Goal: Task Accomplishment & Management: Use online tool/utility

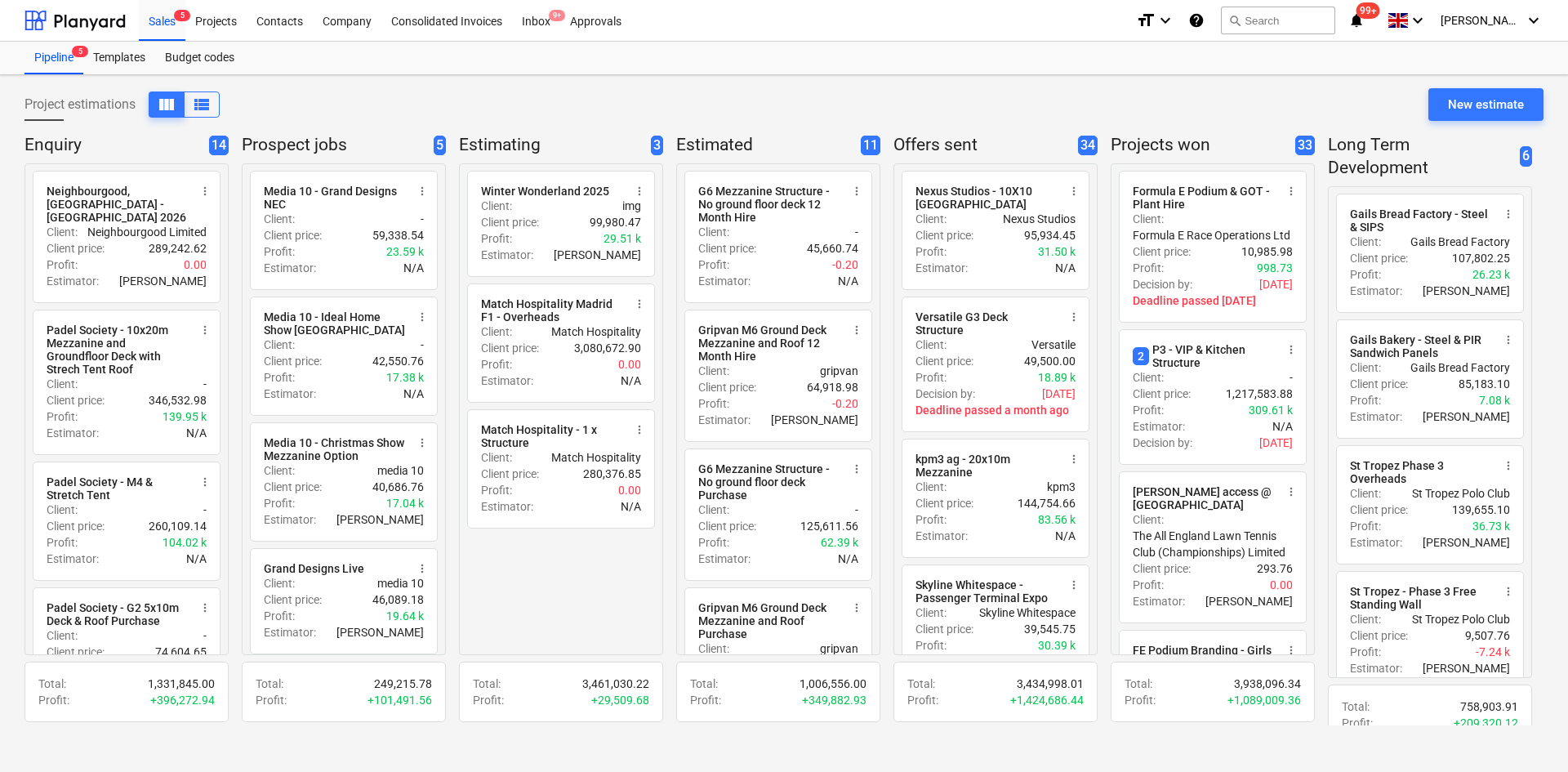
click at [824, 692] on p "+ 349,882.93" at bounding box center [834, 700] width 64 height 16
click at [568, 636] on div "radio_button_unchecked Winter Wonderland 2025 more_vert Client : img Client pri…" at bounding box center [560, 409] width 204 height 492
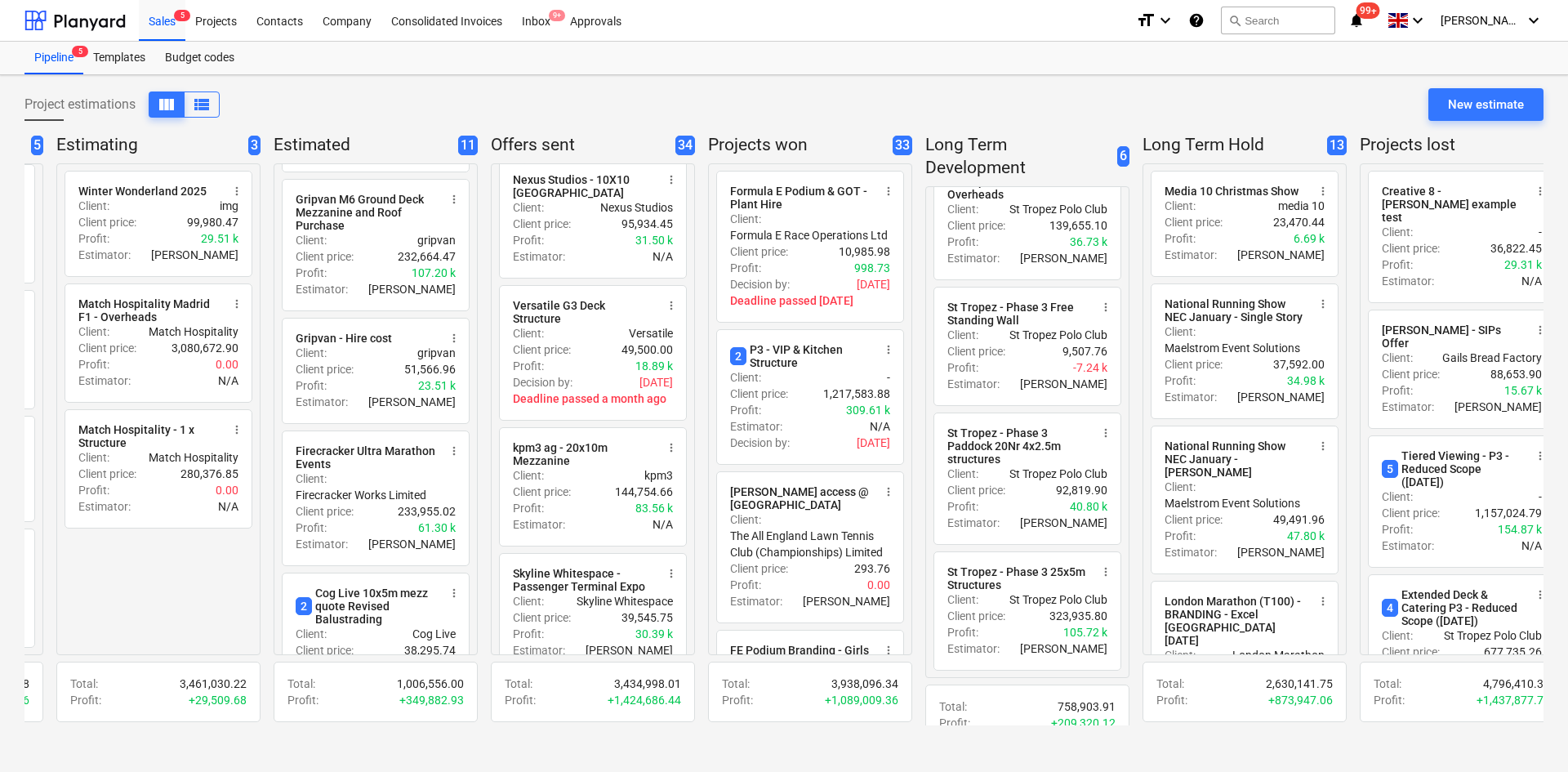
scroll to position [0, 429]
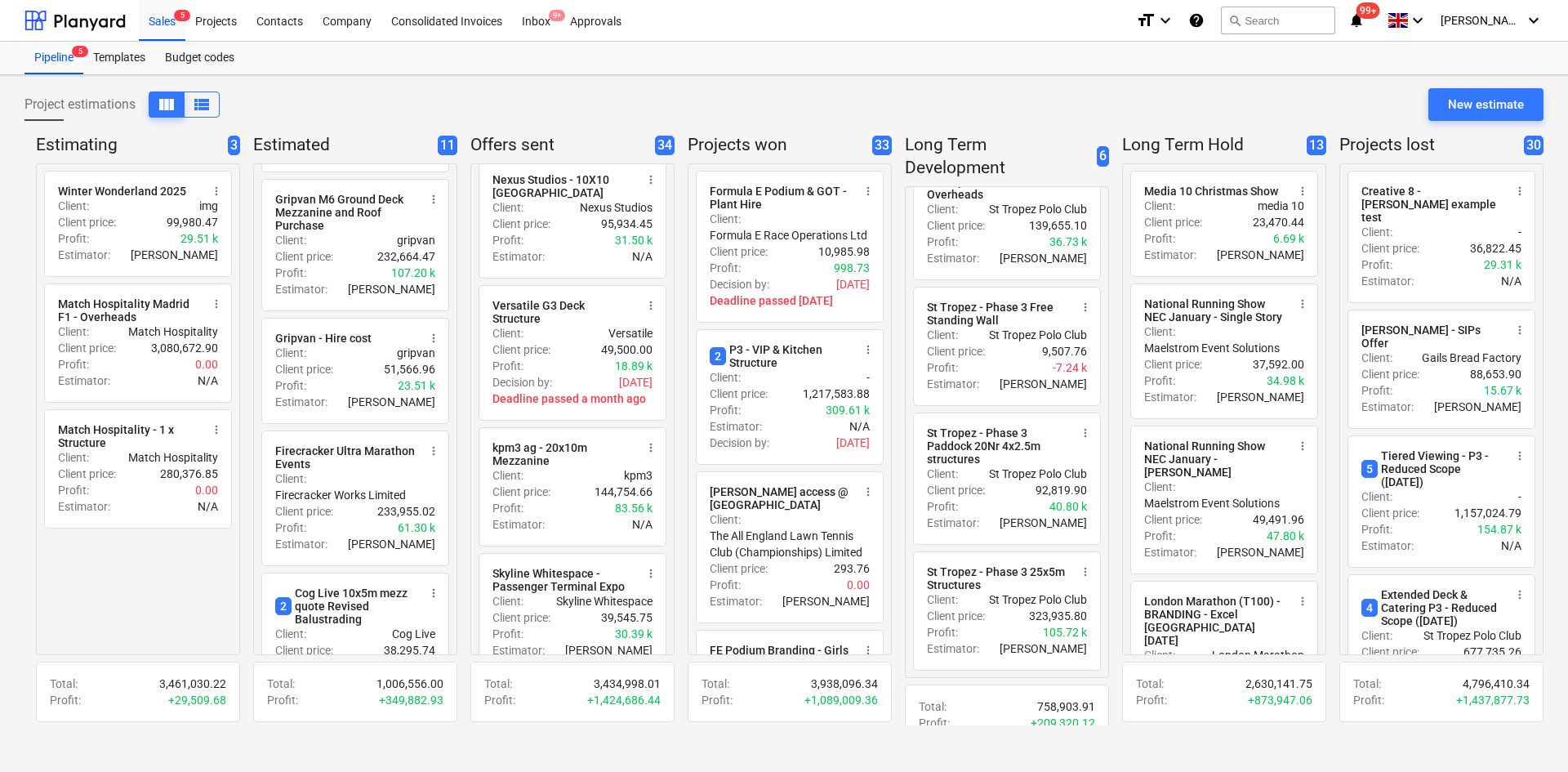
drag, startPoint x: 599, startPoint y: 598, endPoint x: 654, endPoint y: 594, distance: 55.1
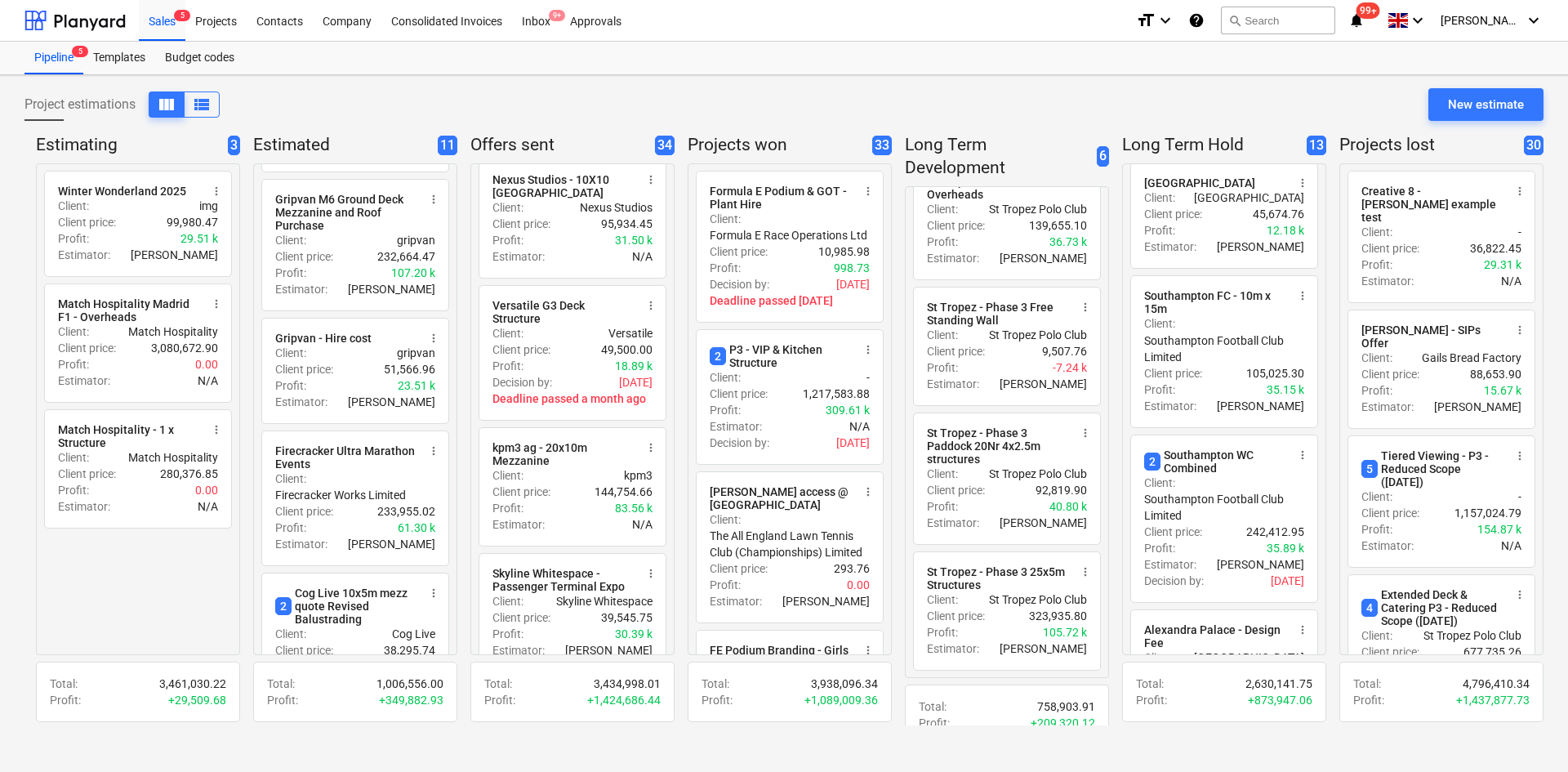
drag, startPoint x: 1183, startPoint y: 101, endPoint x: 1315, endPoint y: 98, distance: 132.0
drag, startPoint x: 1323, startPoint y: 99, endPoint x: 1380, endPoint y: 101, distance: 57.0
drag, startPoint x: 1287, startPoint y: 105, endPoint x: 1116, endPoint y: 106, distance: 171.0
drag, startPoint x: 1092, startPoint y: 102, endPoint x: 856, endPoint y: 123, distance: 236.9
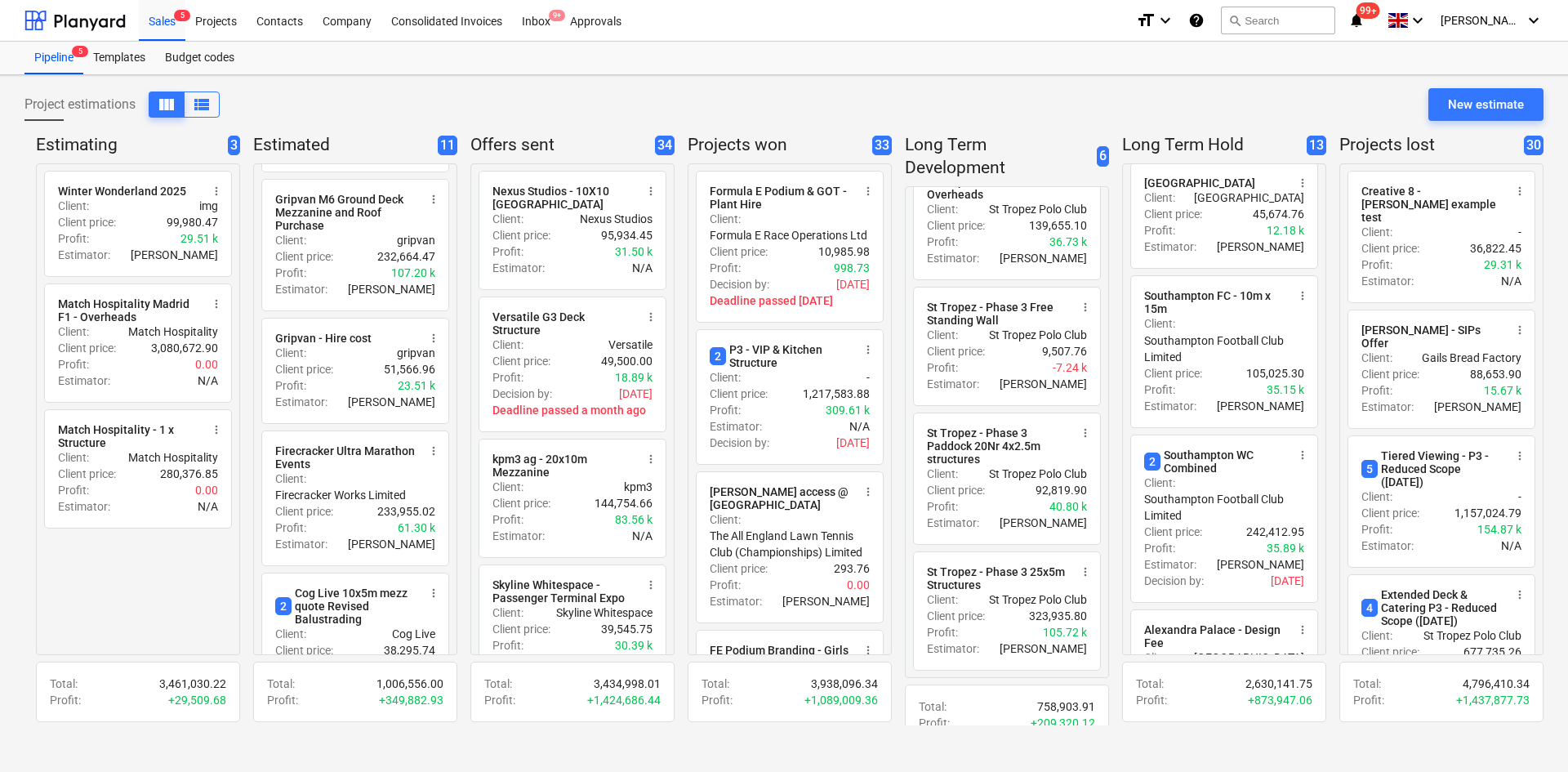
drag, startPoint x: 535, startPoint y: 297, endPoint x: 274, endPoint y: 108, distance: 322.2
drag, startPoint x: 206, startPoint y: 100, endPoint x: 22, endPoint y: 17, distance: 201.9
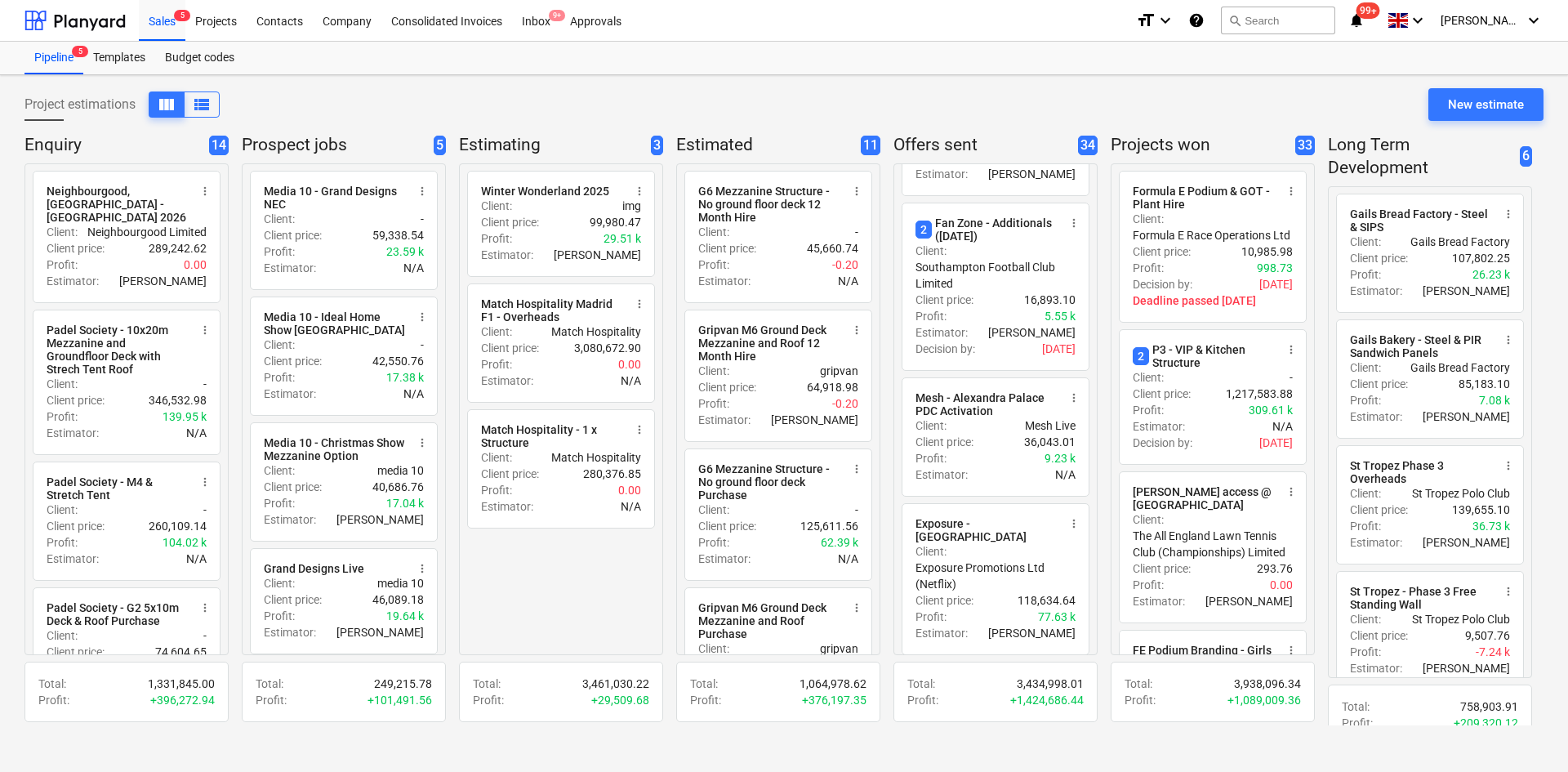
scroll to position [491, 0]
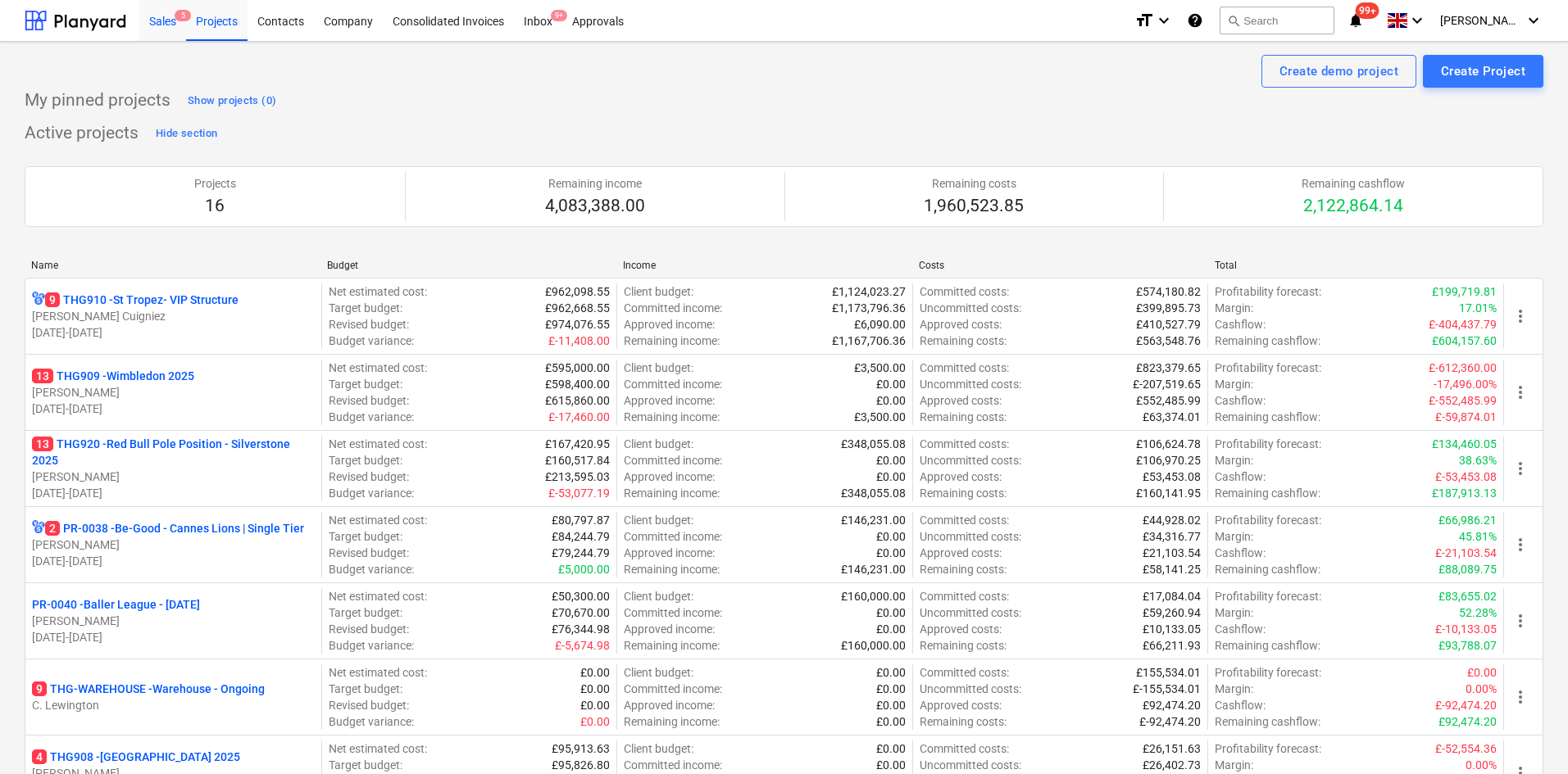
click at [158, 18] on div "Sales 5" at bounding box center [163, 19] width 47 height 41
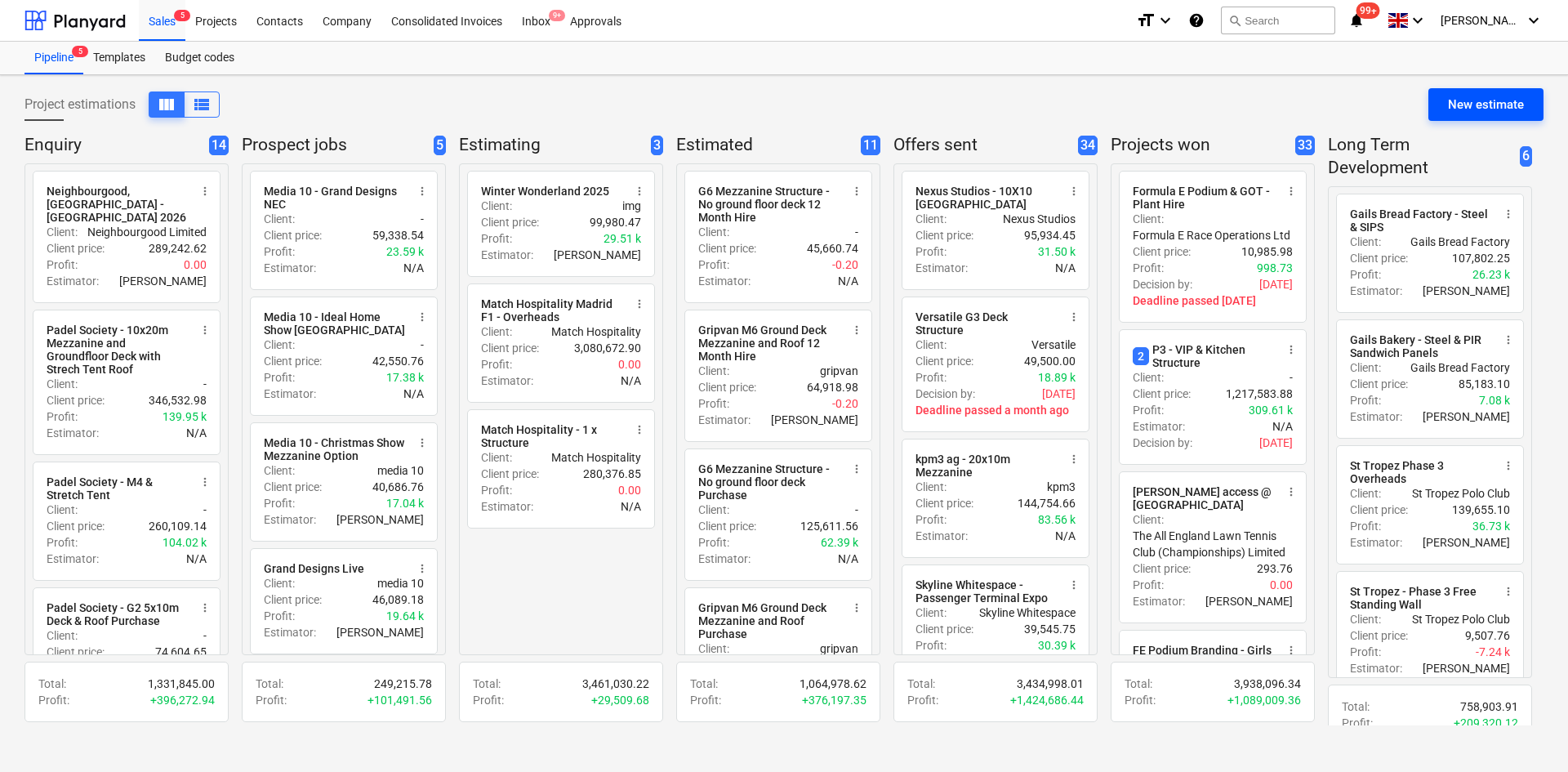
click at [1480, 107] on div "New estimate" at bounding box center [1485, 105] width 76 height 21
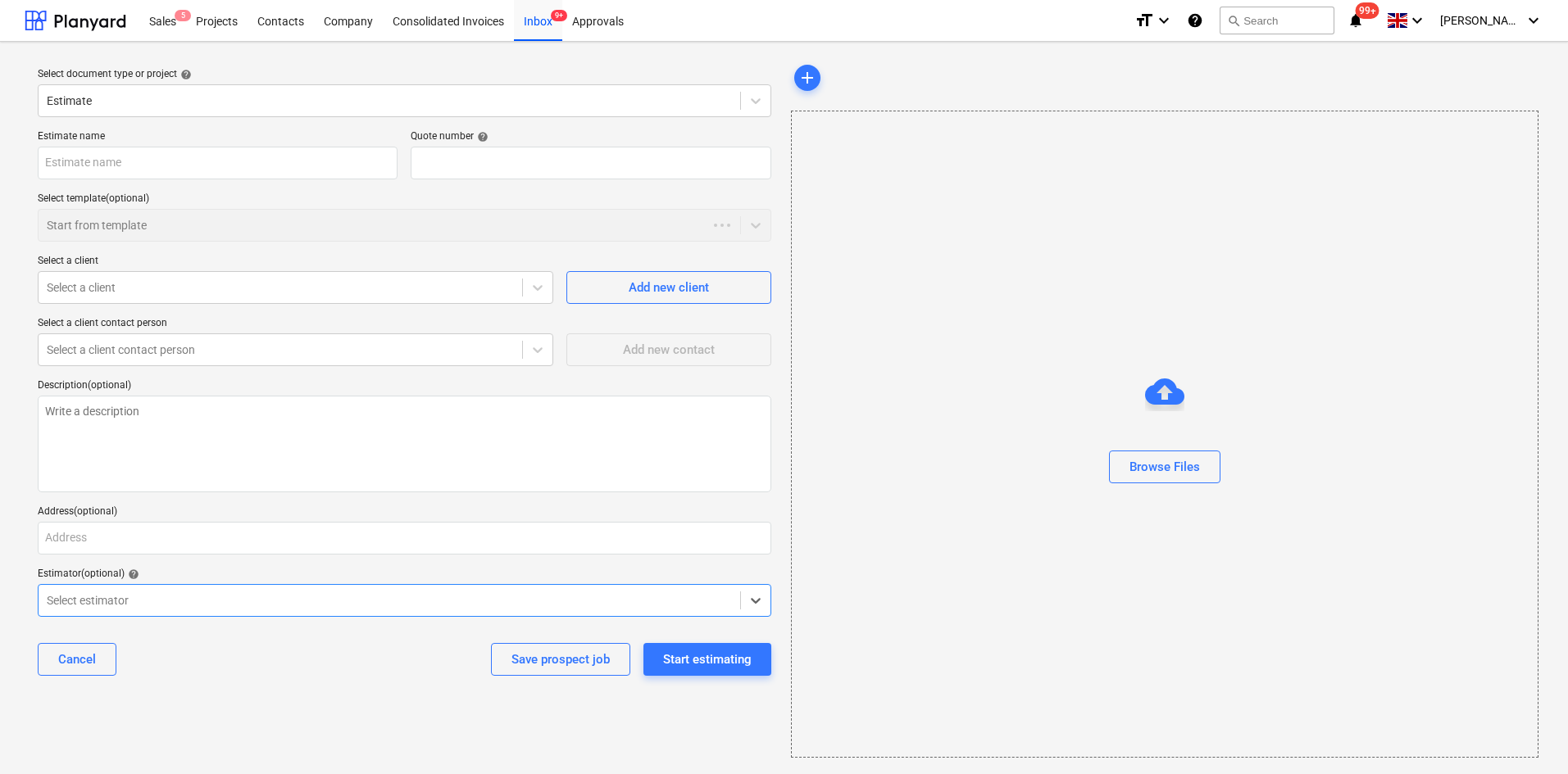
type textarea "x"
type input "QU-0204"
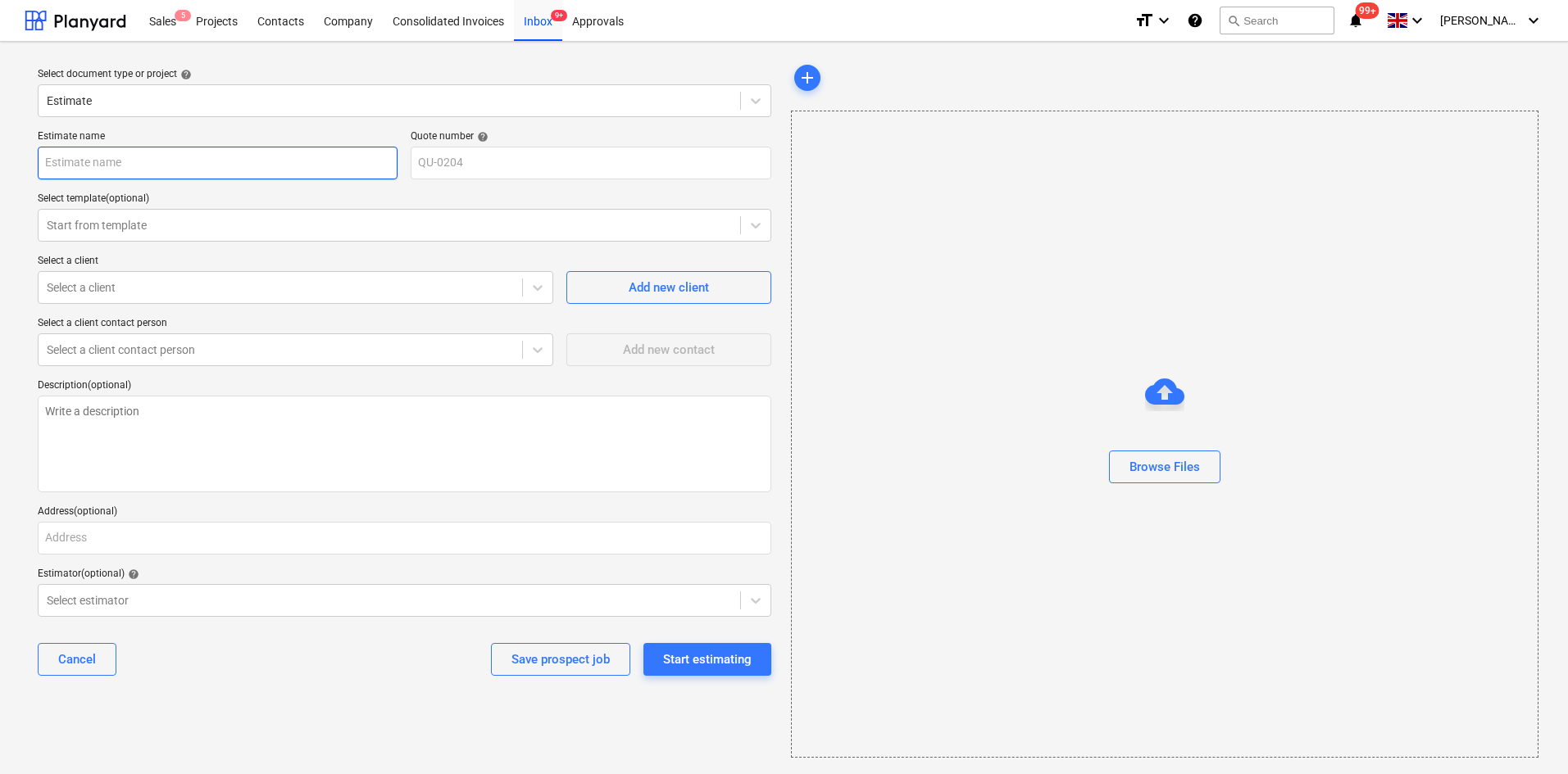
click at [143, 169] on input "text" at bounding box center [218, 163] width 360 height 33
type textarea "x"
type input "W"
type textarea "x"
type input "We"
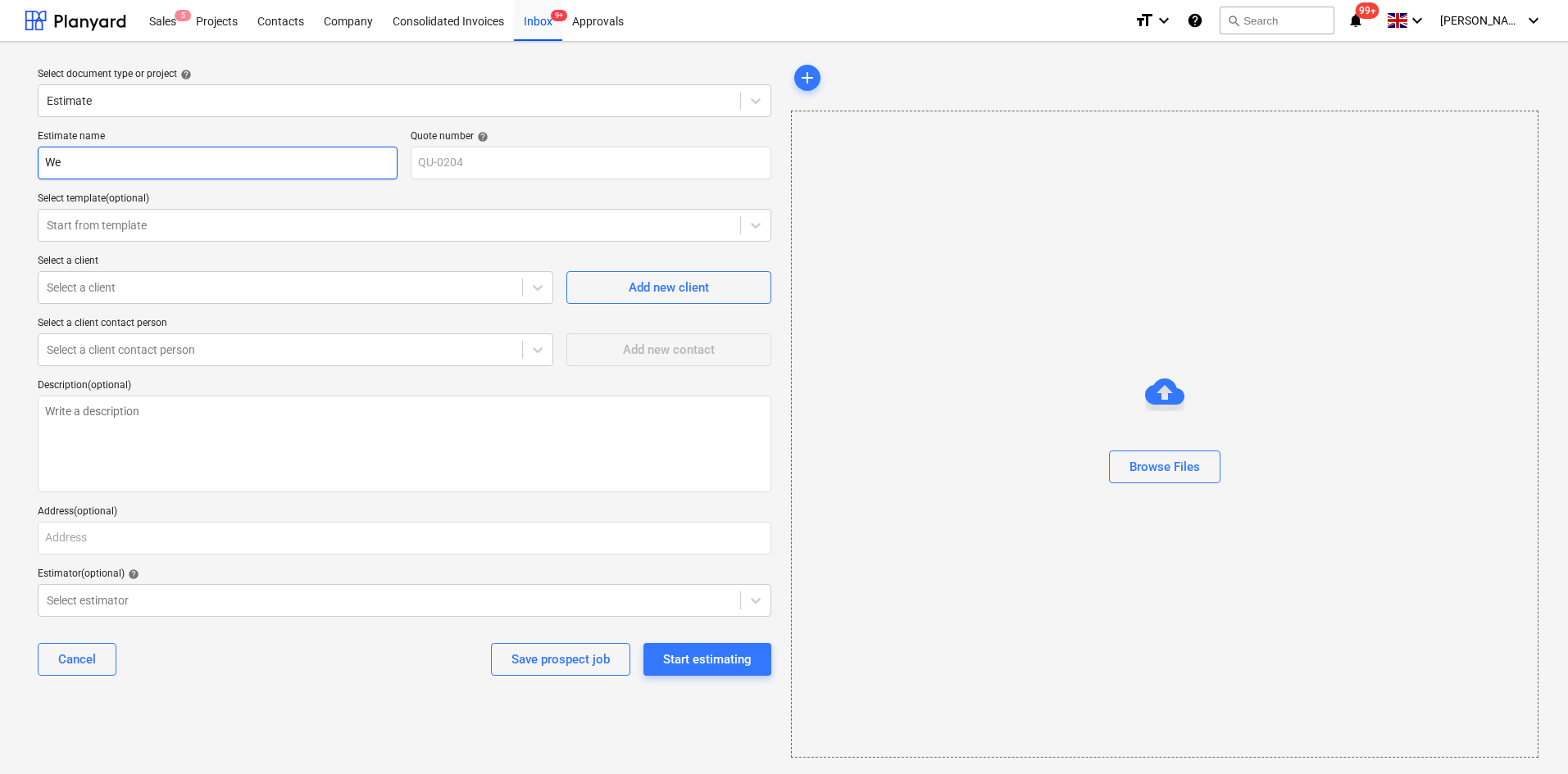
type textarea "x"
type input "We"
type textarea "x"
type input "We M"
type textarea "x"
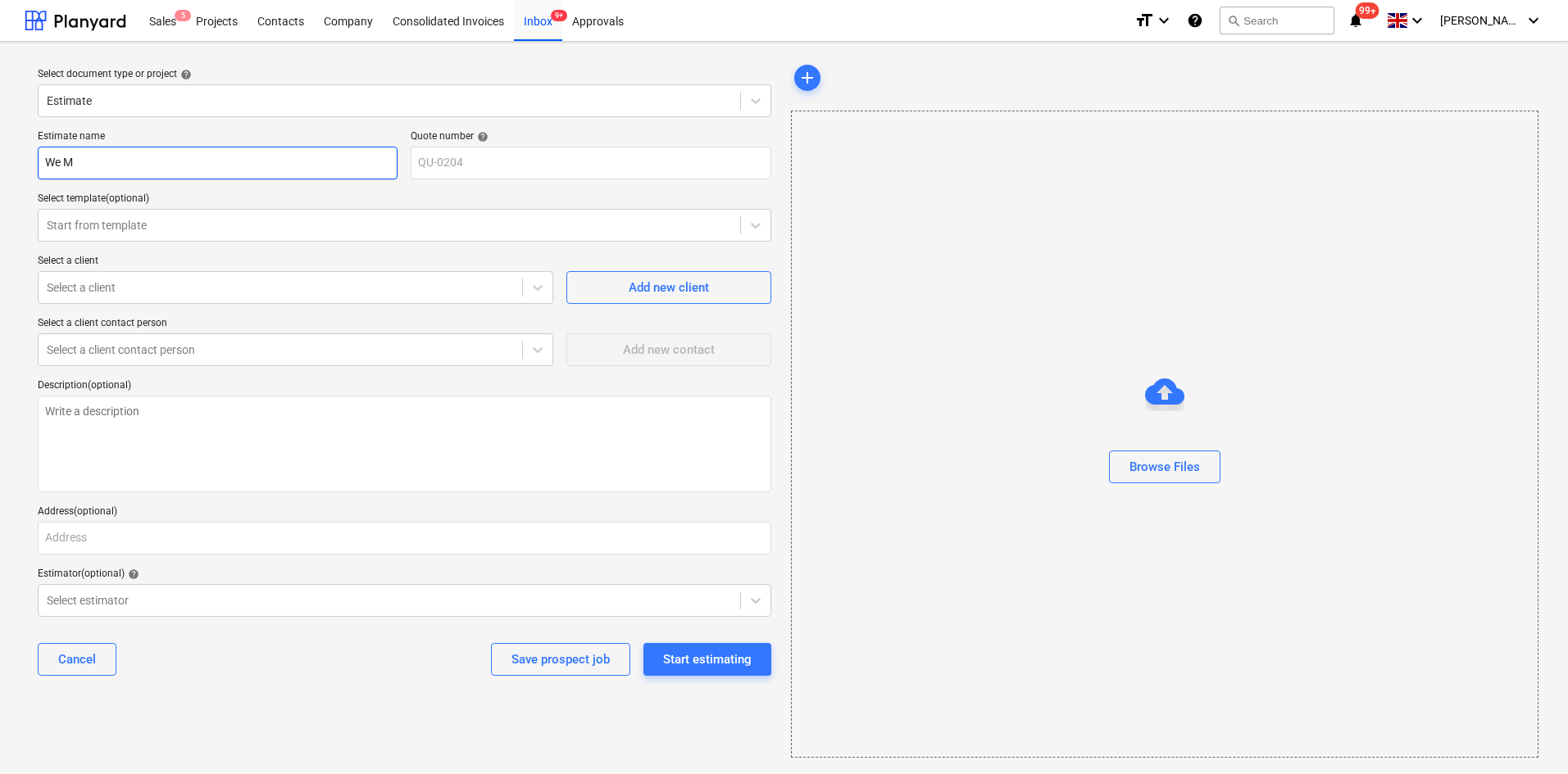
type input "We Ma"
type textarea "x"
type input "We Mak"
type textarea "x"
type input "We Mak"
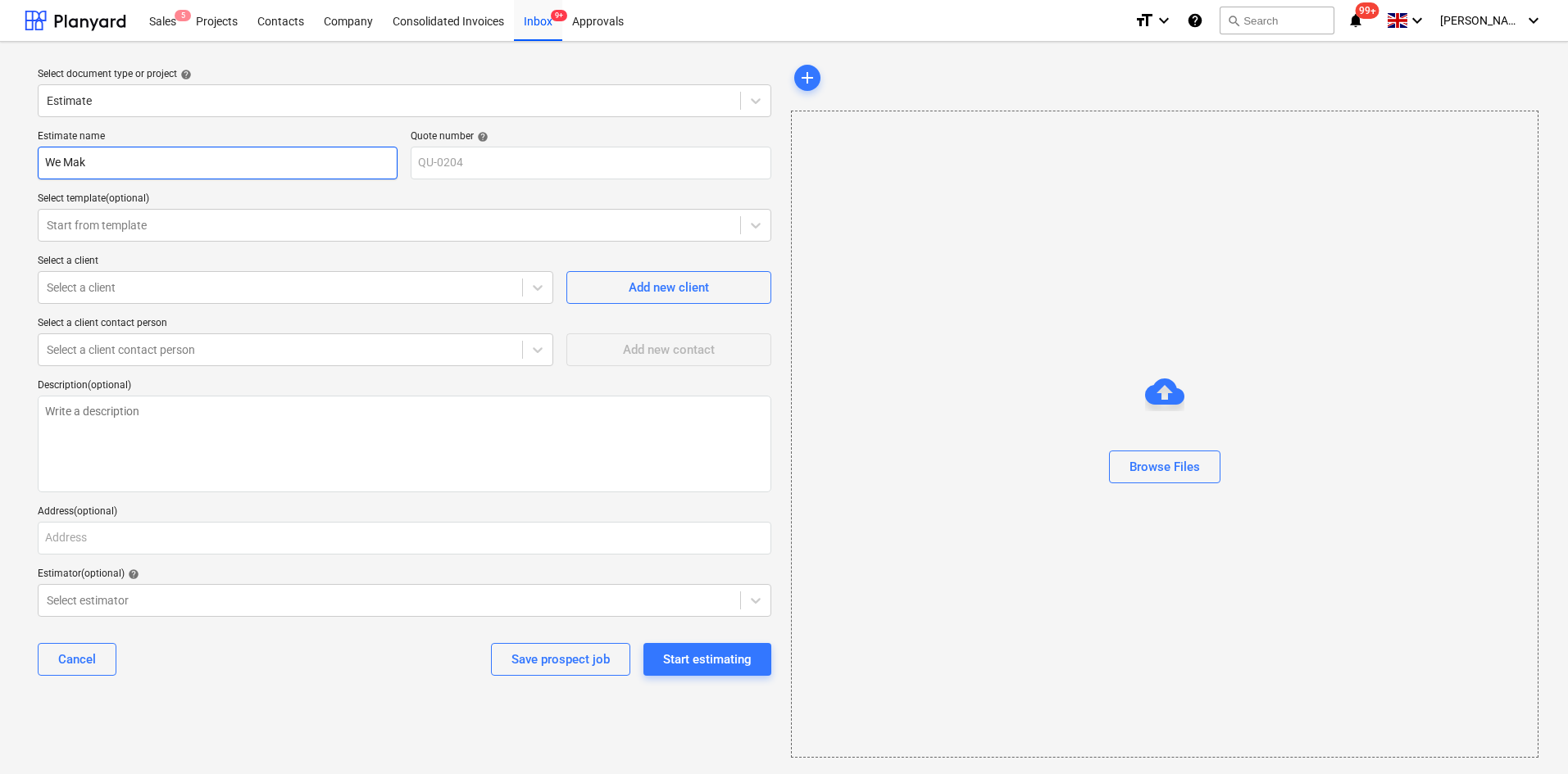
type textarea "x"
type input "We Mak"
type textarea "x"
type input "We Make"
type textarea "x"
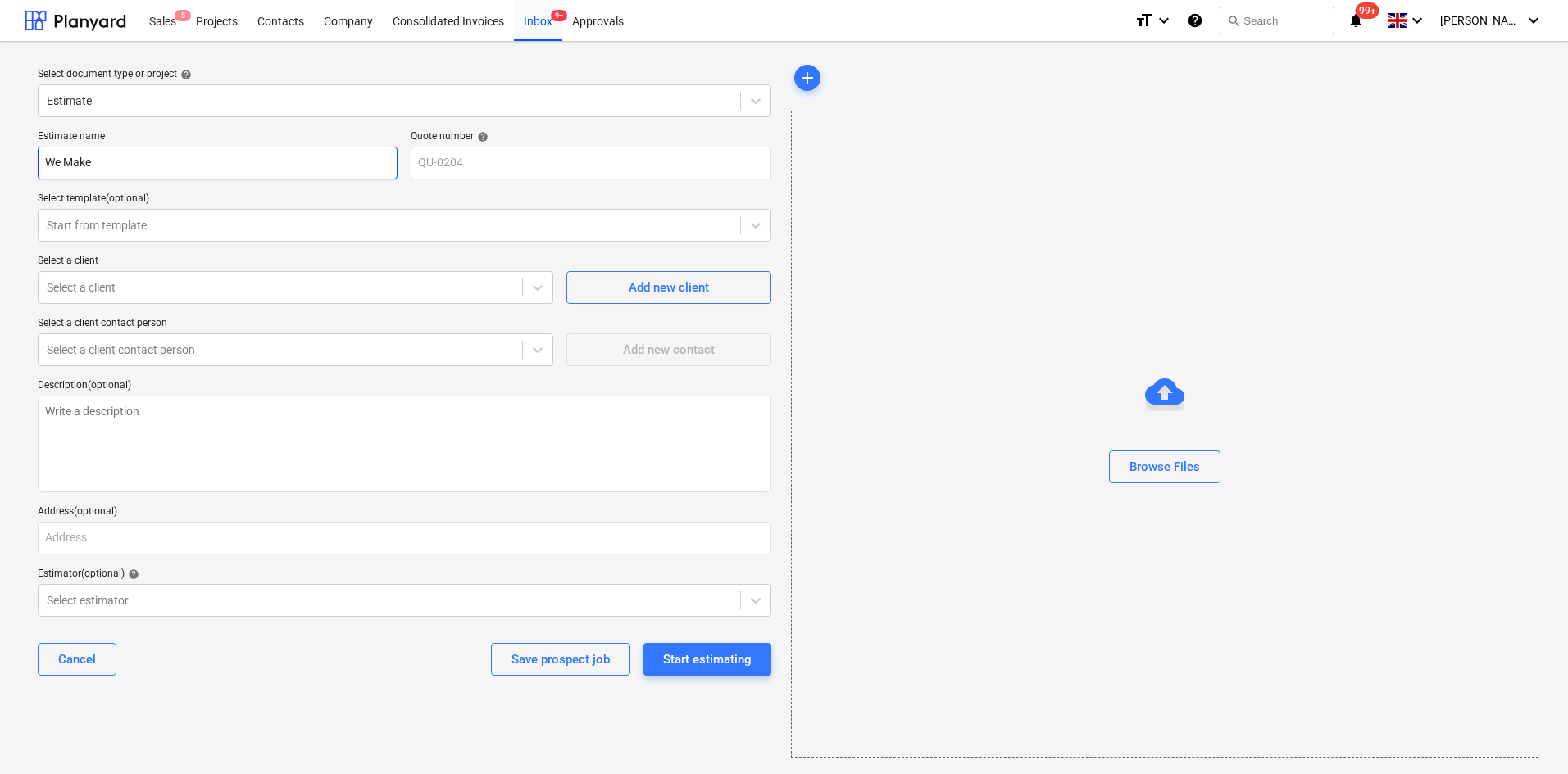
type input "We Make"
type textarea "x"
type input "We Make S"
type textarea "x"
type input "We Make St"
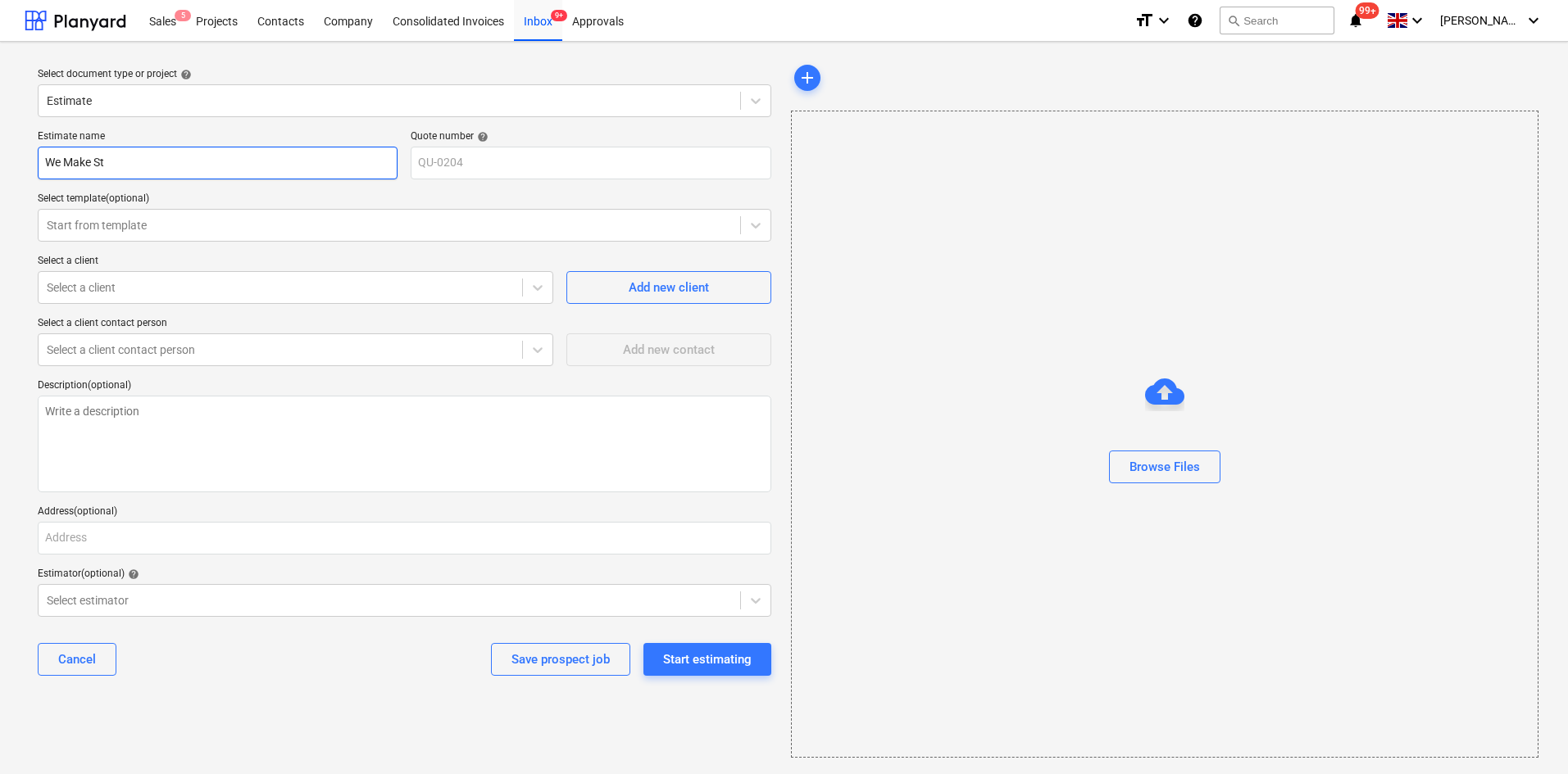
type textarea "x"
type input "We Make Stu"
type textarea "x"
type input "We Make Stud"
type textarea "x"
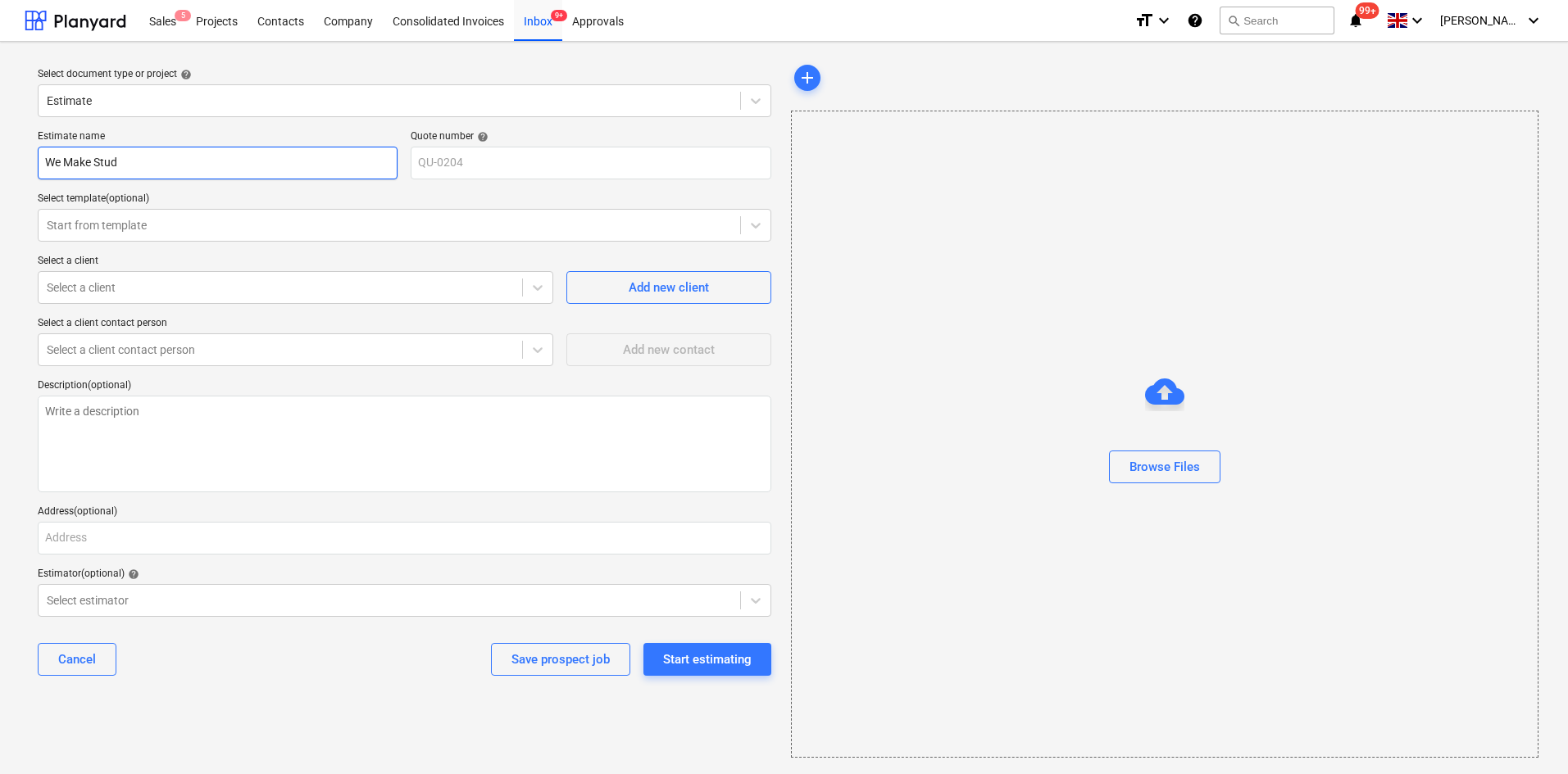
type input "We Make Studi"
type textarea "x"
type input "We Make Studio"
type textarea "x"
type input "We Make Studios"
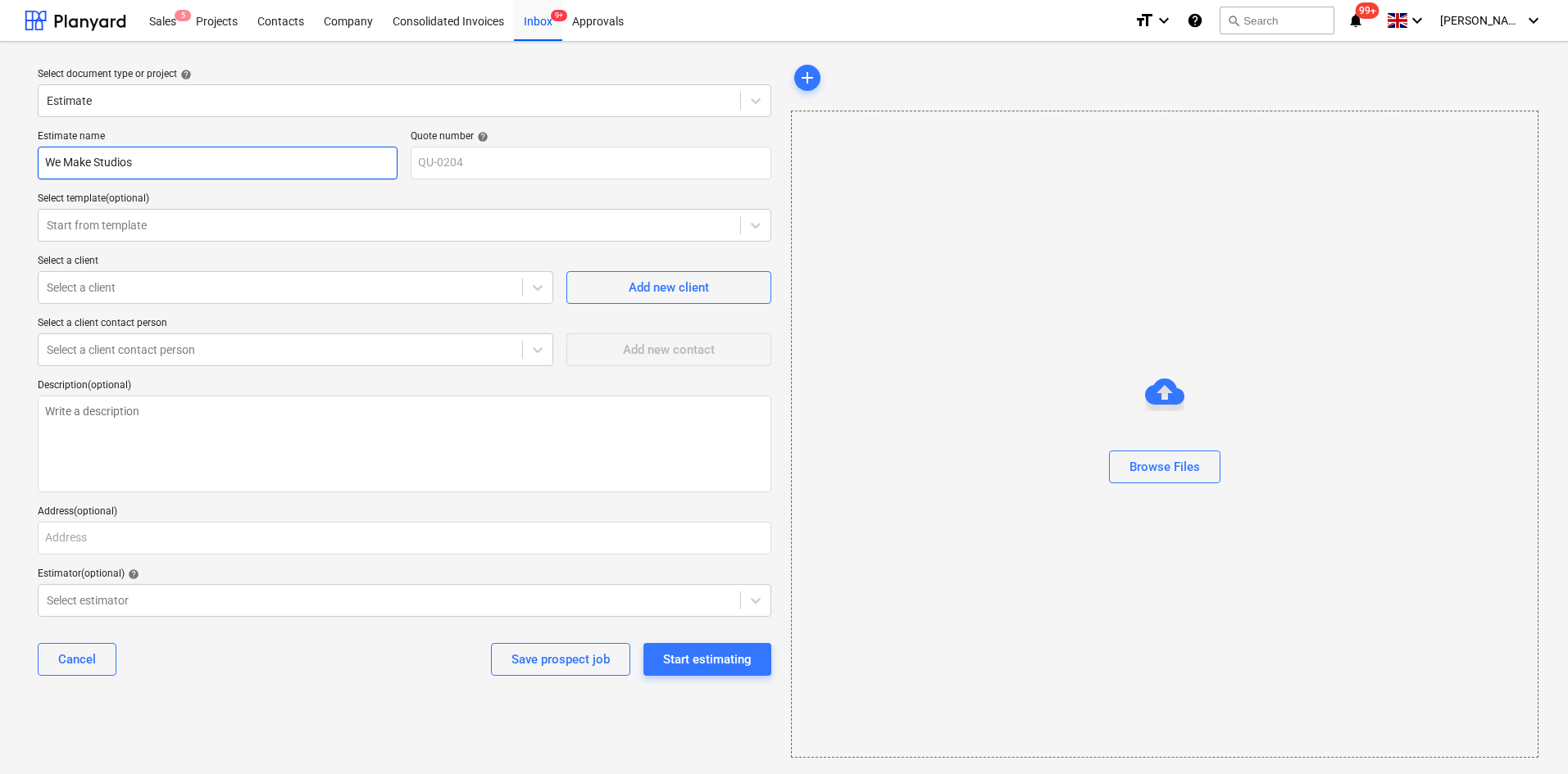
type textarea "x"
click at [157, 281] on div at bounding box center [280, 287] width 467 height 16
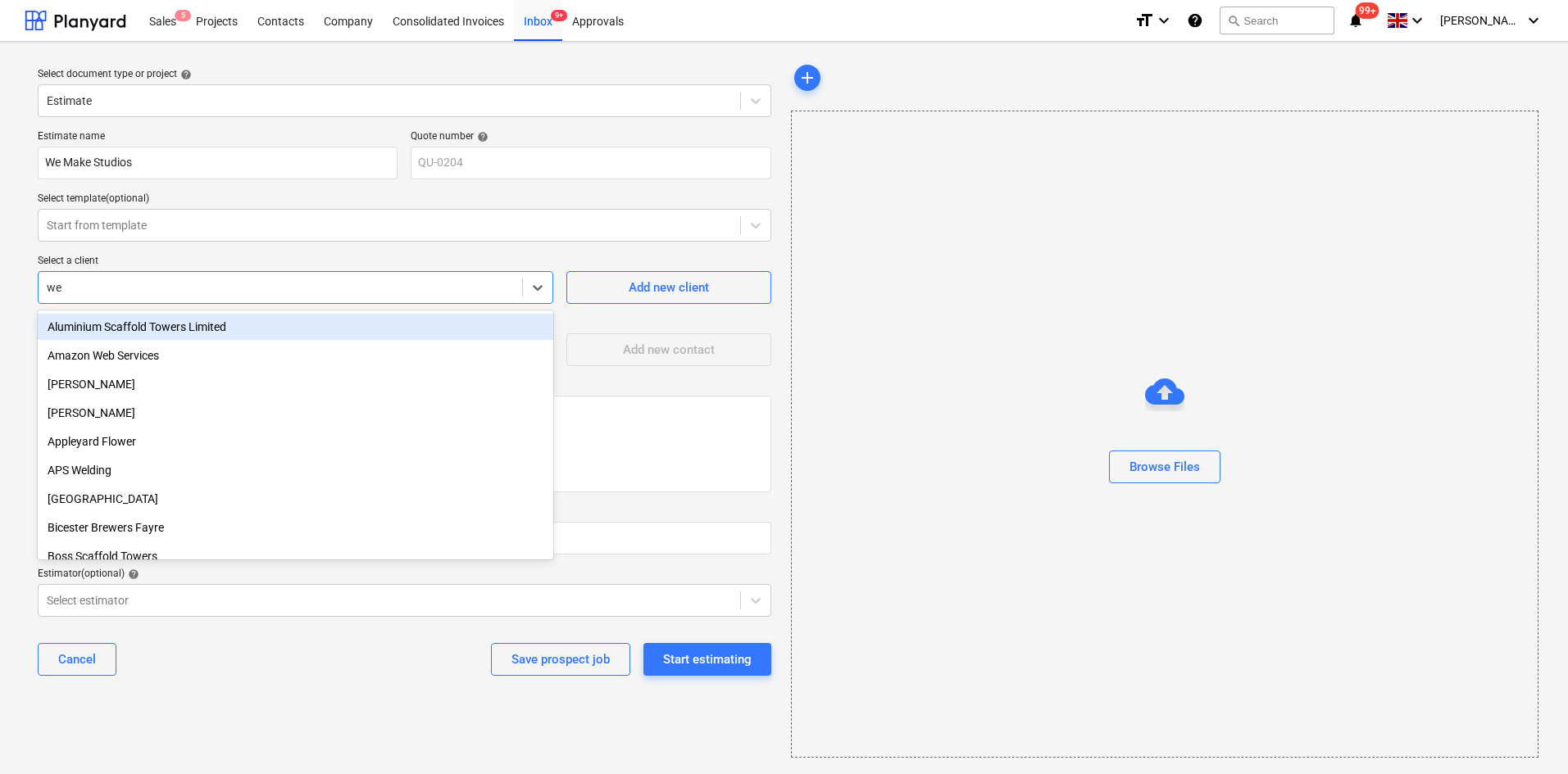
type input "w"
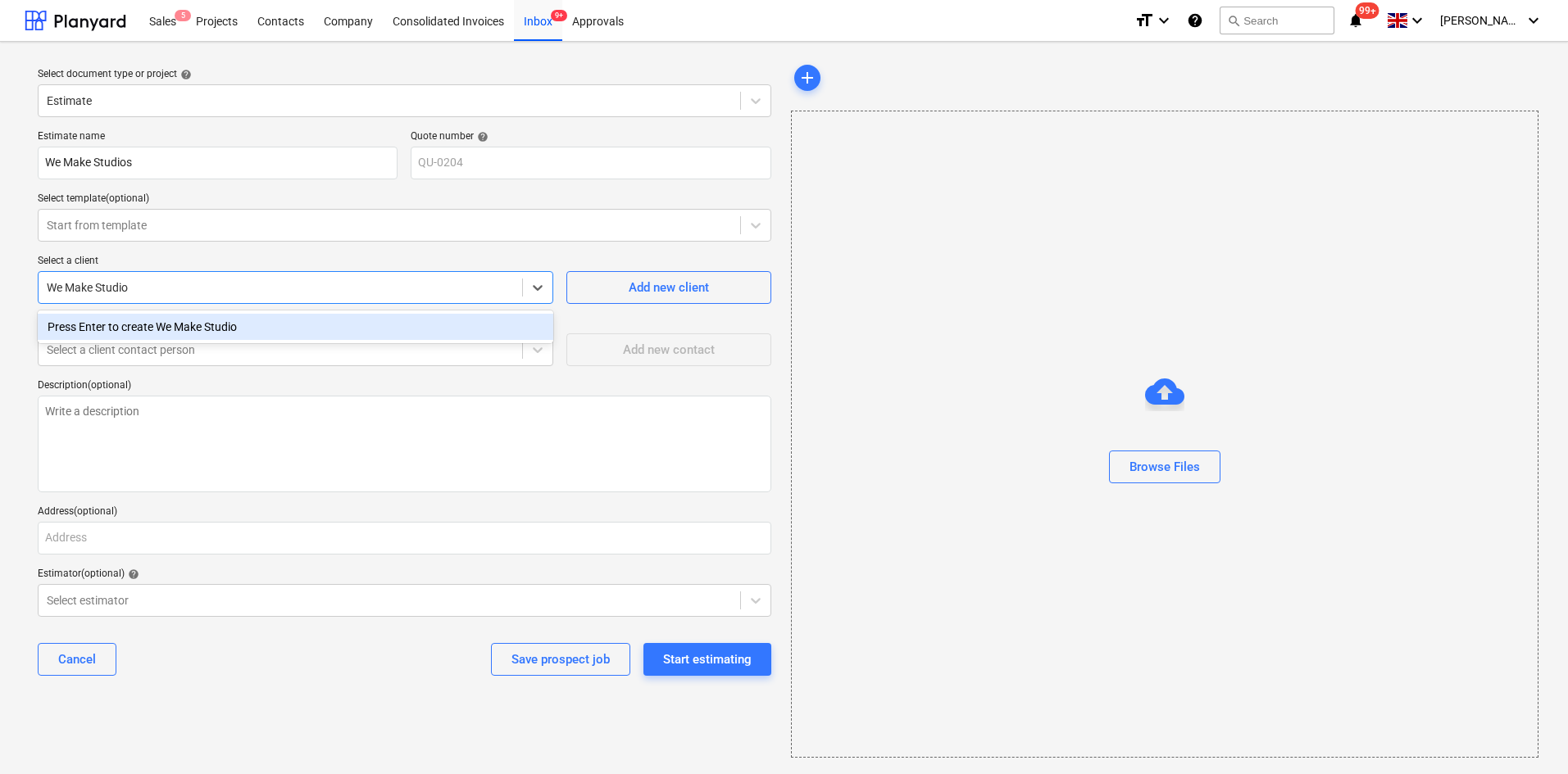
type input "We Make Studios"
click at [316, 327] on div "Press Enter to create We Make Studios" at bounding box center [295, 326] width 515 height 26
type textarea "x"
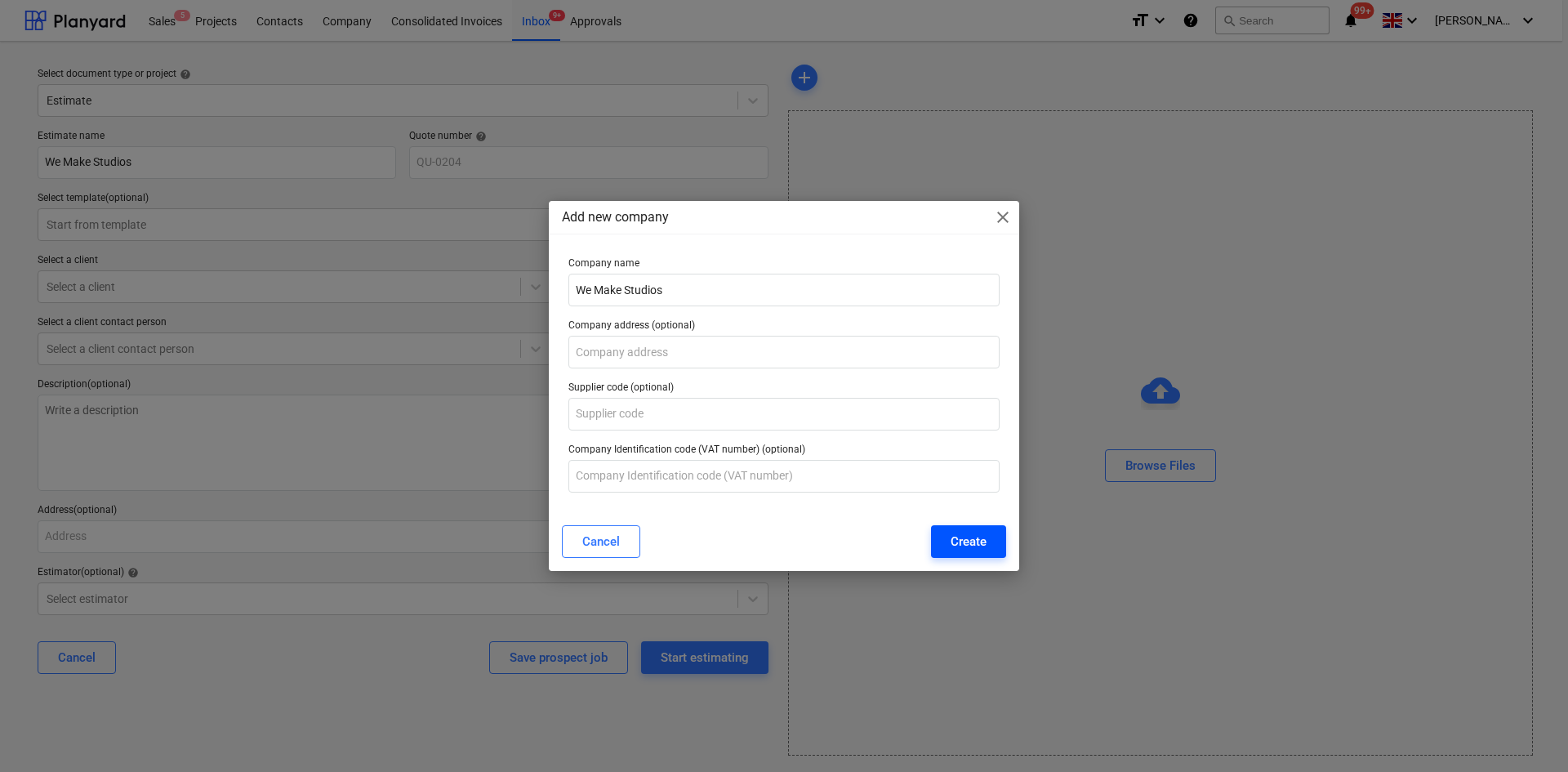
click at [986, 539] on div "Create" at bounding box center [968, 542] width 36 height 21
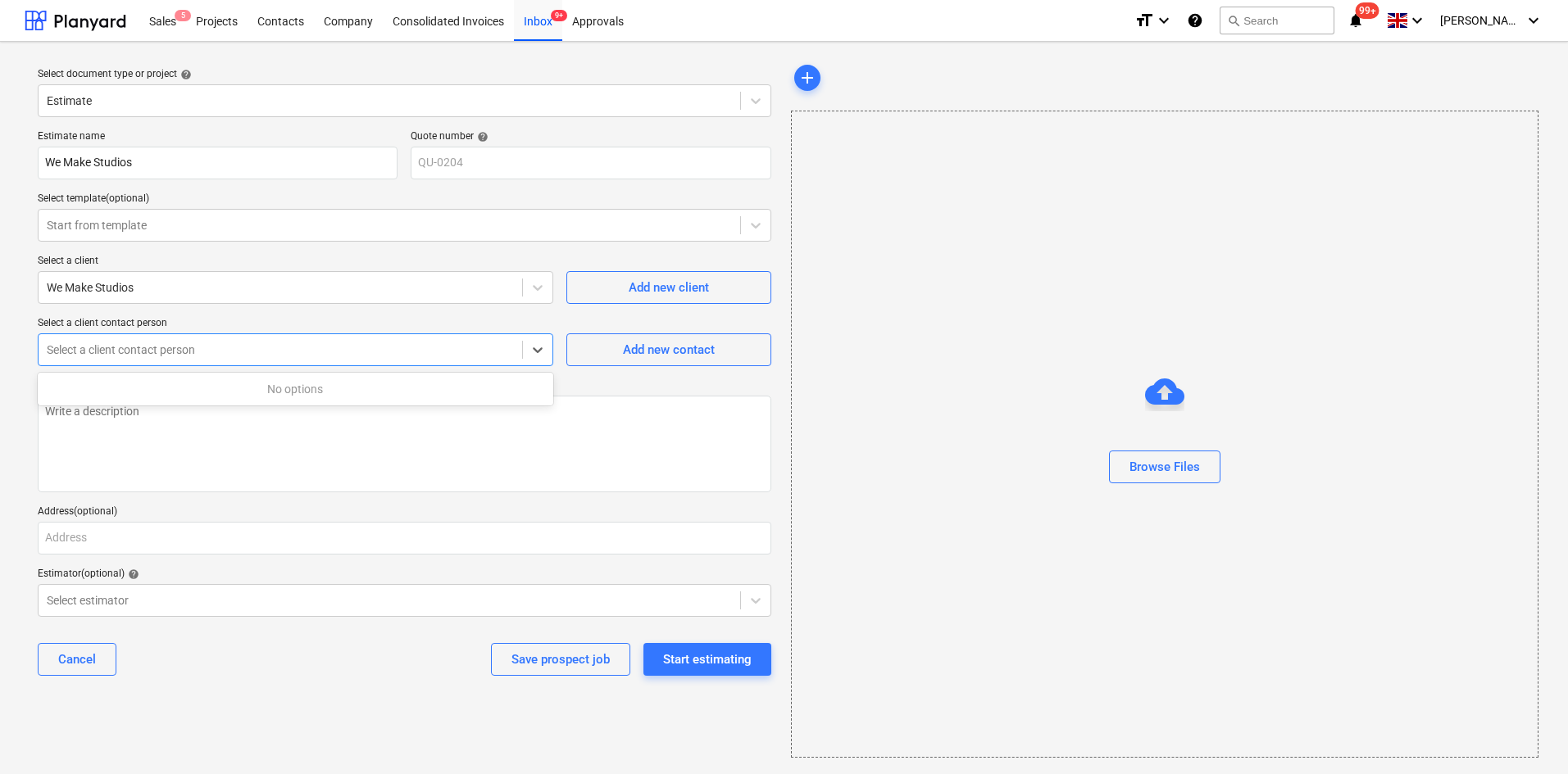
drag, startPoint x: 489, startPoint y: 348, endPoint x: 516, endPoint y: 348, distance: 27.0
click at [490, 348] on div at bounding box center [280, 349] width 467 height 16
click at [660, 339] on div "Add new contact" at bounding box center [668, 349] width 91 height 21
type textarea "x"
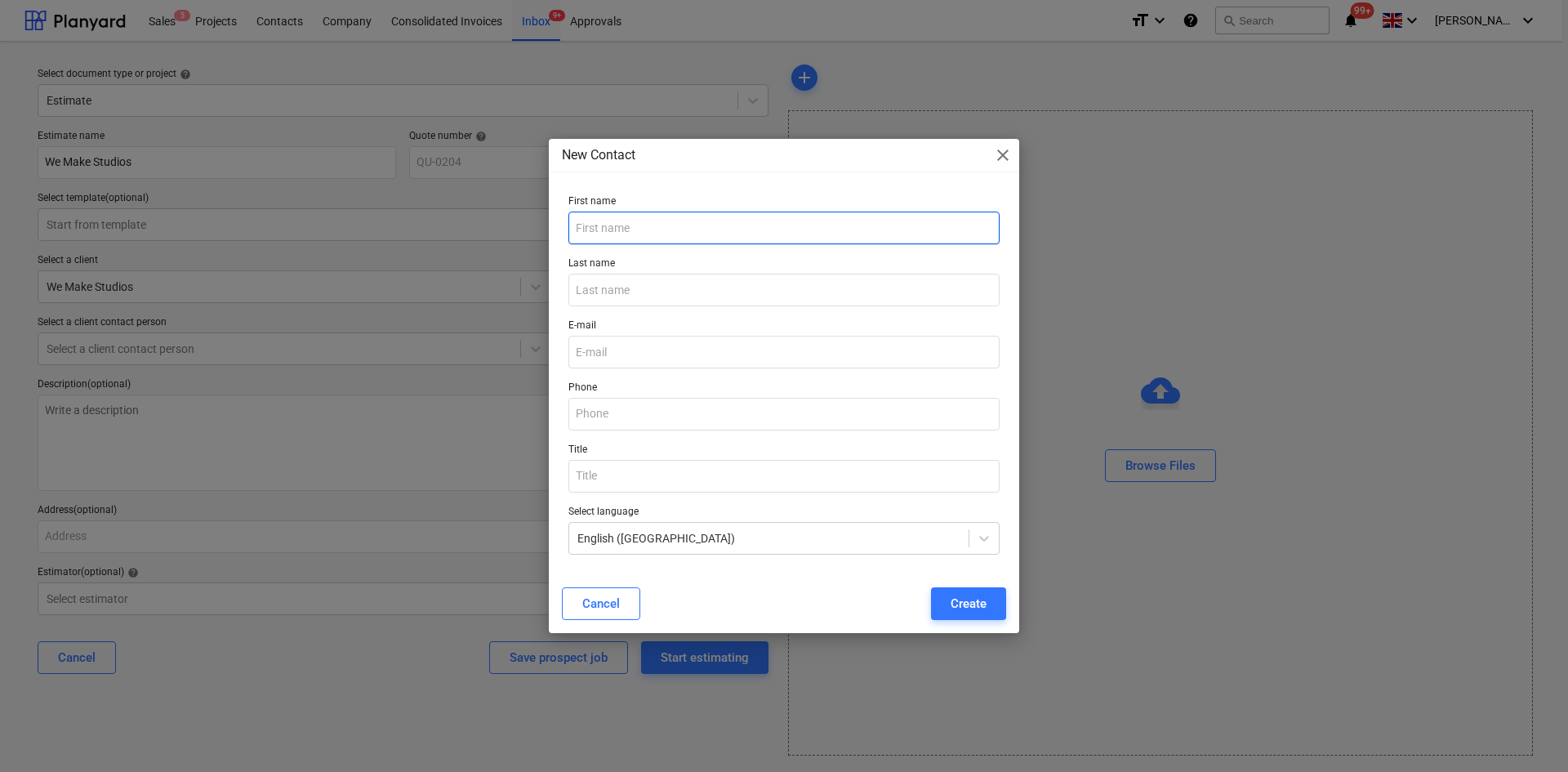
click at [657, 236] on input "text" at bounding box center [783, 228] width 431 height 33
type input "Enquries"
paste input "enquiries@wemakestudio.com"
type input "enquiries@wemakestudio.com"
paste input "enquiries@wemakestudio.com"
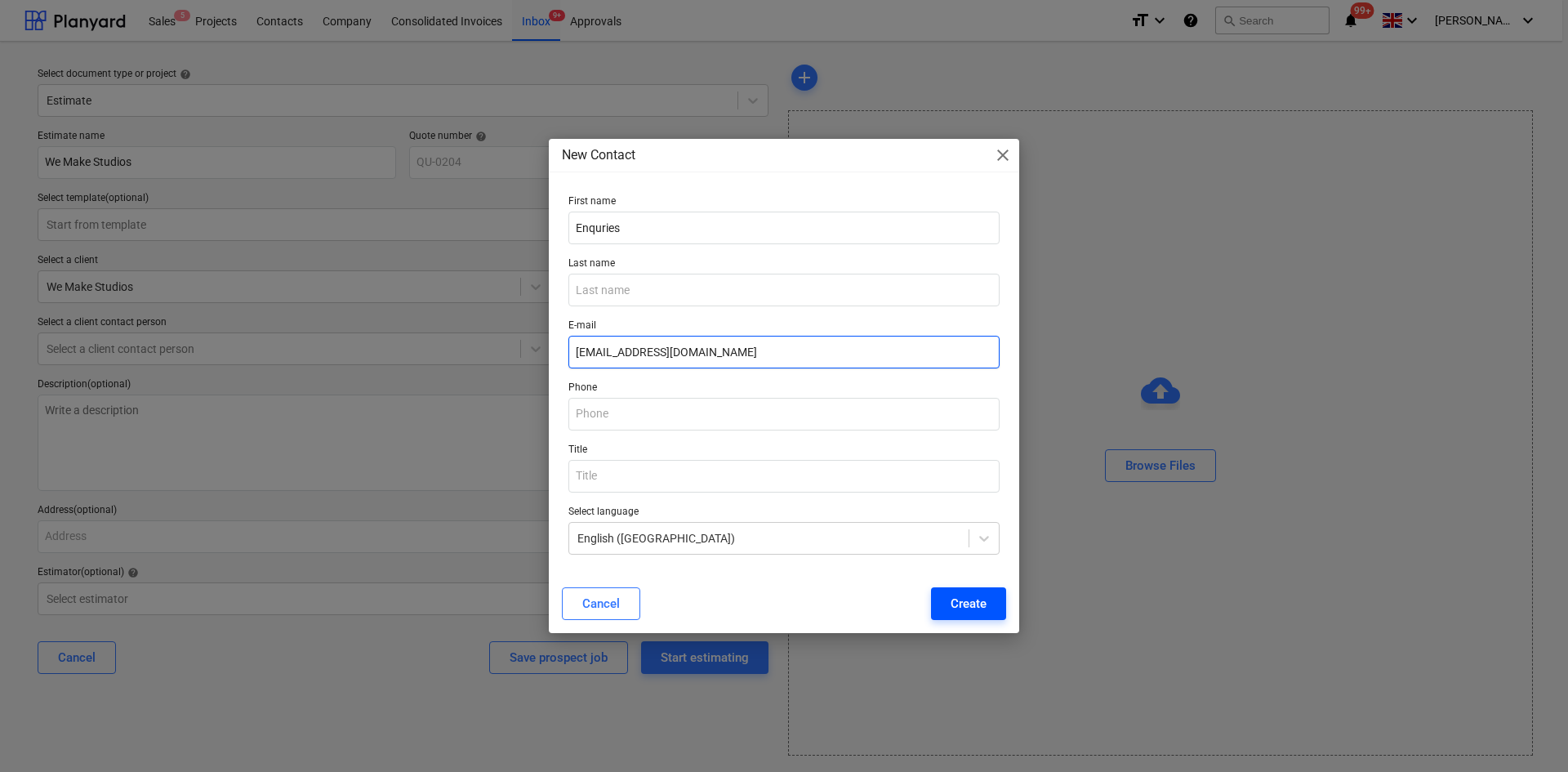
type input "enquiries@wemakestudio.com"
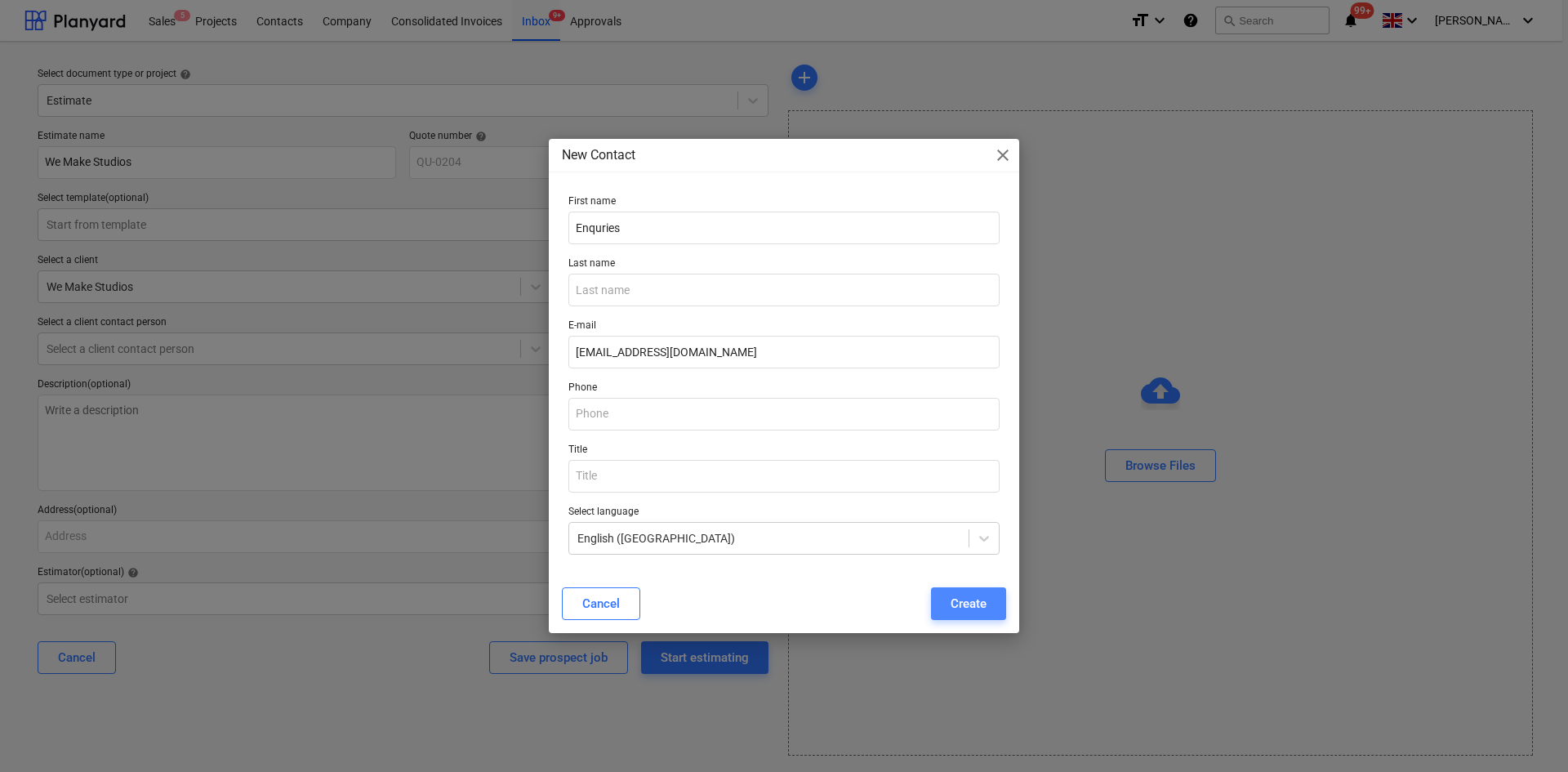
click at [957, 606] on div "Create" at bounding box center [968, 604] width 36 height 21
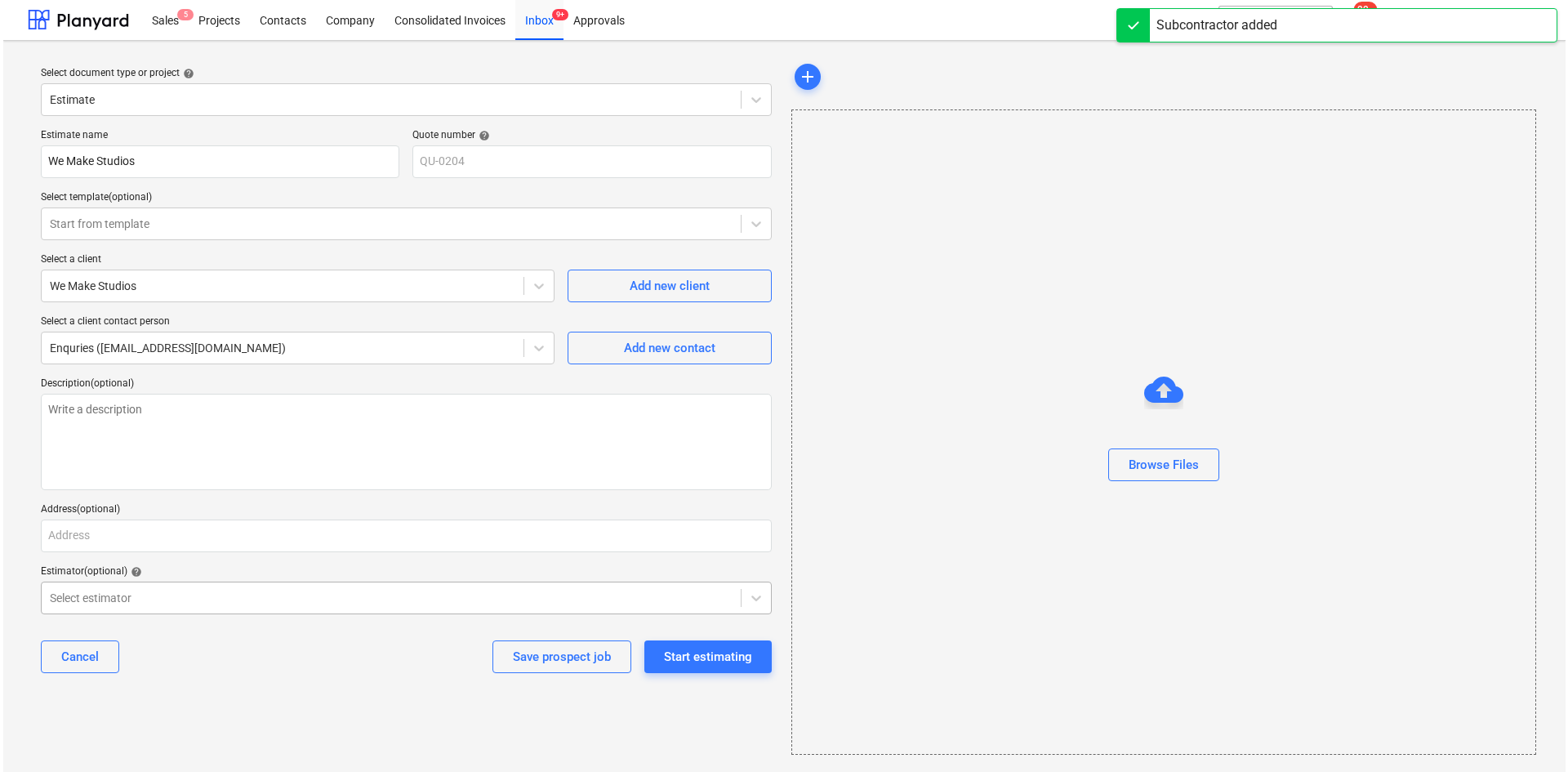
scroll to position [3, 0]
click at [243, 615] on div "Estimate name We Make Studios Quote number help QU-0204 Select template (option…" at bounding box center [402, 405] width 744 height 570
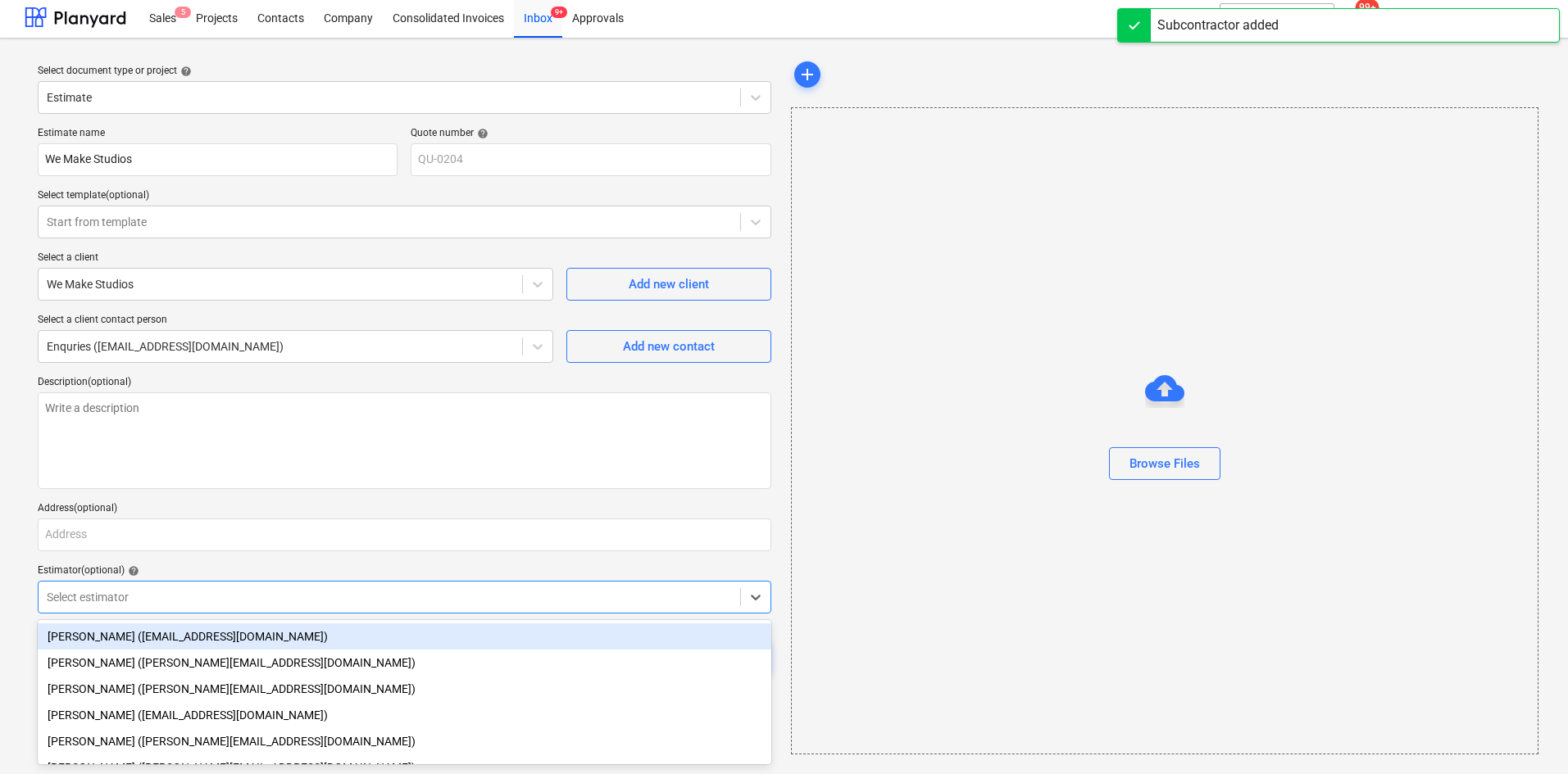
click at [180, 601] on div at bounding box center [390, 597] width 686 height 16
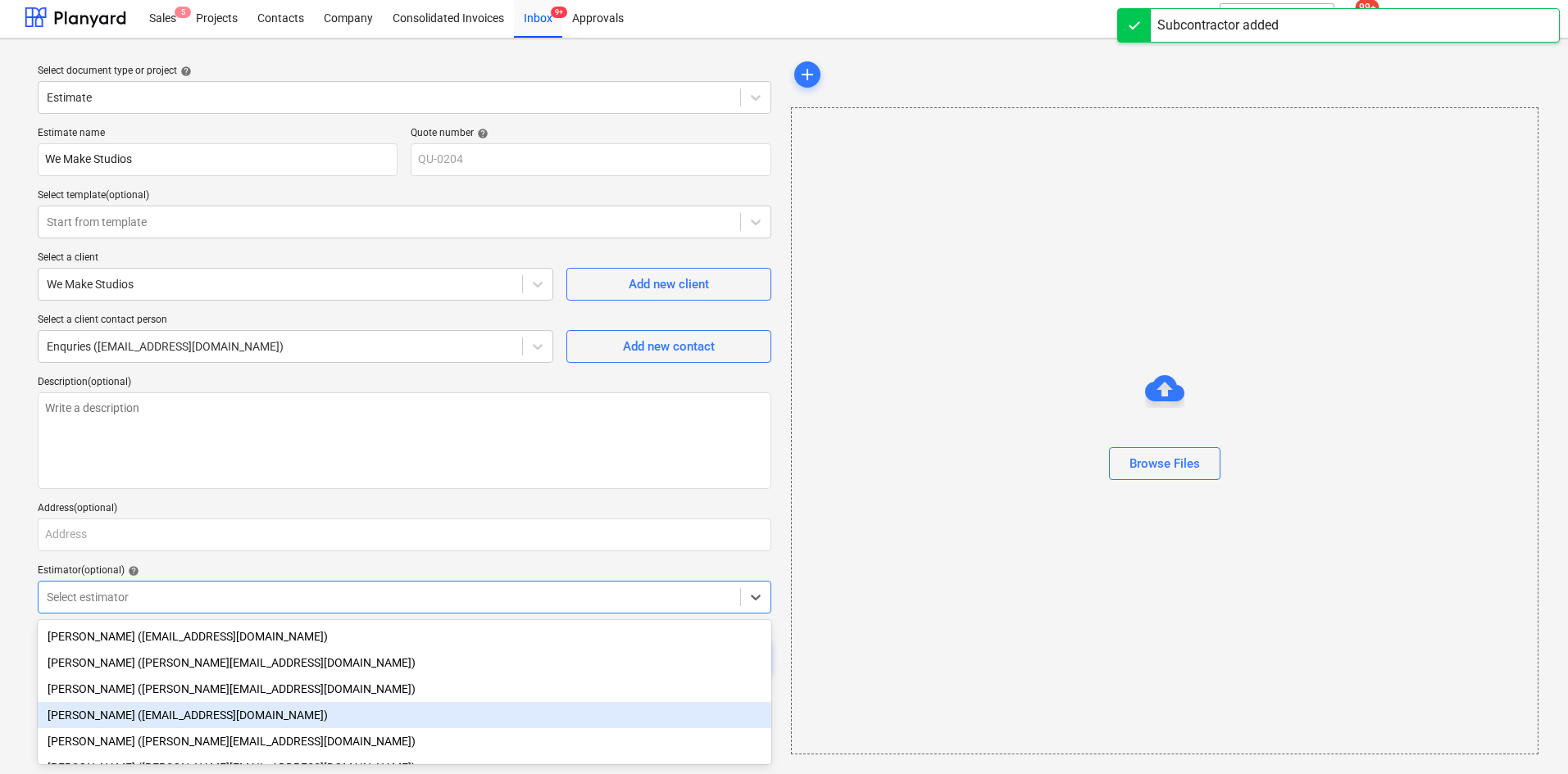
click at [139, 711] on div "Aidan Munro (aidan@thehalogroup.co.uk)" at bounding box center [405, 714] width 734 height 26
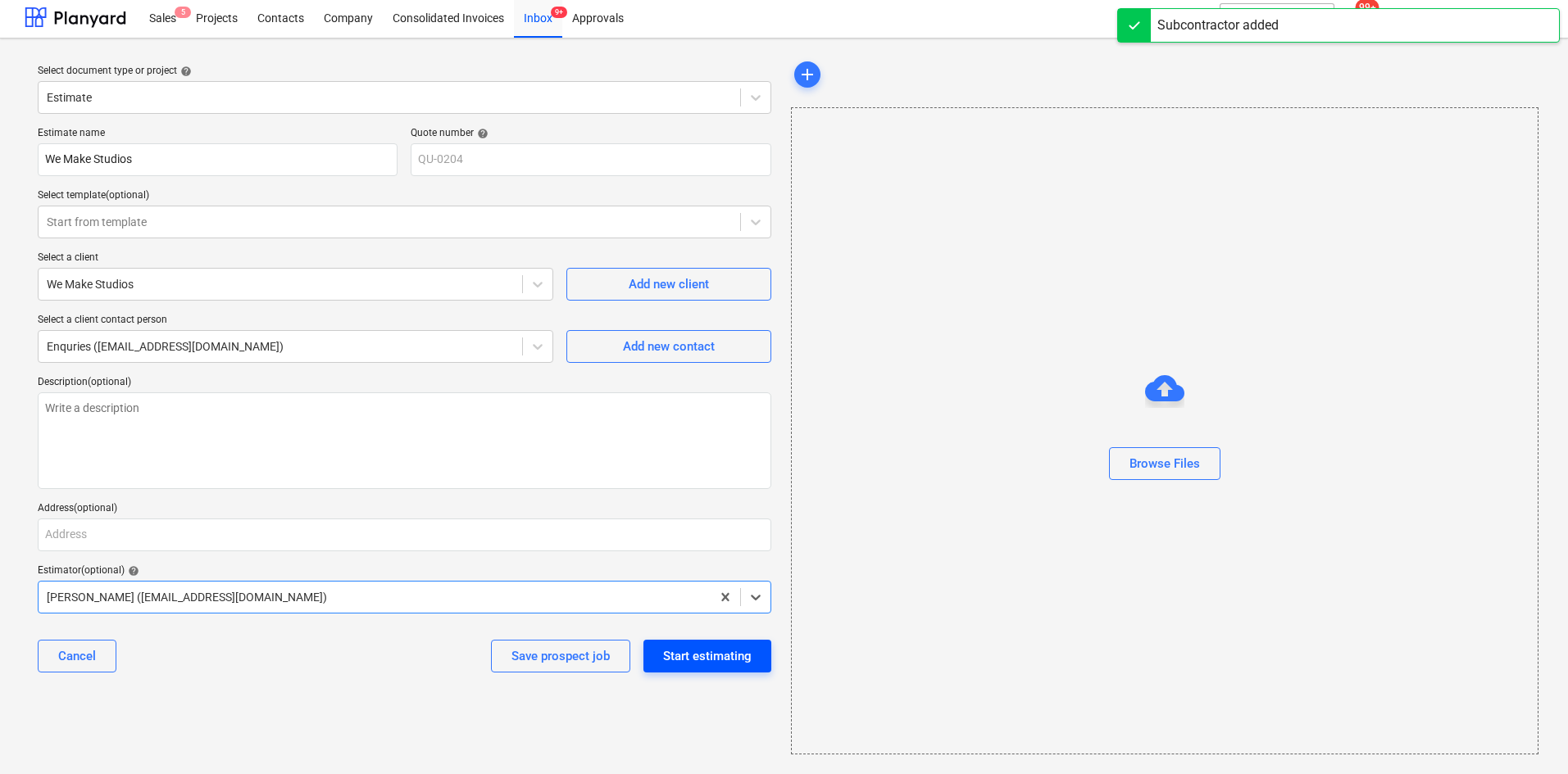
click at [680, 658] on div "Start estimating" at bounding box center [708, 657] width 89 height 21
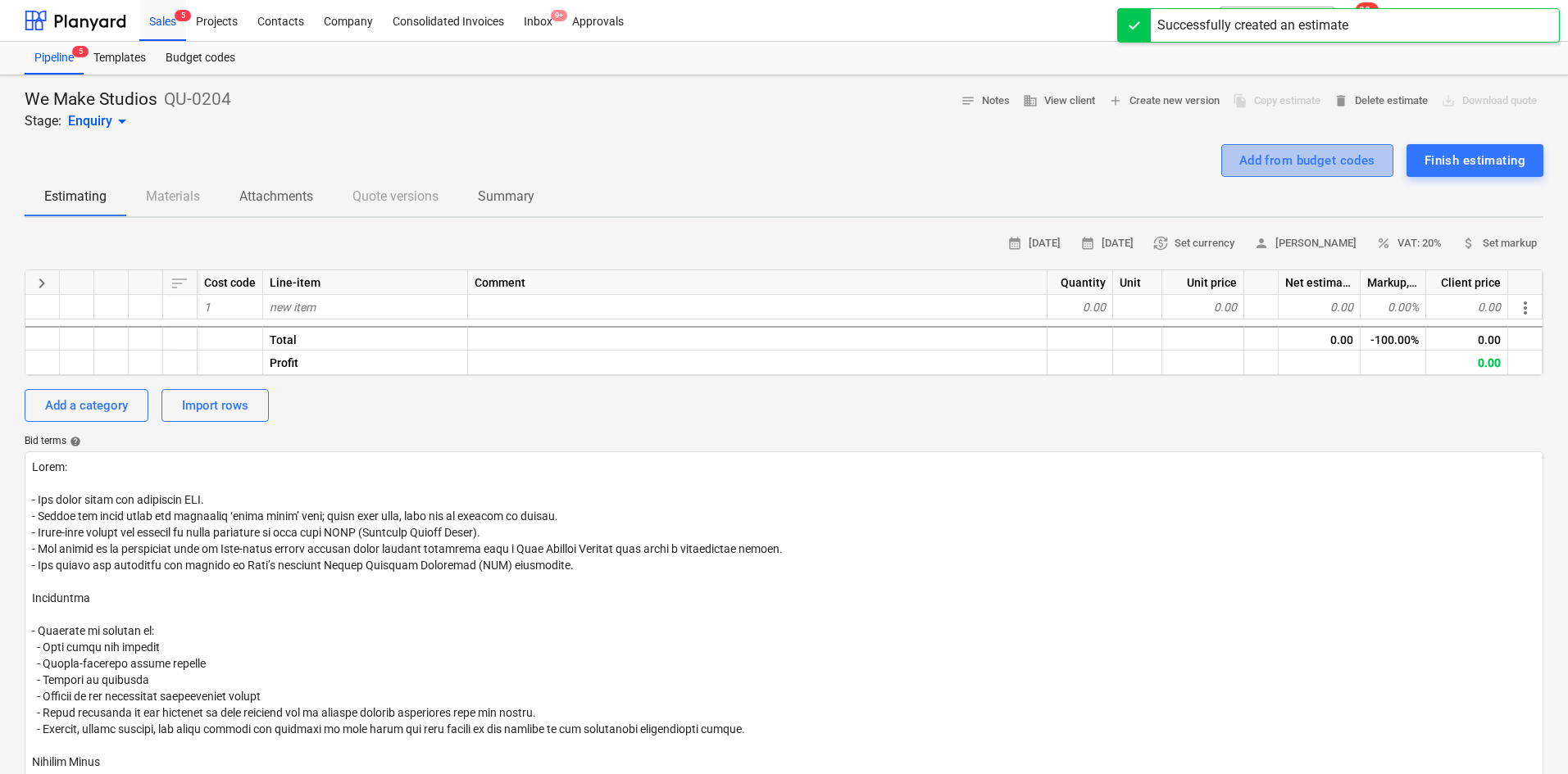
click at [1282, 171] on div "Add from budget codes" at bounding box center [1307, 161] width 136 height 21
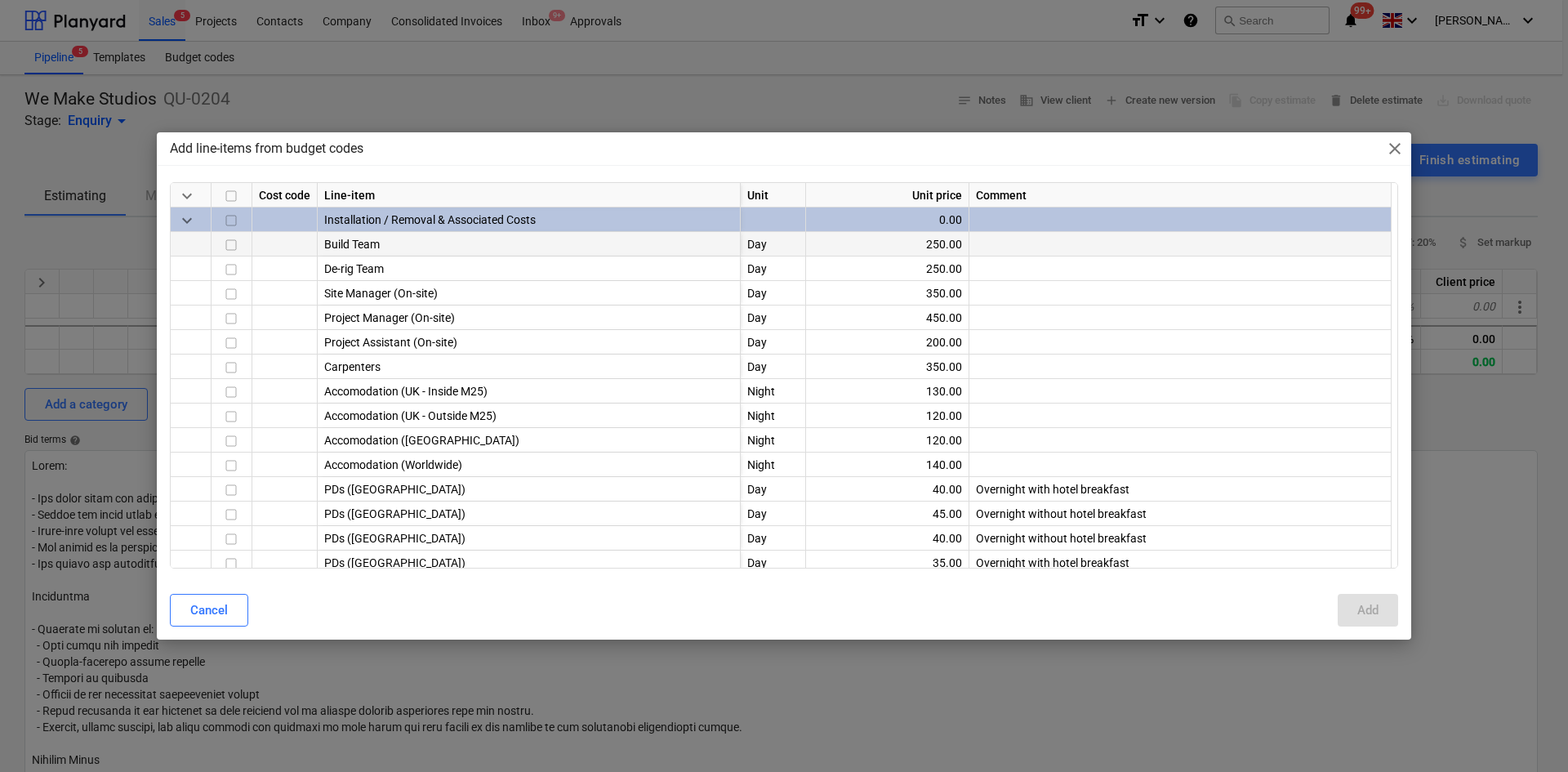
click at [233, 242] on input "checkbox" at bounding box center [231, 245] width 19 height 19
click at [234, 263] on input "checkbox" at bounding box center [231, 270] width 19 height 19
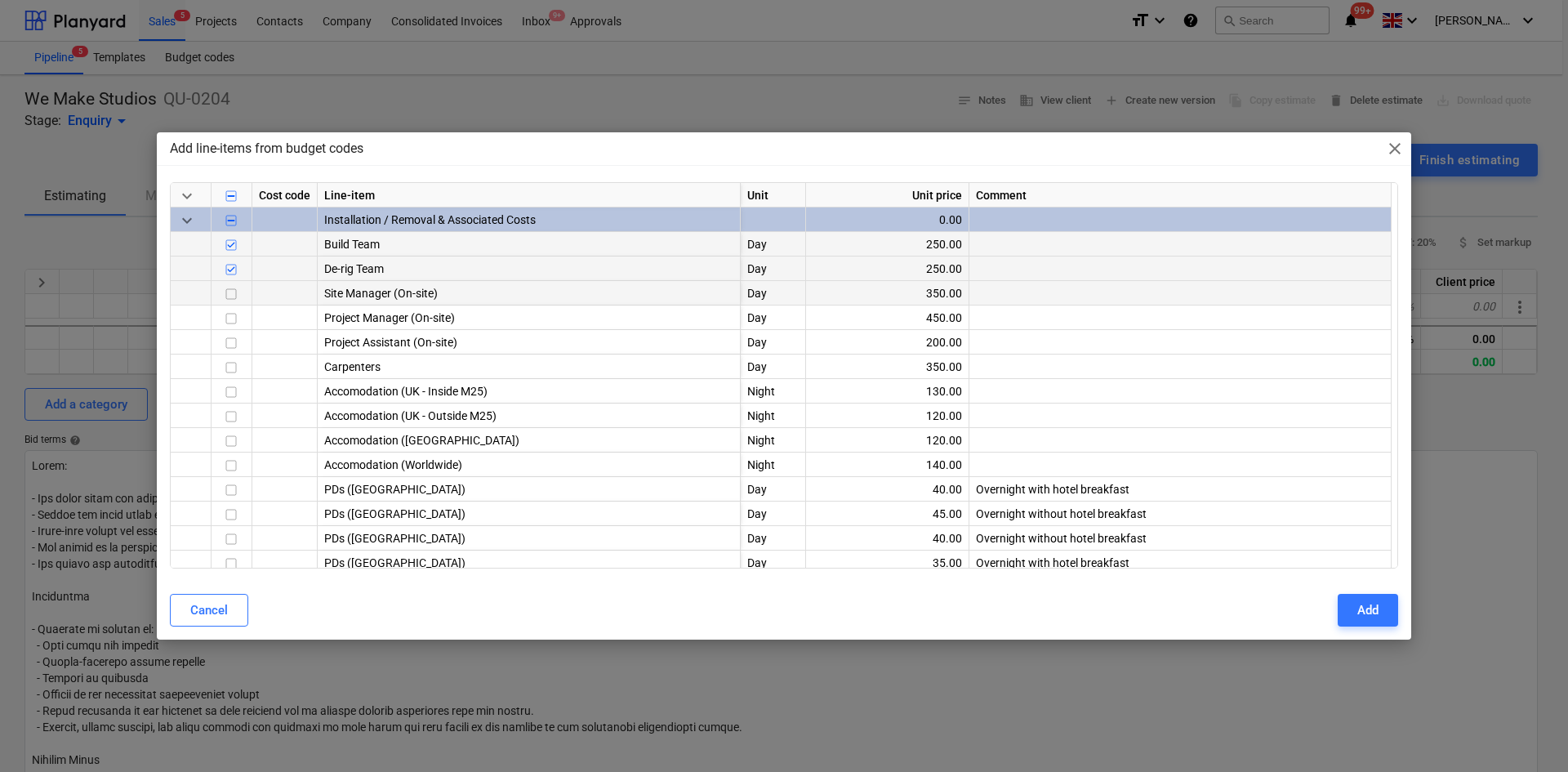
click at [232, 289] on input "checkbox" at bounding box center [231, 294] width 19 height 19
click at [228, 319] on input "checkbox" at bounding box center [231, 319] width 19 height 19
click at [245, 381] on div at bounding box center [231, 392] width 41 height 25
click at [232, 396] on input "checkbox" at bounding box center [231, 392] width 19 height 19
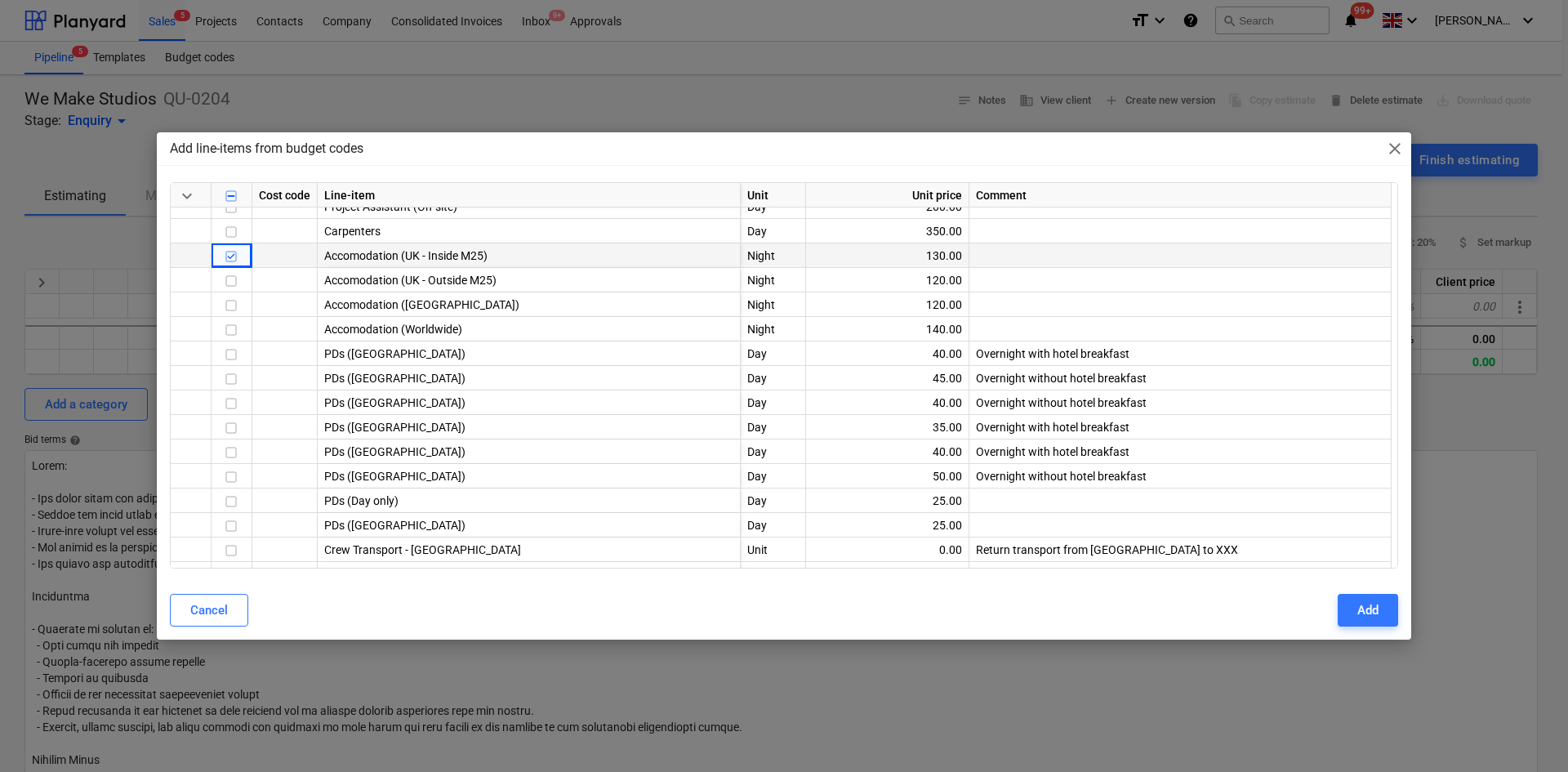
scroll to position [163, 0]
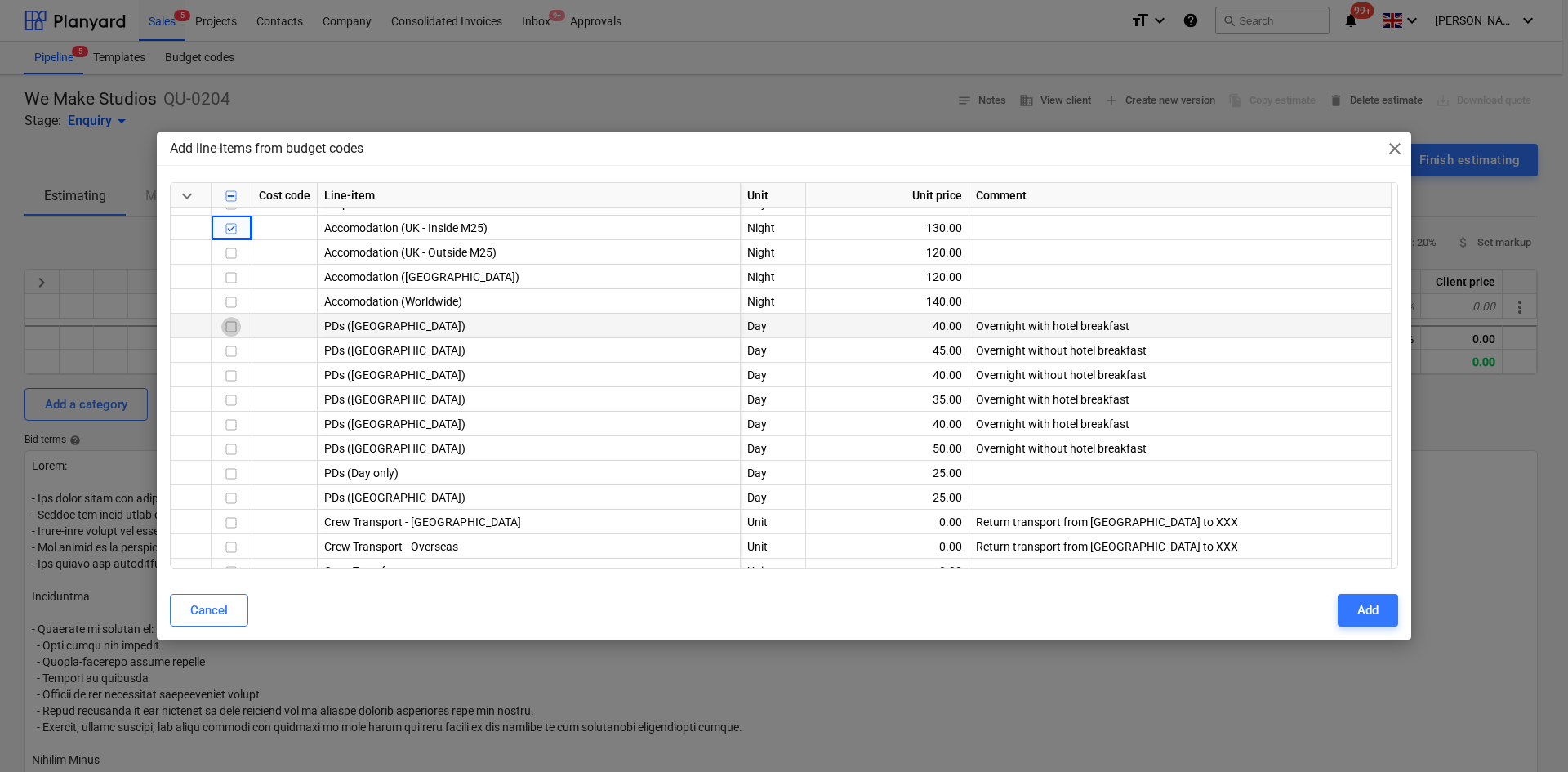
click at [226, 322] on input "checkbox" at bounding box center [231, 326] width 19 height 19
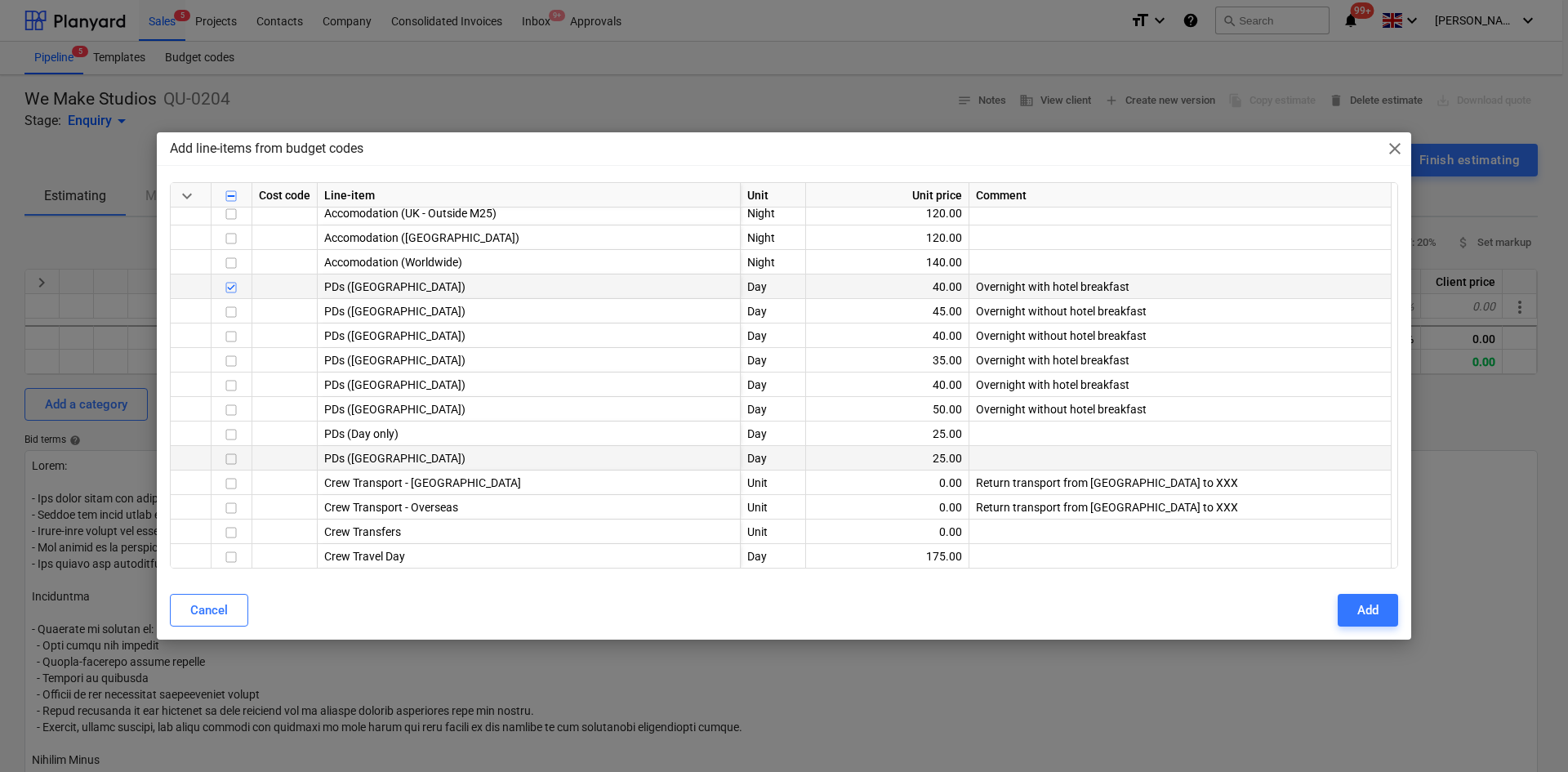
scroll to position [245, 0]
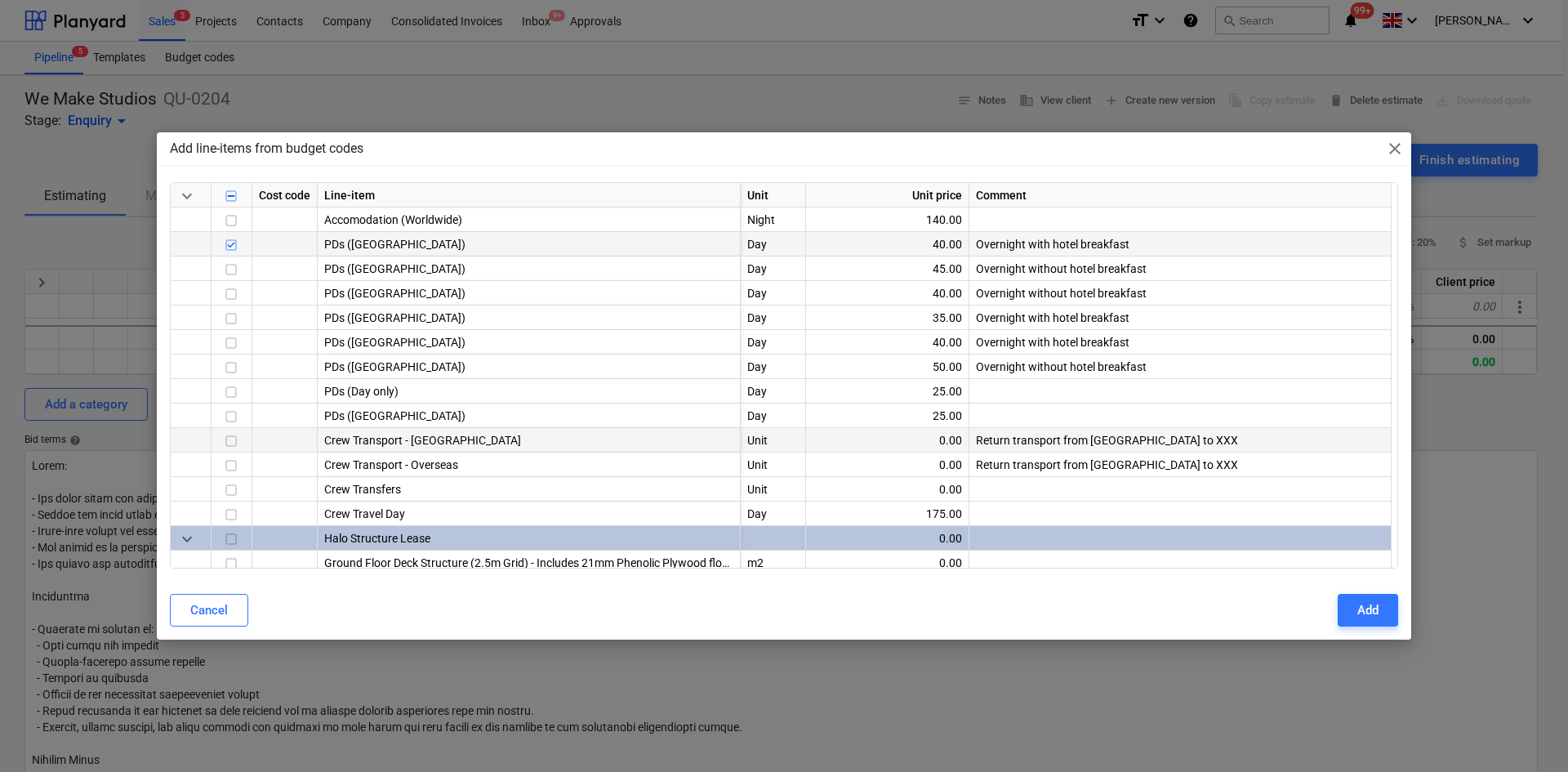
click at [226, 437] on input "checkbox" at bounding box center [231, 441] width 19 height 19
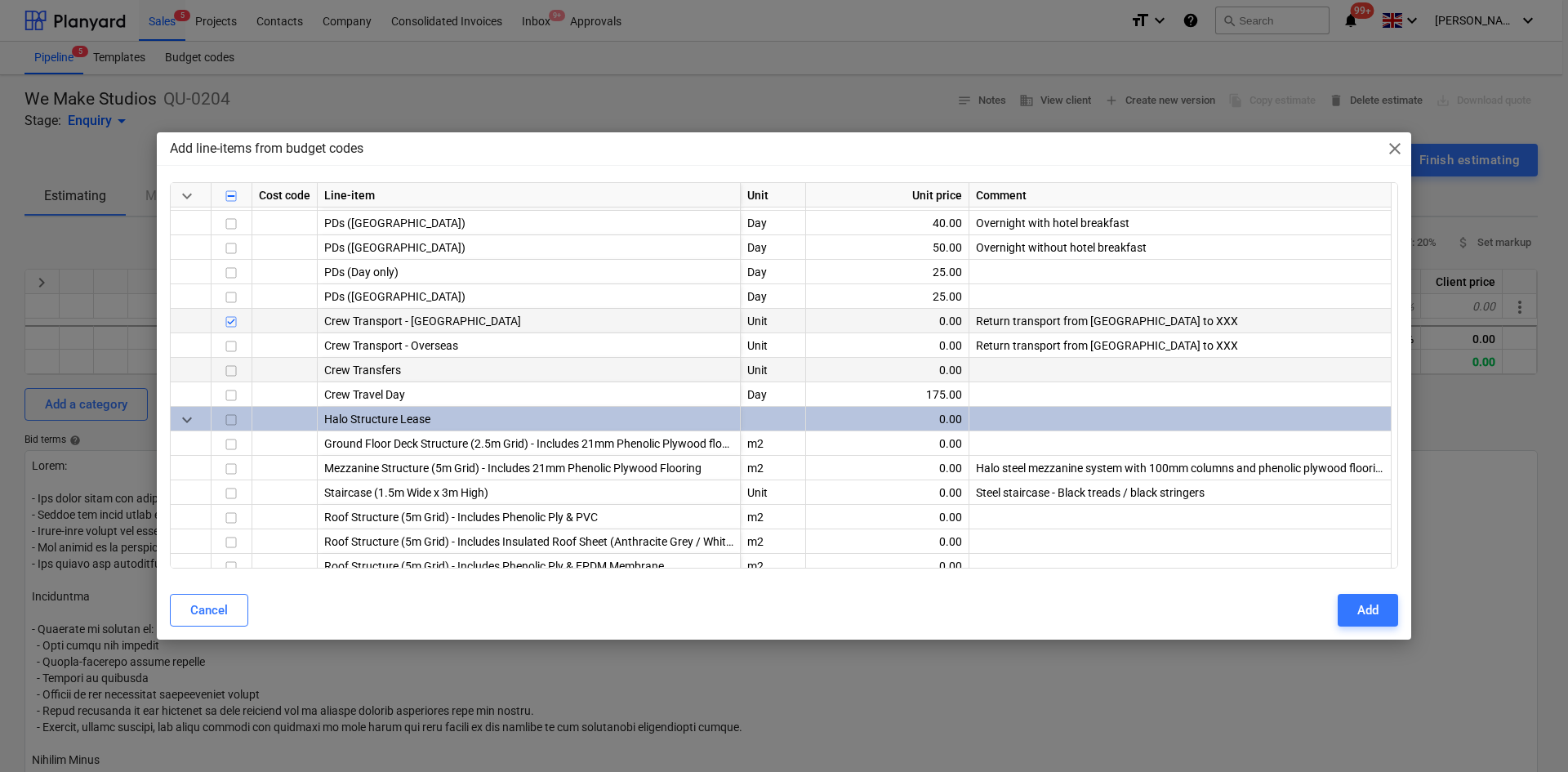
scroll to position [409, 0]
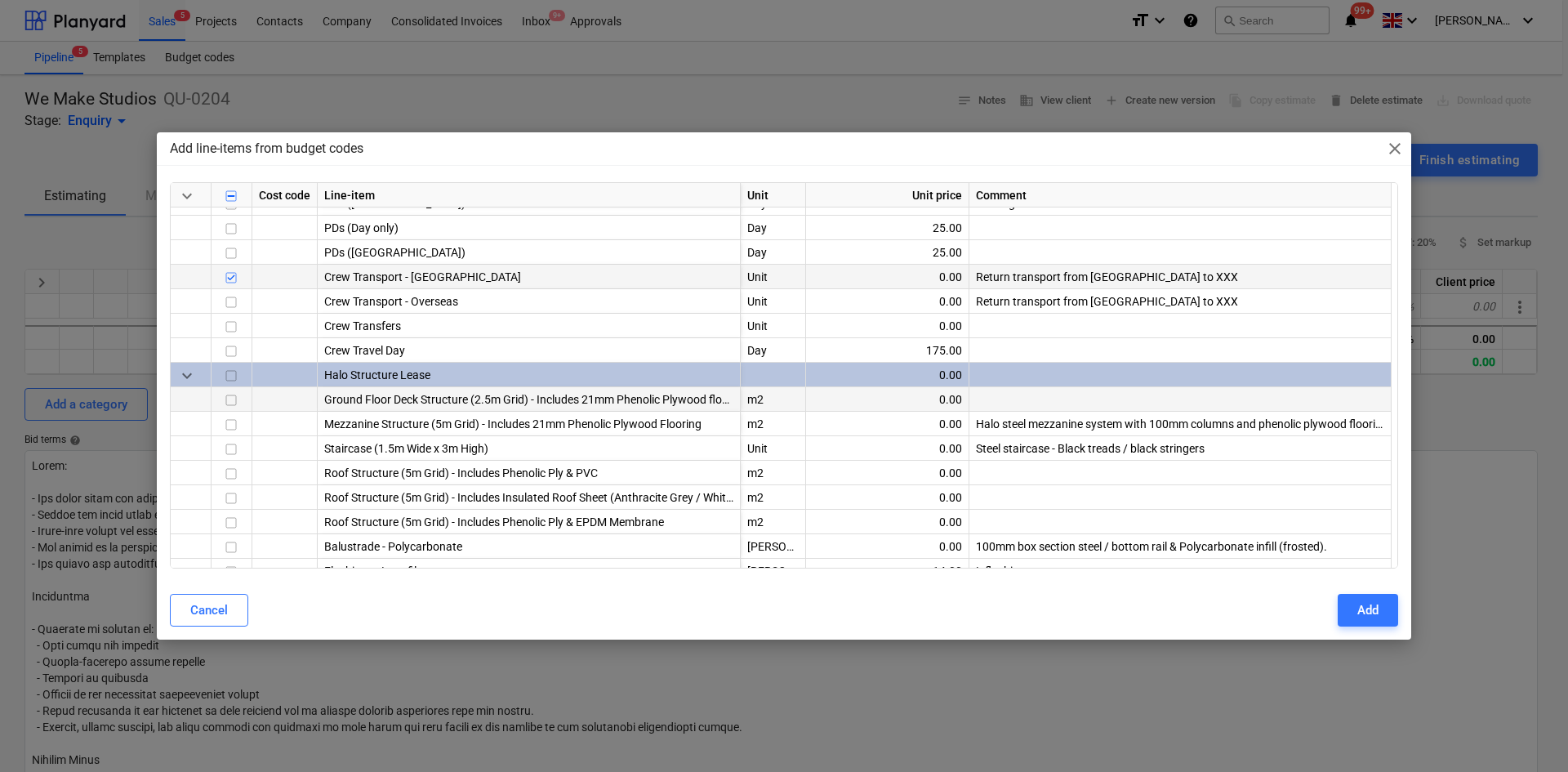
click at [233, 403] on input "checkbox" at bounding box center [231, 400] width 19 height 19
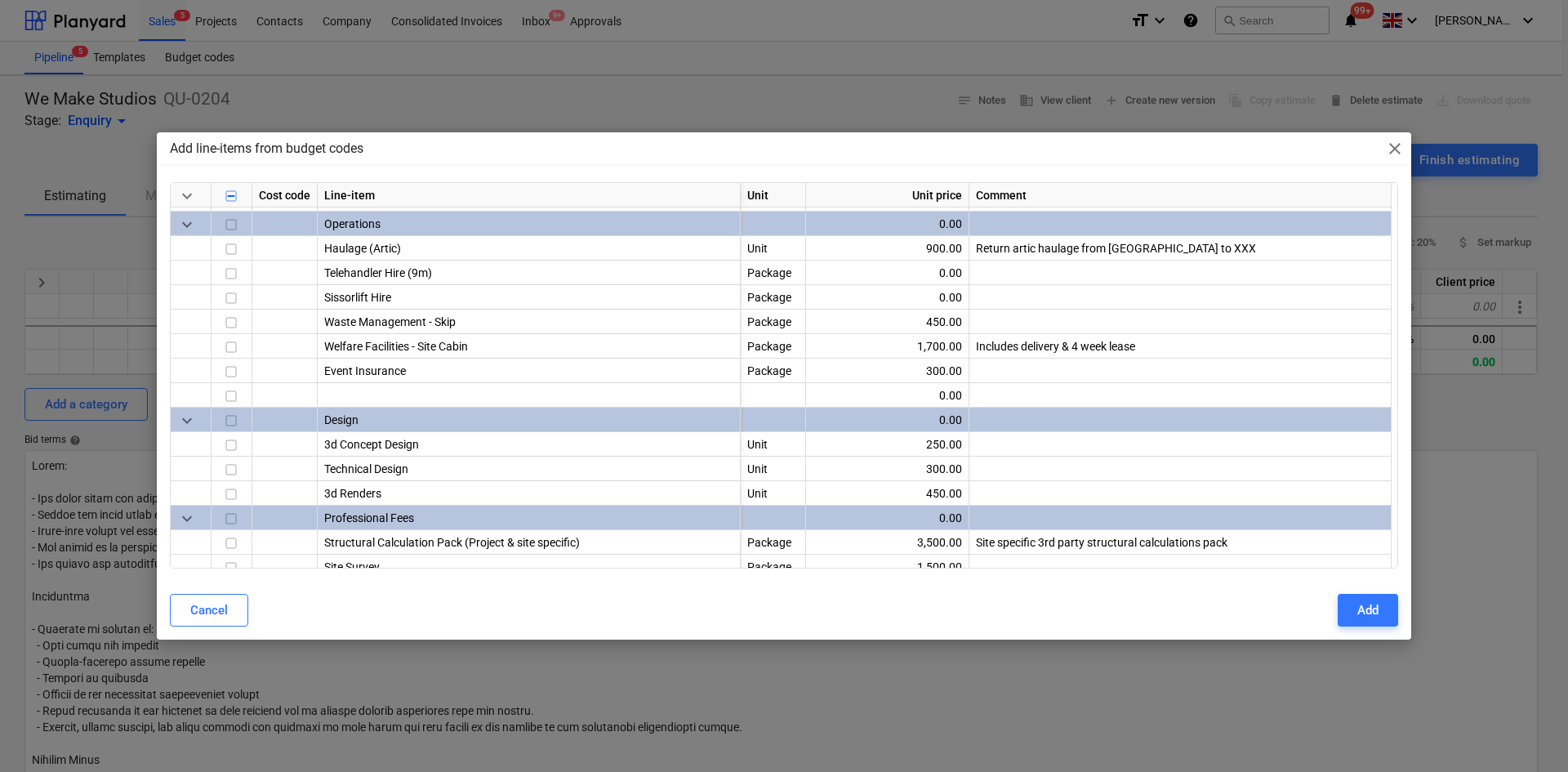
scroll to position [899, 0]
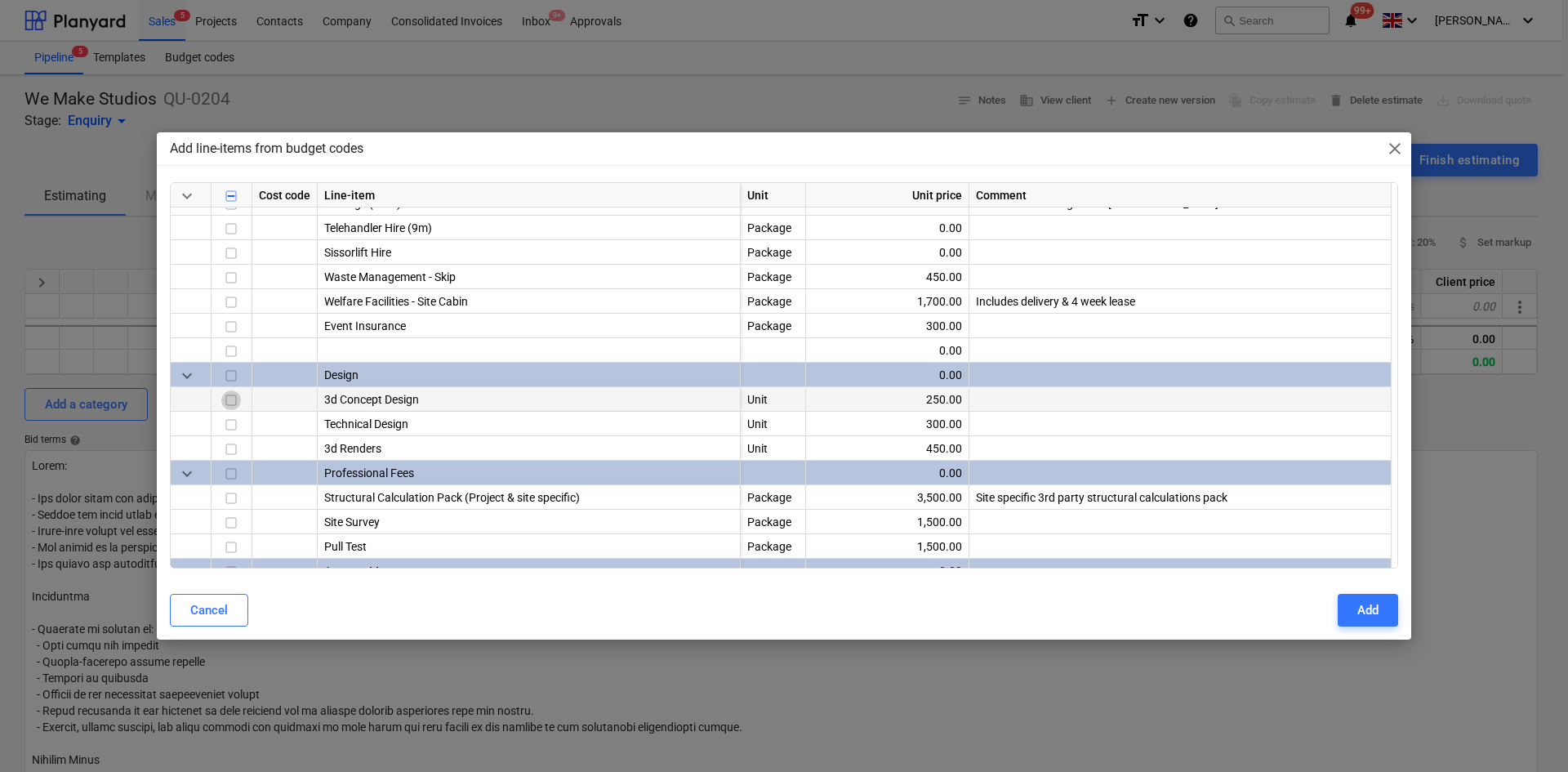
click at [228, 404] on input "checkbox" at bounding box center [231, 400] width 19 height 19
click at [232, 422] on input "checkbox" at bounding box center [231, 424] width 19 height 19
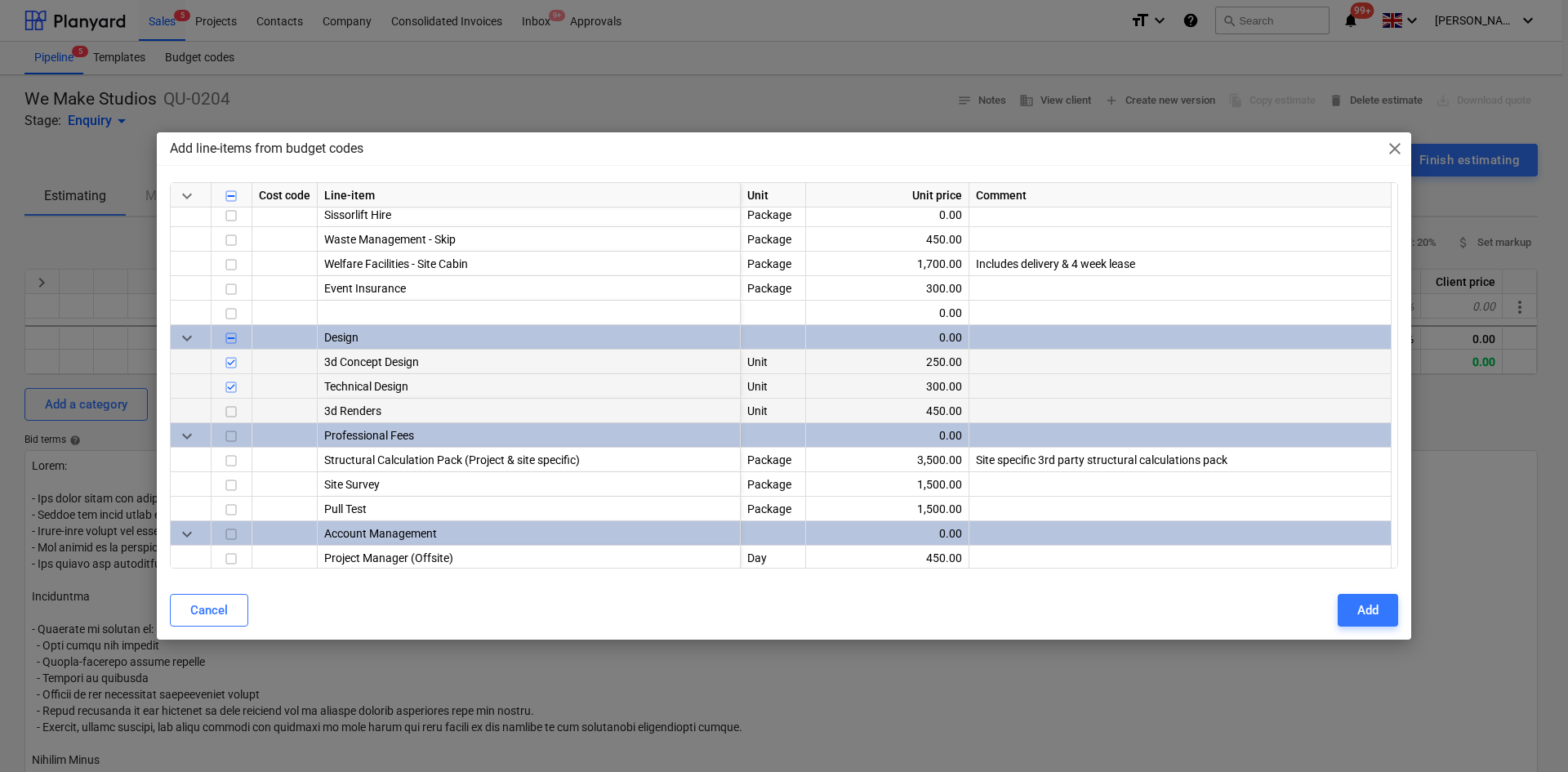
scroll to position [980, 0]
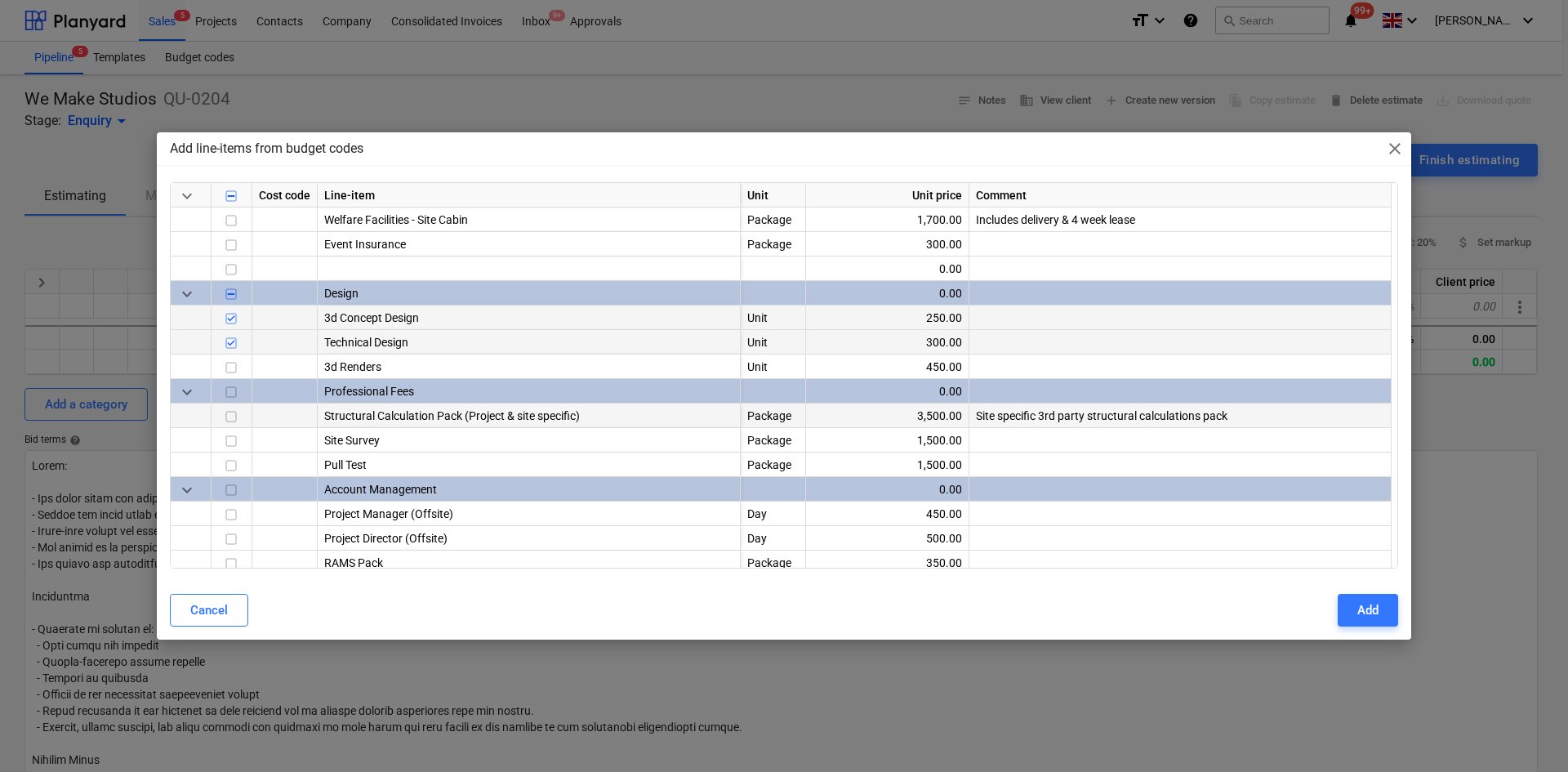
click at [223, 420] on input "checkbox" at bounding box center [231, 417] width 19 height 19
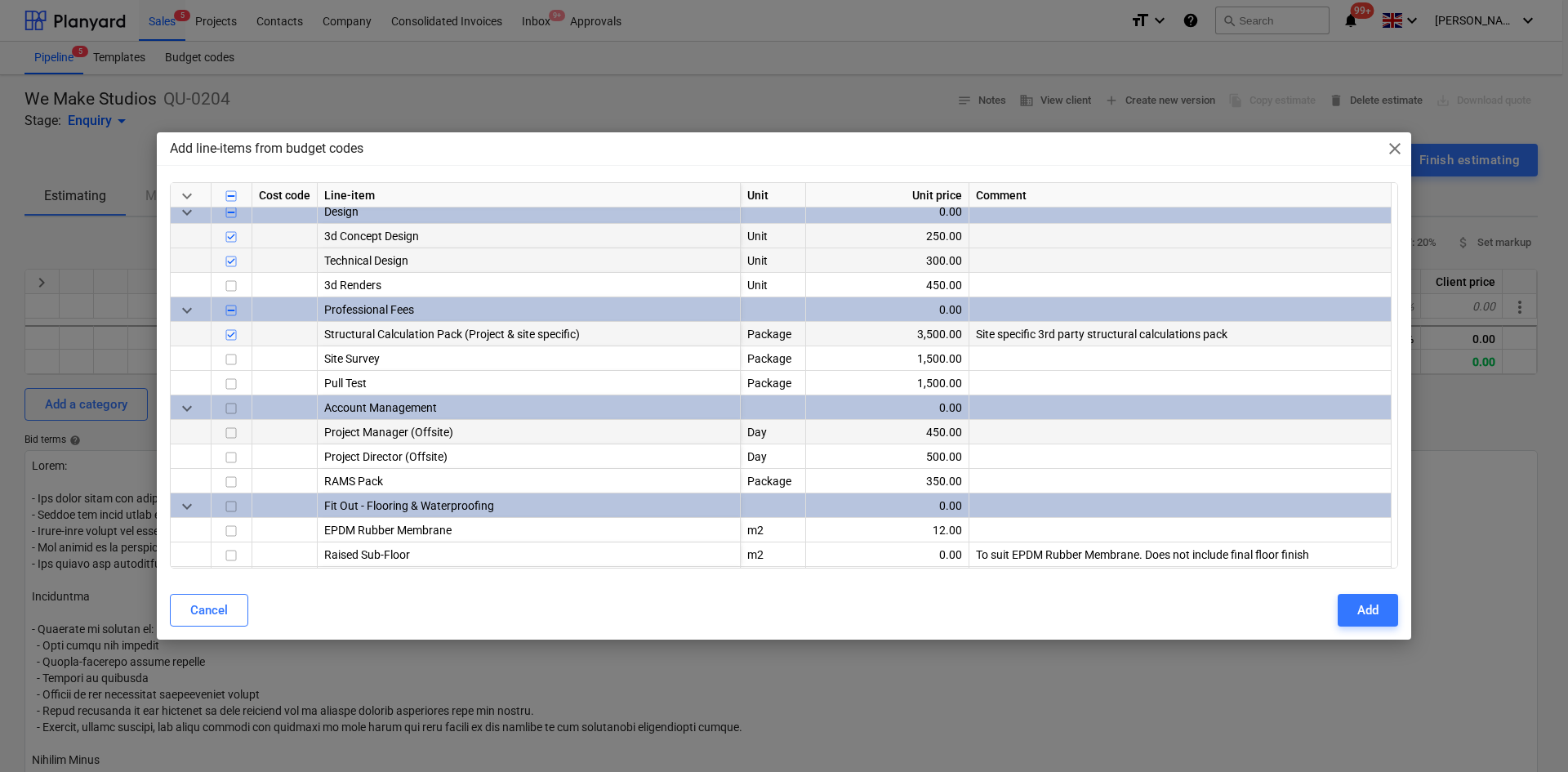
click at [229, 433] on input "checkbox" at bounding box center [231, 433] width 19 height 19
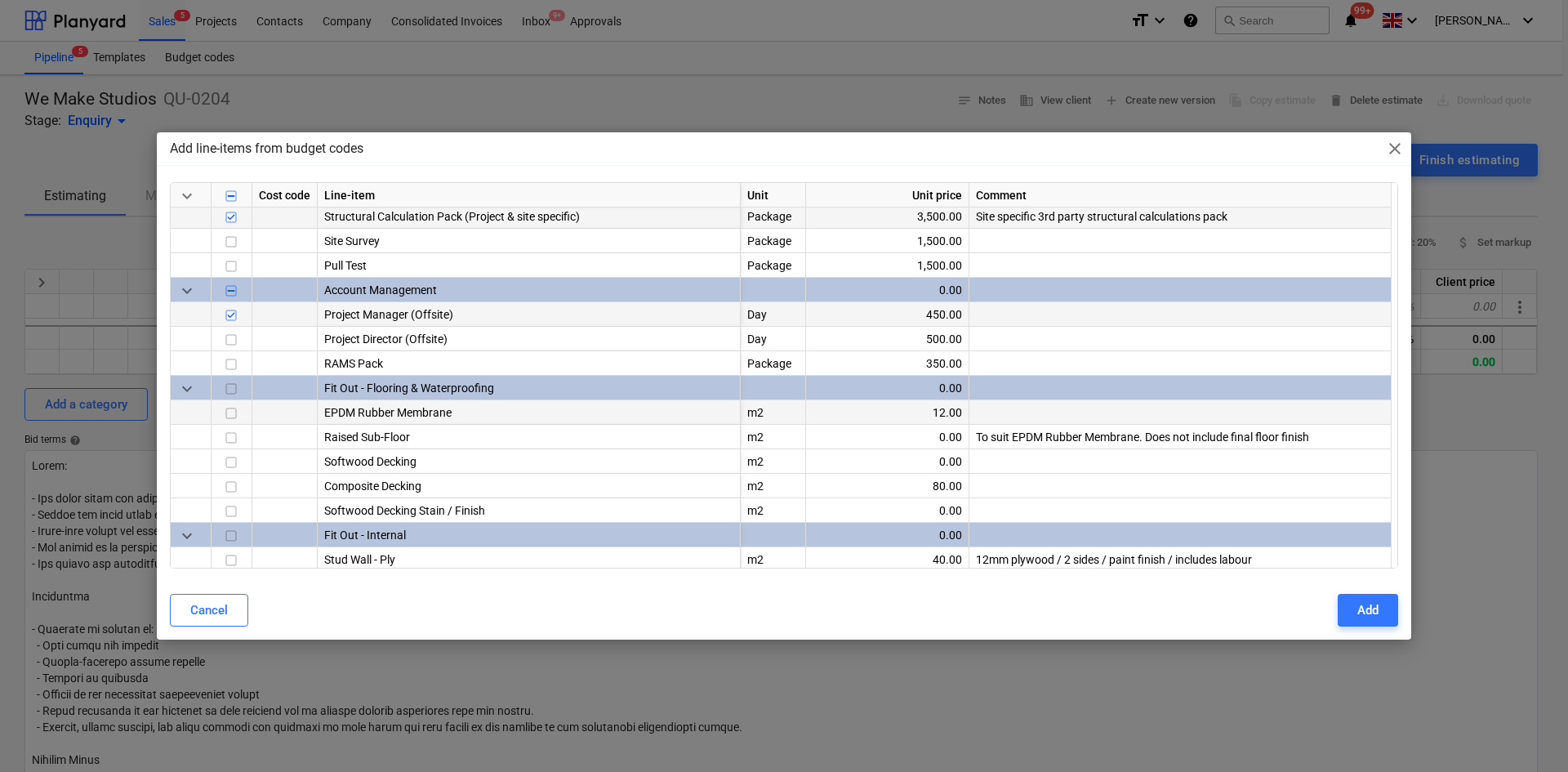
scroll to position [1209, 0]
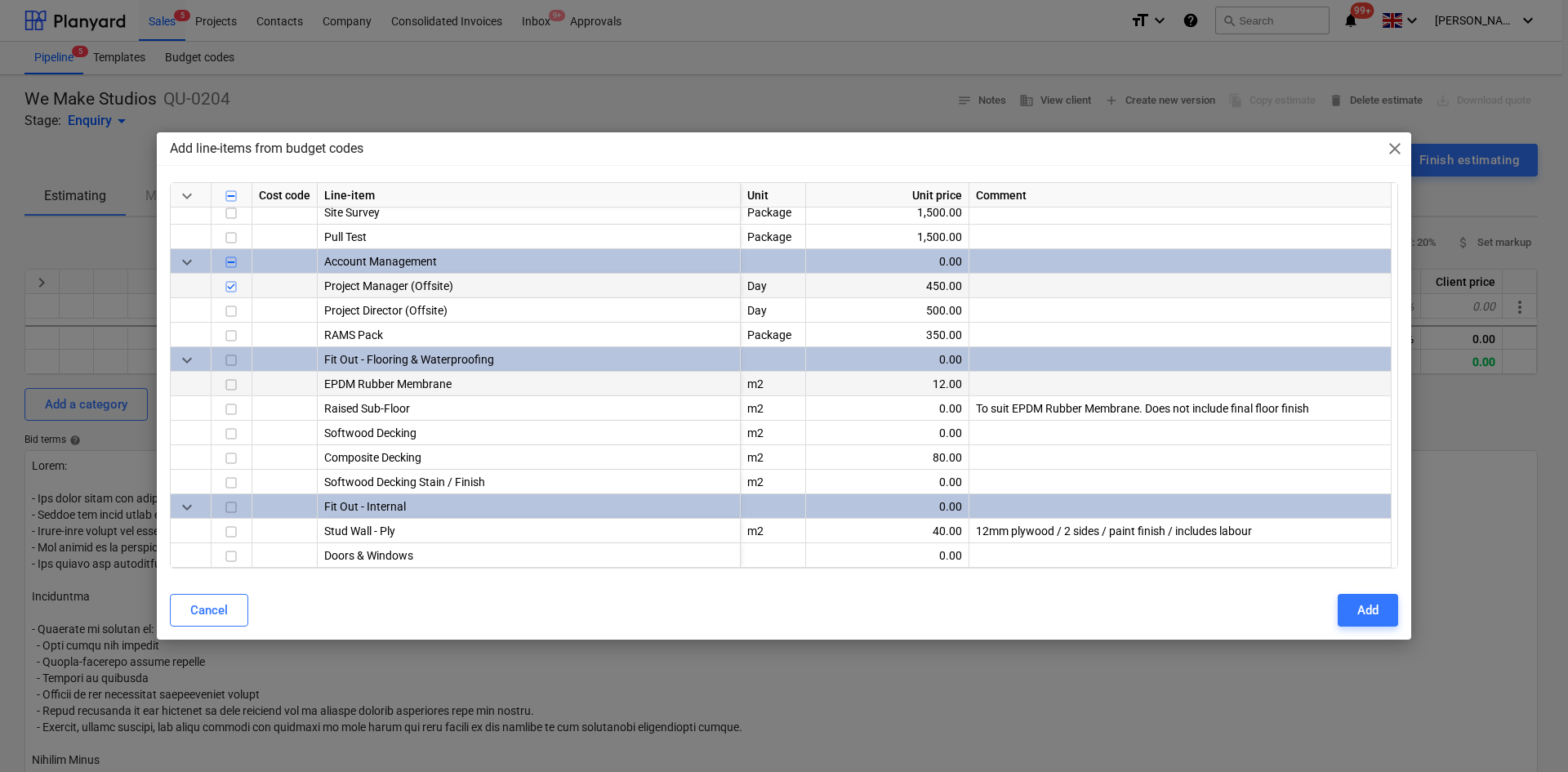
click at [229, 385] on input "checkbox" at bounding box center [231, 385] width 19 height 19
click at [233, 557] on input "checkbox" at bounding box center [231, 556] width 19 height 19
click at [1383, 613] on button "Add" at bounding box center [1367, 611] width 60 height 33
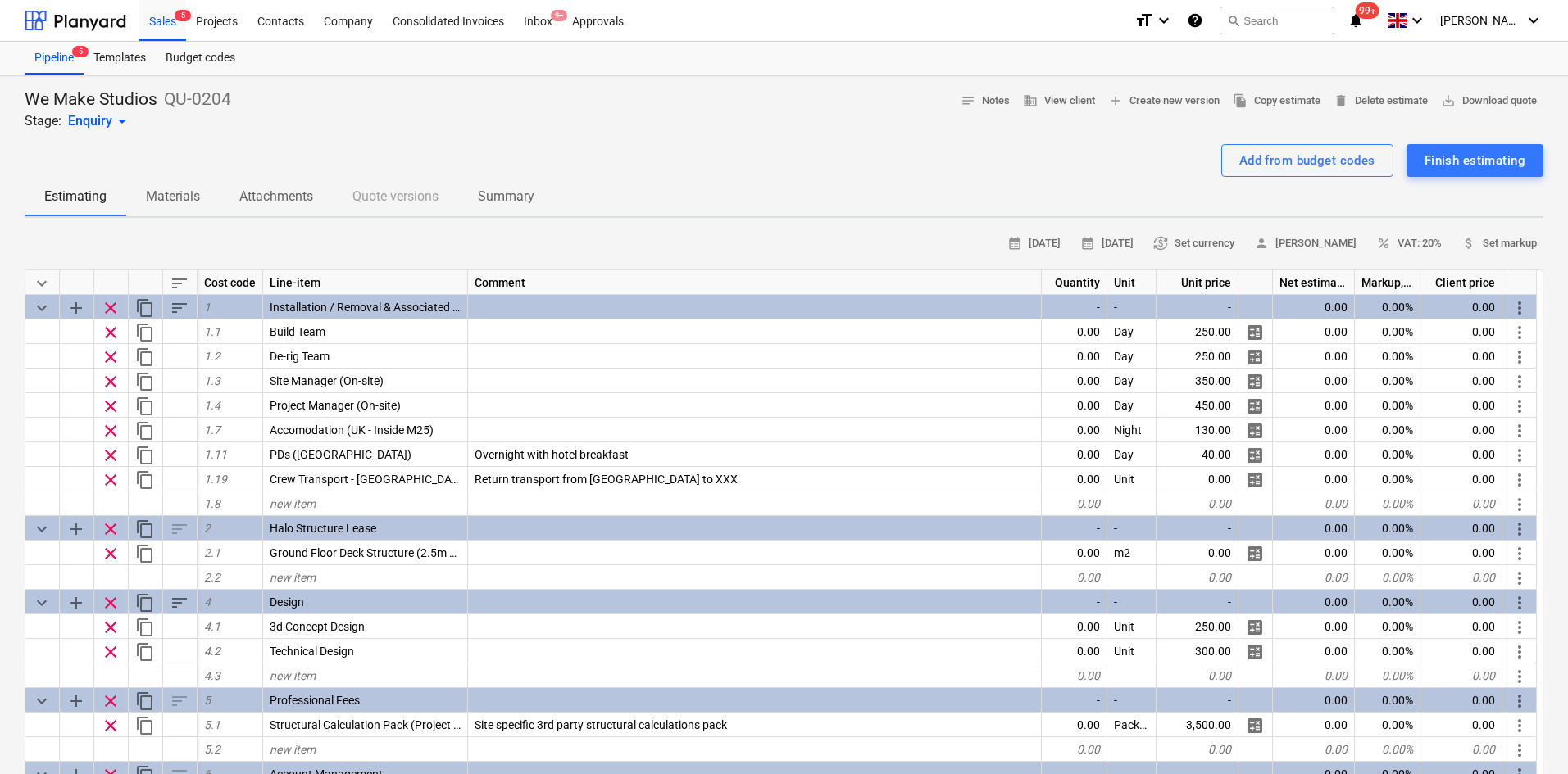
click at [187, 278] on span "sort" at bounding box center [179, 283] width 19 height 19
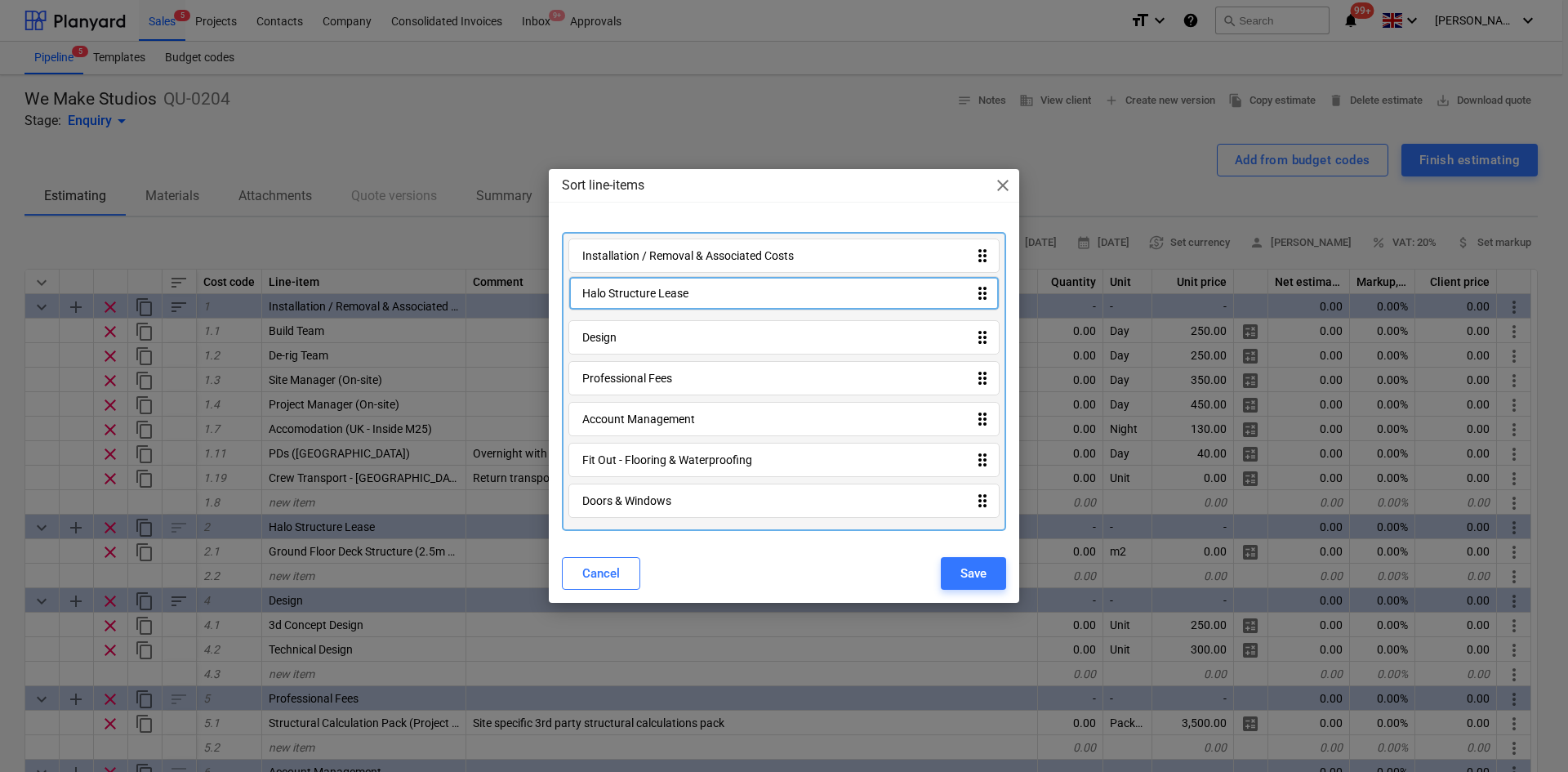
drag, startPoint x: 695, startPoint y: 292, endPoint x: 695, endPoint y: 240, distance: 52.0
click at [695, 240] on div "Installation / Removal & Associated Costs drag_indicator Halo Structure Lease d…" at bounding box center [784, 382] width 444 height 300
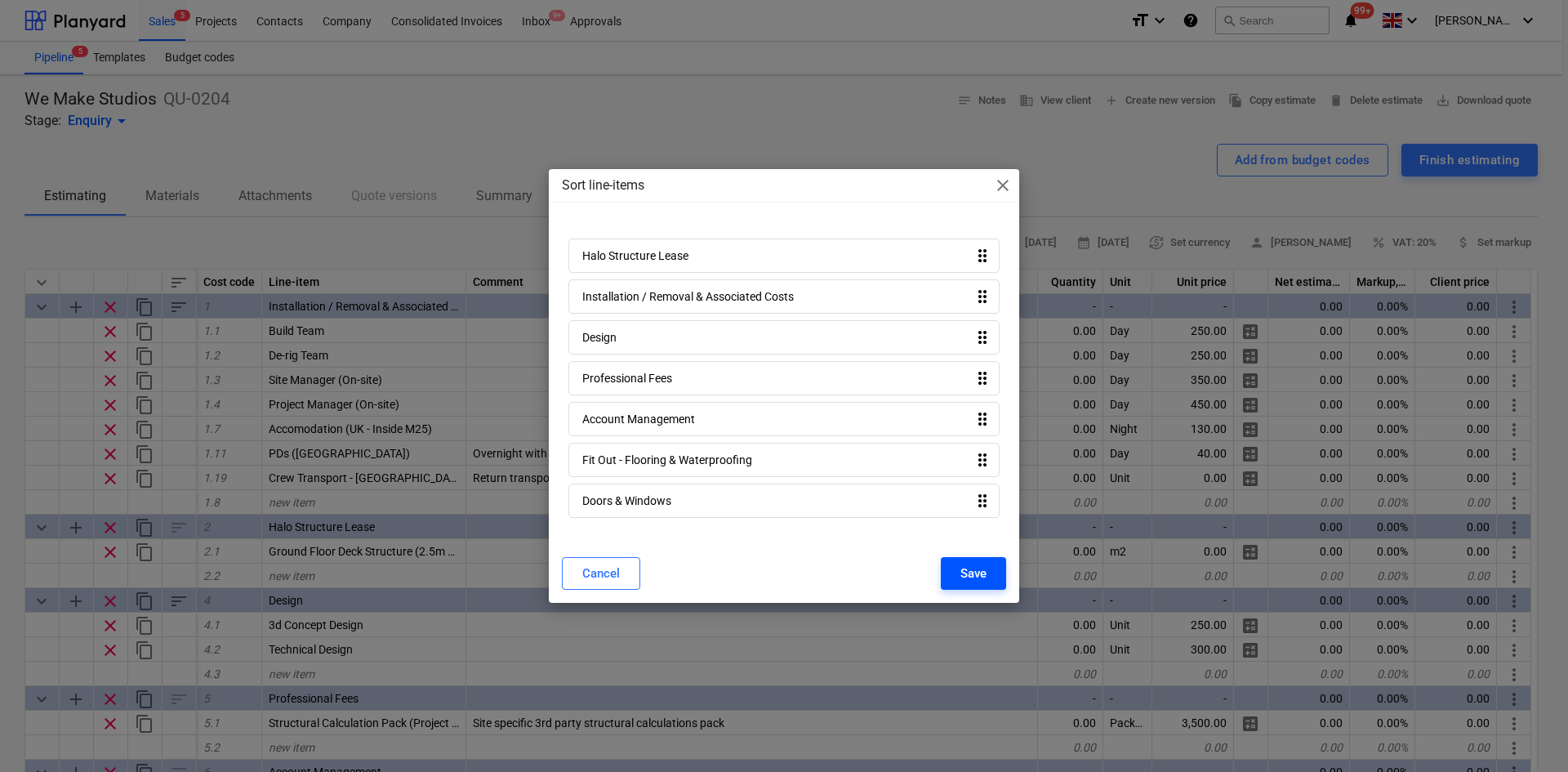
click at [962, 571] on div "Save" at bounding box center [973, 573] width 26 height 21
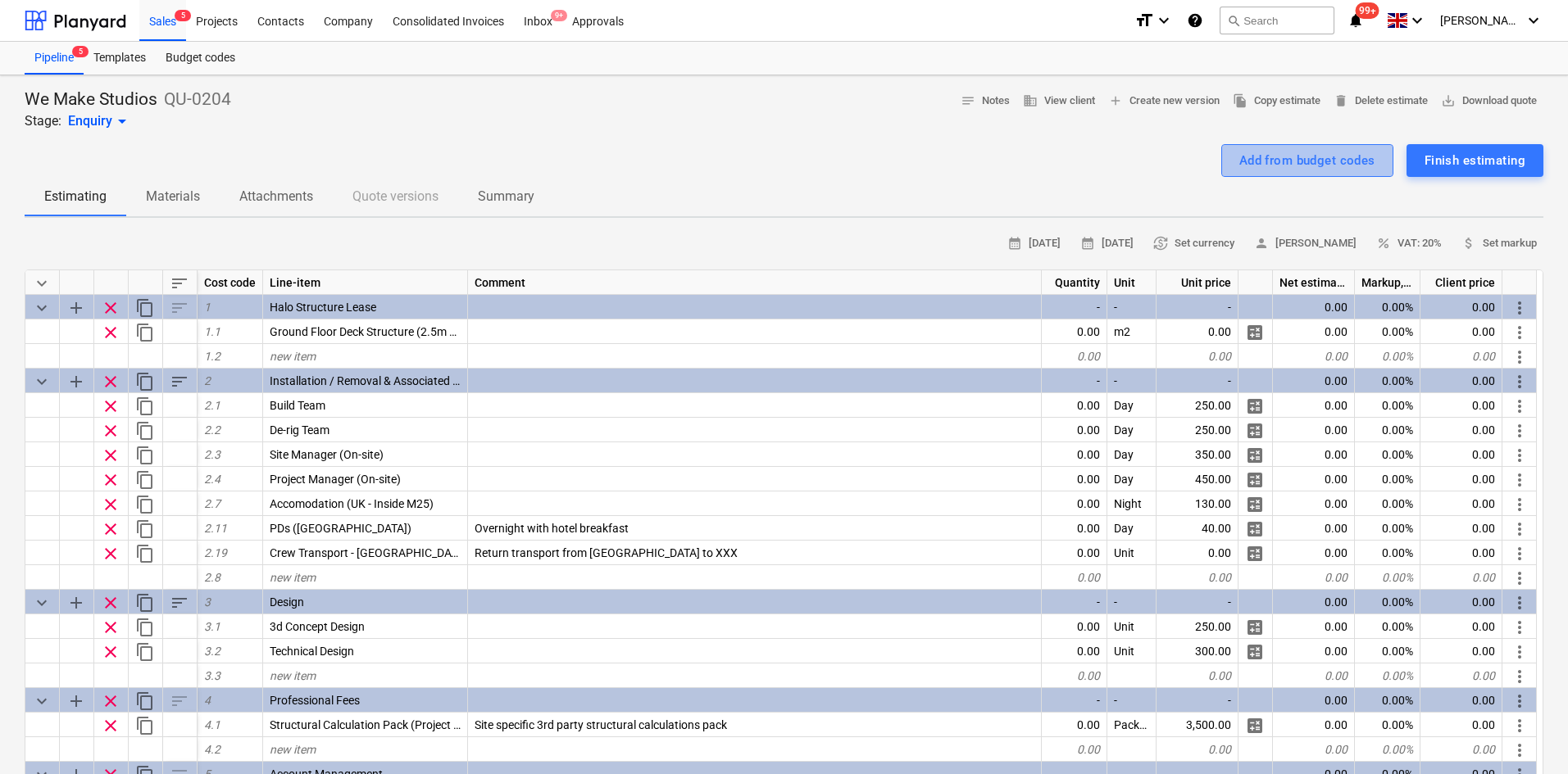
click at [1304, 171] on div "Add from budget codes" at bounding box center [1307, 161] width 136 height 21
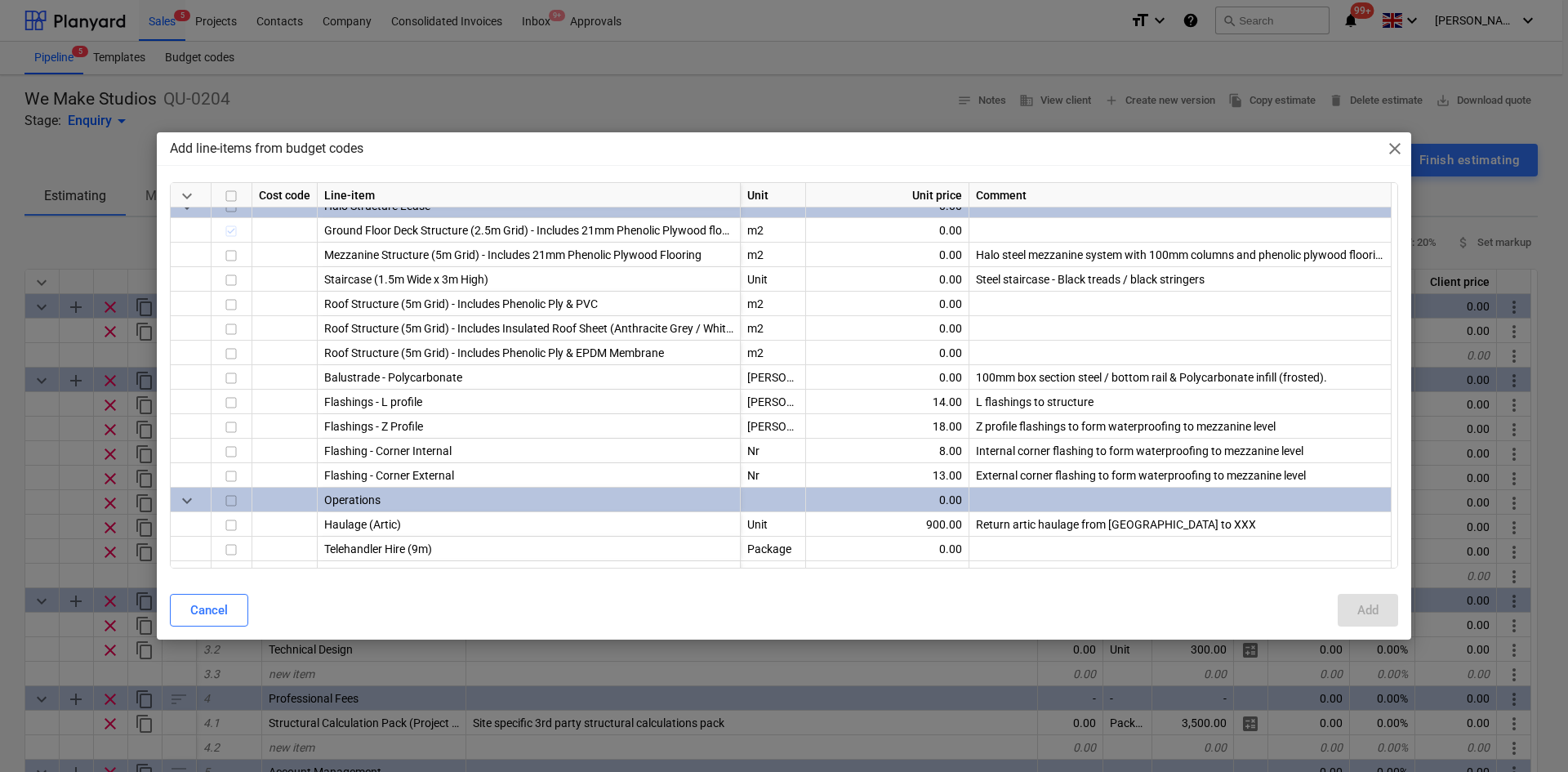
scroll to position [736, 0]
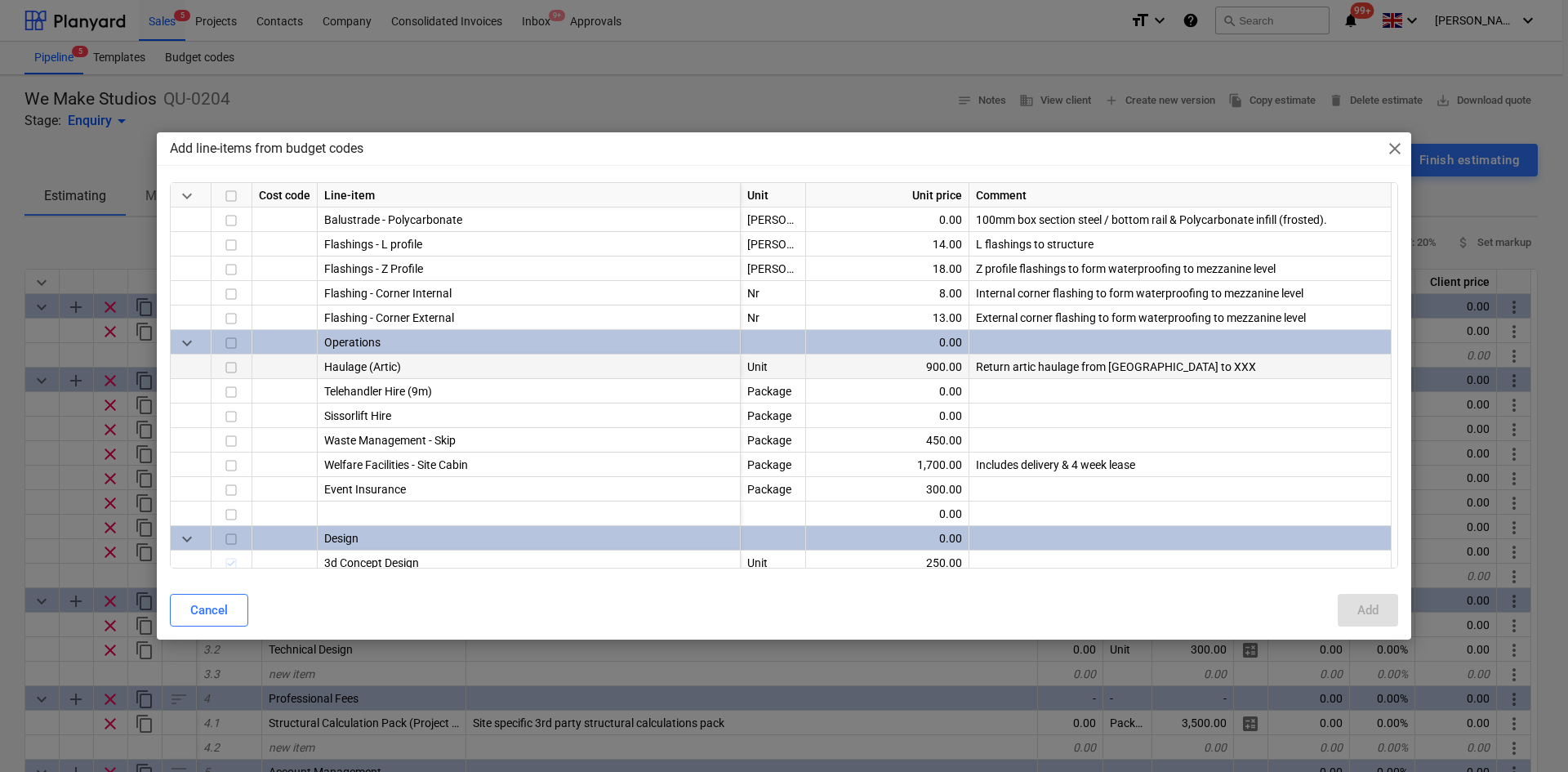
click at [259, 364] on div at bounding box center [285, 367] width 65 height 25
click at [204, 368] on div at bounding box center [191, 367] width 41 height 25
click at [231, 371] on input "checkbox" at bounding box center [231, 368] width 19 height 19
click at [1354, 603] on button "Add" at bounding box center [1367, 611] width 60 height 33
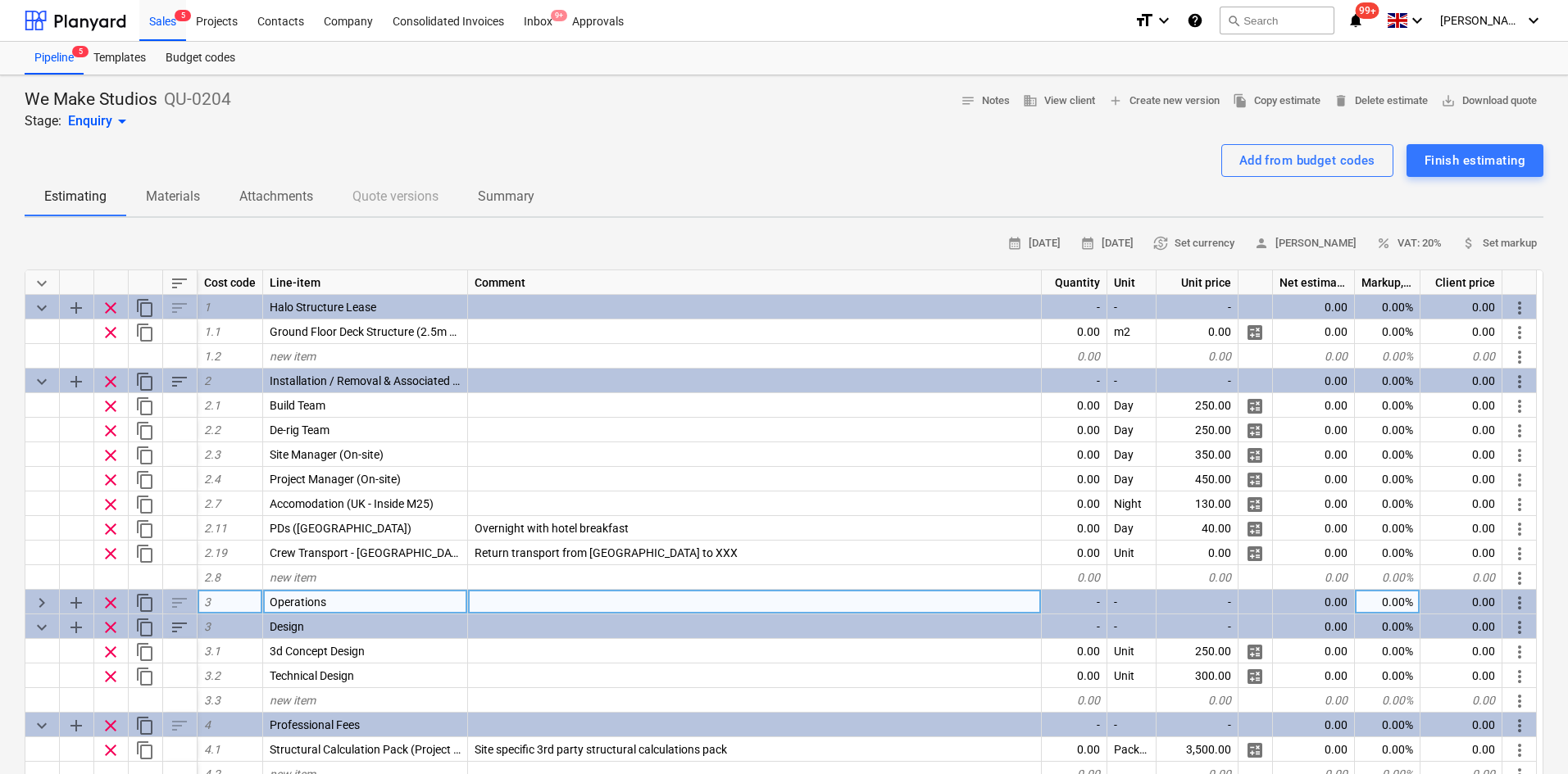
click at [42, 601] on span "keyboard_arrow_right" at bounding box center [41, 603] width 19 height 19
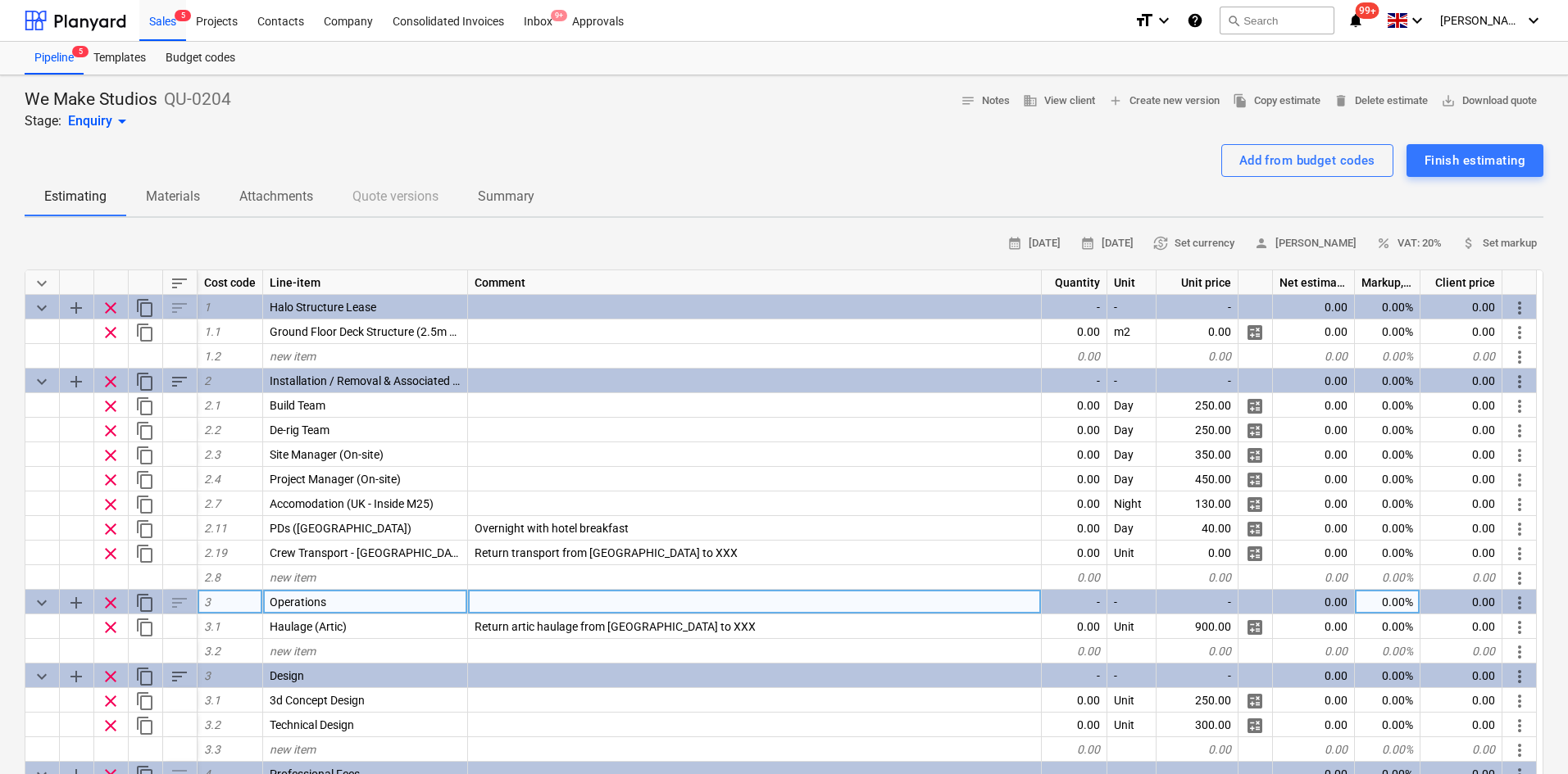
click at [163, 25] on div "Sales 5" at bounding box center [163, 19] width 47 height 41
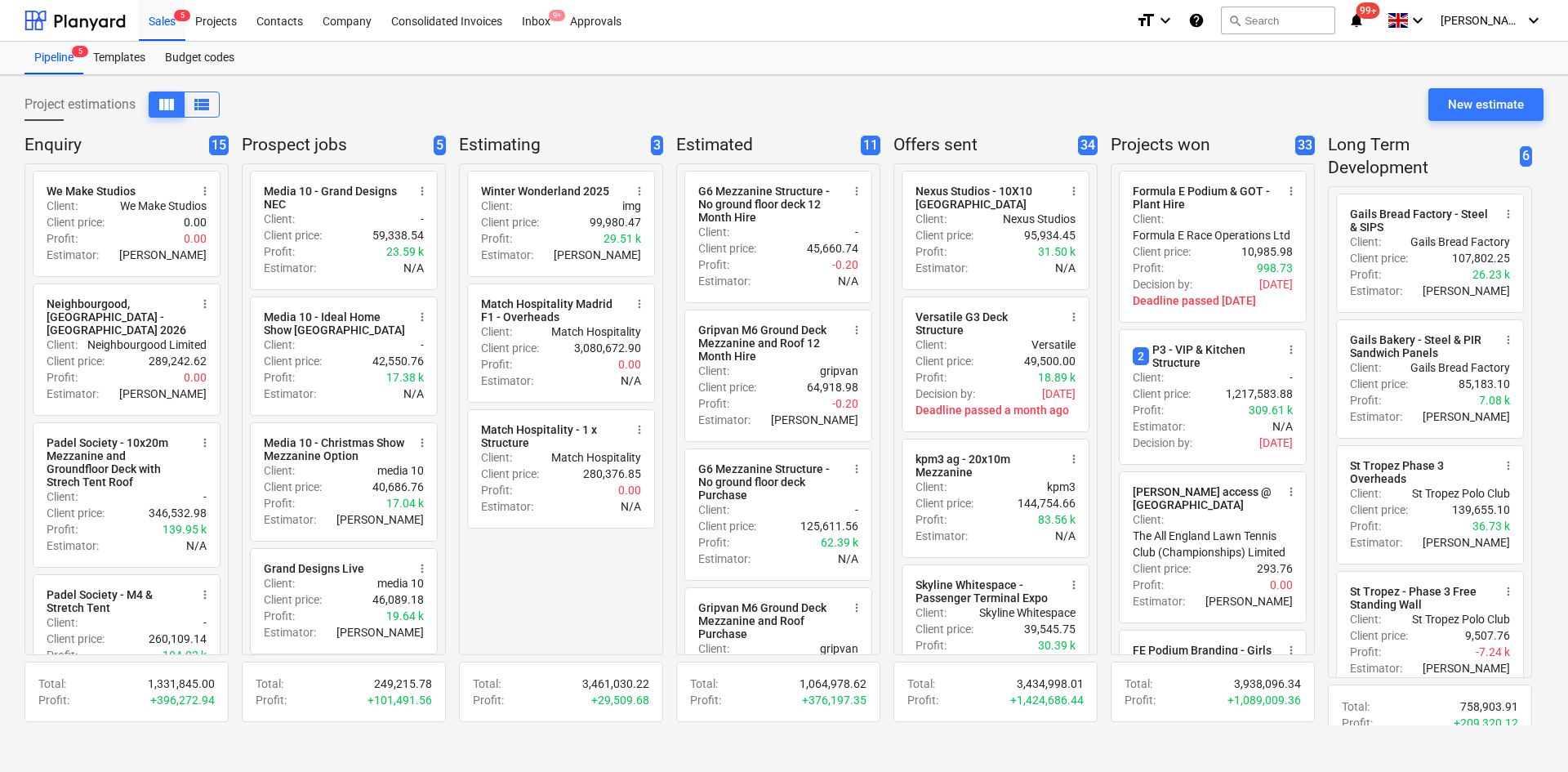
drag, startPoint x: 925, startPoint y: 79, endPoint x: 996, endPoint y: 73, distance: 71.3
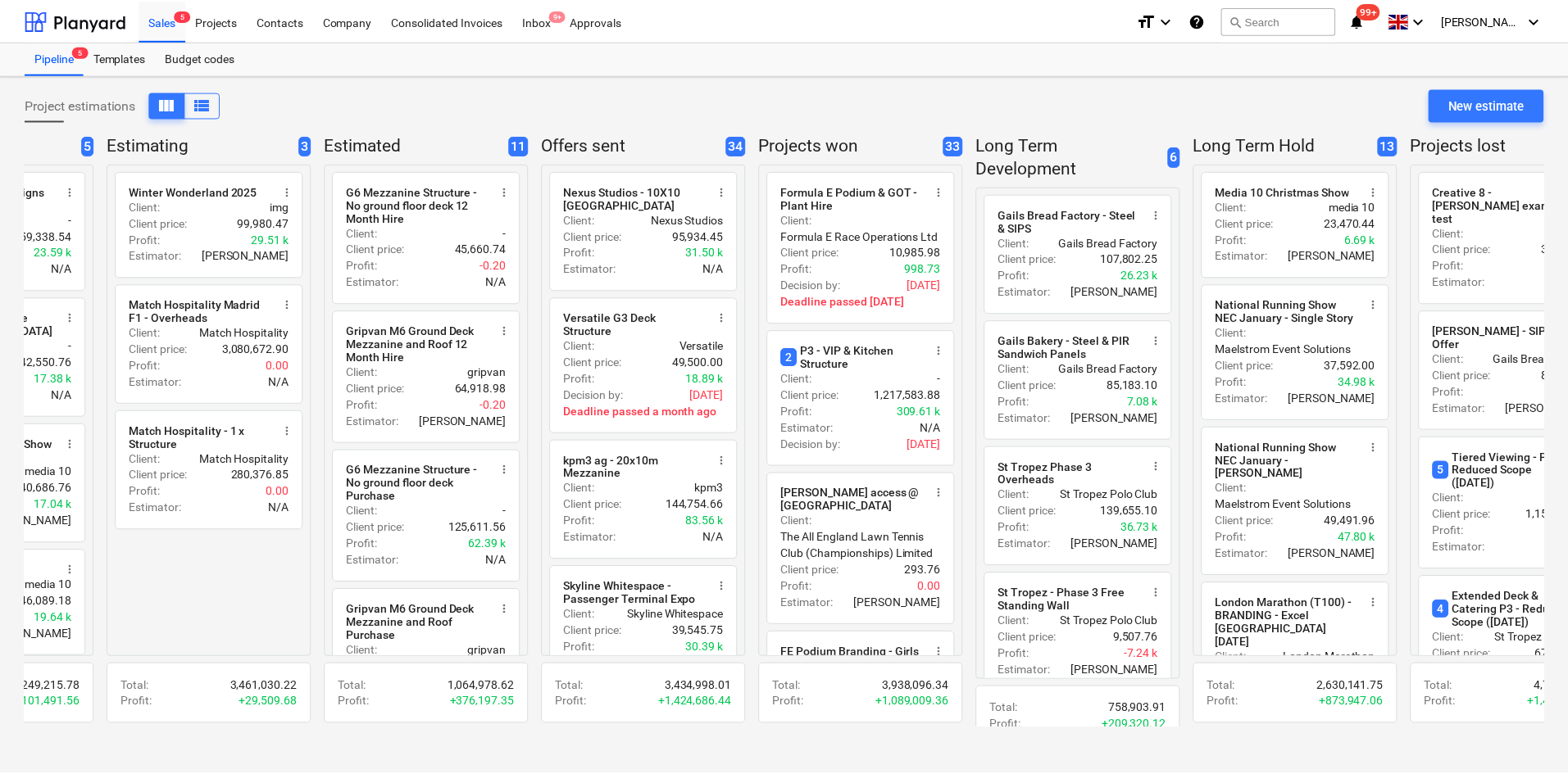
scroll to position [0, 431]
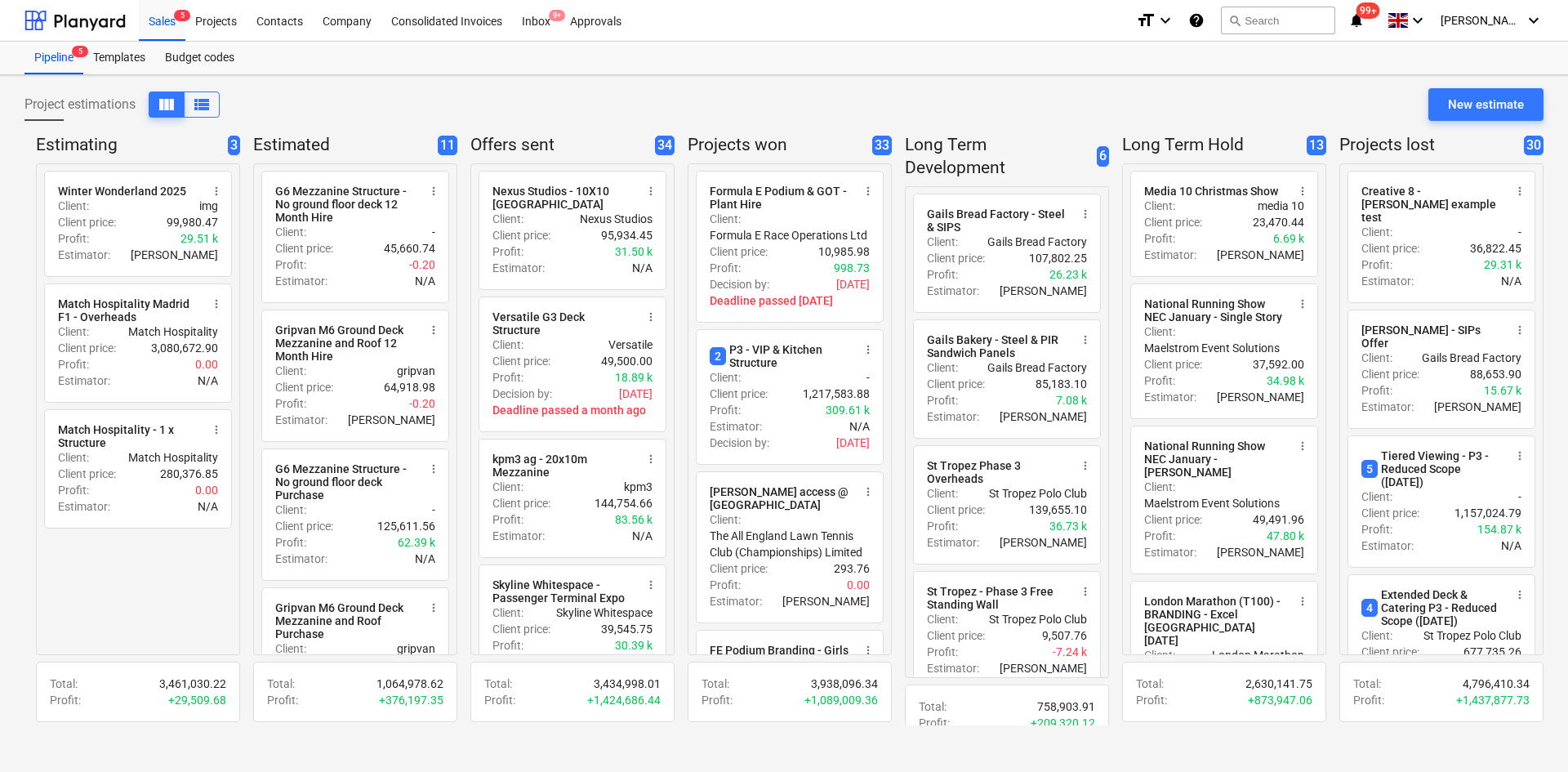
drag, startPoint x: 1081, startPoint y: 284, endPoint x: 1147, endPoint y: 277, distance: 66.4
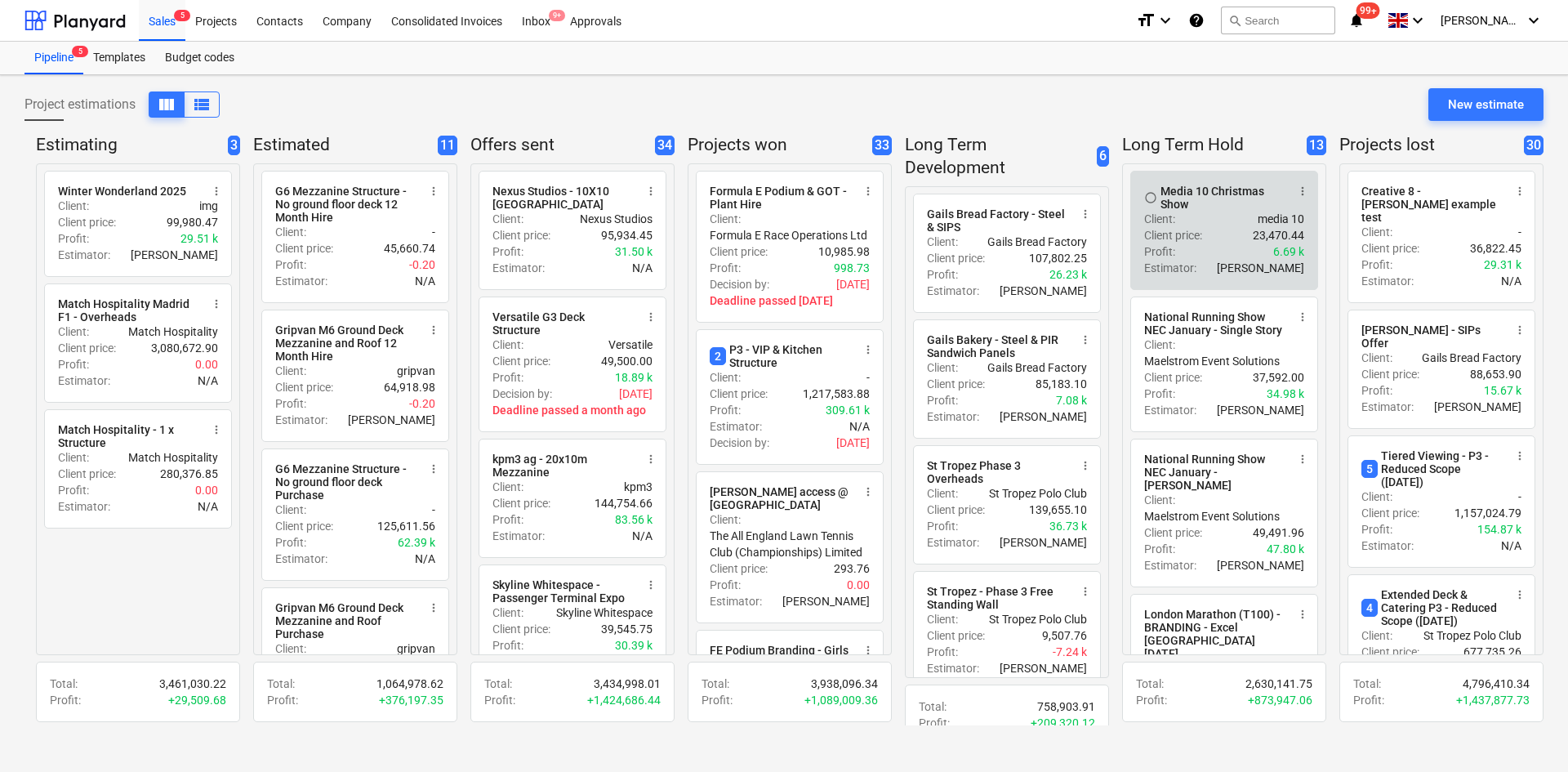
click at [1189, 256] on div "Profit : 6.69 k" at bounding box center [1224, 252] width 160 height 16
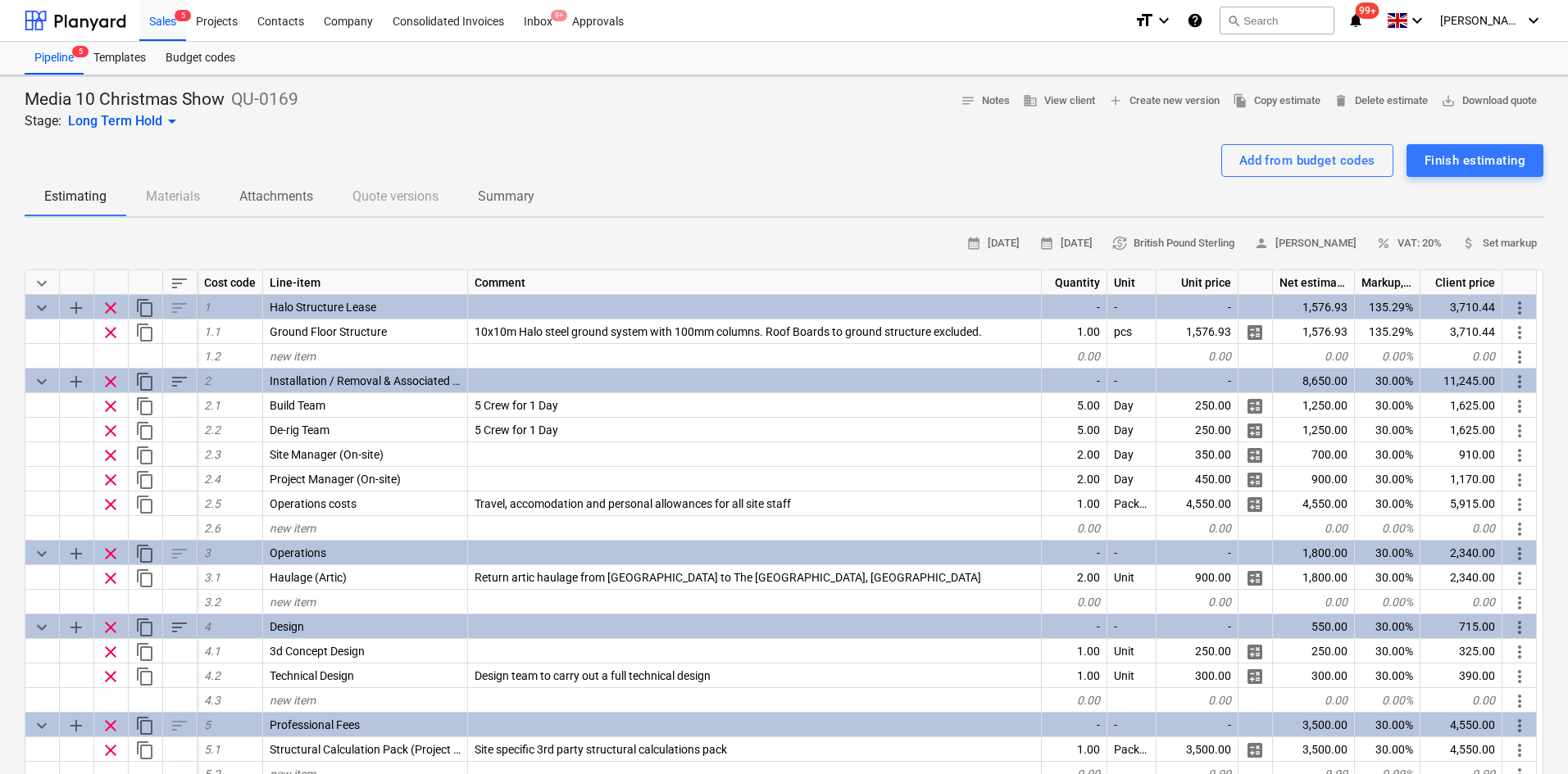
type textarea "x"
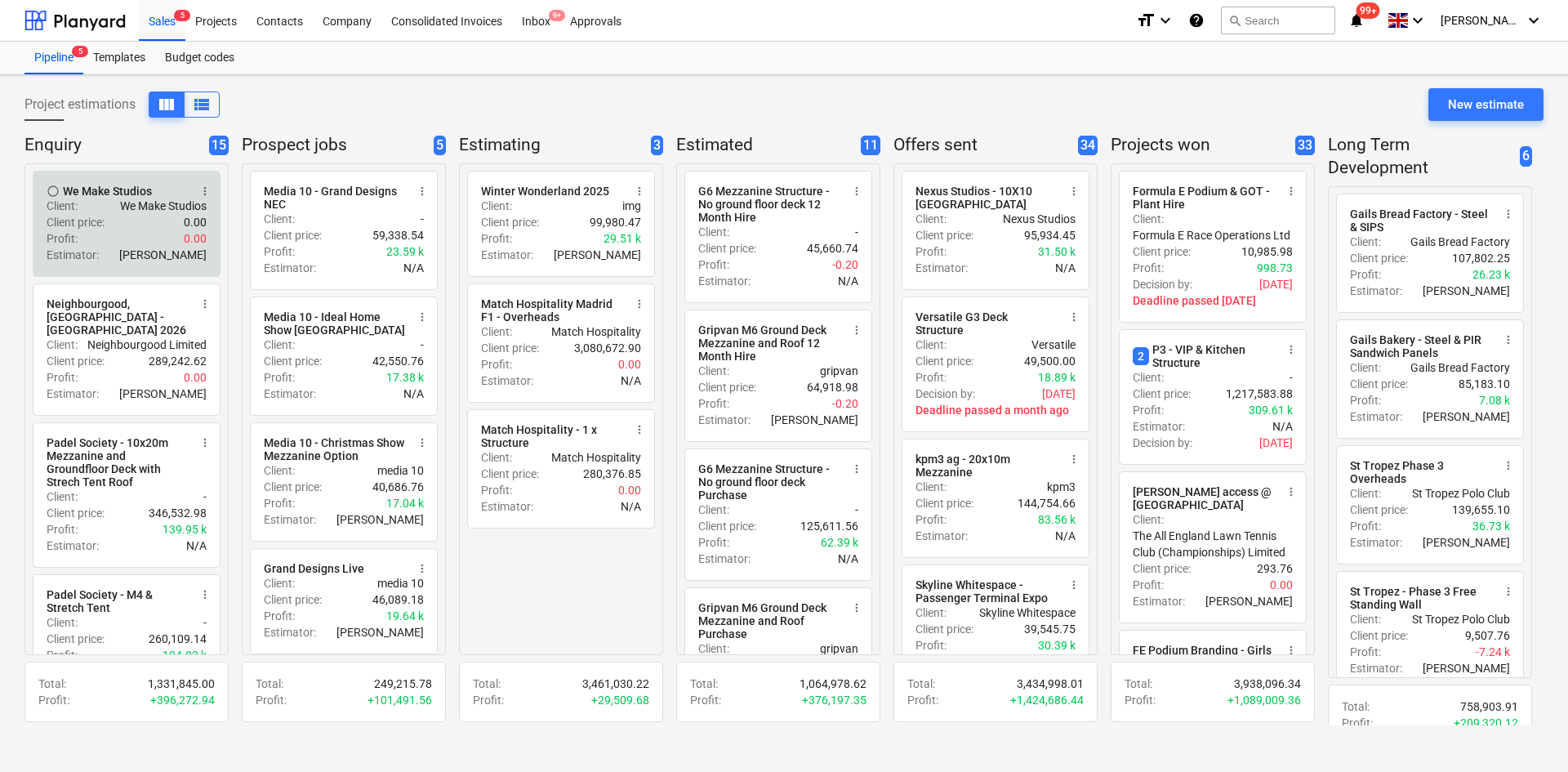
drag, startPoint x: 596, startPoint y: 269, endPoint x: 178, endPoint y: 258, distance: 418.1
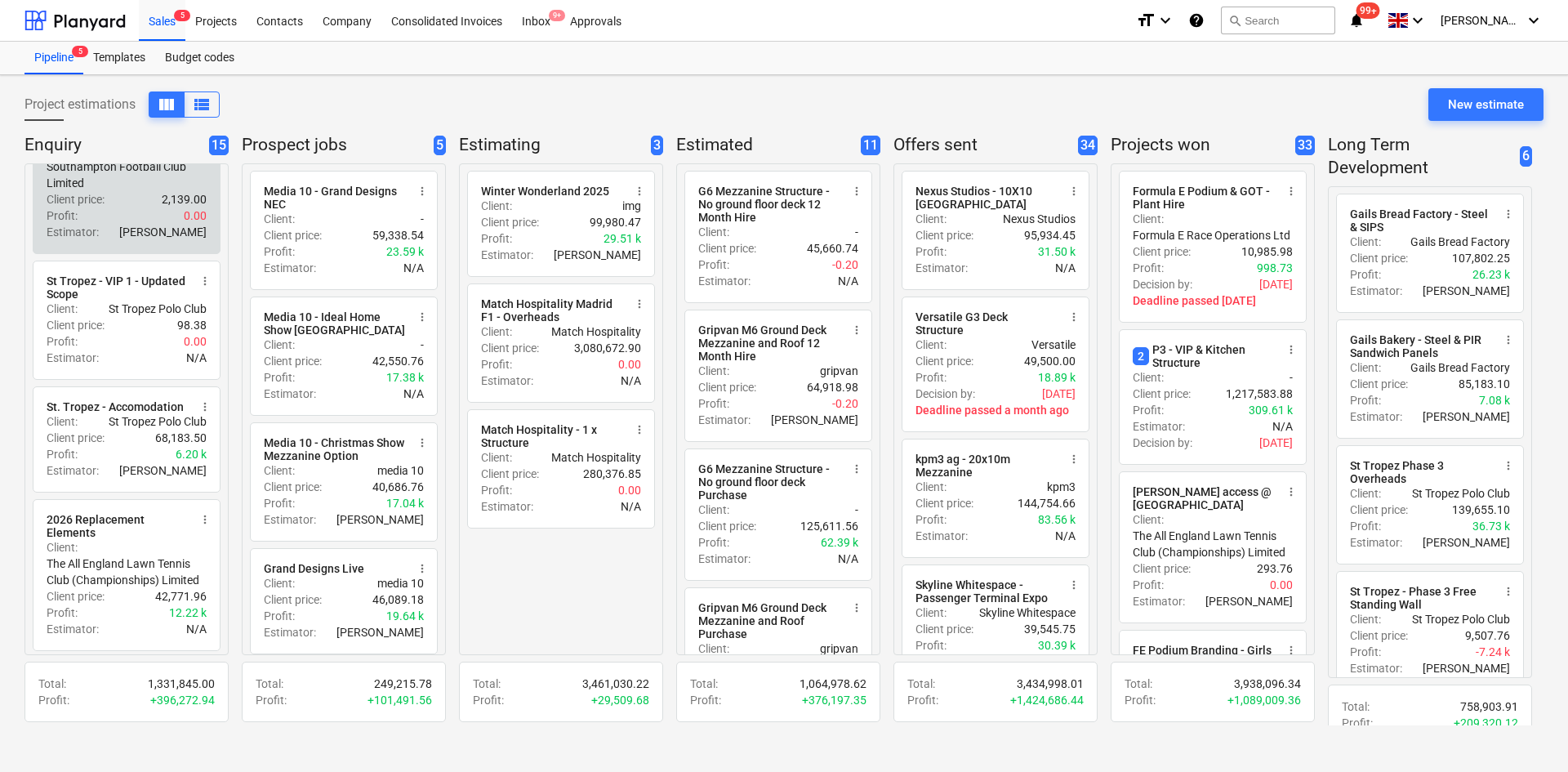
scroll to position [895, 0]
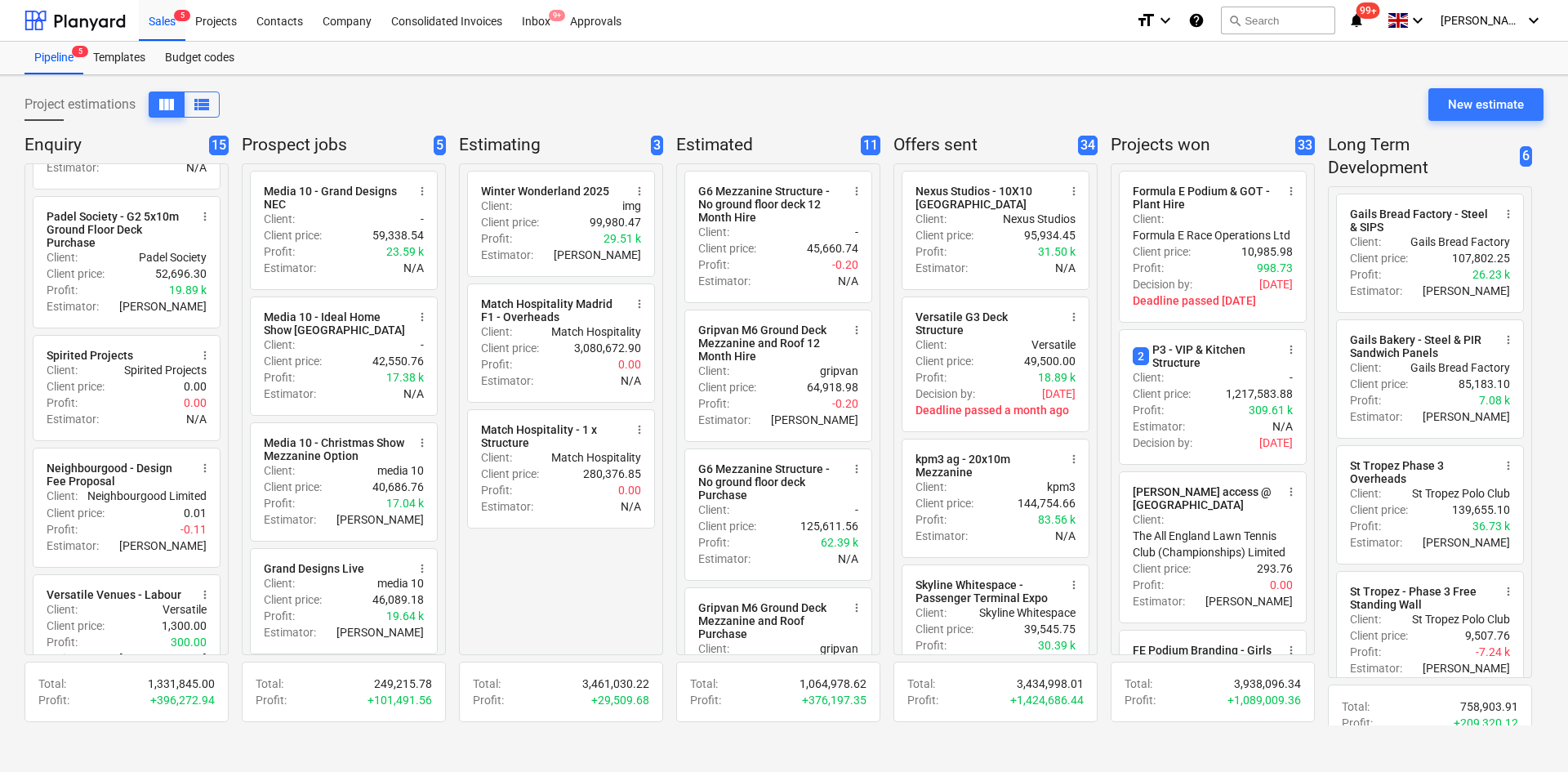
click at [0, 342] on div "Project estimations view_column view_list New estimate Enquiry 15 radio_button_…" at bounding box center [784, 423] width 1568 height 697
click at [10, 86] on div "Project estimations view_column view_list New estimate Enquiry 15 radio_button_…" at bounding box center [784, 423] width 1568 height 697
drag, startPoint x: 19, startPoint y: 95, endPoint x: 134, endPoint y: 119, distance: 117.5
click at [134, 119] on div "Project estimations view_column view_list New estimate Enquiry 15 radio_button_…" at bounding box center [784, 423] width 1568 height 697
click at [12, 112] on div "Project estimations view_column view_list New estimate Enquiry 15 radio_button_…" at bounding box center [784, 423] width 1568 height 697
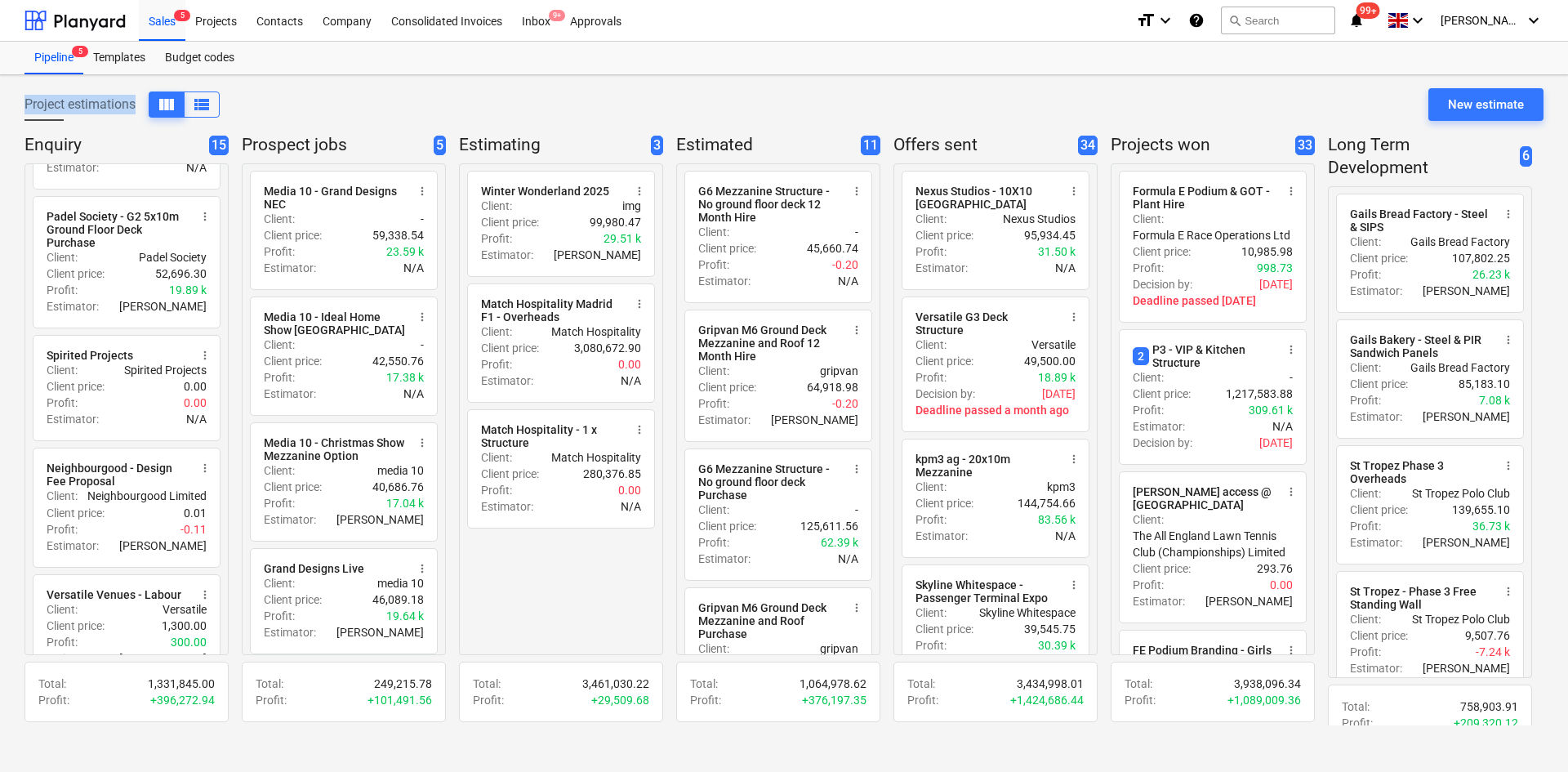
drag, startPoint x: 19, startPoint y: 108, endPoint x: 139, endPoint y: 113, distance: 120.1
click at [139, 113] on div "Project estimations view_column view_list New estimate Enquiry 15 radio_button_…" at bounding box center [784, 423] width 1568 height 697
click at [0, 217] on div "Project estimations view_column view_list New estimate Enquiry 15 radio_button_…" at bounding box center [784, 423] width 1568 height 697
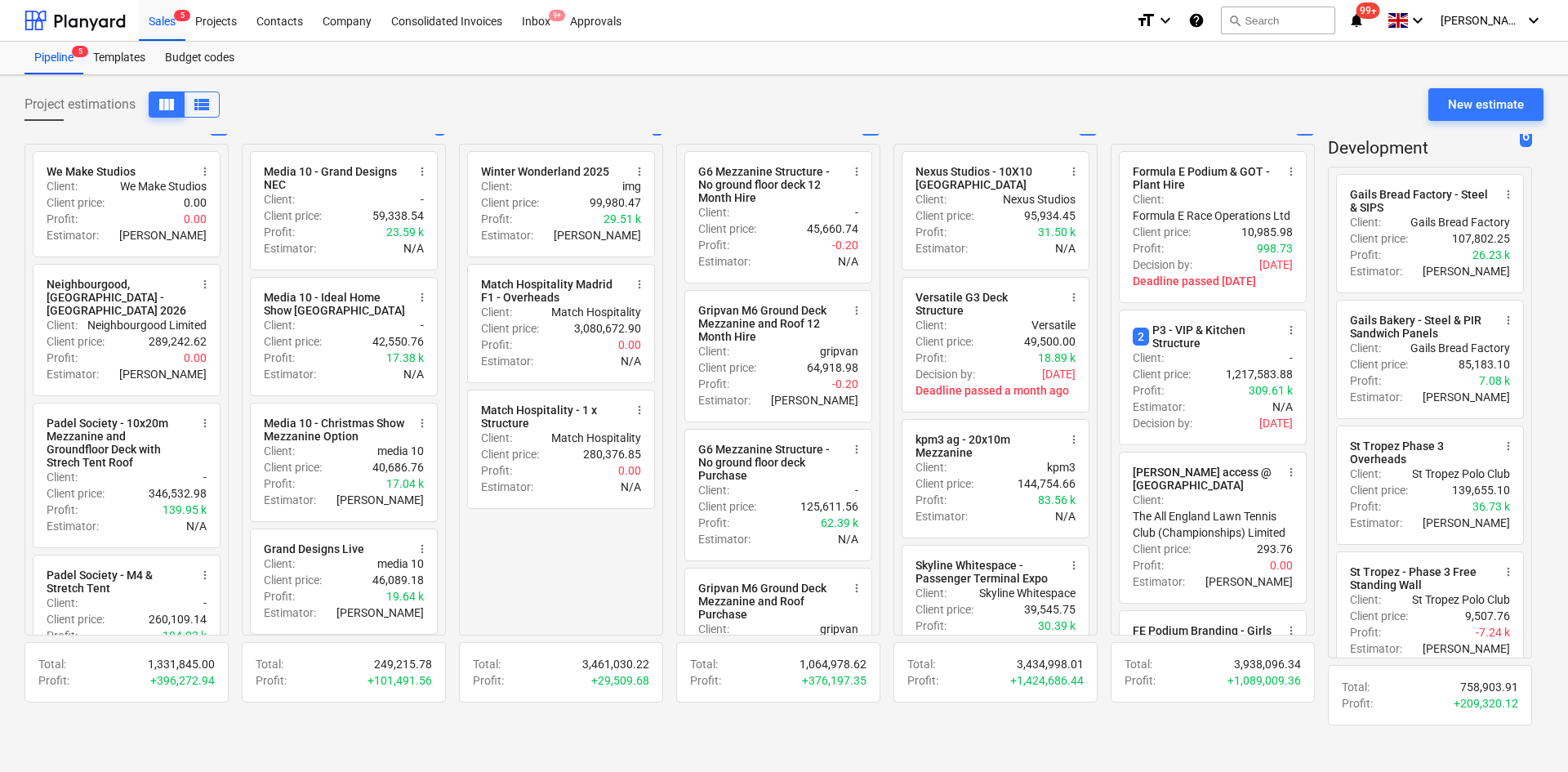
scroll to position [0, 0]
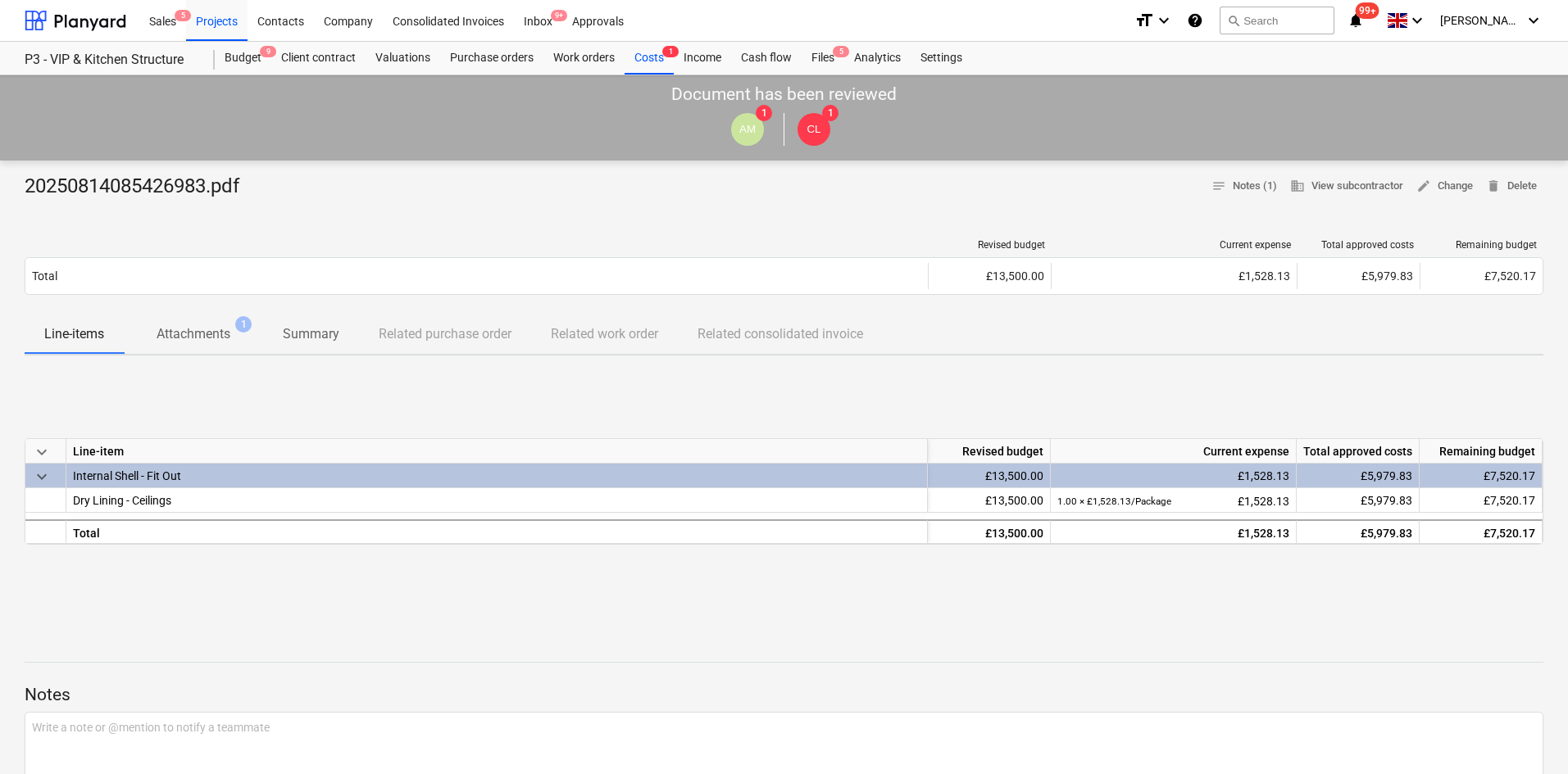
click at [222, 339] on p "Attachments" at bounding box center [194, 334] width 74 height 19
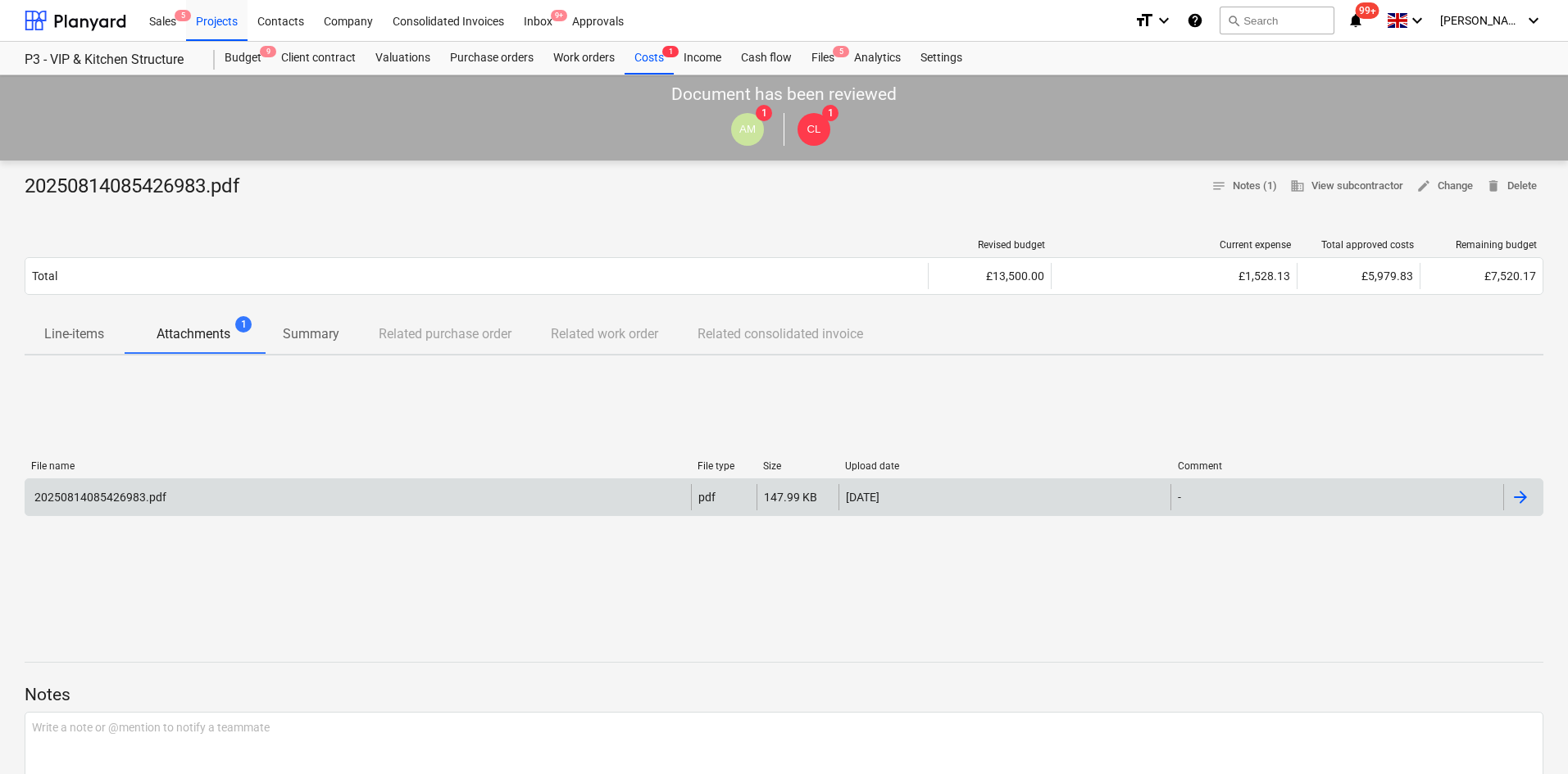
click at [136, 501] on div "20250814085426983.pdf" at bounding box center [99, 498] width 135 height 13
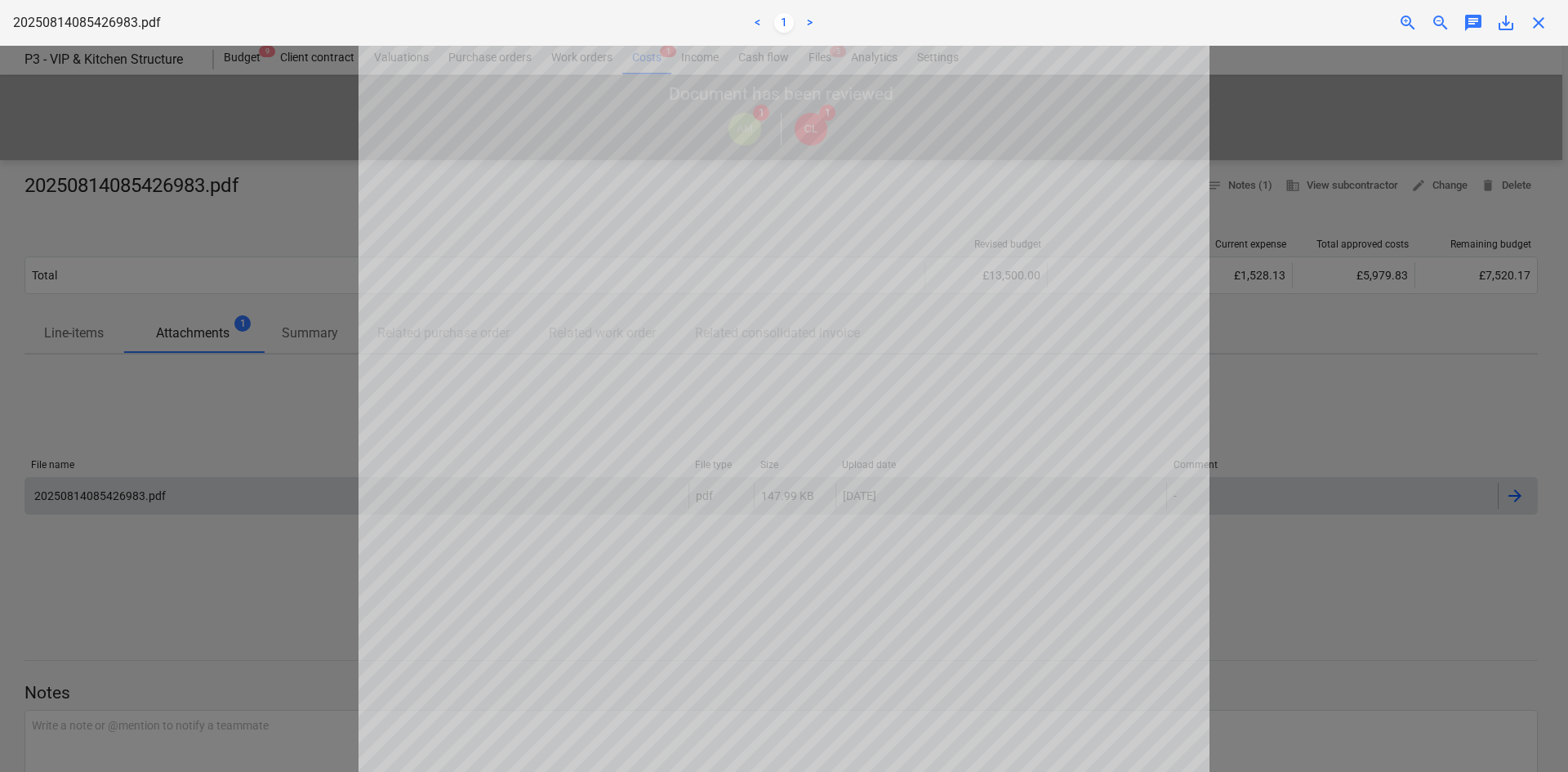
scroll to position [481, 0]
click at [162, 217] on div at bounding box center [784, 409] width 1568 height 727
click at [1539, 21] on span "close" at bounding box center [1538, 23] width 19 height 19
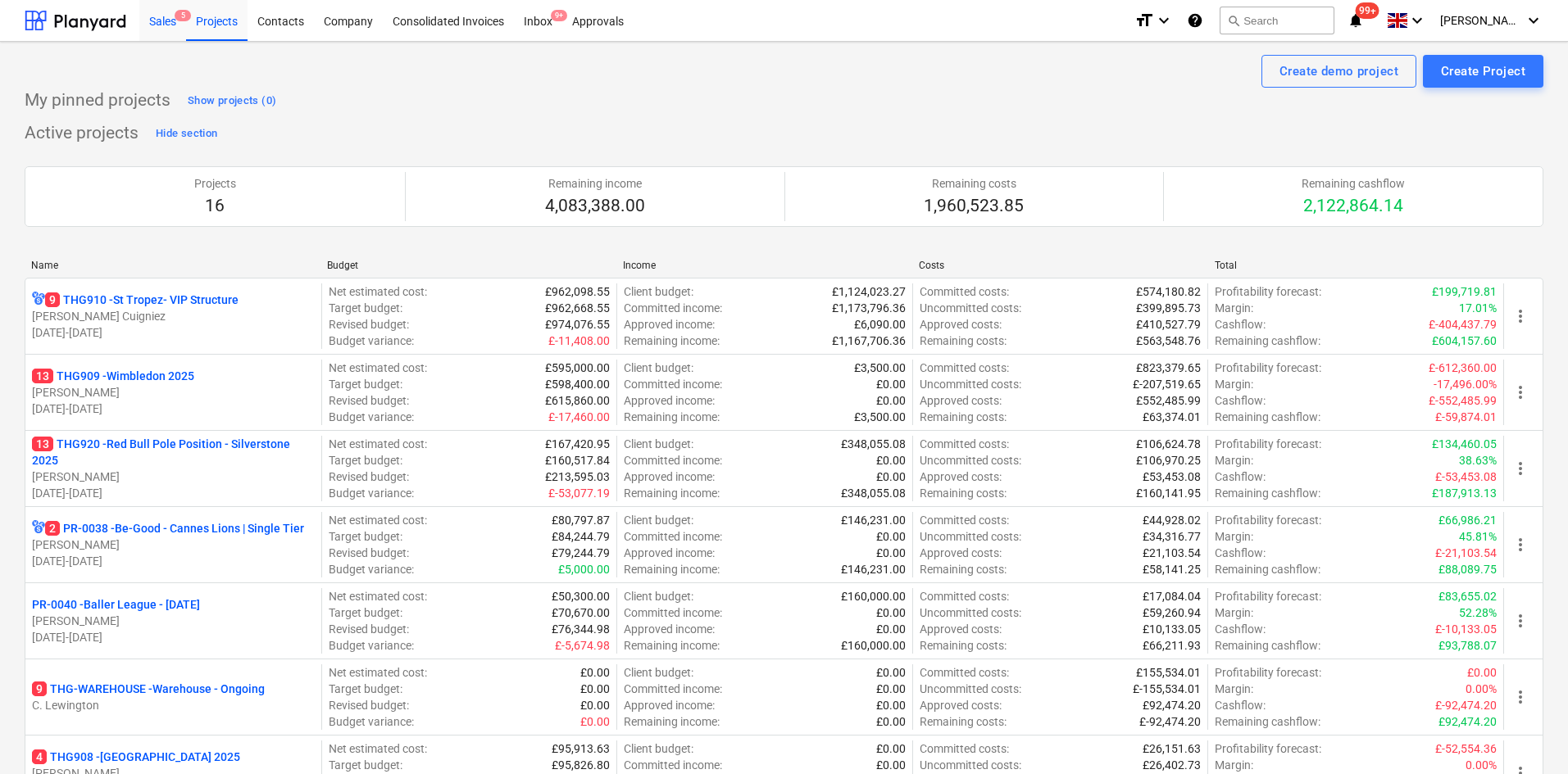
click at [174, 19] on div "Sales 5" at bounding box center [163, 19] width 47 height 41
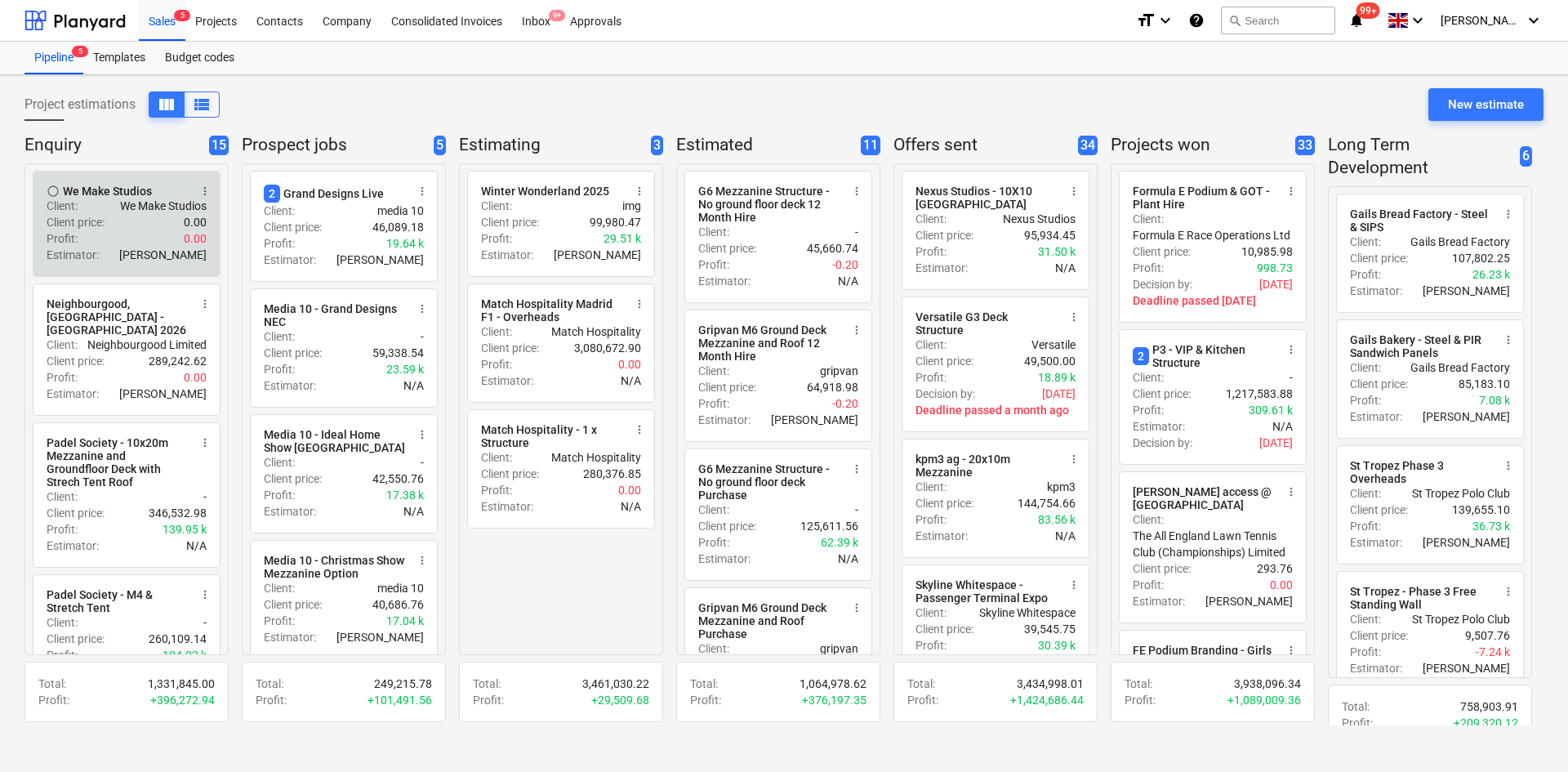
click at [101, 255] on div "Estimator : [PERSON_NAME]" at bounding box center [127, 254] width 160 height 16
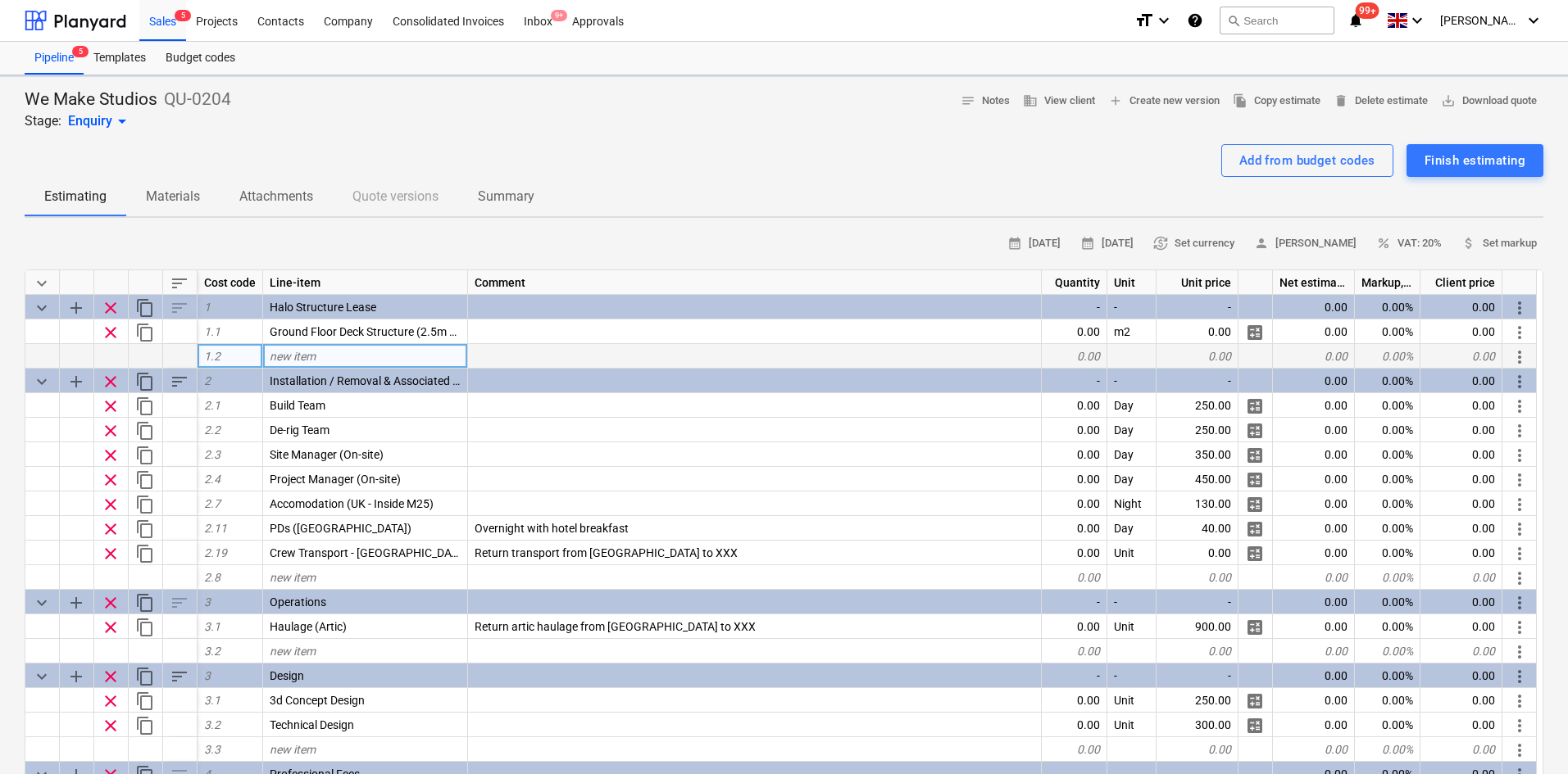
type textarea "x"
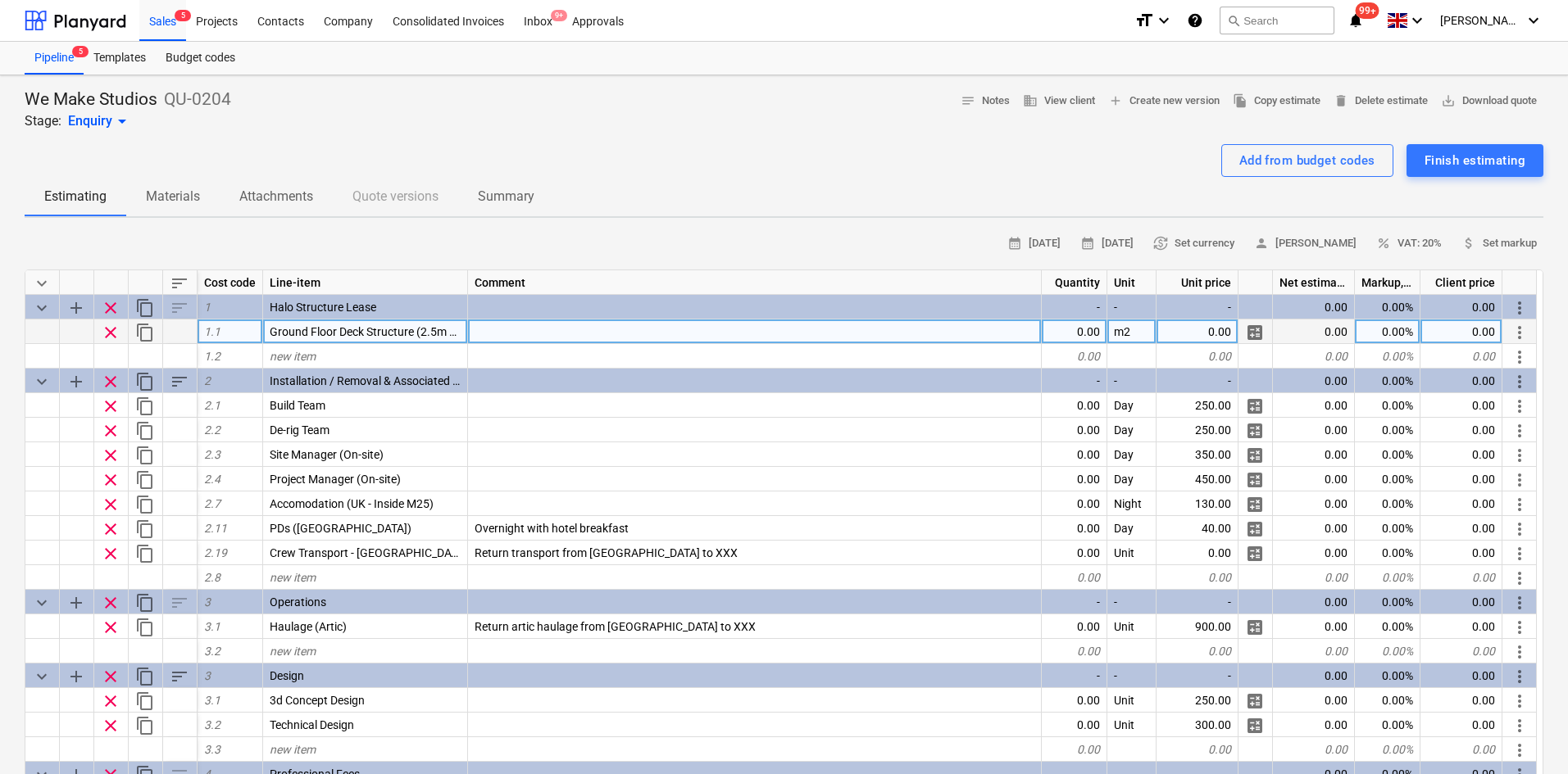
click at [493, 337] on div at bounding box center [755, 332] width 574 height 25
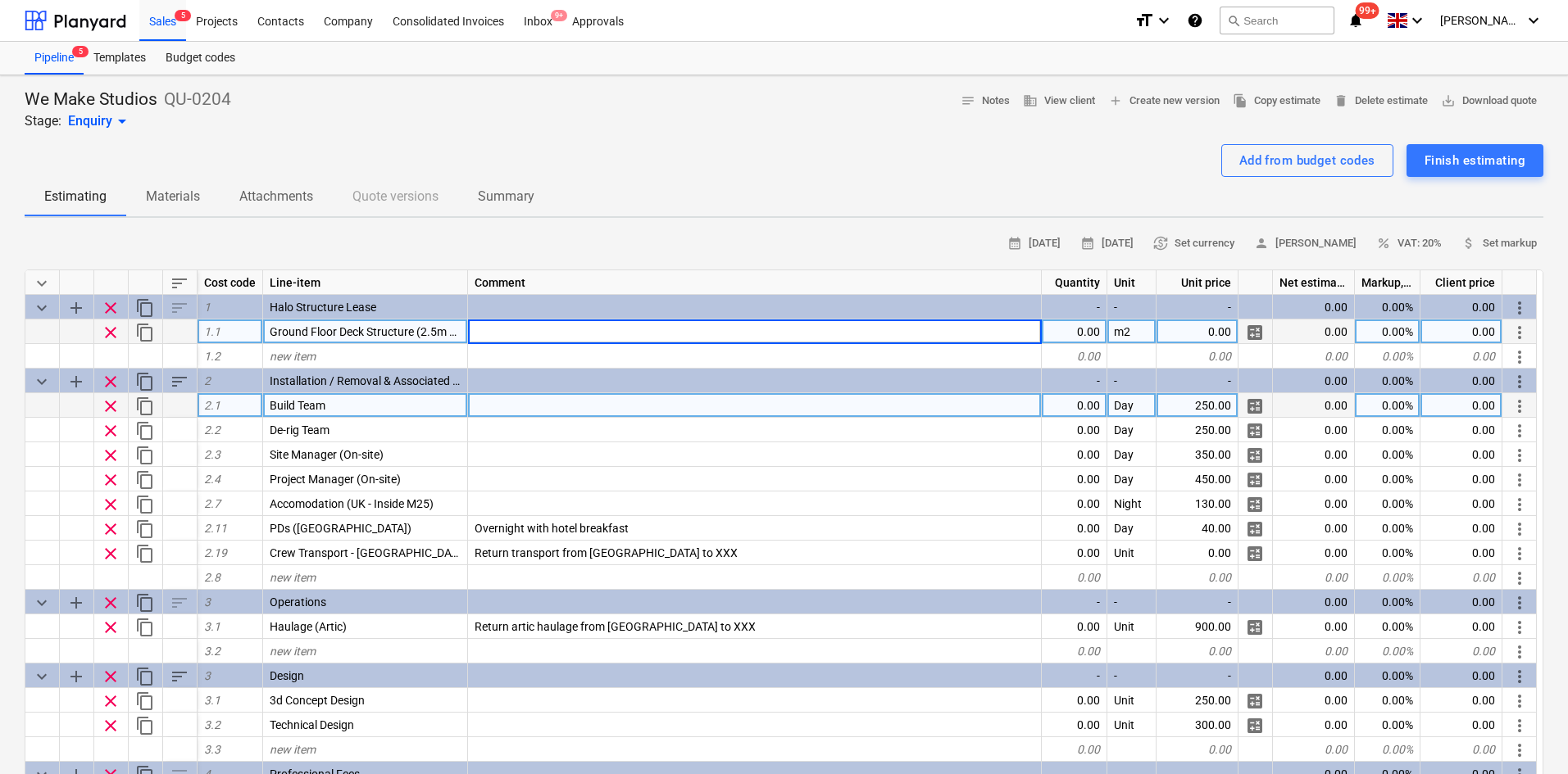
click at [487, 404] on div at bounding box center [755, 406] width 574 height 25
click at [486, 410] on input at bounding box center [754, 405] width 573 height 24
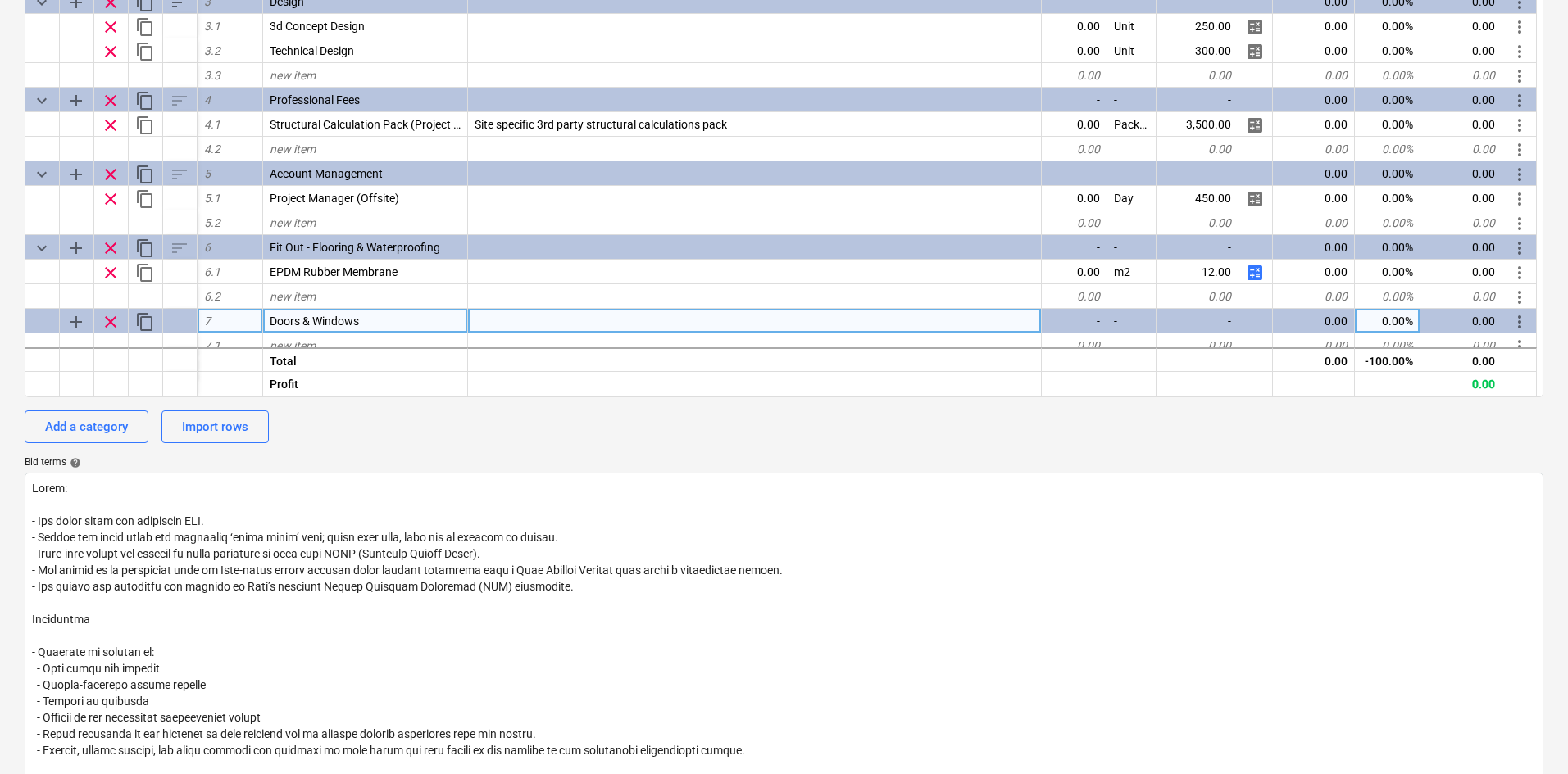
scroll to position [218, 0]
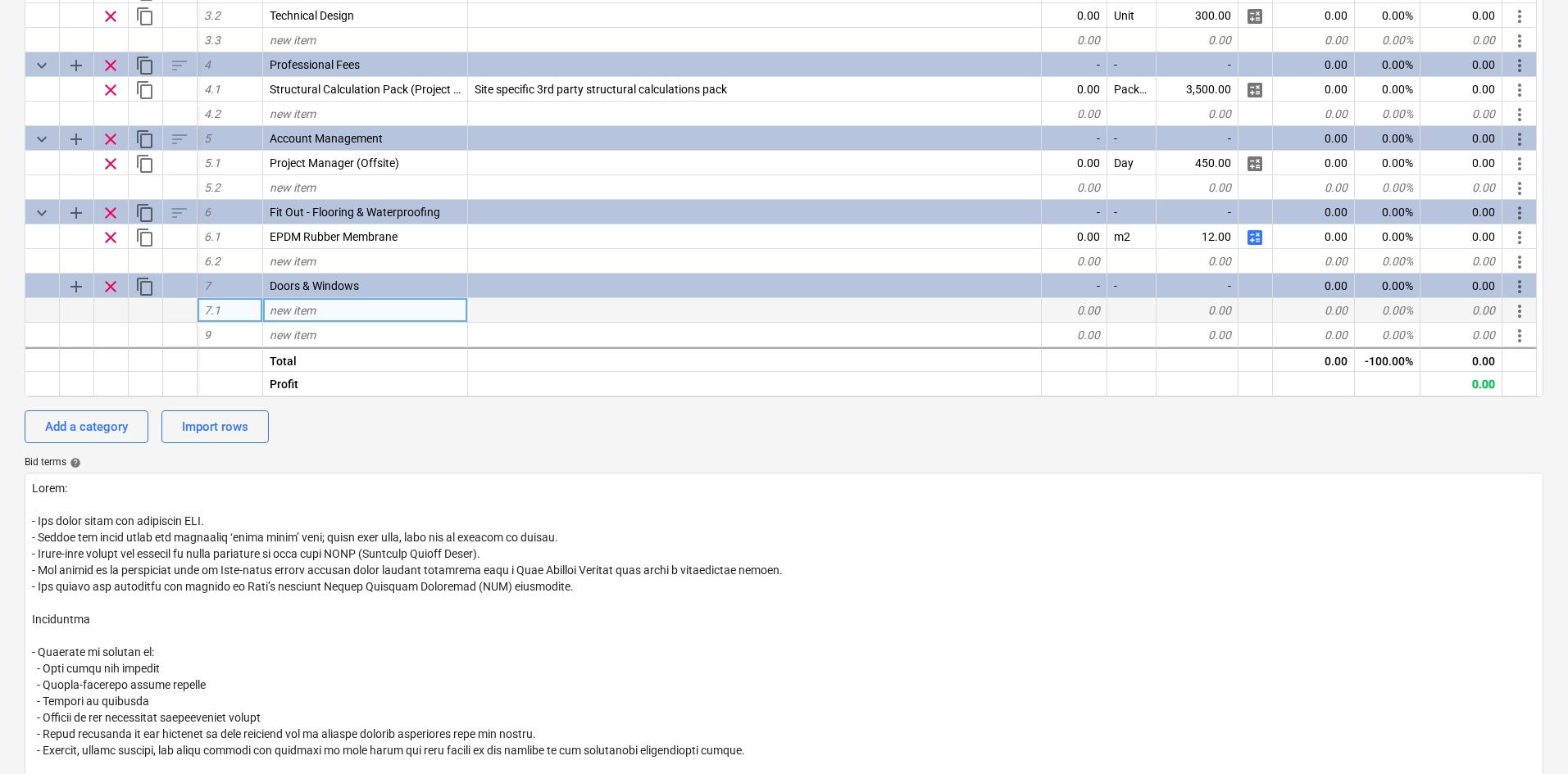
click at [338, 318] on div "new item" at bounding box center [365, 311] width 205 height 25
type input "F"
type input "2.5m Window Bay"
type textarea "x"
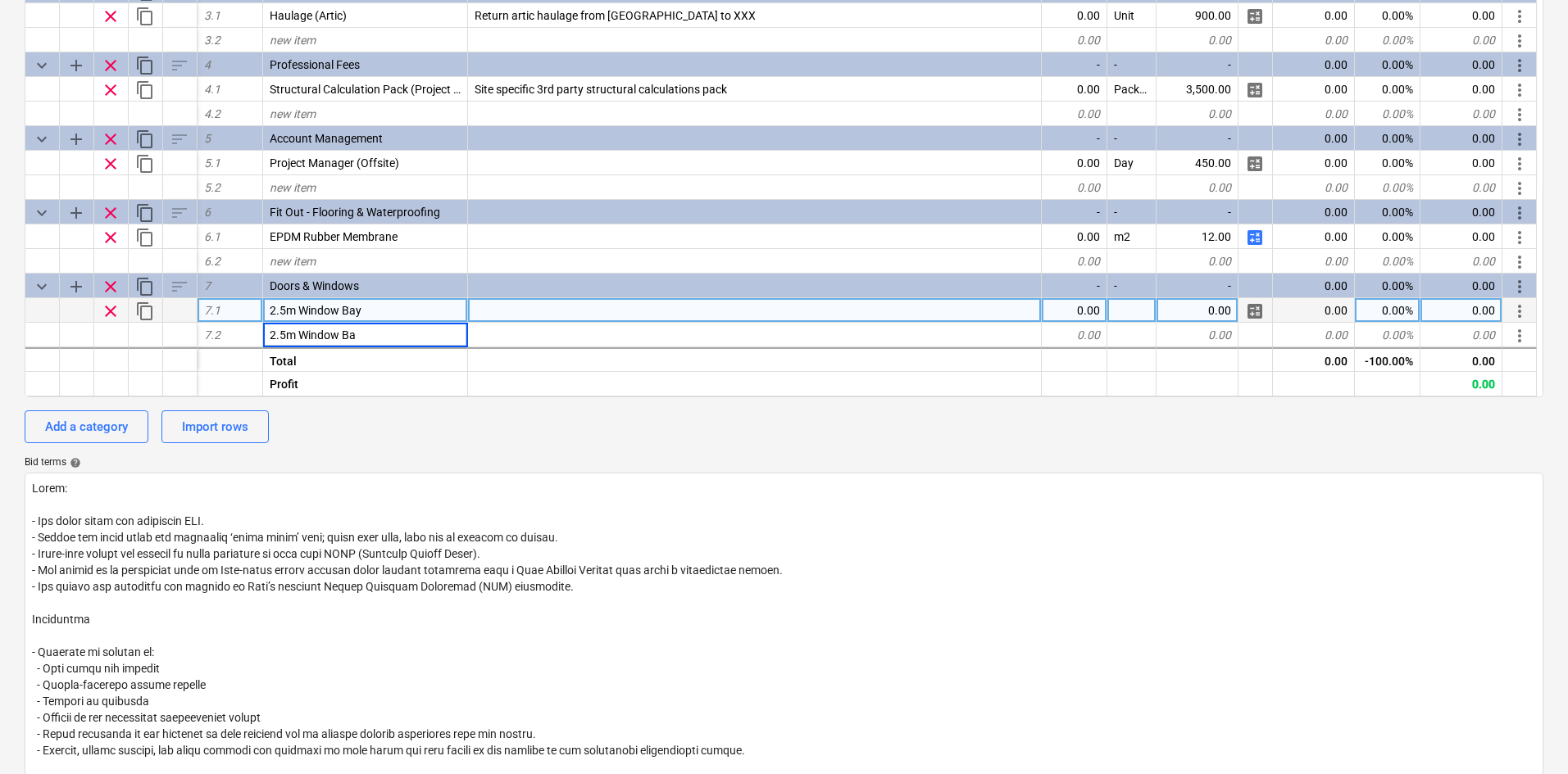
type input "2.5m Window Bay"
type textarea "x"
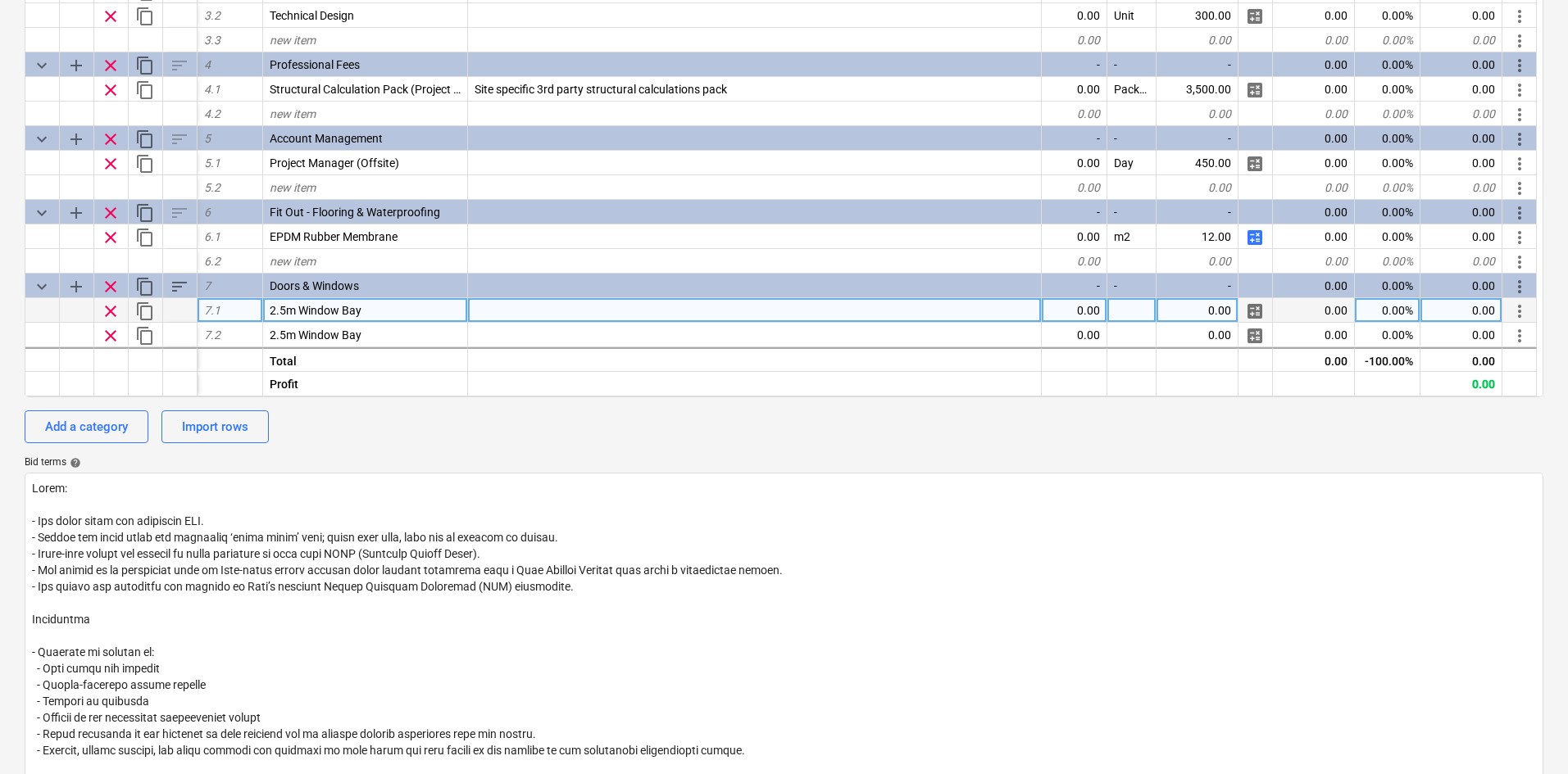
scroll to position [243, 0]
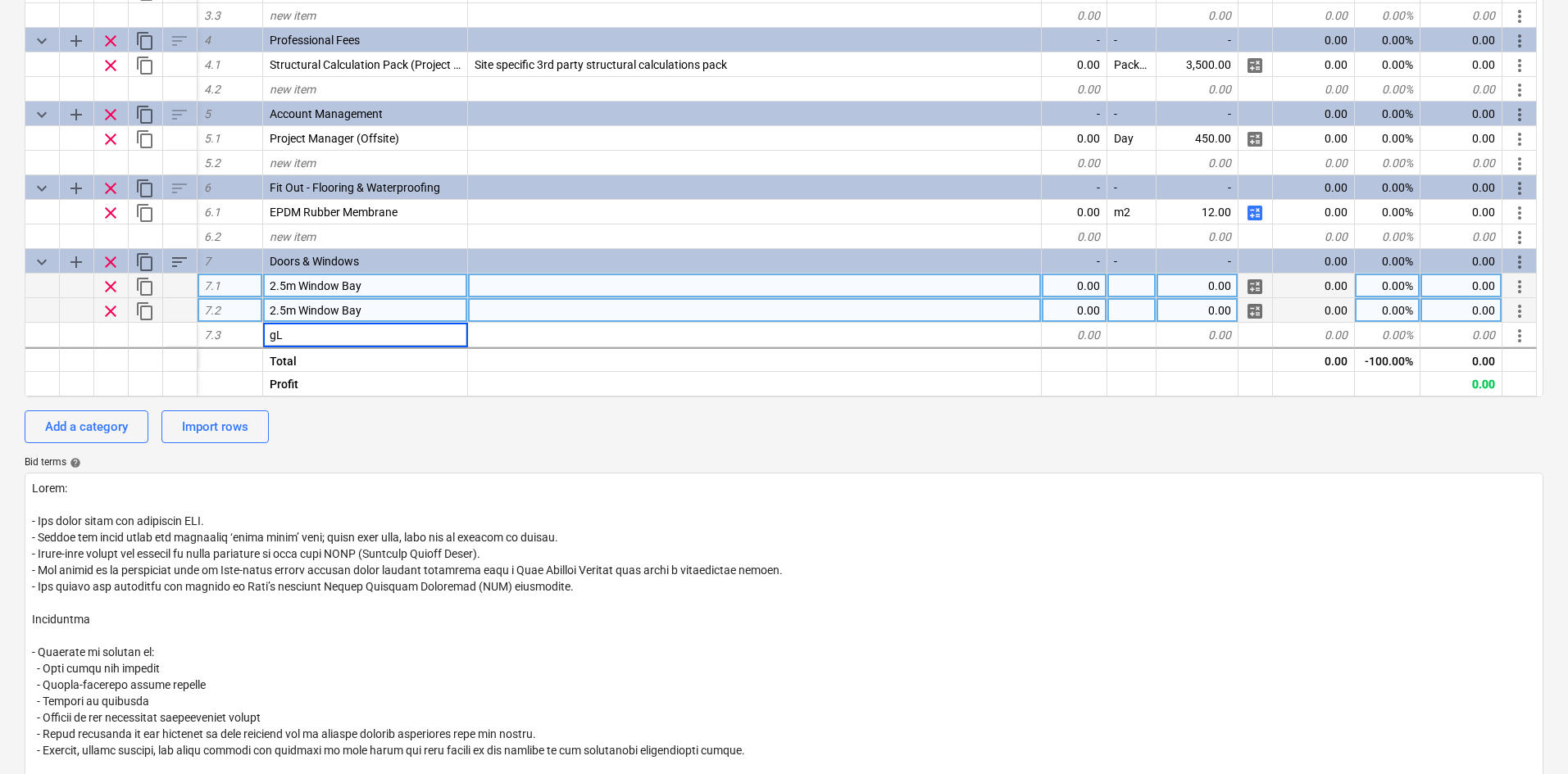
type input "g"
type input "Glazed Door"
type textarea "x"
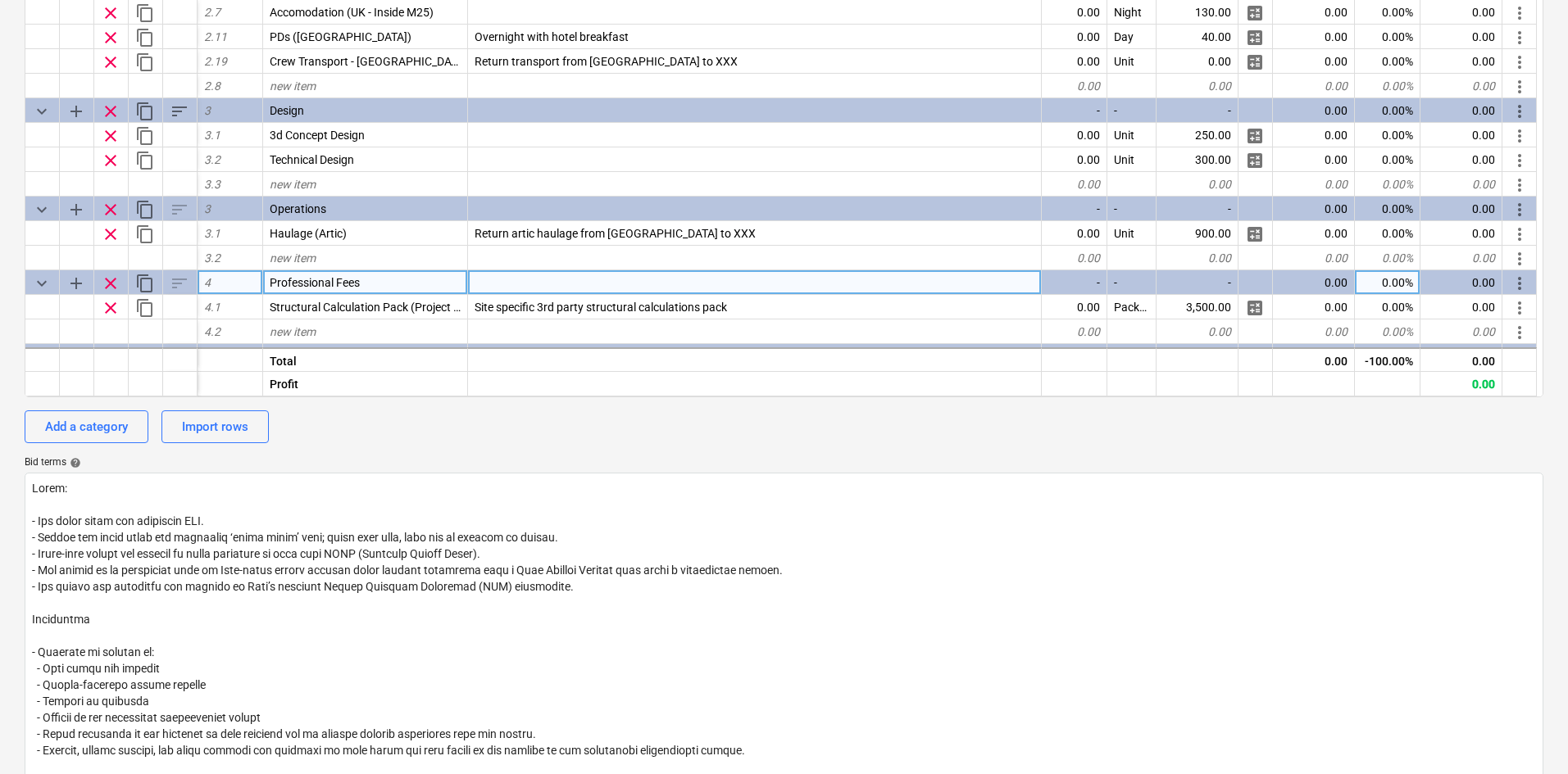
scroll to position [292, 0]
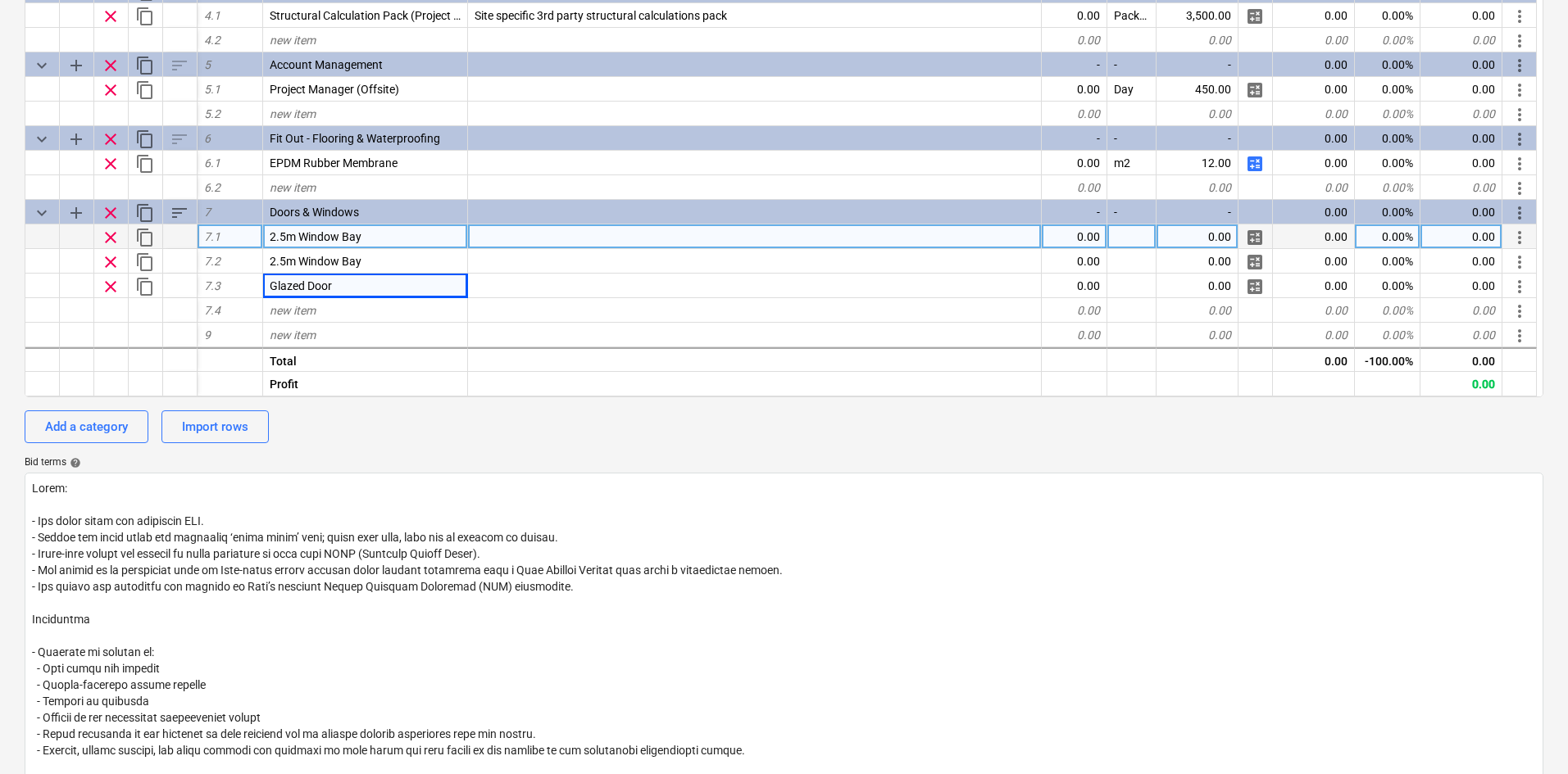
click at [535, 238] on div at bounding box center [755, 237] width 574 height 25
type input "2.5x2.3"
type textarea "x"
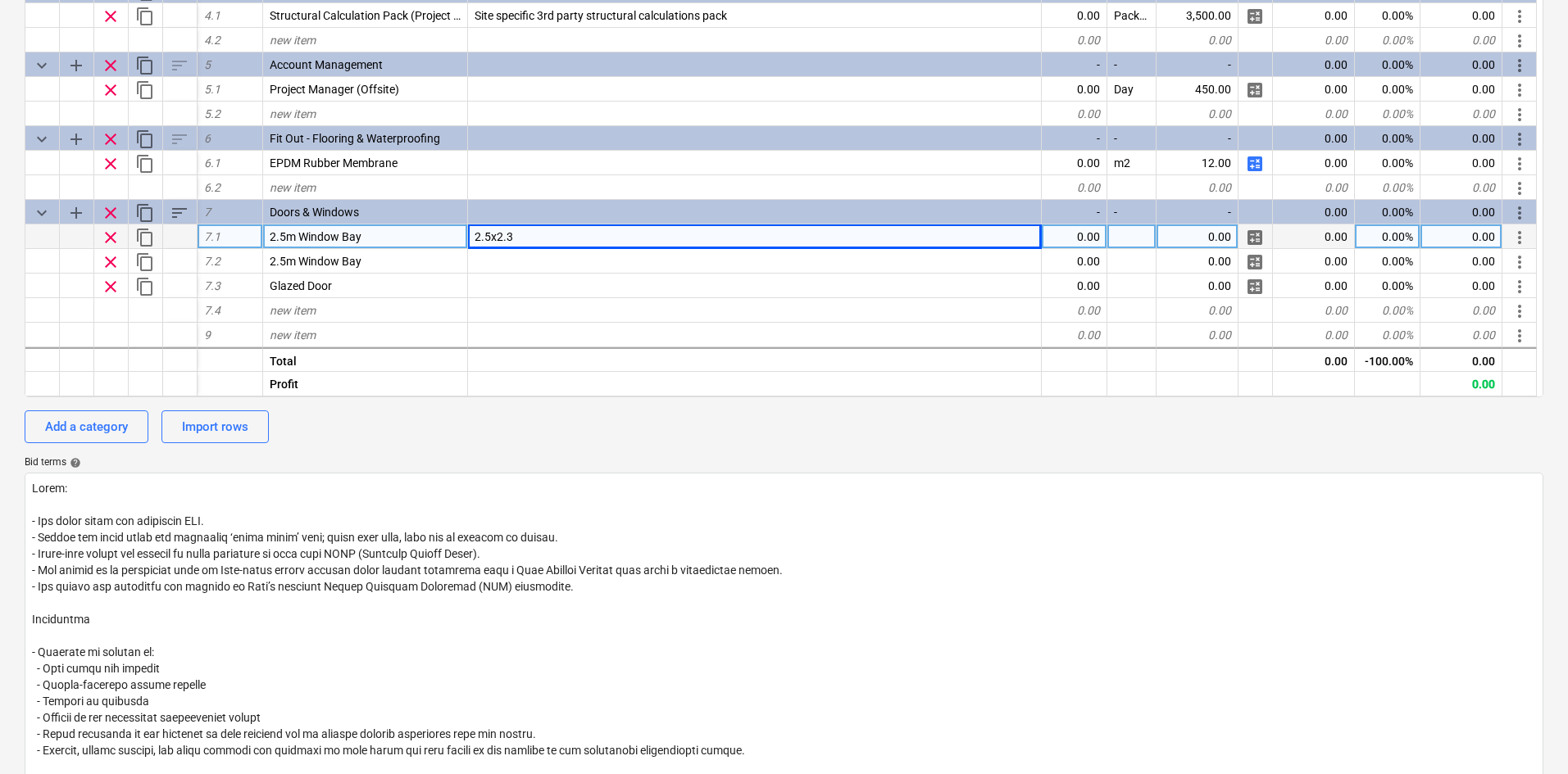
click at [521, 245] on div "2.5x2.3" at bounding box center [755, 237] width 574 height 25
click at [525, 230] on input "2.5x2.3" at bounding box center [754, 236] width 573 height 24
type input "2.5x2.4m Window Bay"
type textarea "x"
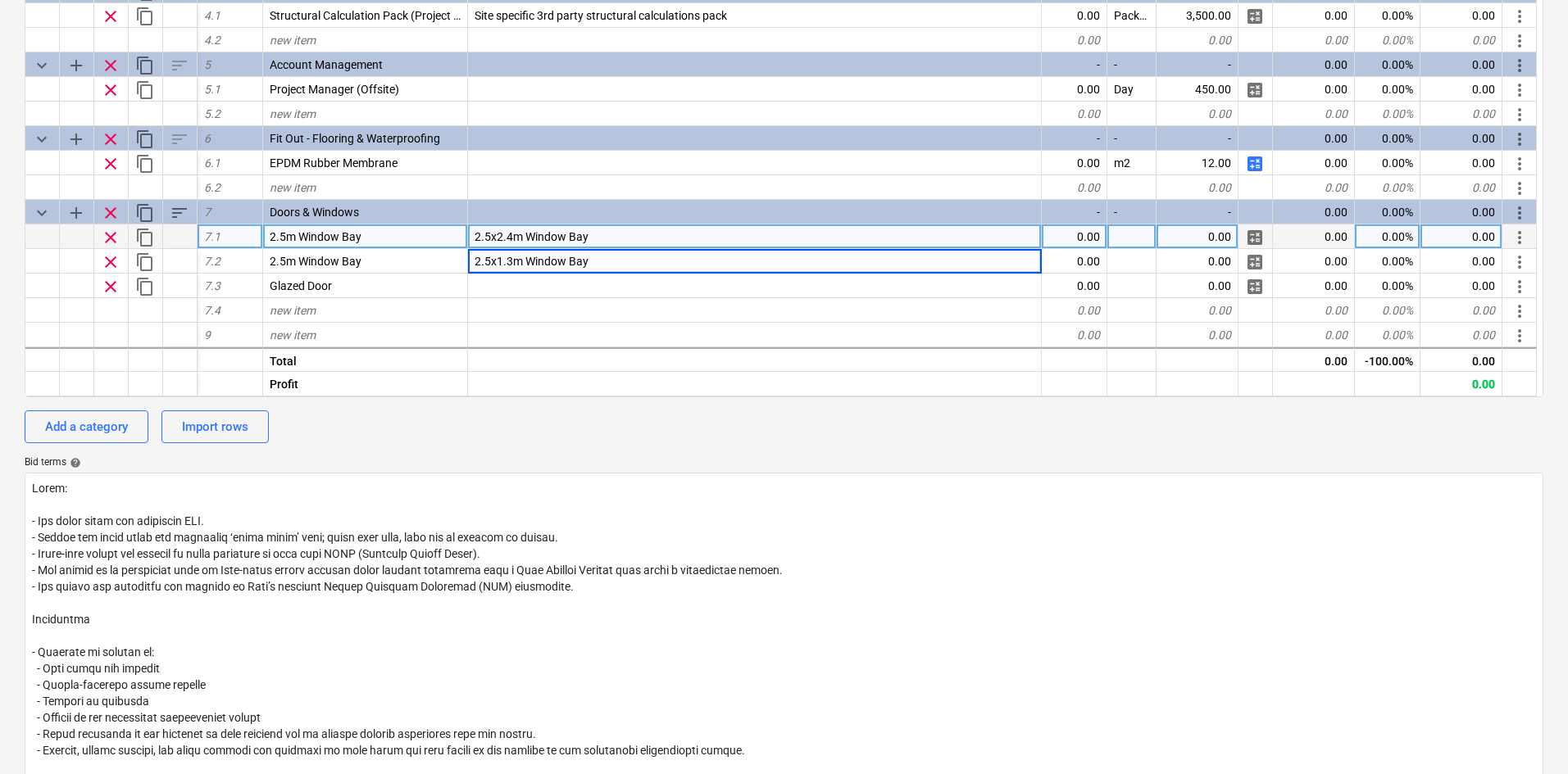
type input "2.5x1.3m Window"
type textarea "x"
click at [525, 230] on span "2.5x2.4m Window Bay" at bounding box center [532, 237] width 114 height 13
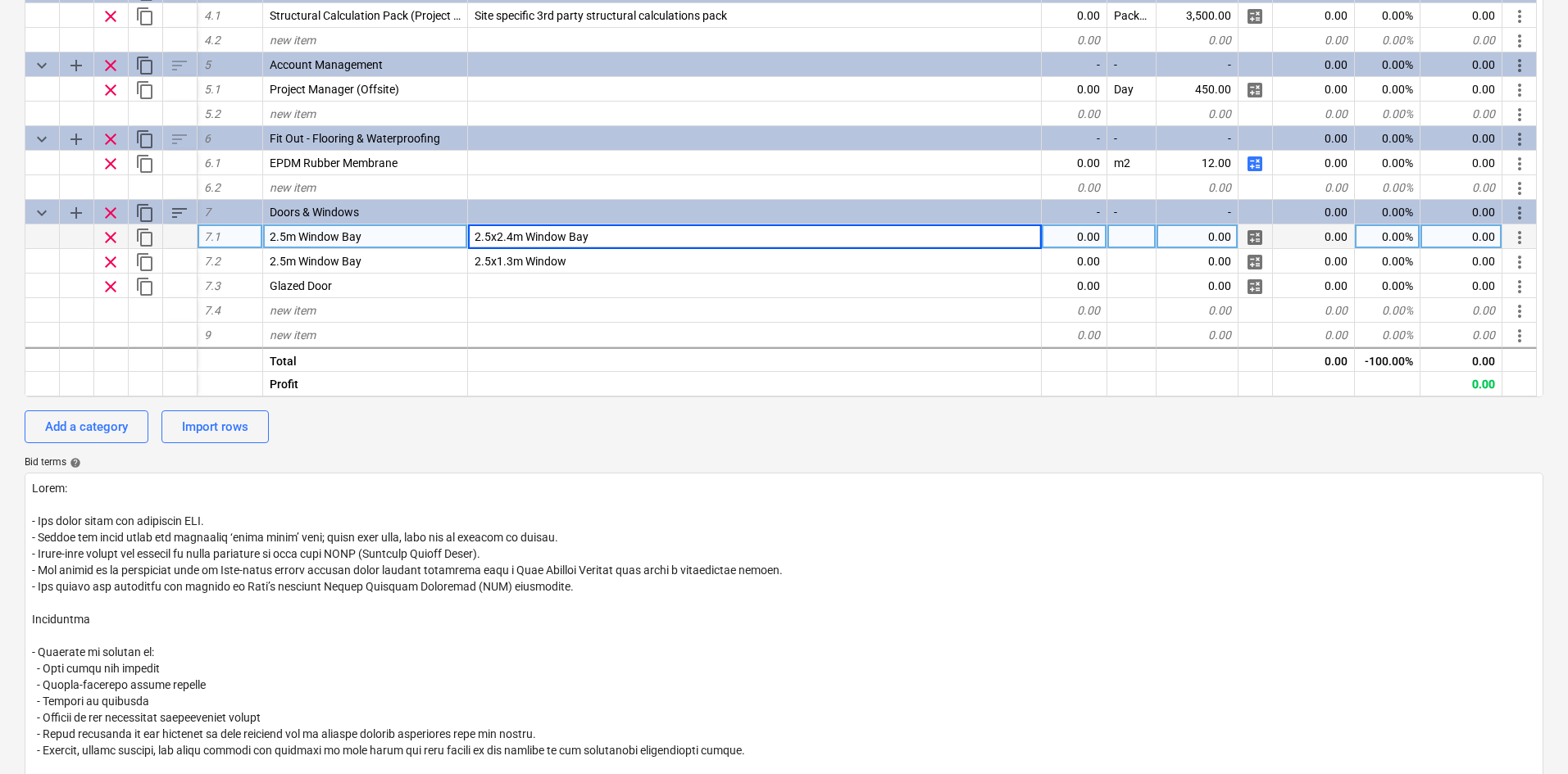
click at [525, 230] on input "2.5x2.4m Window Bay" at bounding box center [754, 236] width 573 height 24
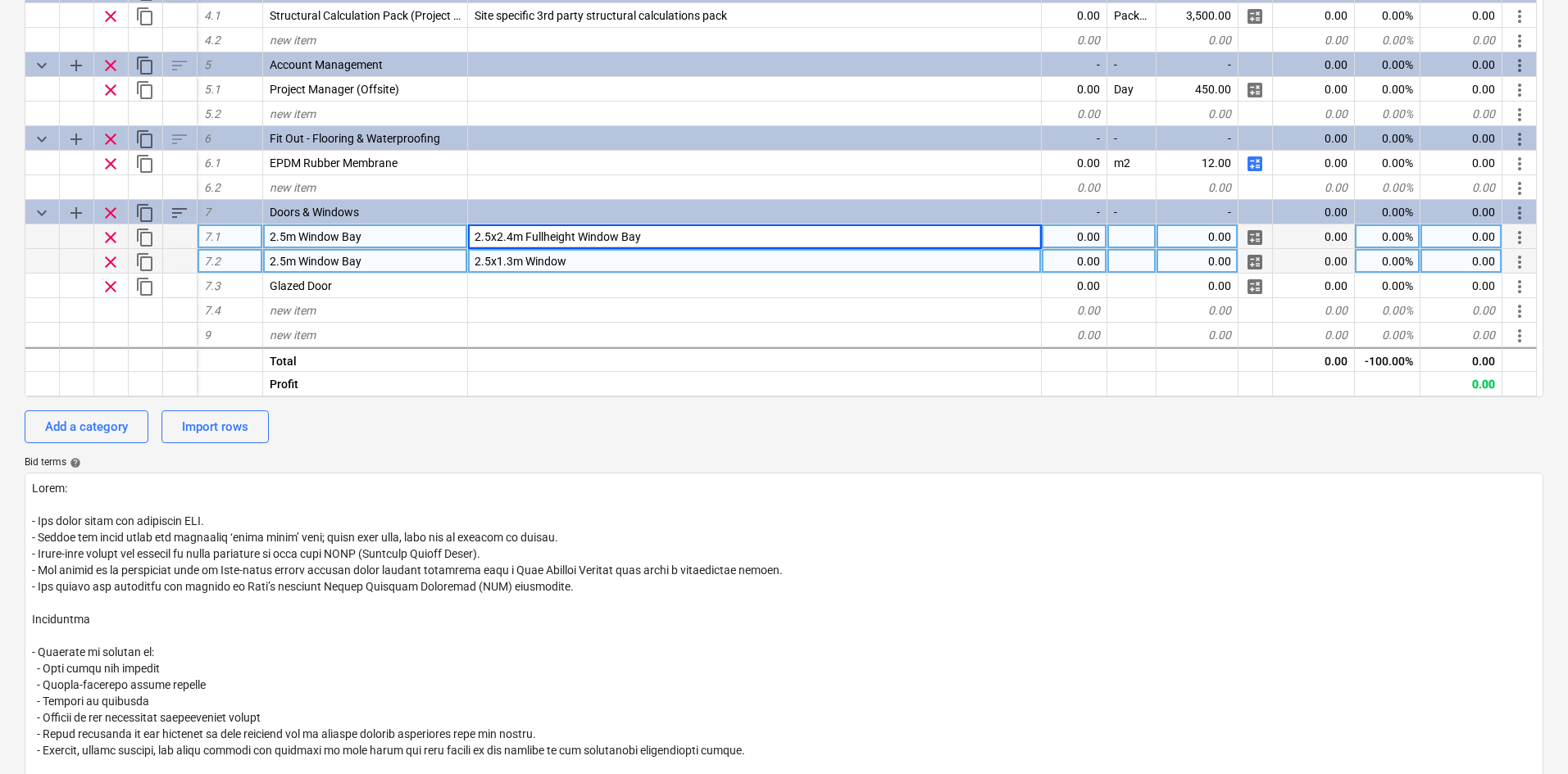
type input "2.5x2.4m Full height Window Bay"
type textarea "x"
click at [609, 253] on div "2.5x1.3m Window" at bounding box center [755, 262] width 574 height 25
drag, startPoint x: 519, startPoint y: 258, endPoint x: 526, endPoint y: 263, distance: 8.6
click at [520, 258] on input "2.5x1.3m Window" at bounding box center [754, 261] width 573 height 24
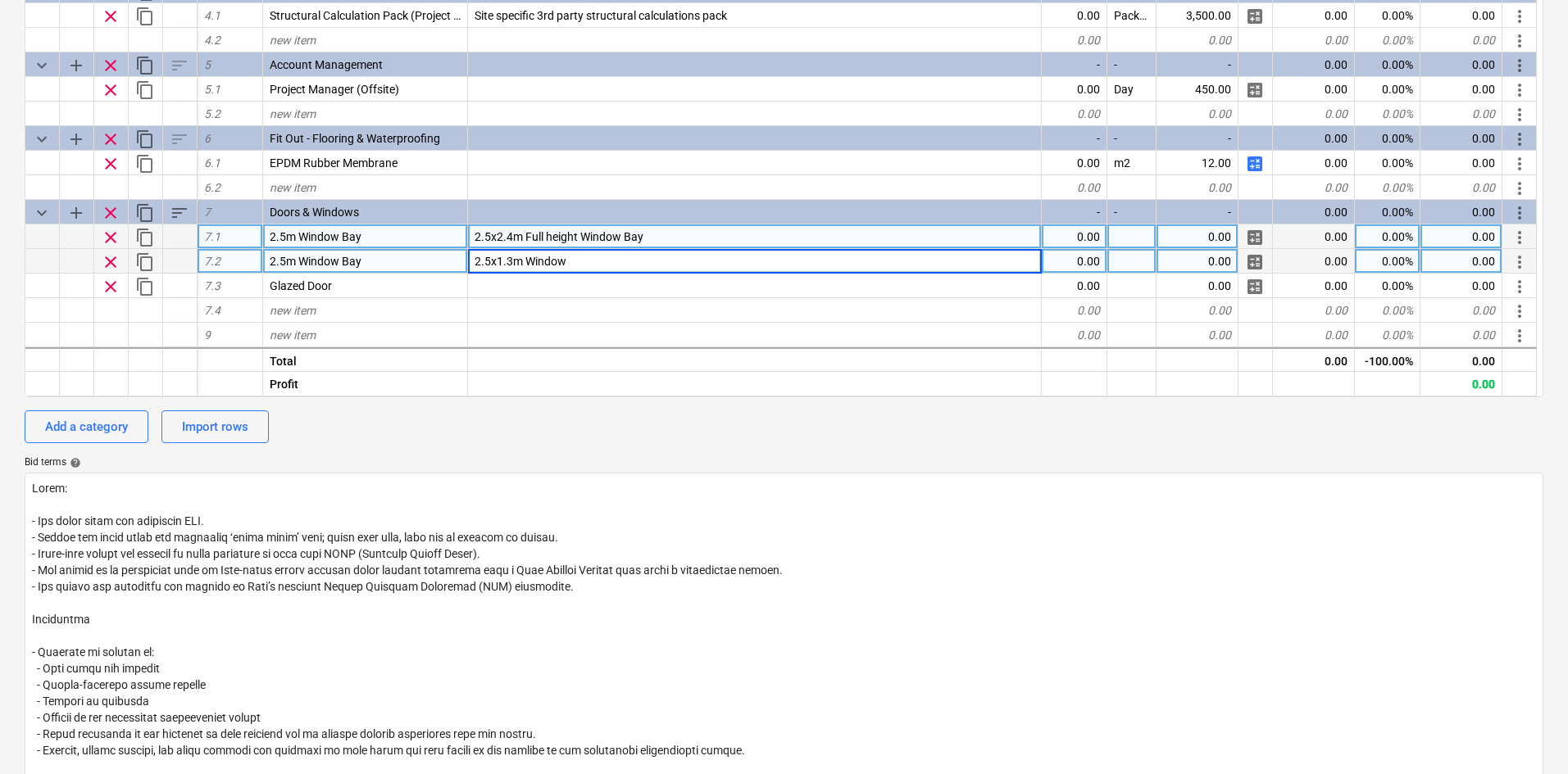
click at [527, 263] on input "2.5x1.3m Window" at bounding box center [754, 261] width 573 height 24
type input "2.5x1.3m Half Height Window"
type textarea "x"
click at [365, 262] on div "2.5m Window Bay" at bounding box center [365, 262] width 205 height 25
click at [375, 262] on input "2.5m Window Bay" at bounding box center [365, 261] width 204 height 24
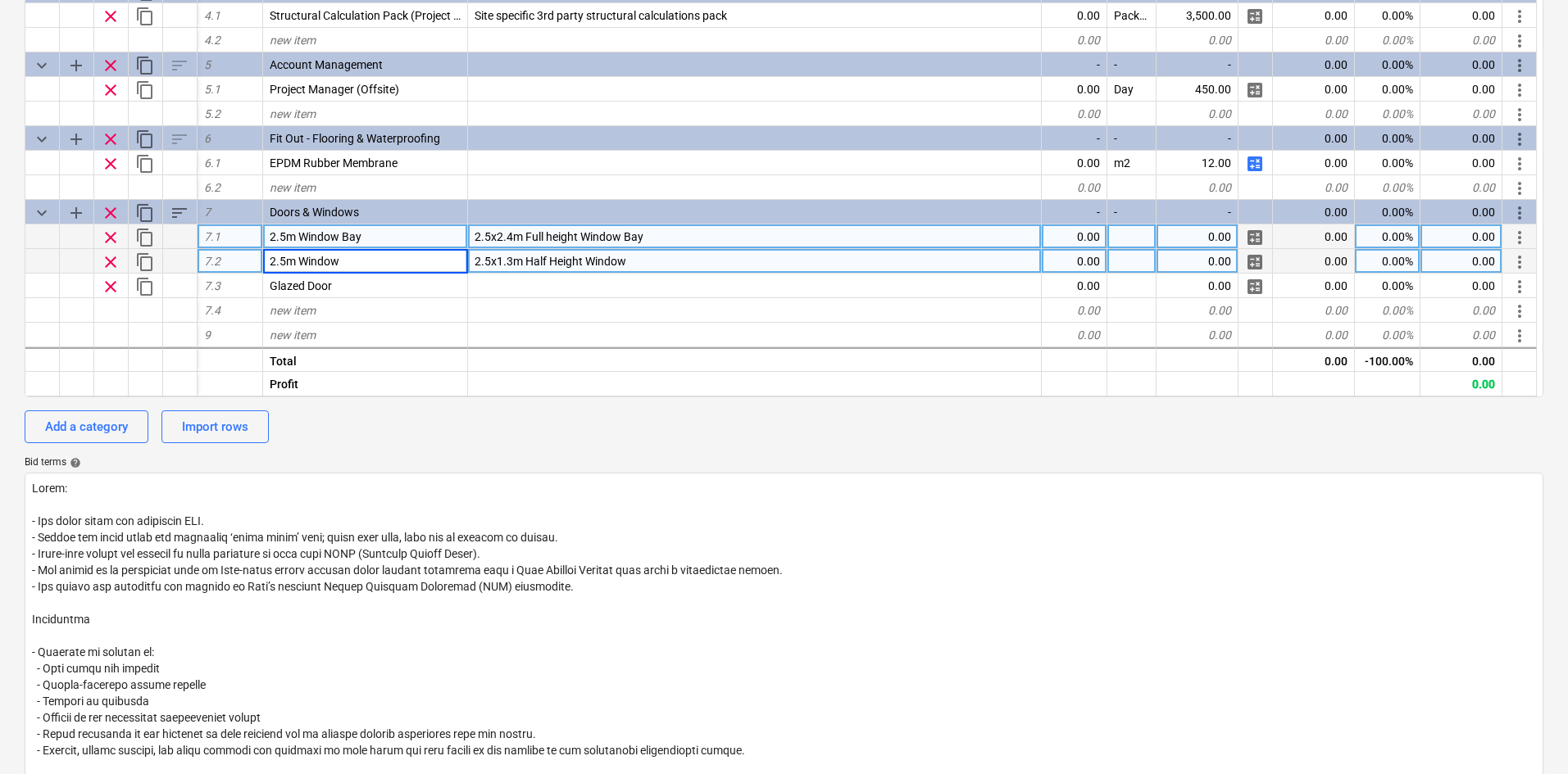
type input "2.5m Window"
type textarea "x"
click at [653, 242] on div "2.5x2.4m Full height Window Bay" at bounding box center [755, 237] width 574 height 25
click at [653, 242] on input "2.5x2.4m Full height Window Bay" at bounding box center [754, 236] width 573 height 24
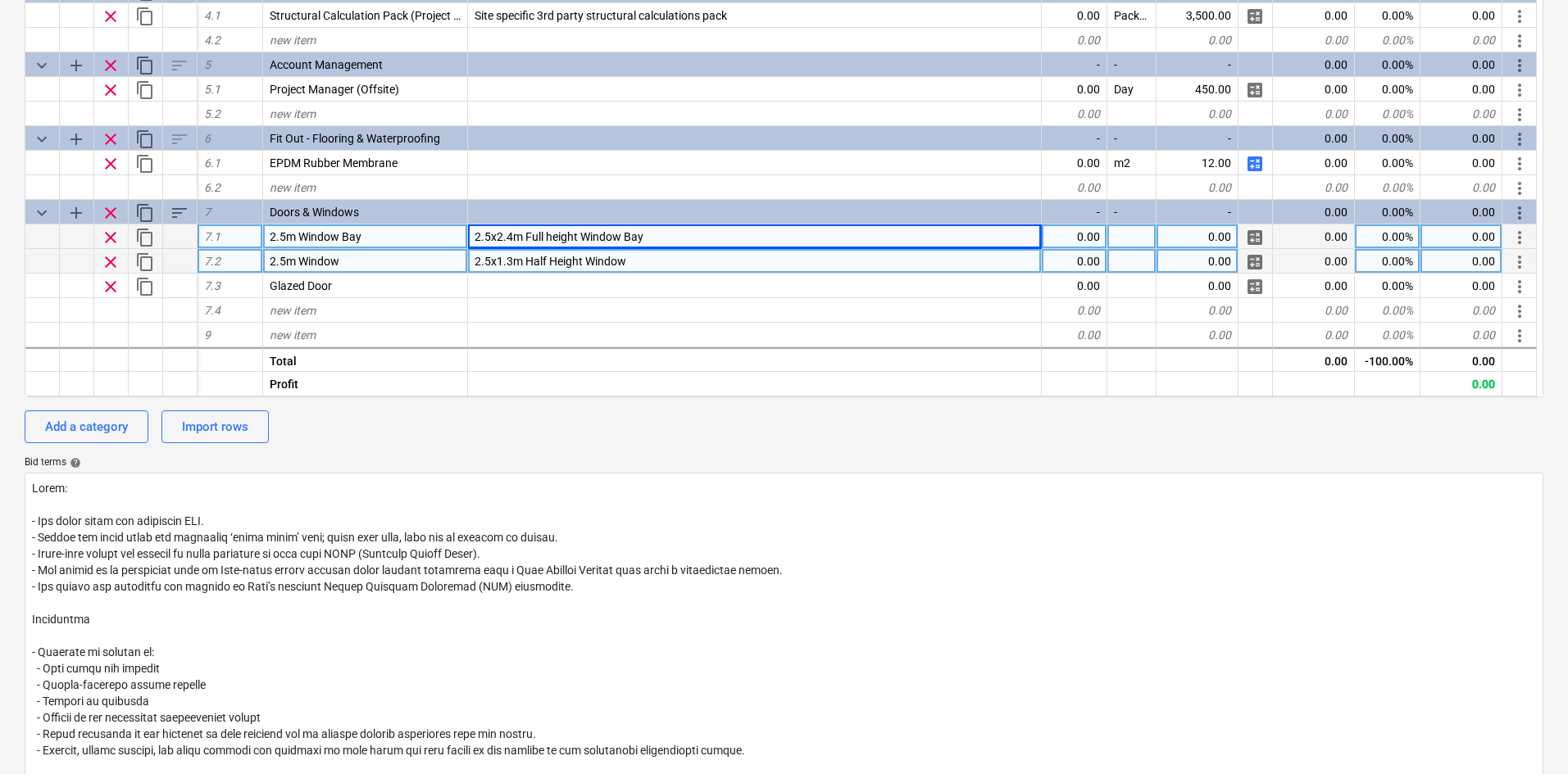
click at [669, 236] on div "2.5x2.4m Full height Window Bay" at bounding box center [755, 237] width 574 height 25
click at [664, 233] on input "2.5x2.4m Full height Window Bay" at bounding box center [754, 236] width 573 height 24
type input "2.5x2.4m Full height Window Unit"
type textarea "x"
click at [656, 257] on div "2.5x1.3m Half Height Window" at bounding box center [755, 262] width 574 height 25
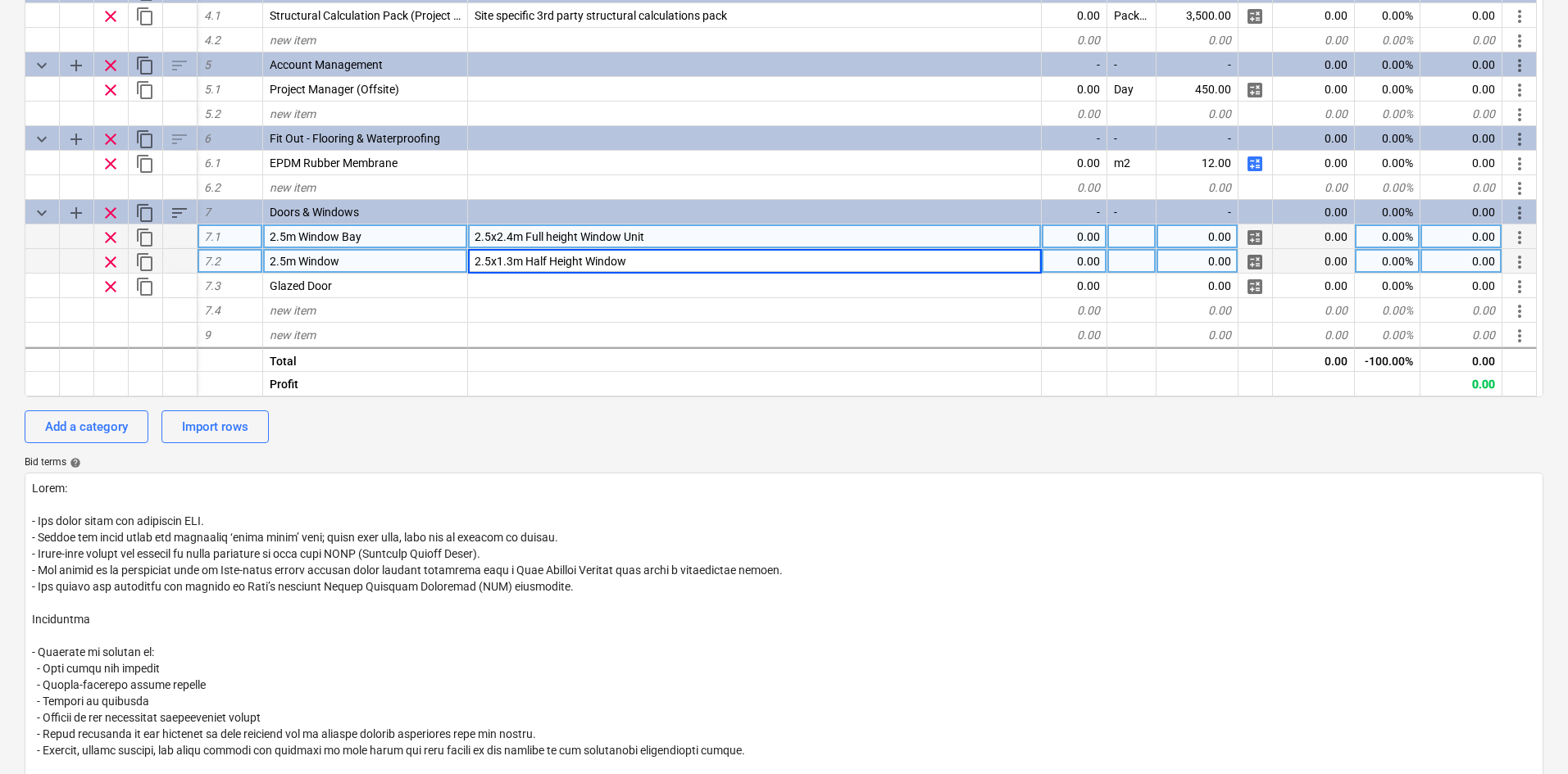
click at [656, 258] on input "2.5x1.3m Half Height Window" at bounding box center [754, 261] width 573 height 24
type input "2.5x1.3m Half Height Window Unit"
type textarea "x"
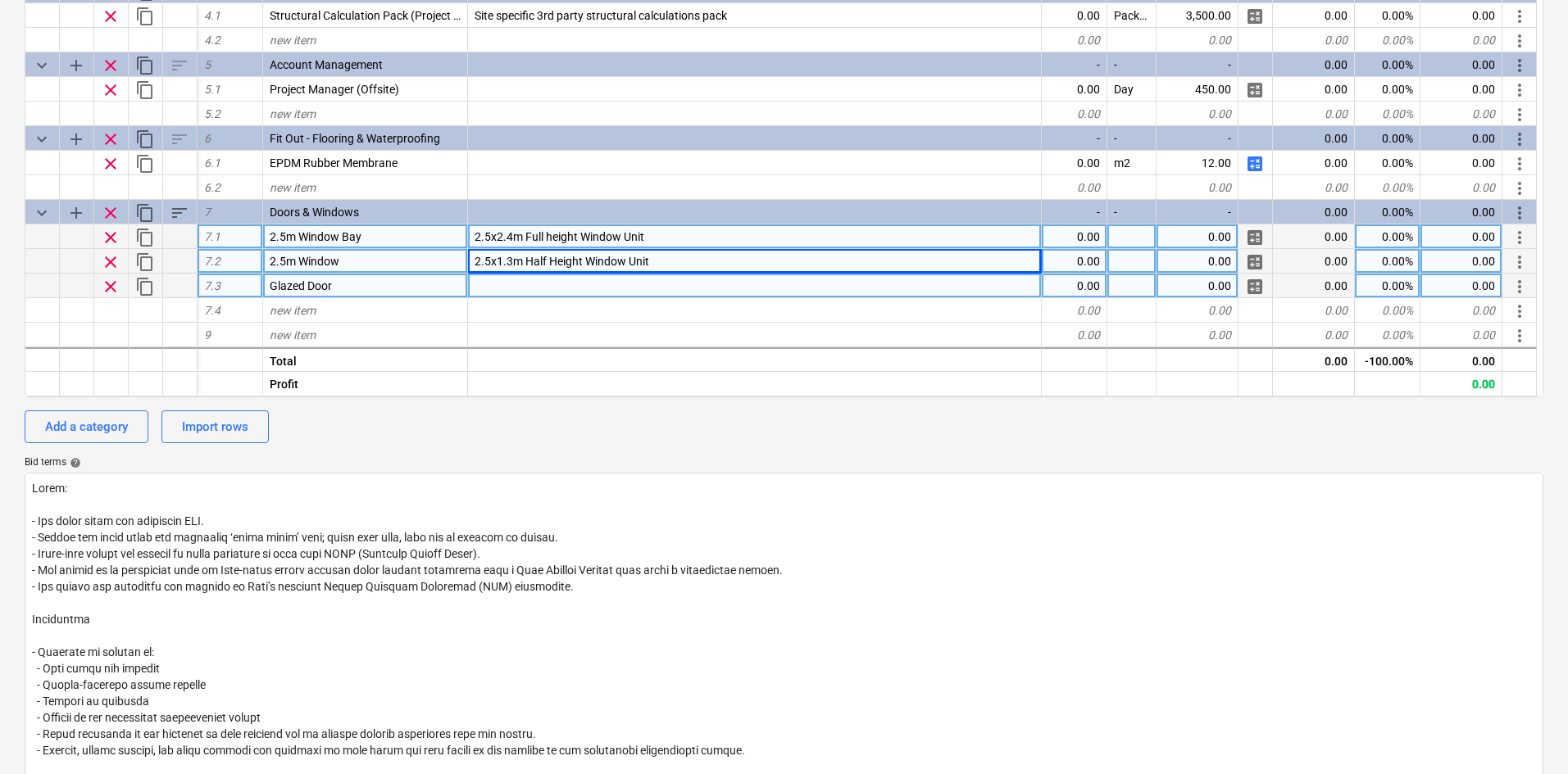
click at [558, 284] on div at bounding box center [755, 286] width 574 height 25
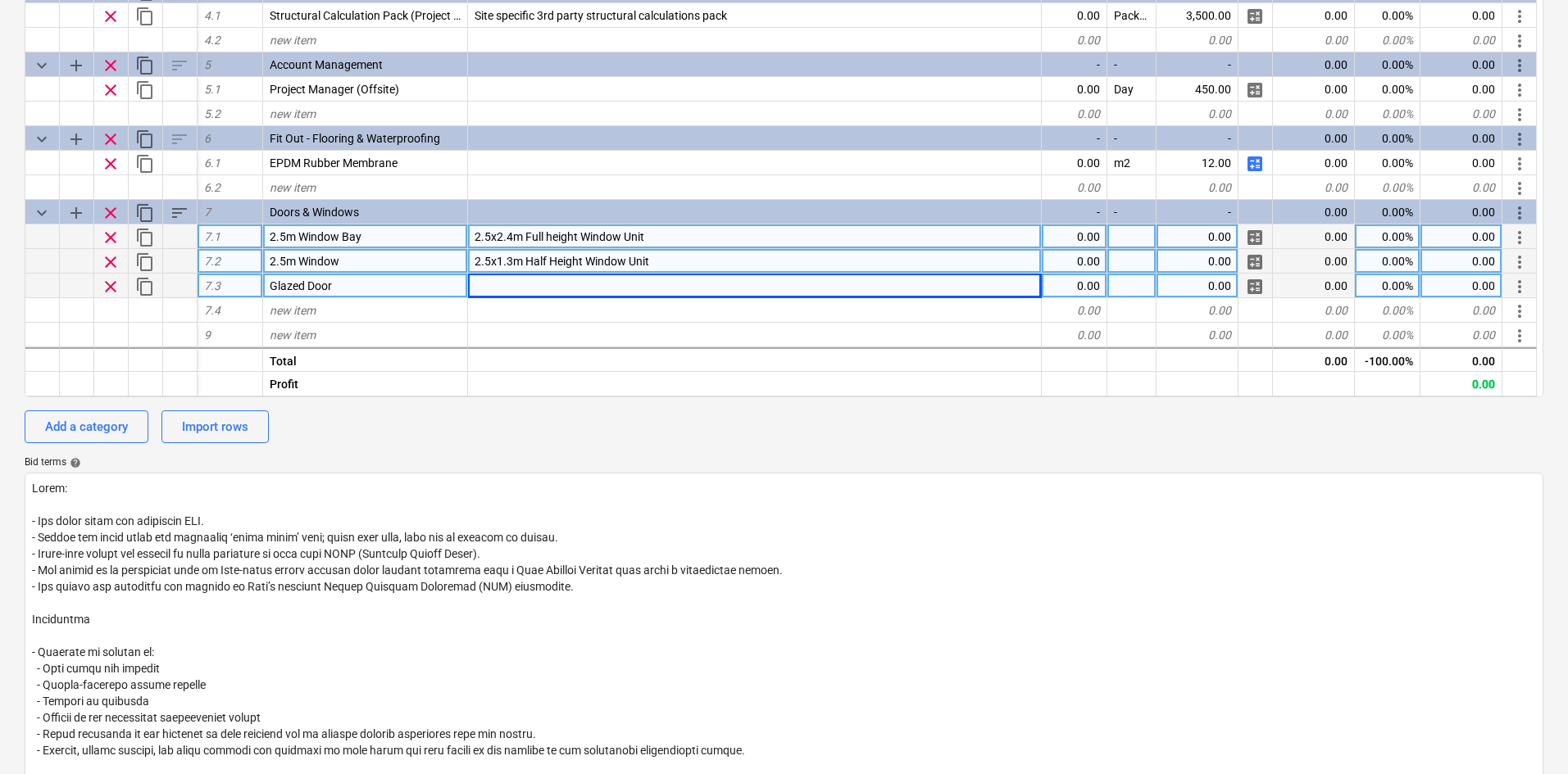
click at [509, 280] on div at bounding box center [755, 286] width 574 height 25
click at [493, 292] on div at bounding box center [755, 286] width 574 height 25
type input "2.5x2.4m Glazed door with side and fan lights"
type textarea "x"
click at [315, 306] on span "new item" at bounding box center [293, 311] width 46 height 13
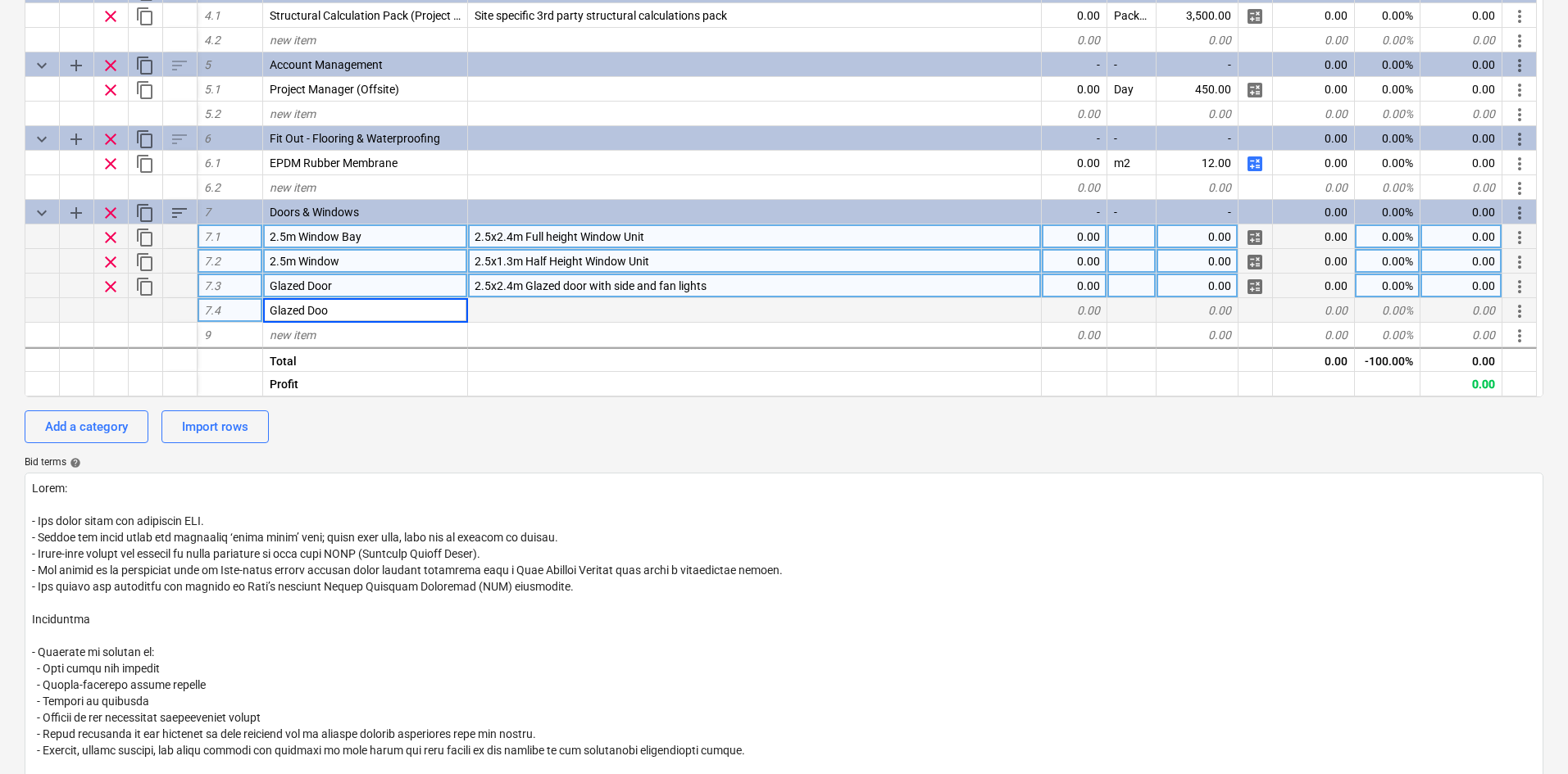
type input "Glazed Door"
type textarea "x"
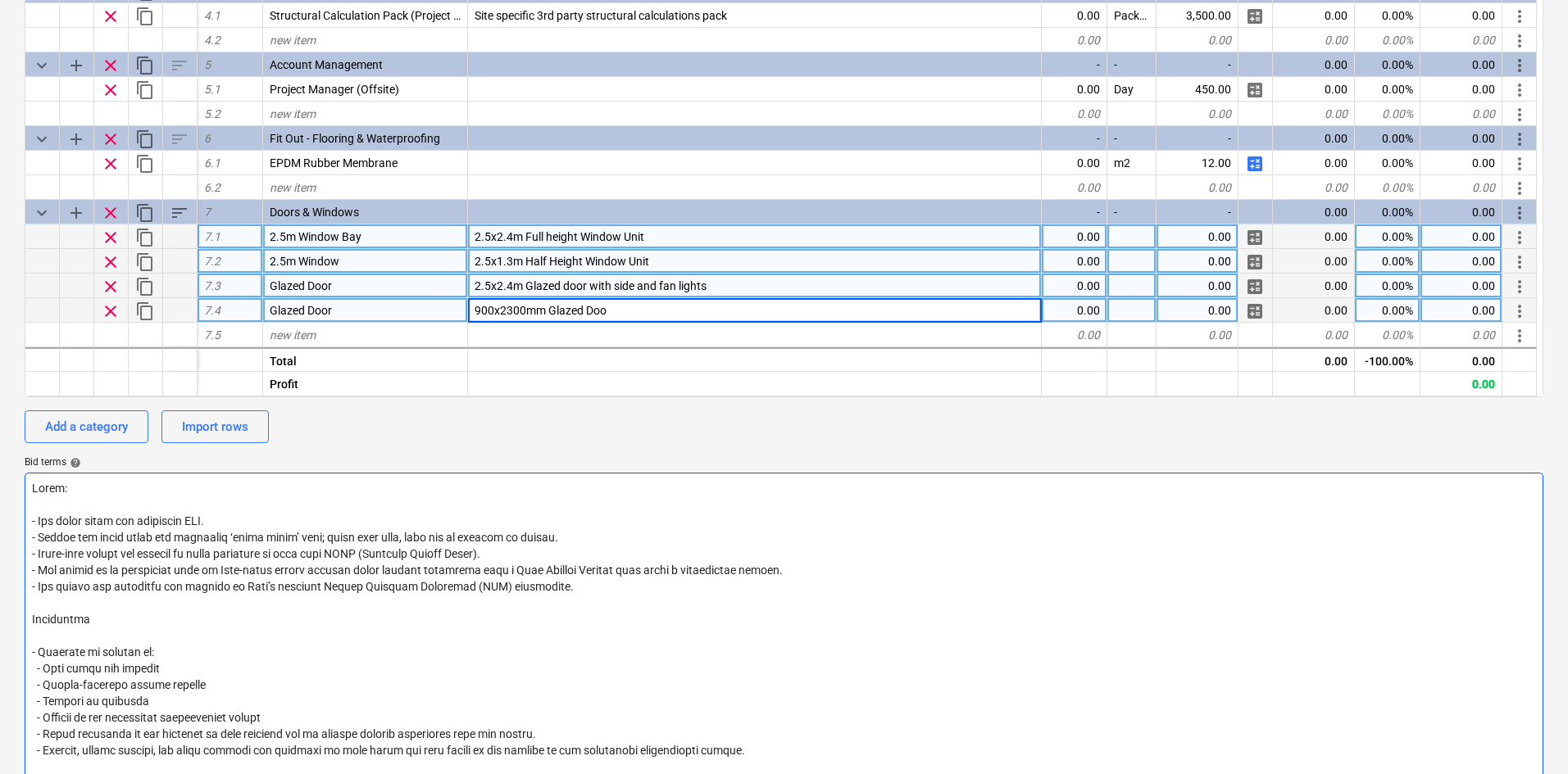
type input "900x2300mm Glazed Door"
type textarea "x"
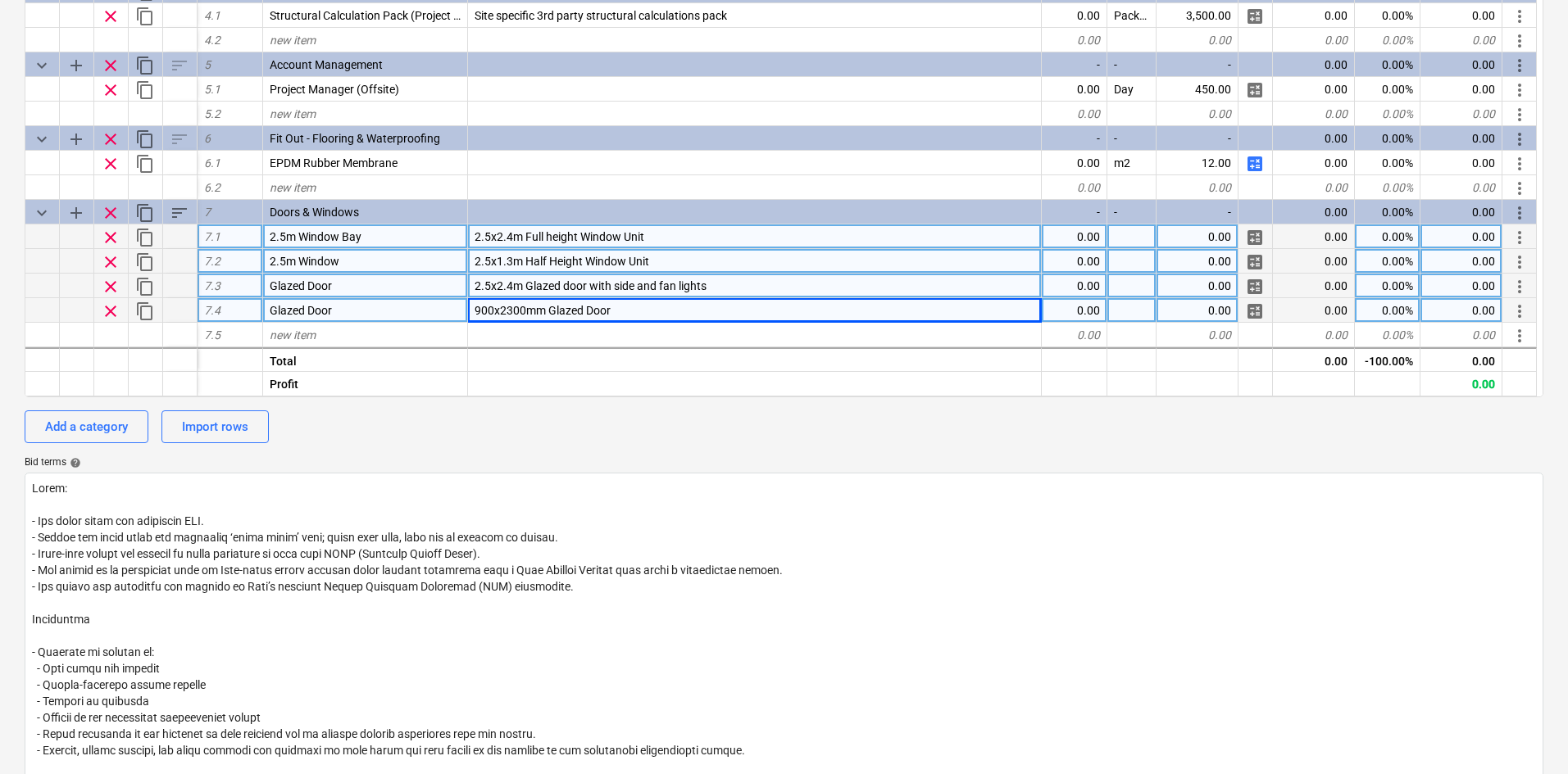
click at [510, 309] on span "900x2300mm Glazed Door" at bounding box center [542, 311] width 136 height 13
click at [510, 309] on input "900x2300mm Glazed Door" at bounding box center [754, 310] width 573 height 24
type input "900x2000mm Glazed Door"
type textarea "x"
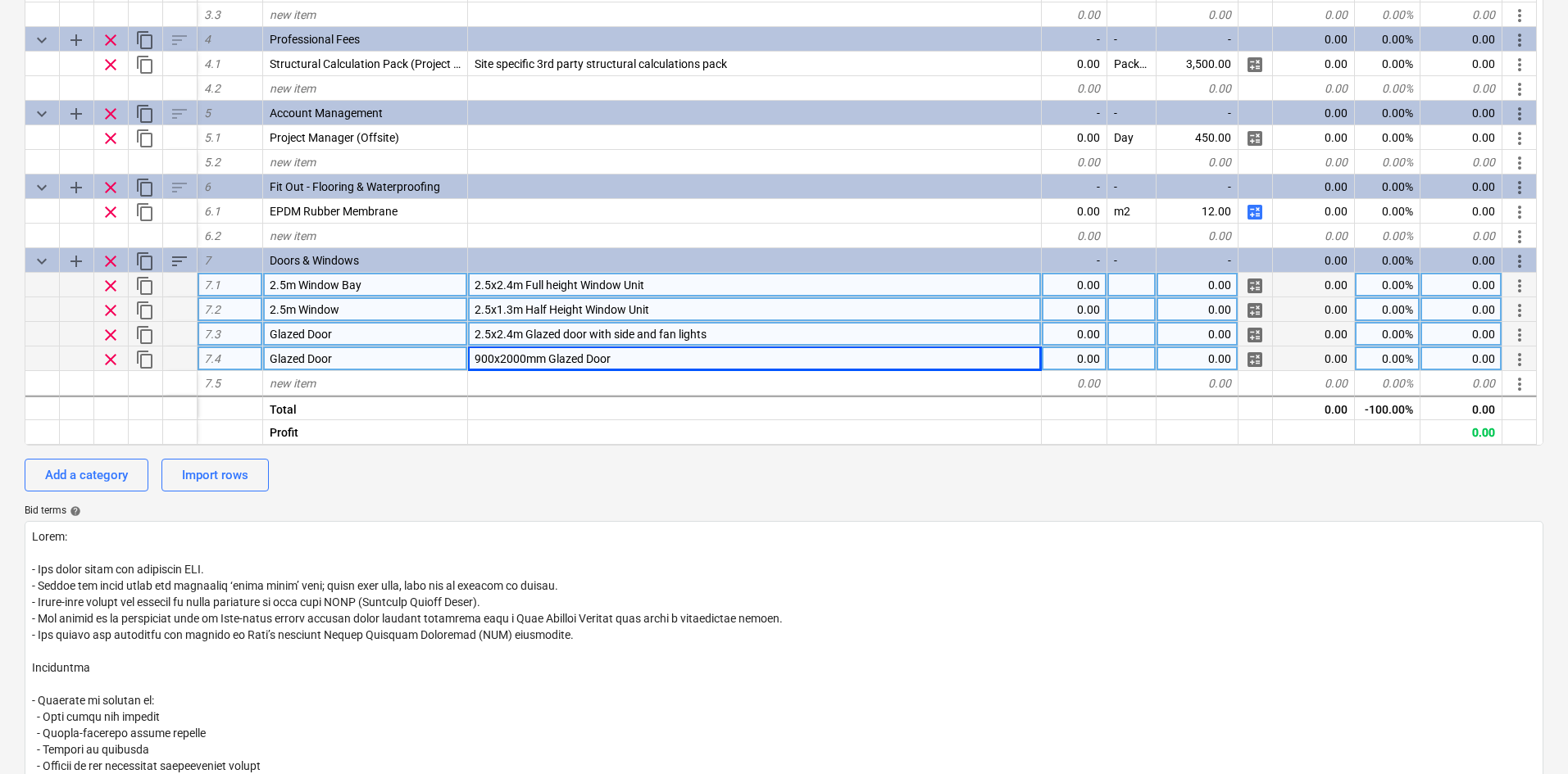
scroll to position [245, 0]
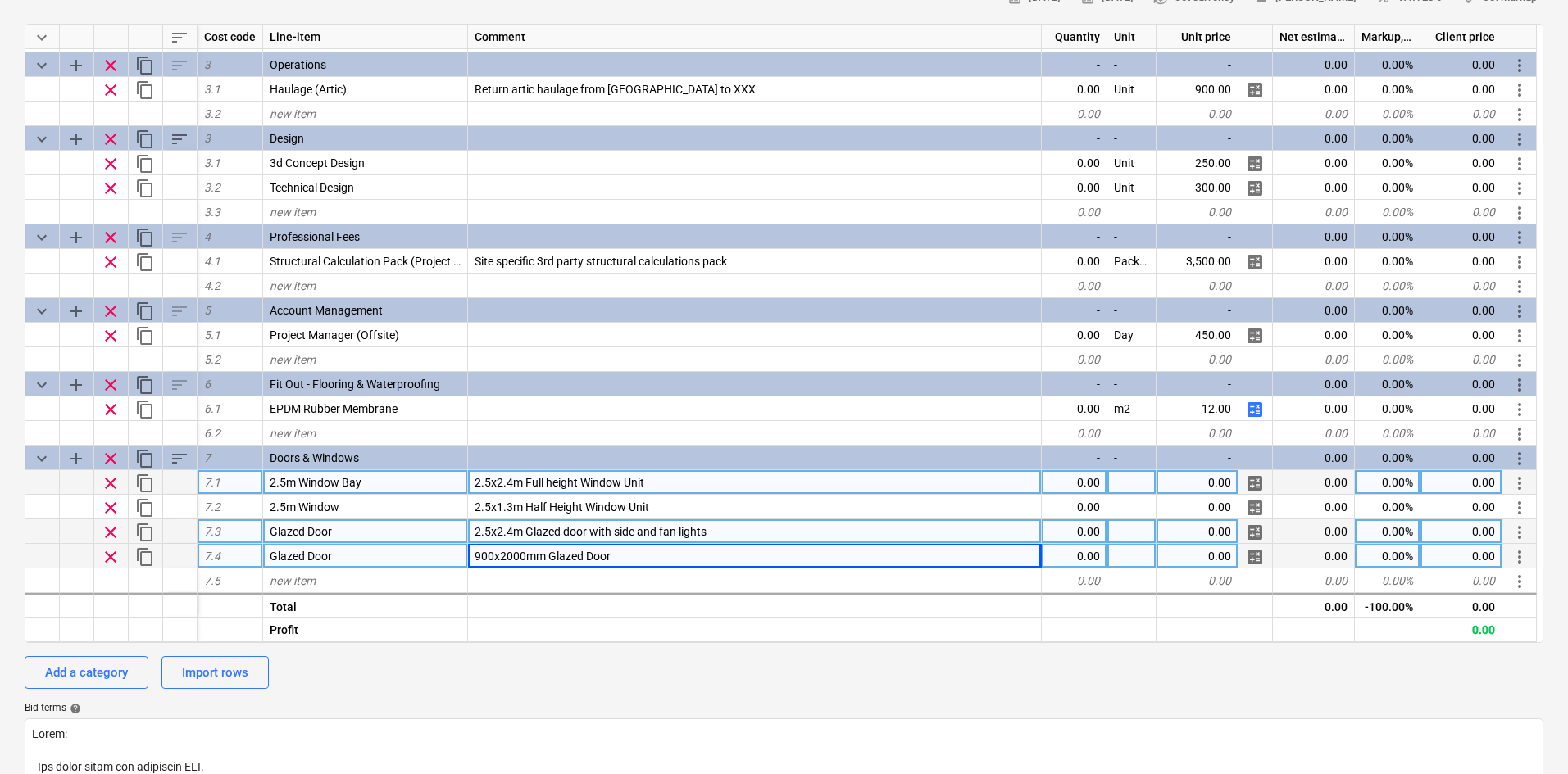
click at [1058, 555] on div "0.00" at bounding box center [1075, 556] width 65 height 25
type input "1"
type textarea "x"
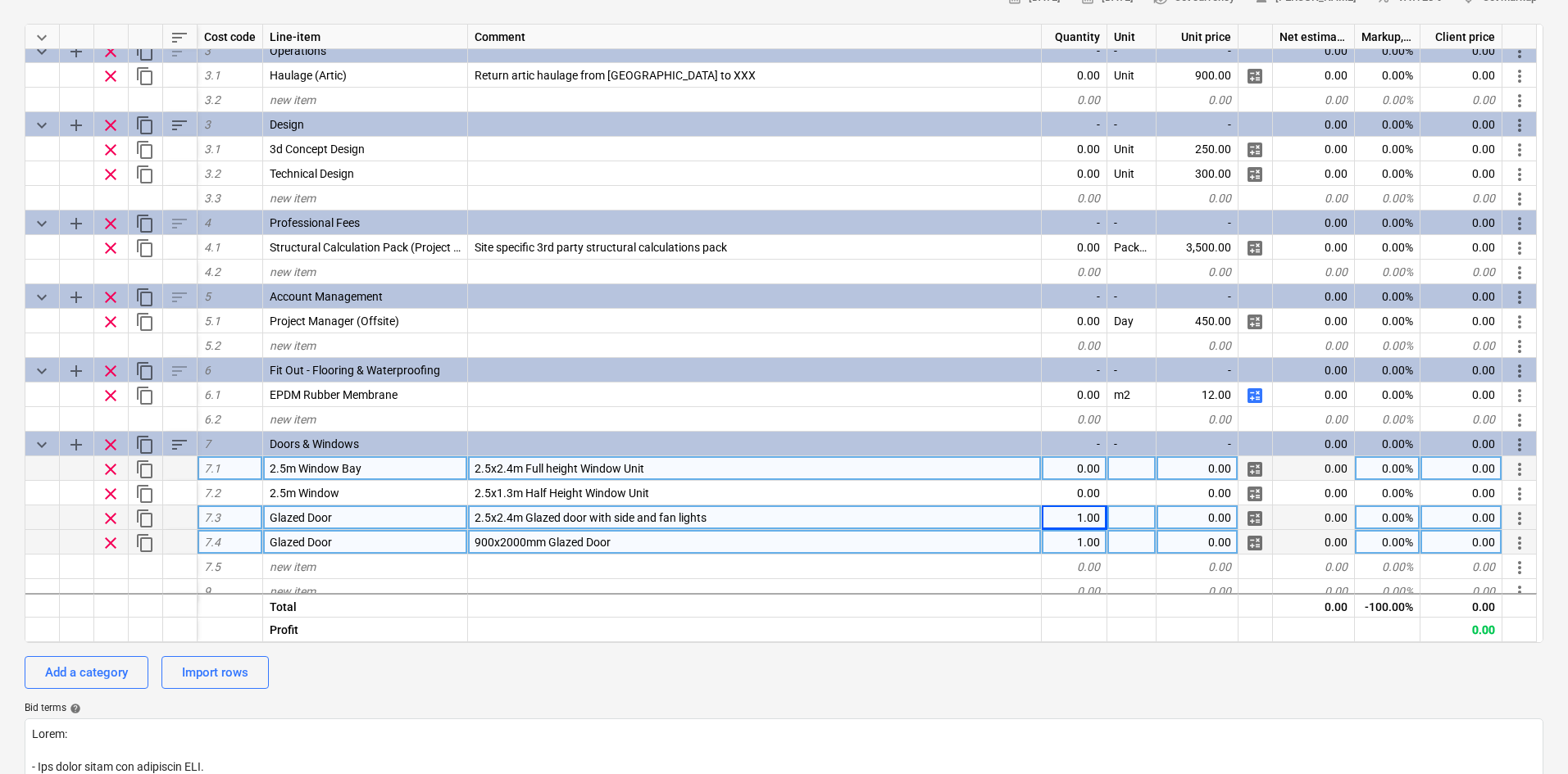
scroll to position [317, 0]
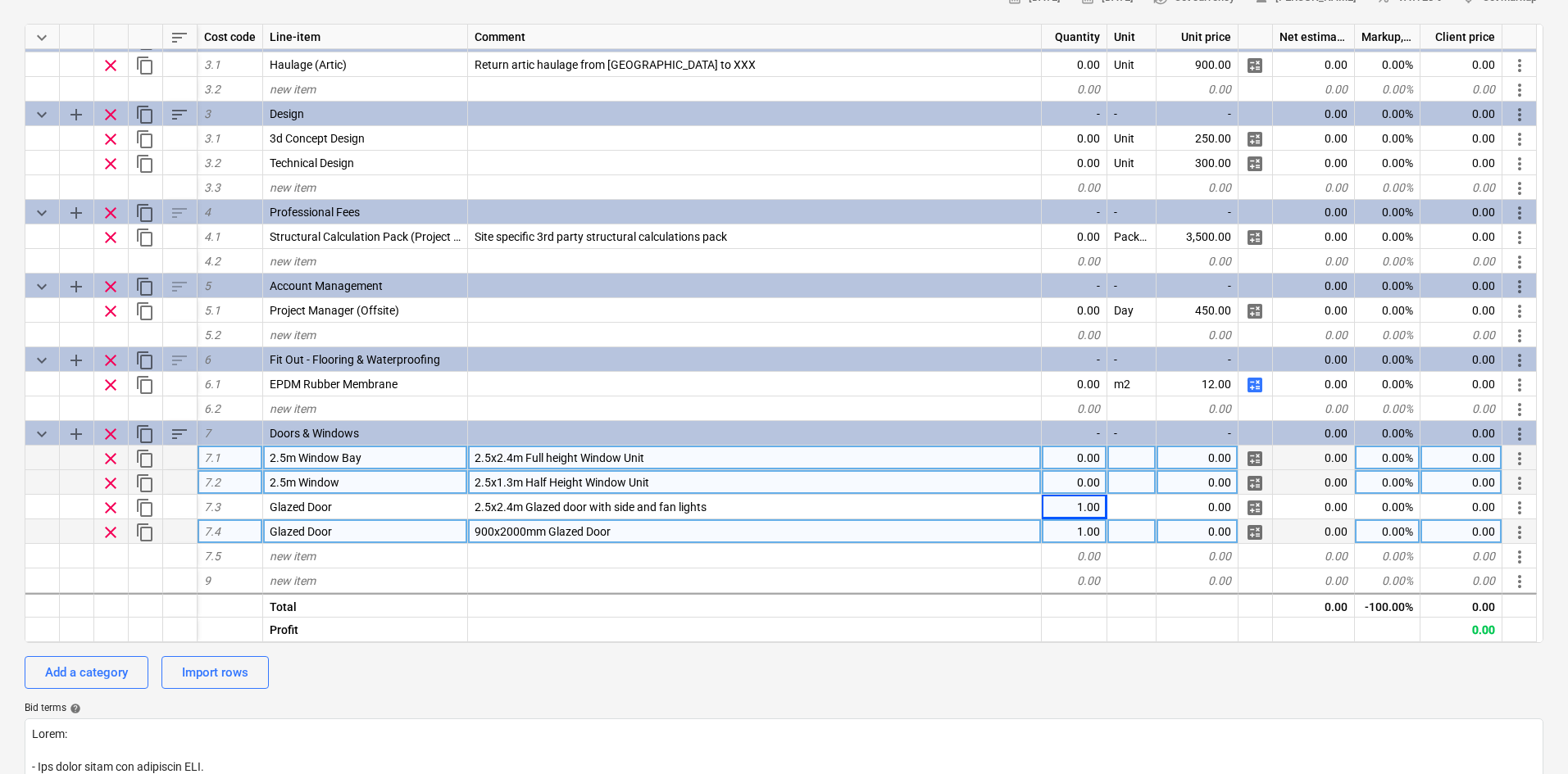
click at [1091, 490] on div "0.00" at bounding box center [1075, 483] width 65 height 25
type input "3"
type textarea "x"
type input "700"
type textarea "x"
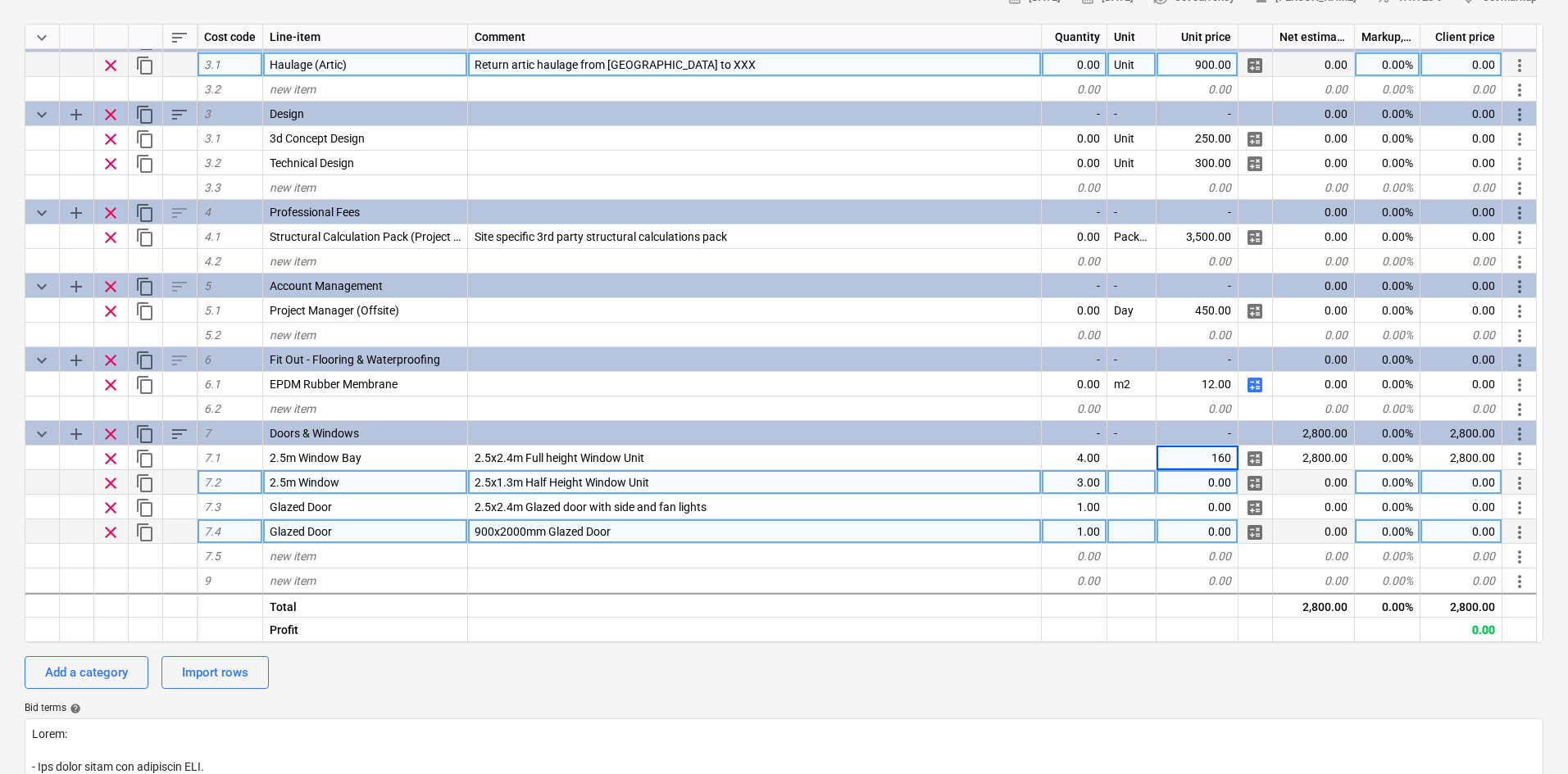
type input "1600"
type textarea "x"
type input "700"
type textarea "x"
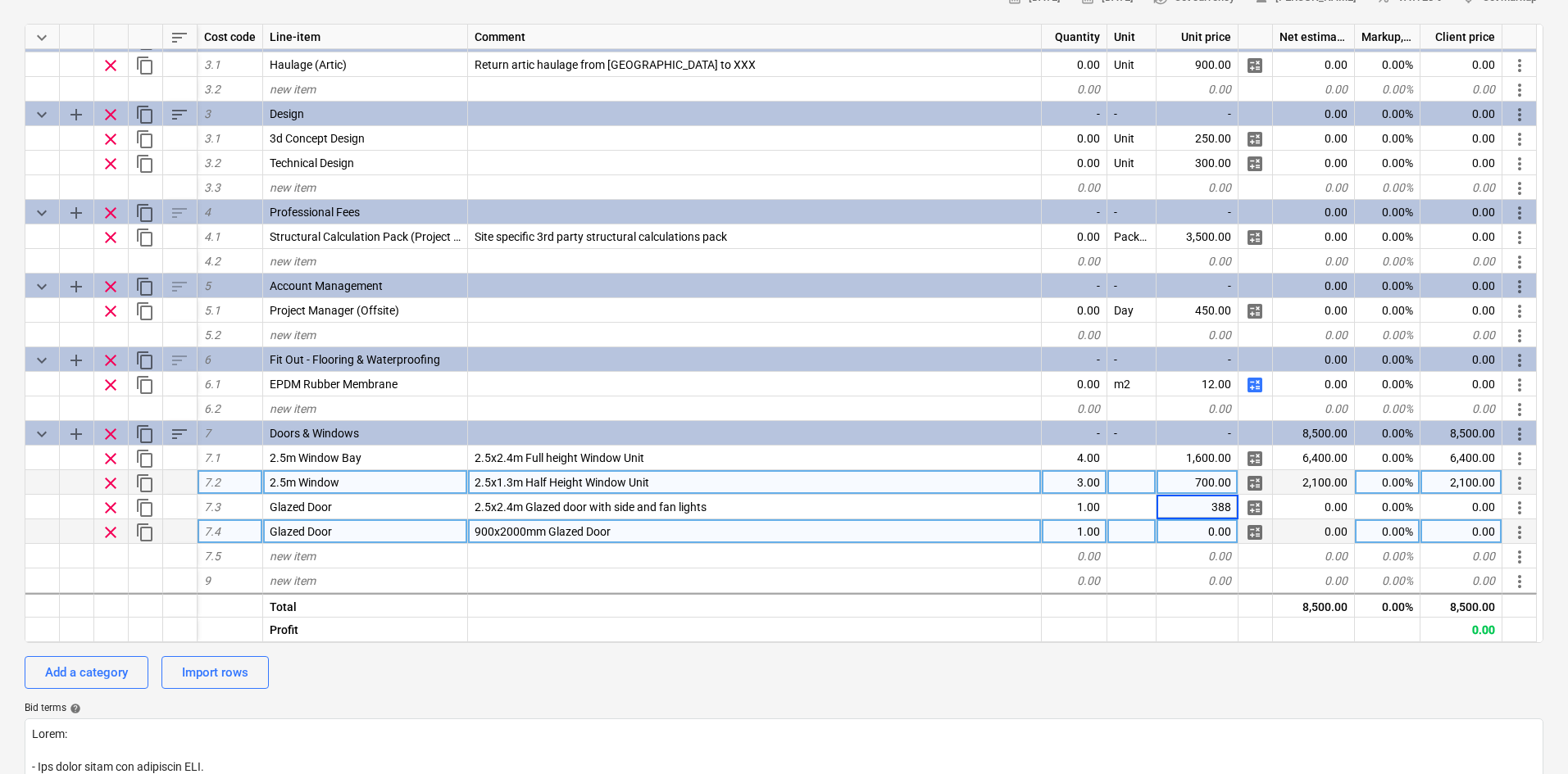
type input "3880"
type textarea "x"
type input "1500"
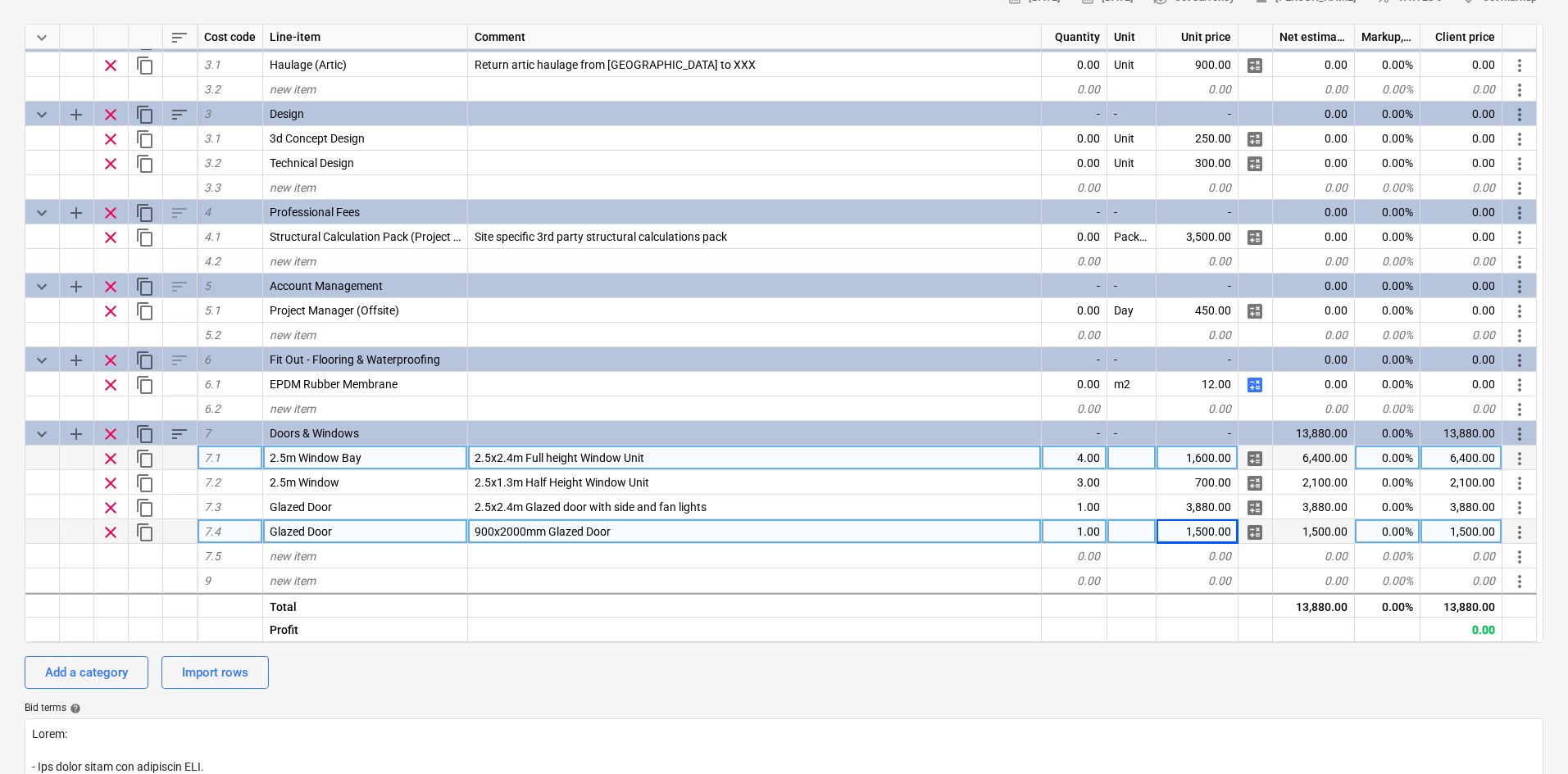
click at [1187, 468] on div "1,600.00" at bounding box center [1197, 458] width 82 height 25
click at [1259, 462] on span "calculate" at bounding box center [1255, 458] width 19 height 19
click at [535, 453] on span "2.5x2.4m Full height Window Unit" at bounding box center [560, 458] width 170 height 13
click at [1256, 465] on span "calculate" at bounding box center [1255, 458] width 19 height 19
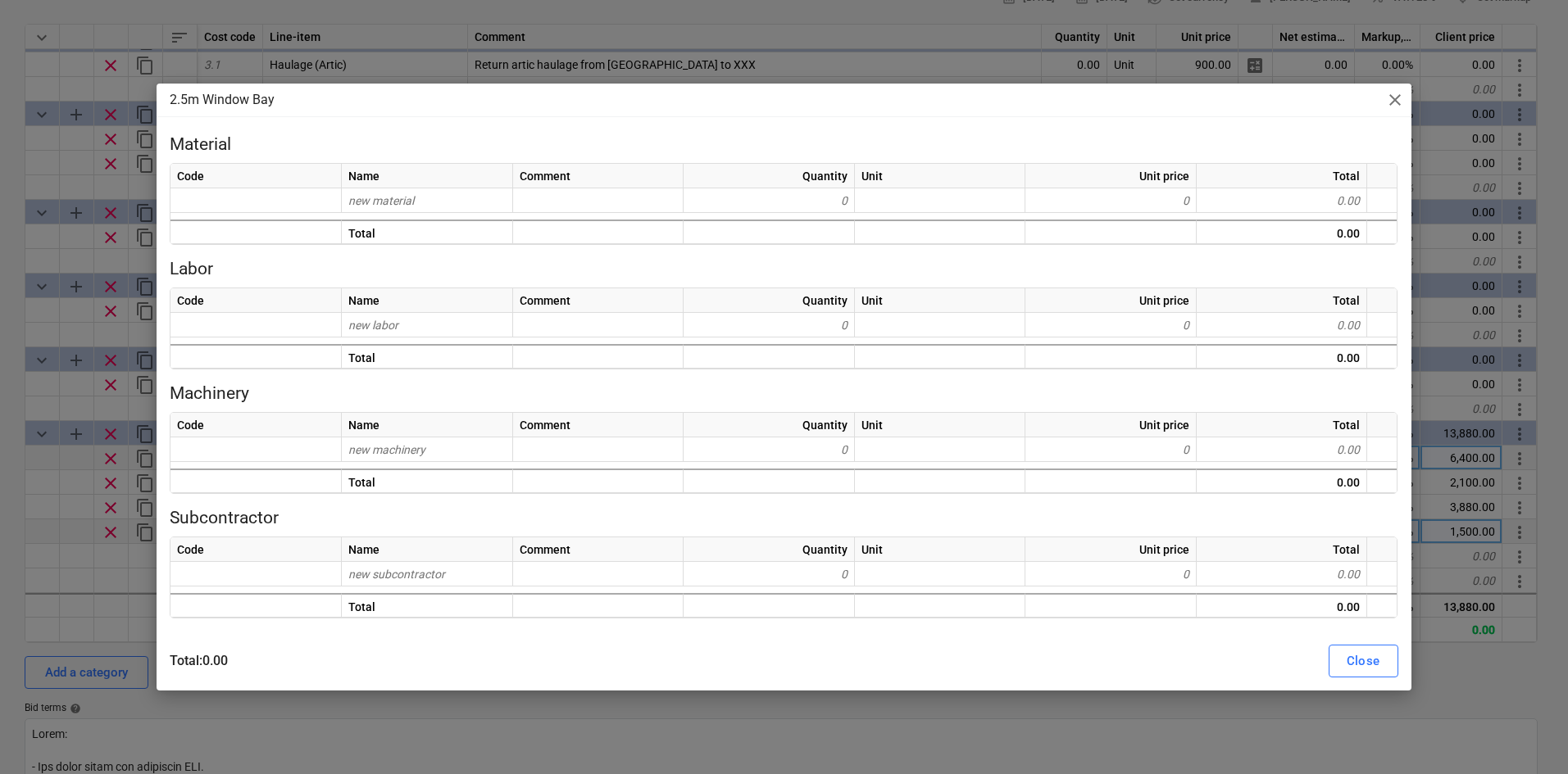
type textarea "x"
click at [402, 207] on div "new material" at bounding box center [429, 201] width 171 height 25
type input "Window B"
type input "Window Unit"
type textarea "x"
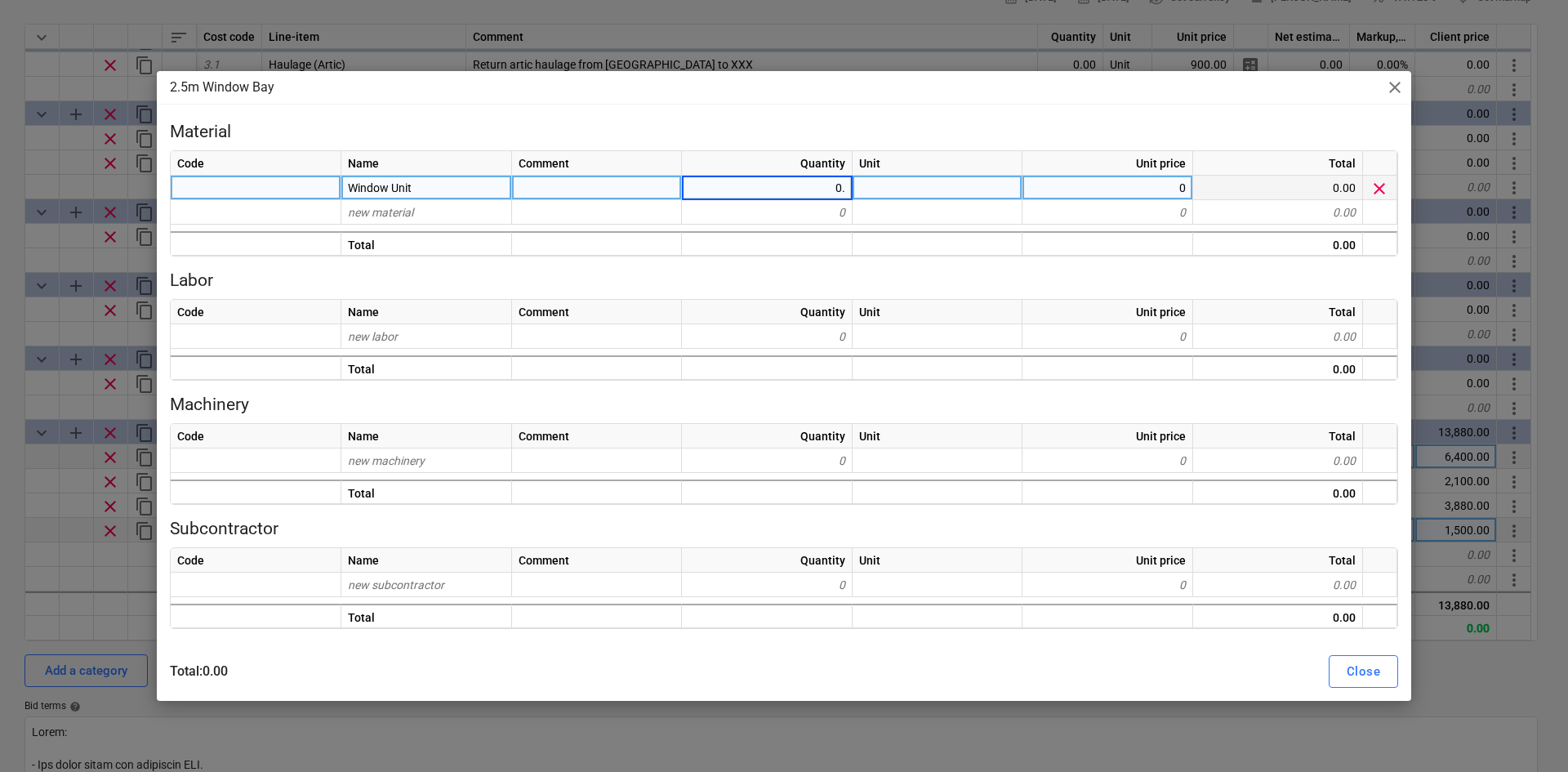
type input "0.2"
type textarea "x"
type input "hire rate"
type textarea "x"
type input "1600"
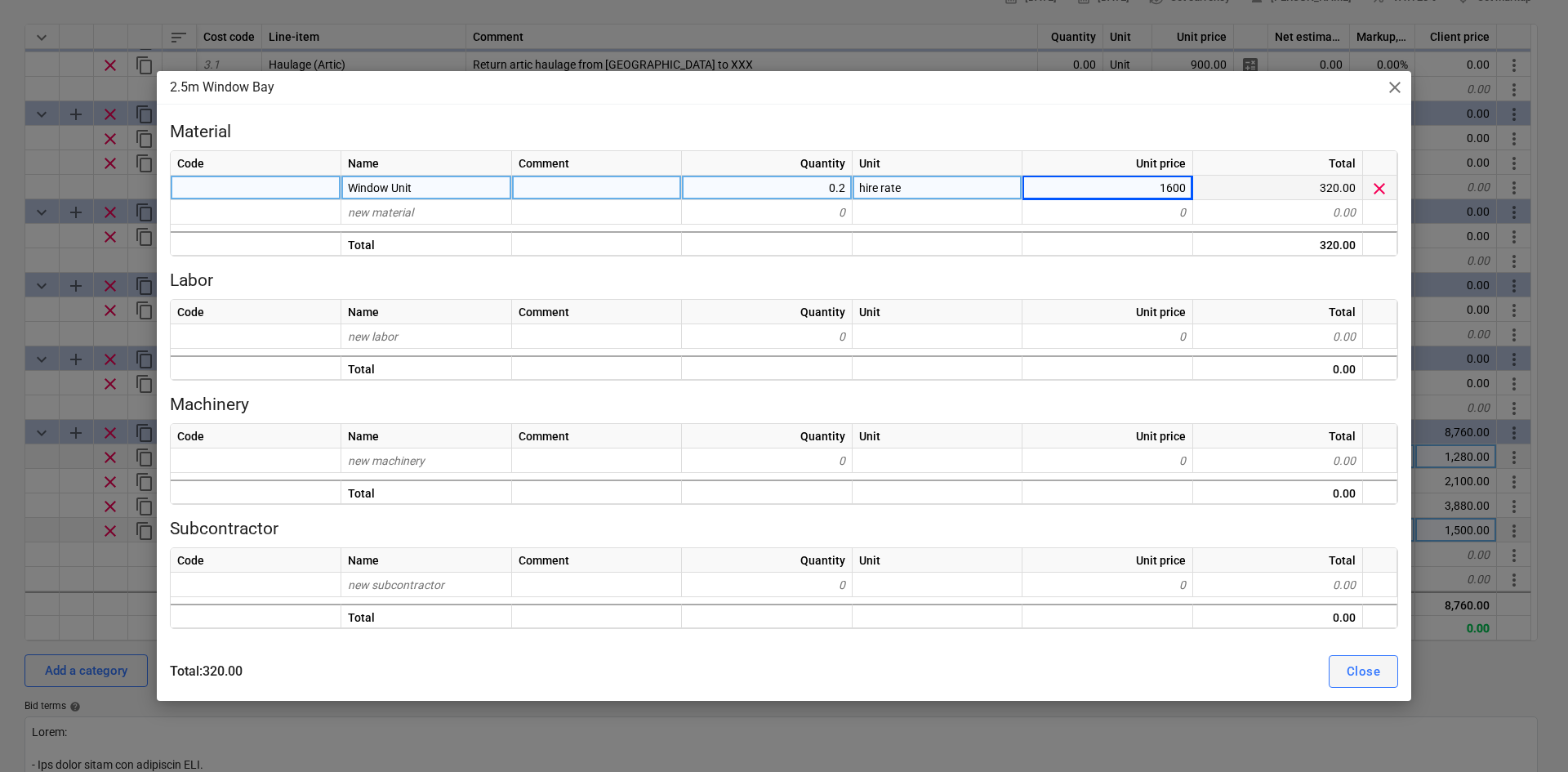
click at [1334, 675] on button "Close" at bounding box center [1364, 672] width 69 height 33
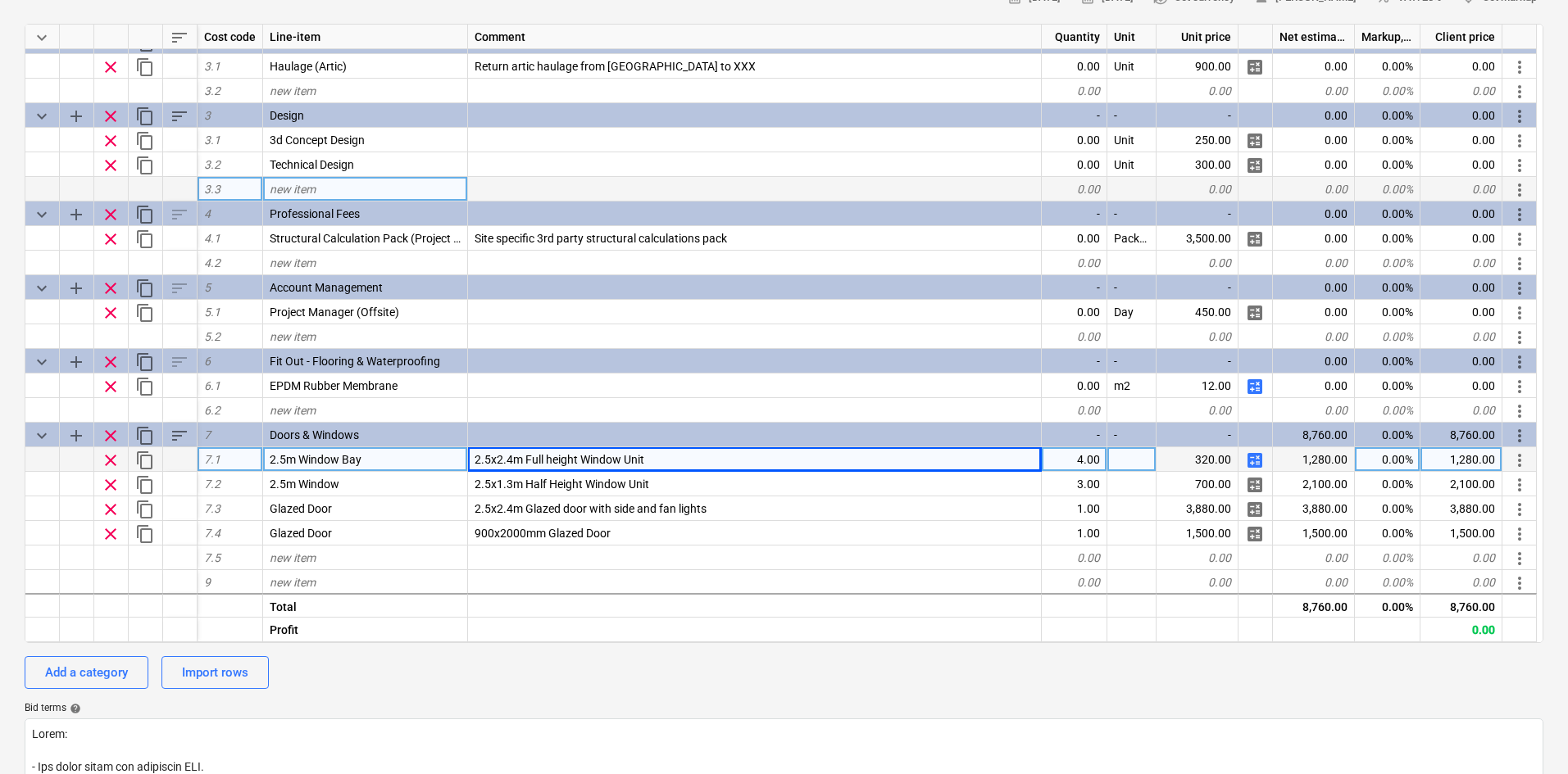
scroll to position [317, 0]
click at [1311, 460] on div "1,280.00" at bounding box center [1314, 458] width 82 height 25
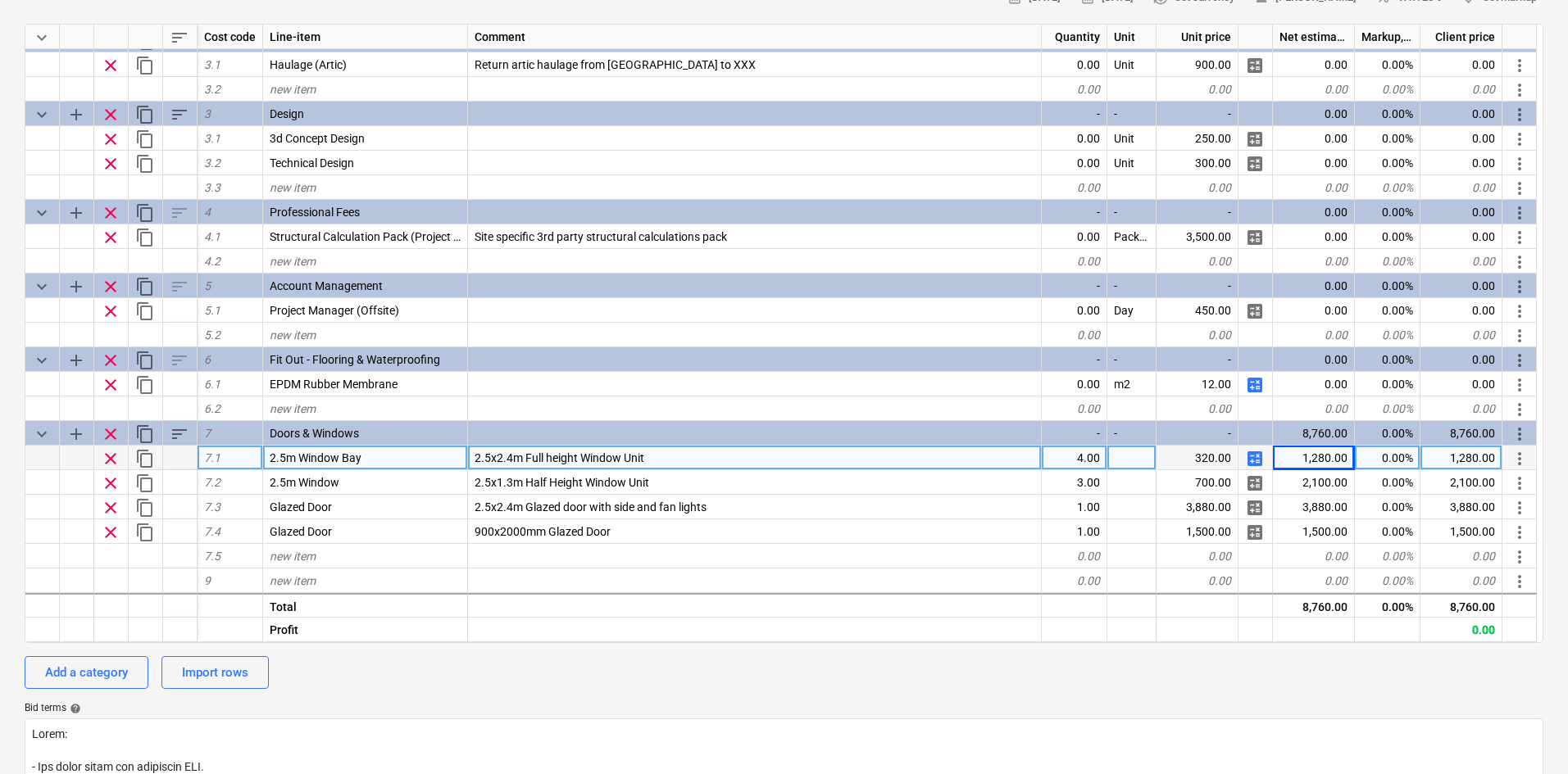
click at [1257, 459] on span "calculate" at bounding box center [1255, 458] width 19 height 19
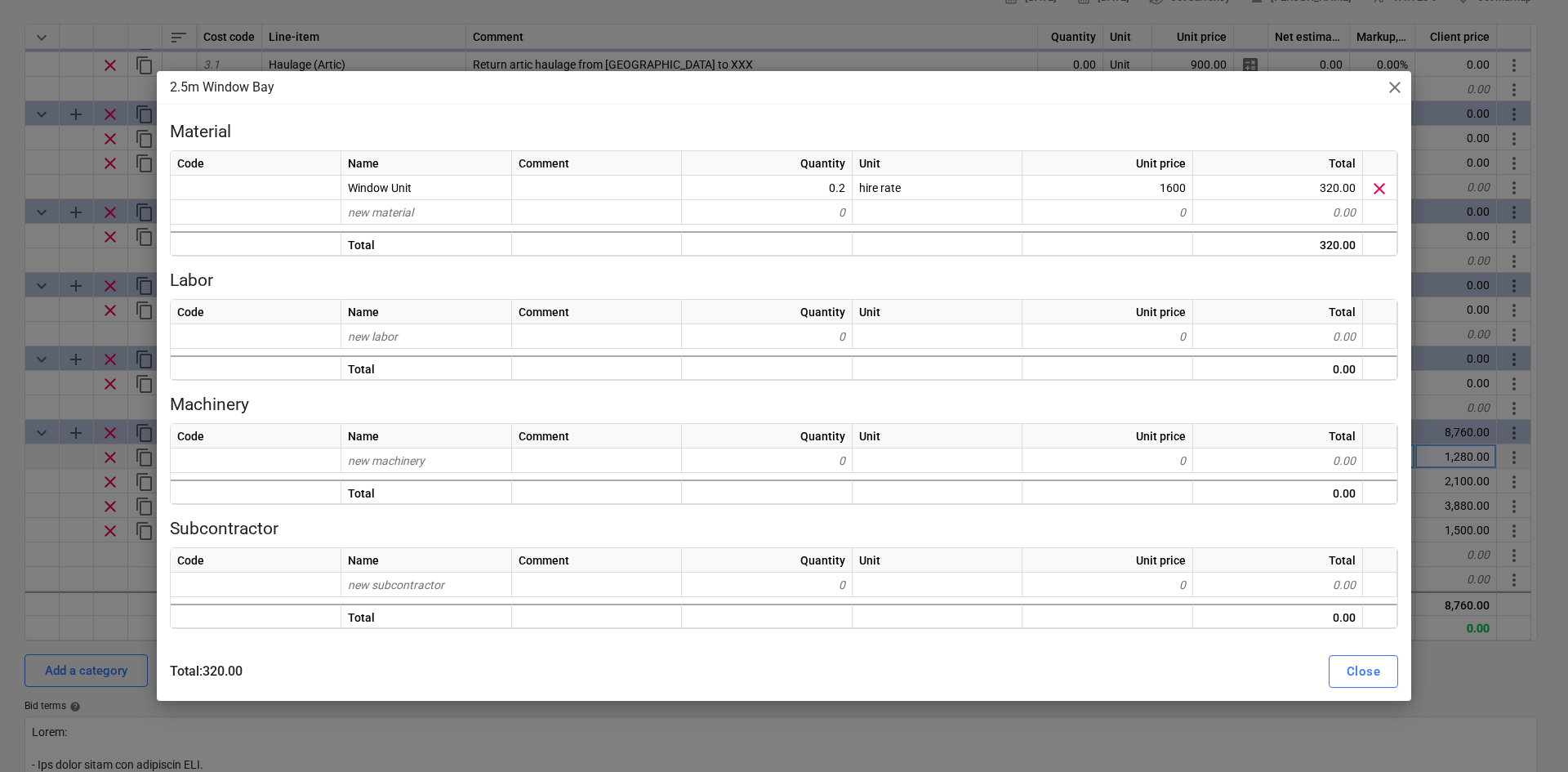
click at [1391, 85] on span "close" at bounding box center [1395, 87] width 19 height 19
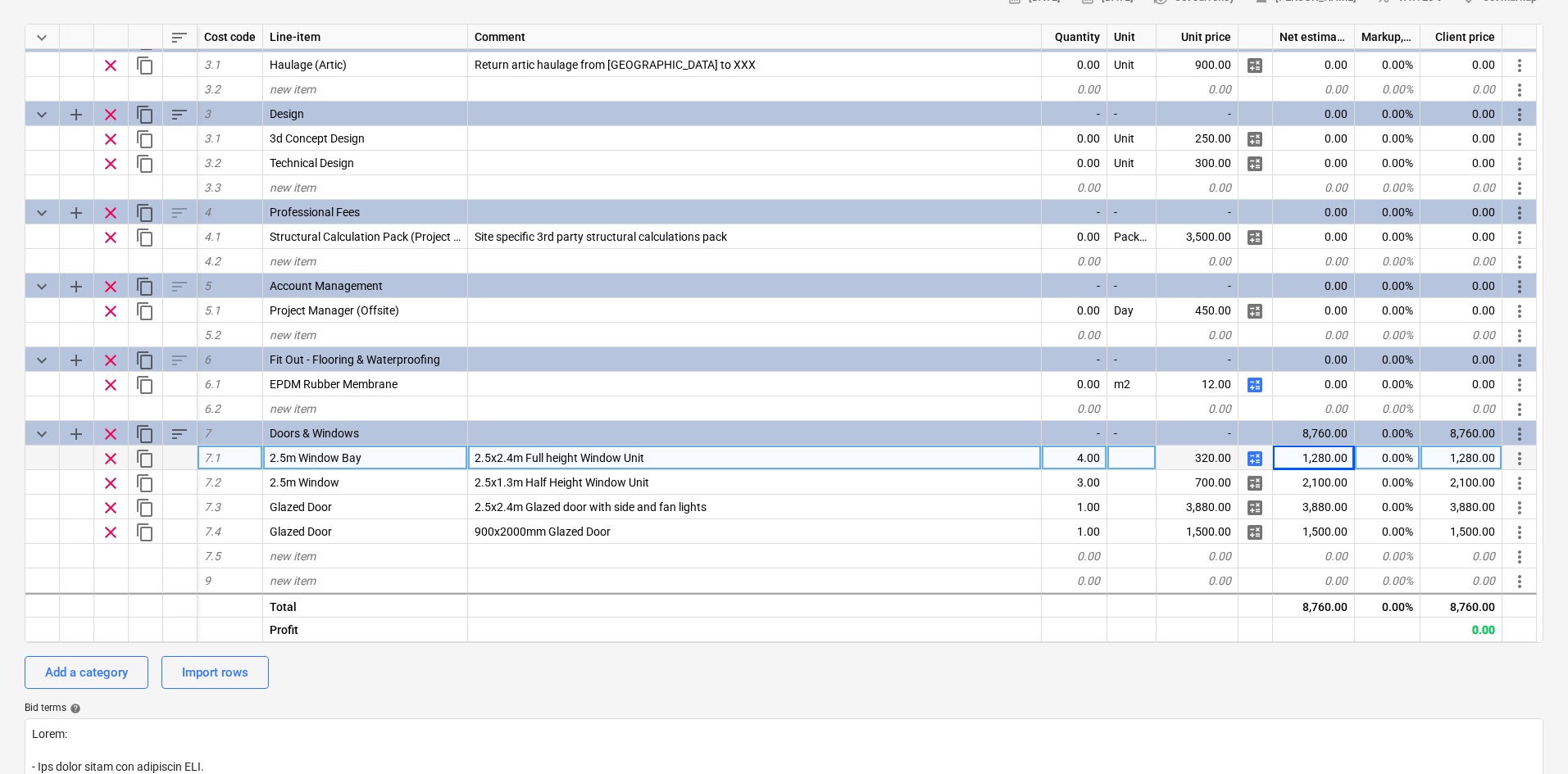
click at [1259, 456] on span "calculate" at bounding box center [1255, 458] width 19 height 19
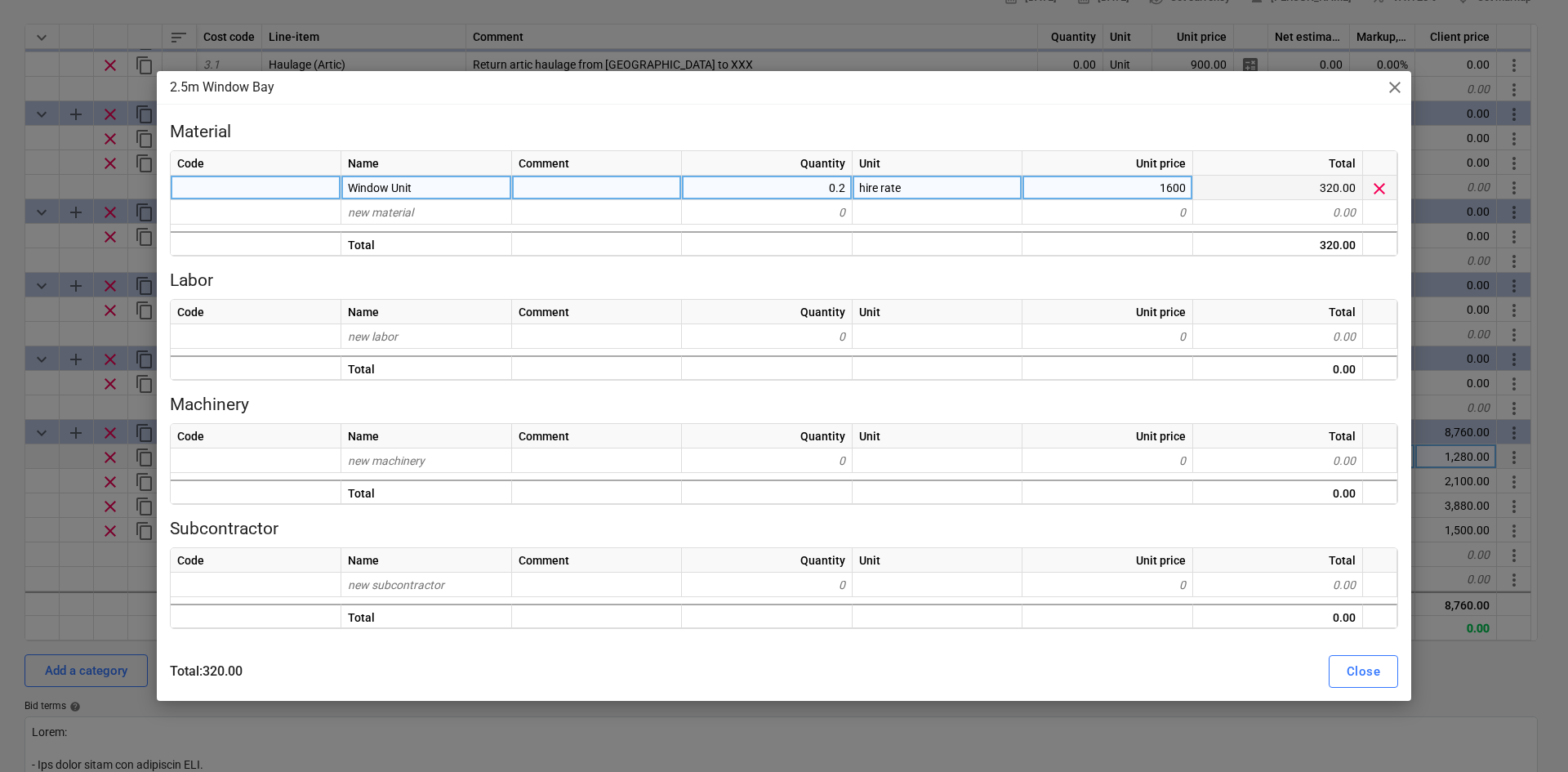
click at [1375, 193] on span "clear" at bounding box center [1379, 188] width 19 height 19
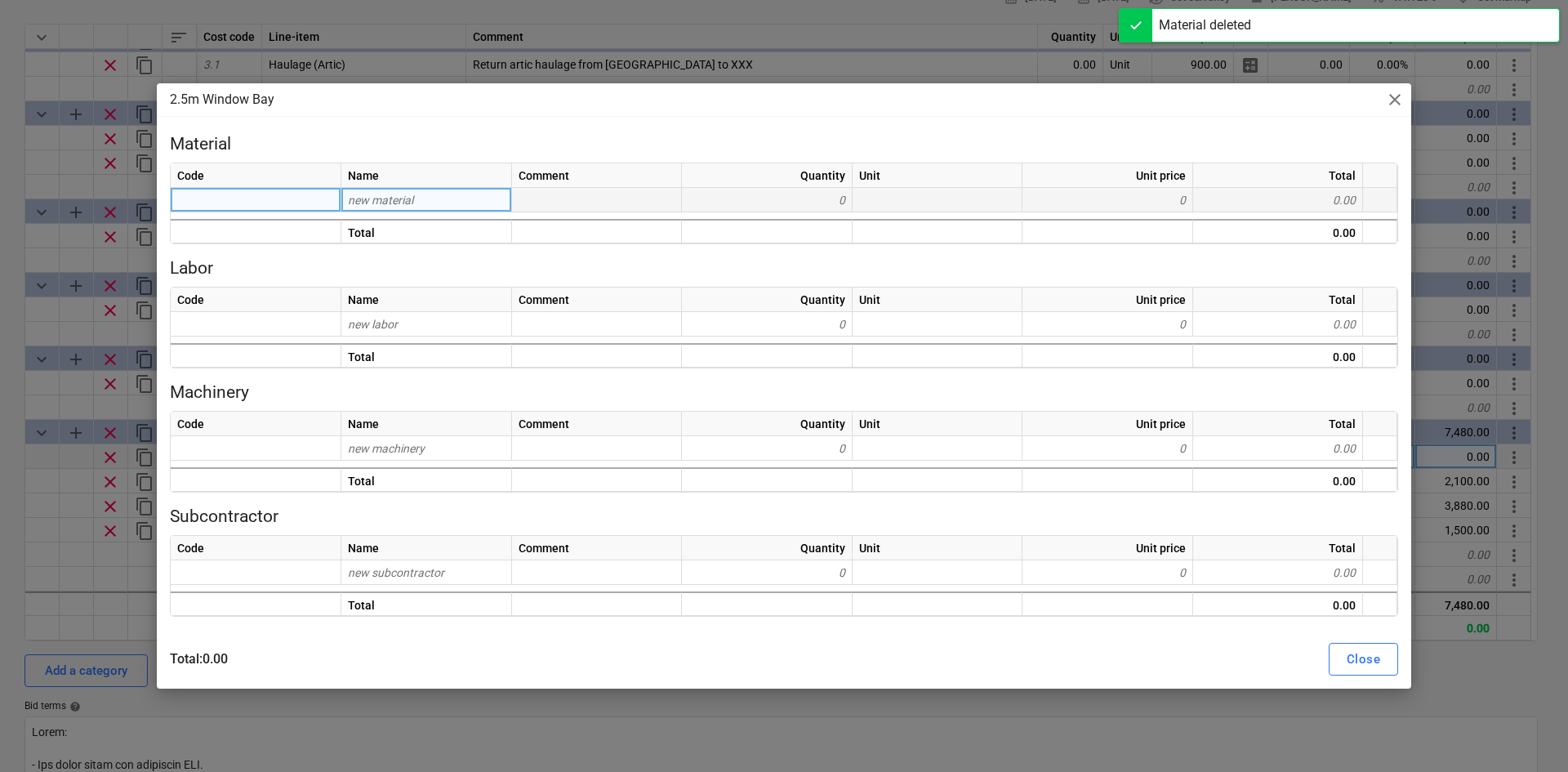
click at [1392, 89] on div "2.5m Window Bay close" at bounding box center [783, 100] width 1254 height 33
click at [1397, 112] on div "2.5m Window Bay close" at bounding box center [783, 100] width 1254 height 33
click at [1394, 103] on span "close" at bounding box center [1395, 100] width 19 height 19
type textarea "x"
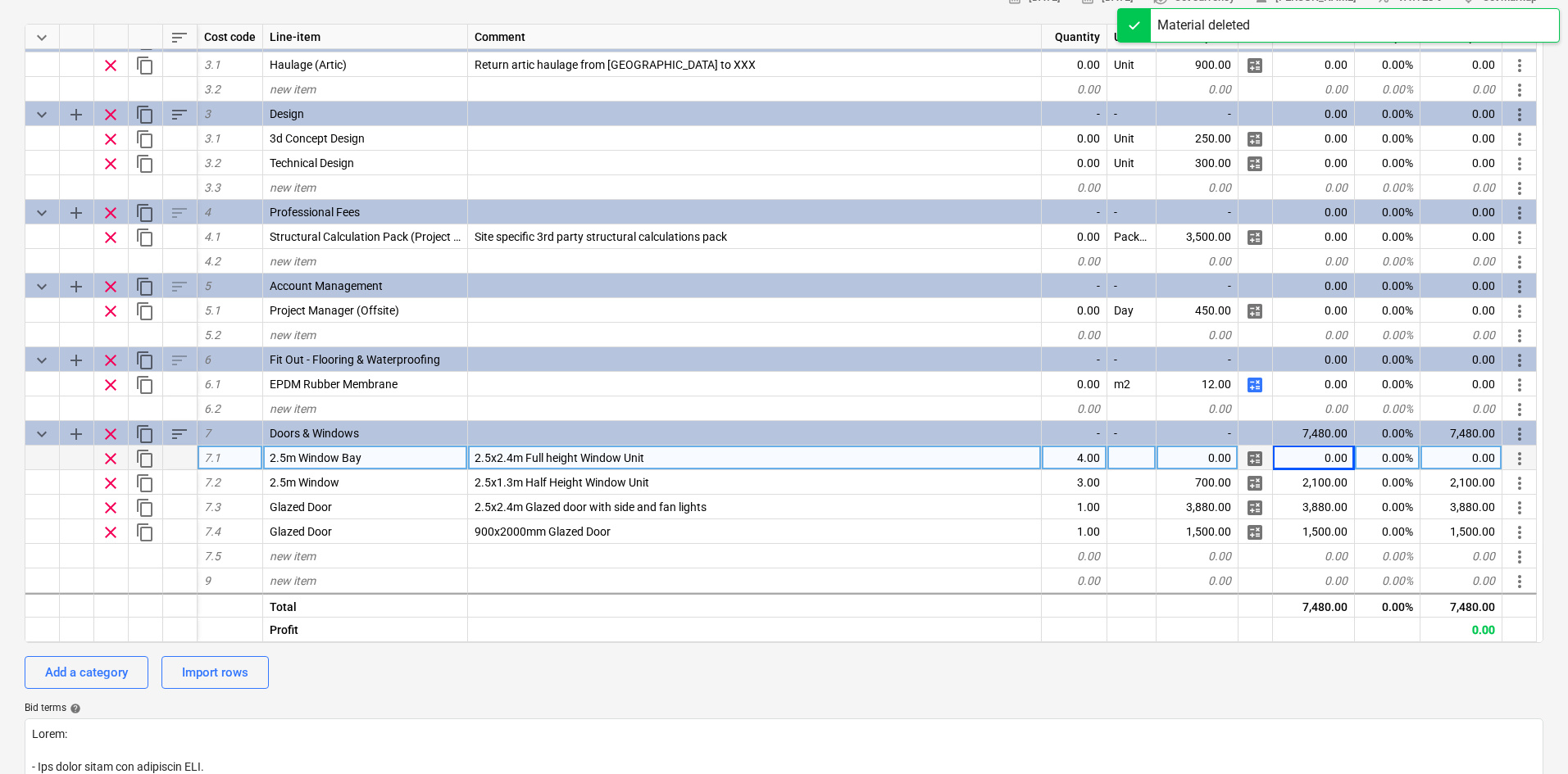
click at [1209, 450] on div "0.00" at bounding box center [1197, 458] width 82 height 25
type input "1600"
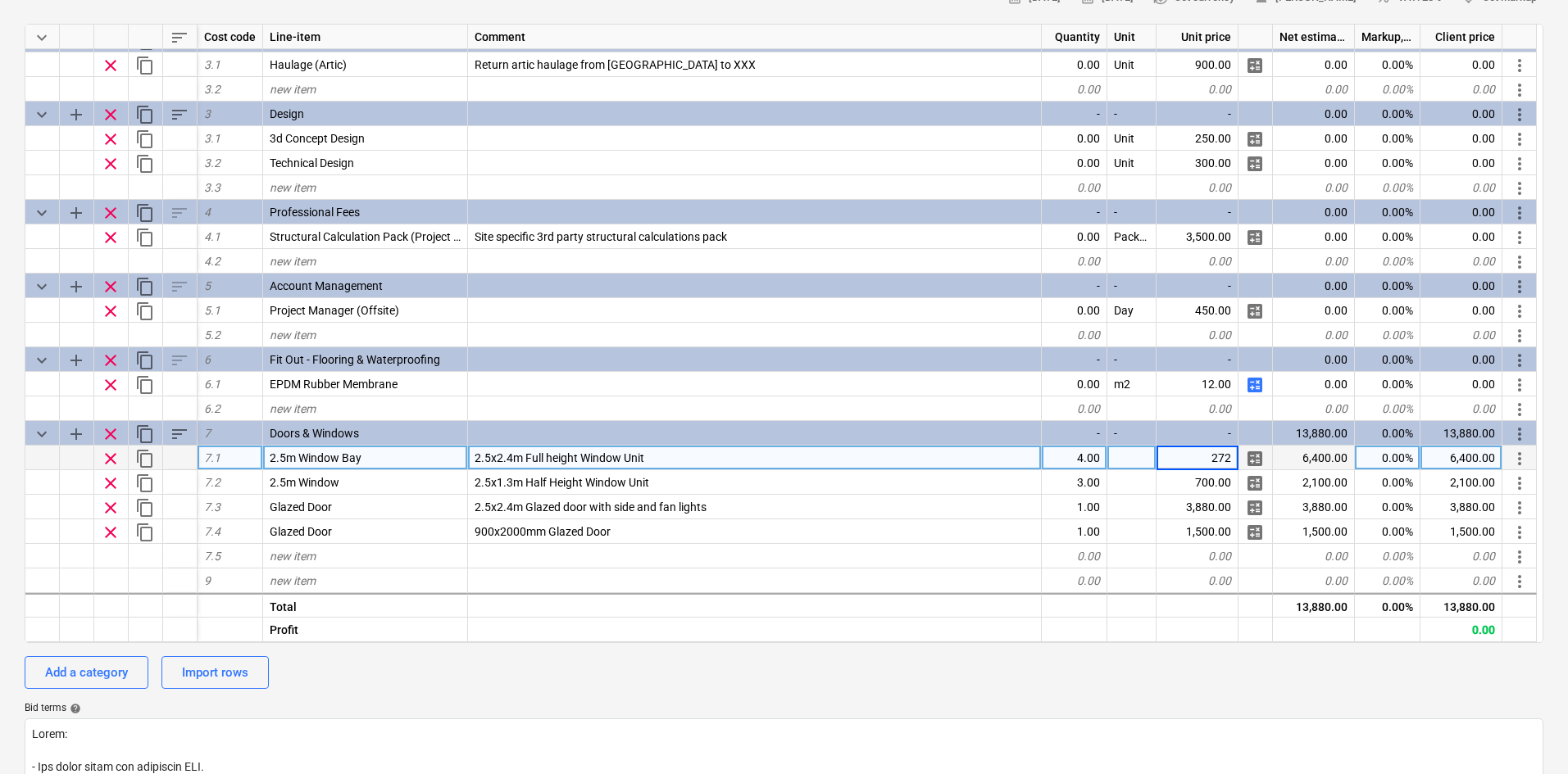
type textarea "x"
click at [1213, 464] on div "272.00" at bounding box center [1197, 458] width 82 height 25
click at [1213, 464] on input "272" at bounding box center [1197, 457] width 81 height 24
click at [1397, 463] on div "0.00%" at bounding box center [1388, 458] width 65 height 25
type input "488"
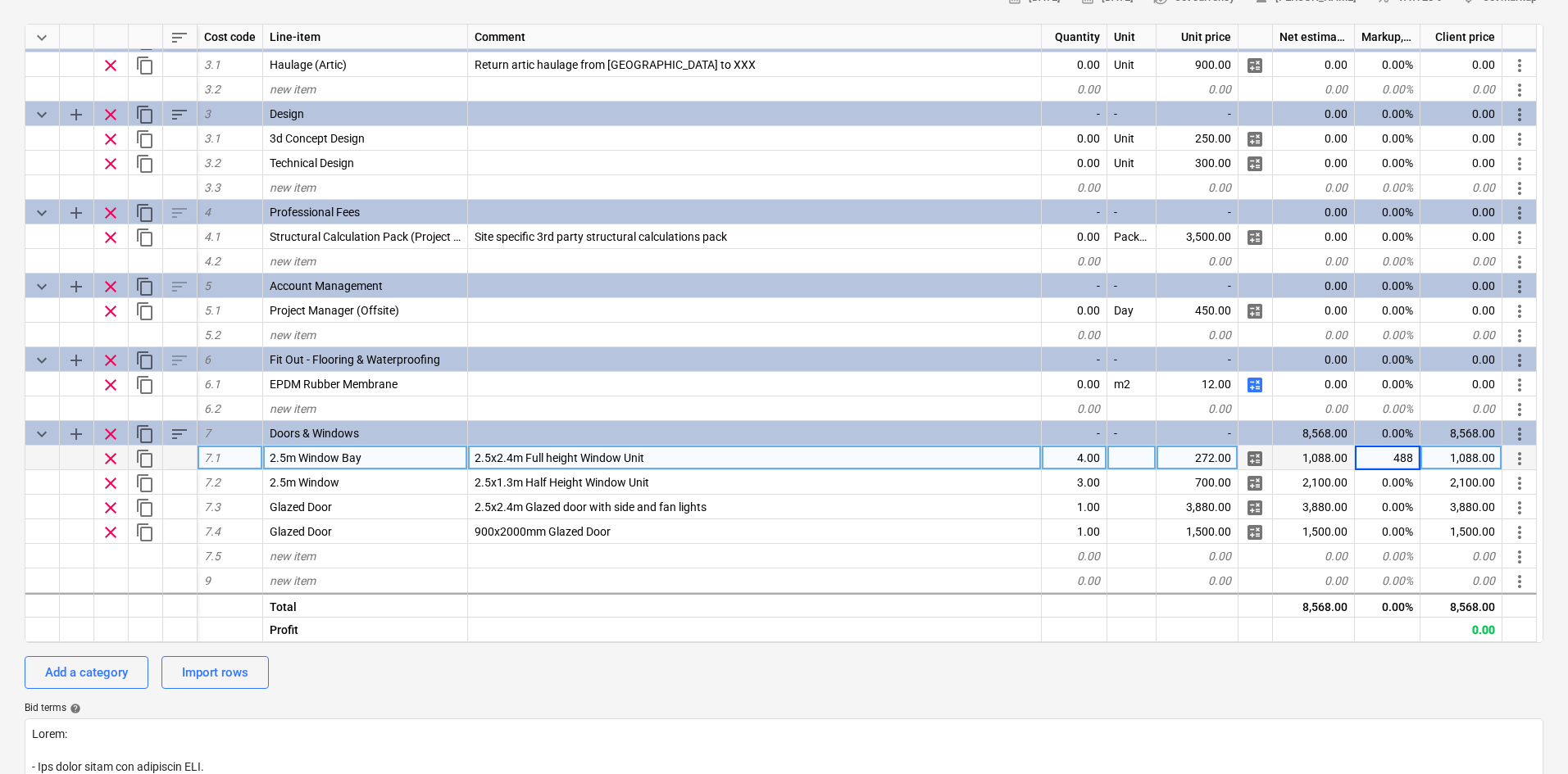
type textarea "x"
click at [1135, 462] on div at bounding box center [1132, 458] width 49 height 25
type input "Nr"
type textarea "x"
type input "Nr"
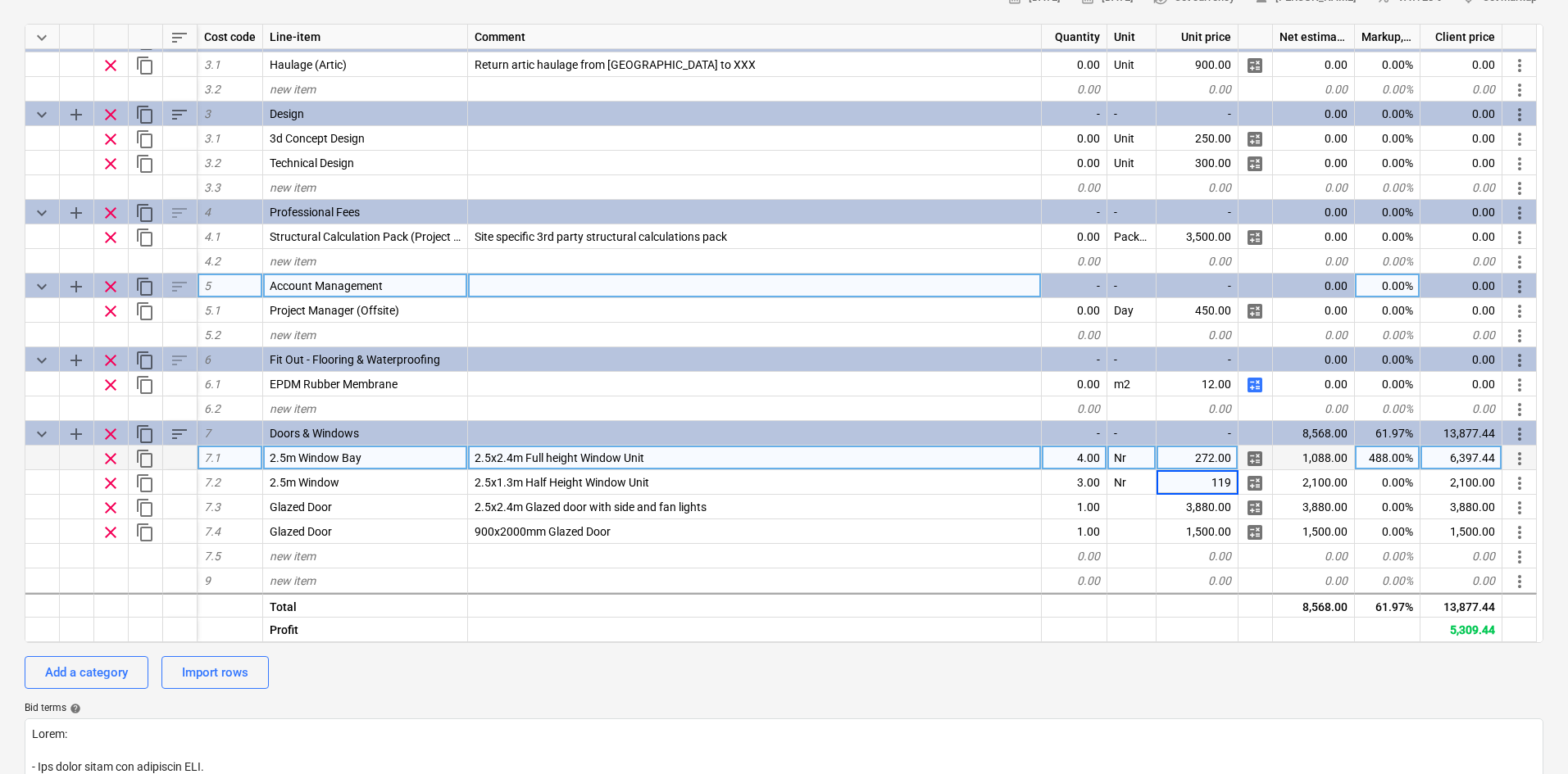
type textarea "x"
type input "488"
type textarea "x"
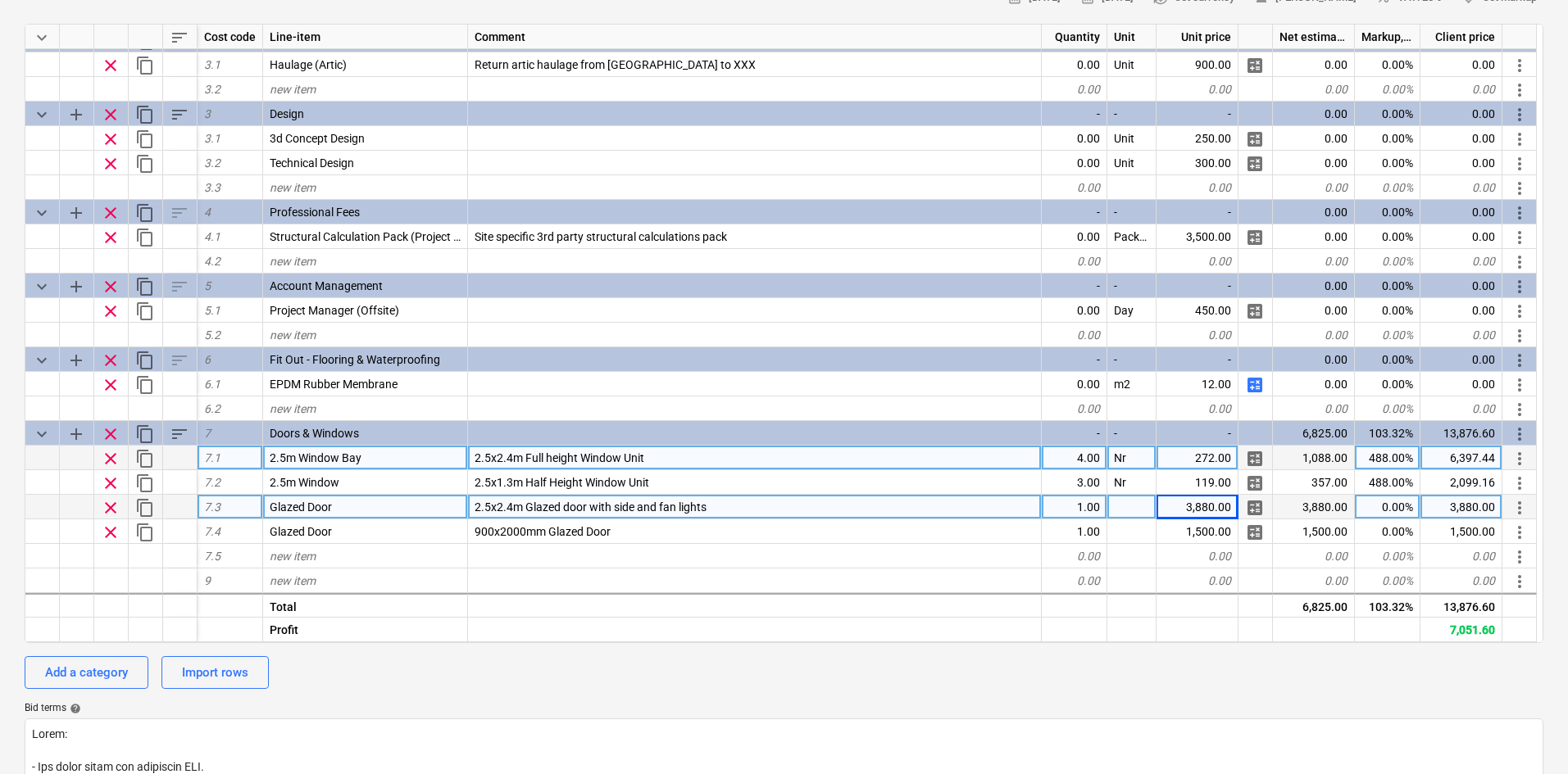
click at [1138, 514] on div at bounding box center [1132, 507] width 49 height 25
type input "Nr"
type textarea "x"
type input "Nr"
type textarea "x"
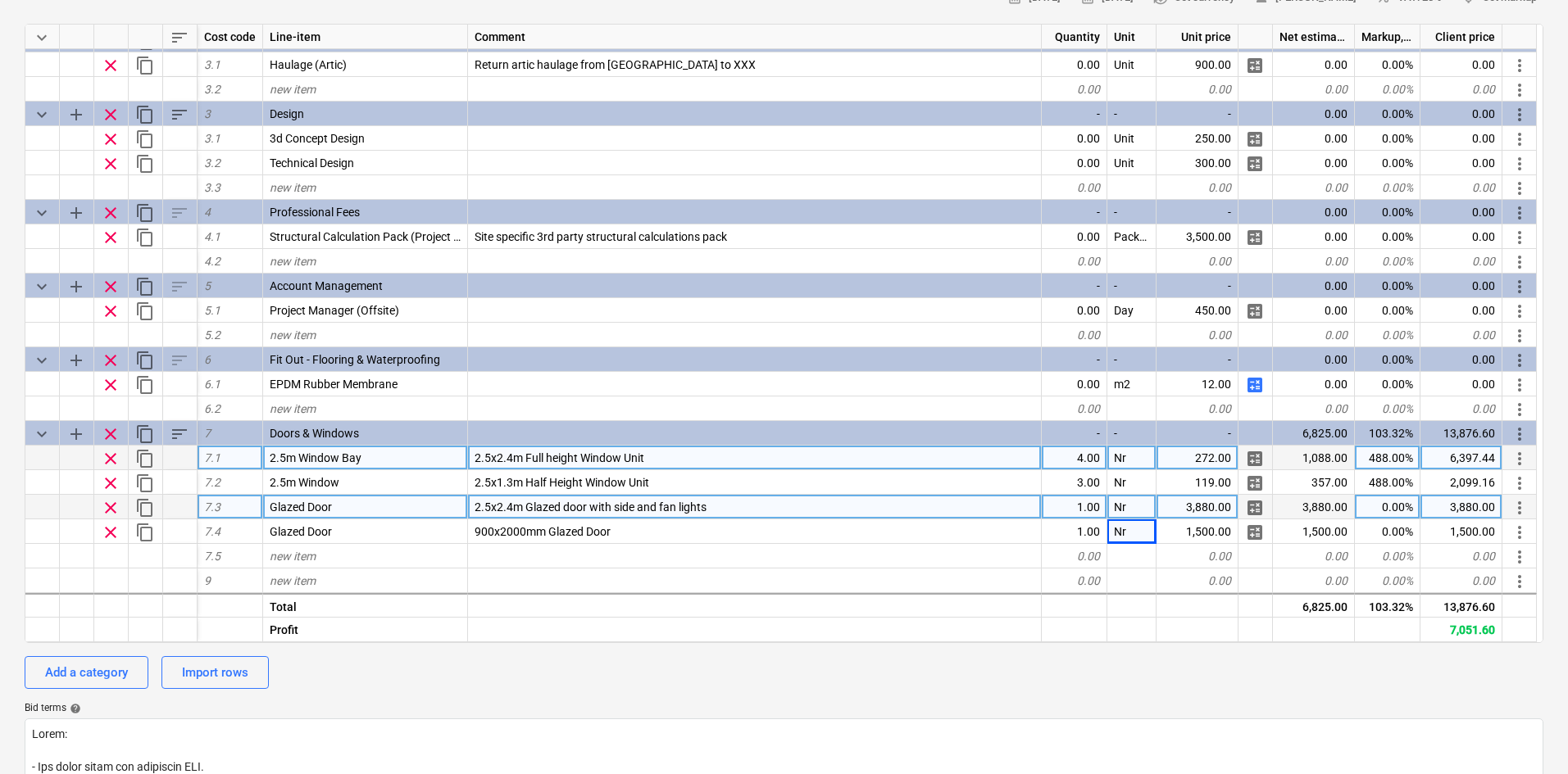
click at [1360, 502] on div "0.00%" at bounding box center [1388, 507] width 65 height 25
click at [1206, 455] on div "272.00" at bounding box center [1197, 458] width 82 height 25
type input "1600"
type textarea "x"
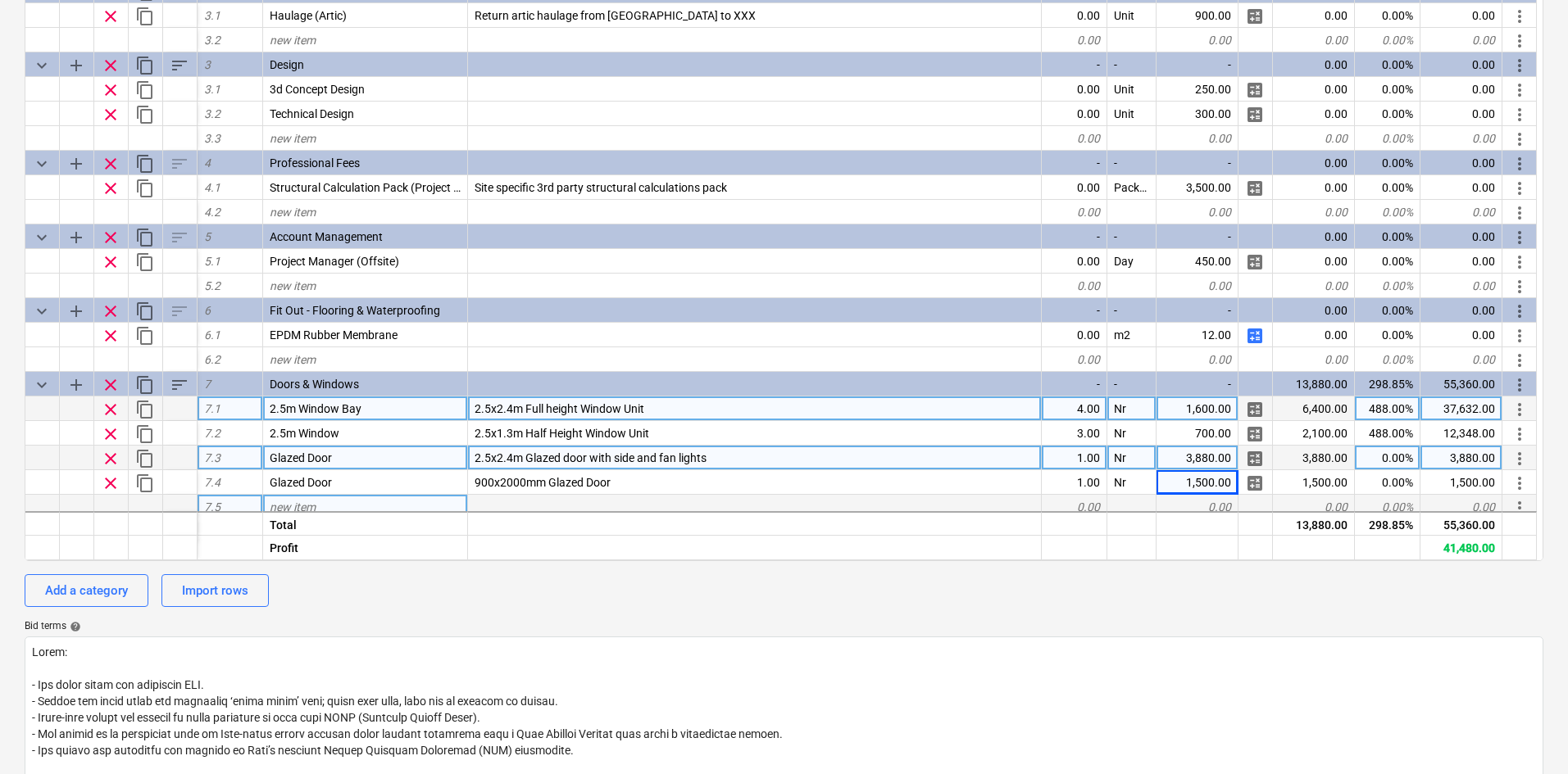
scroll to position [317, 0]
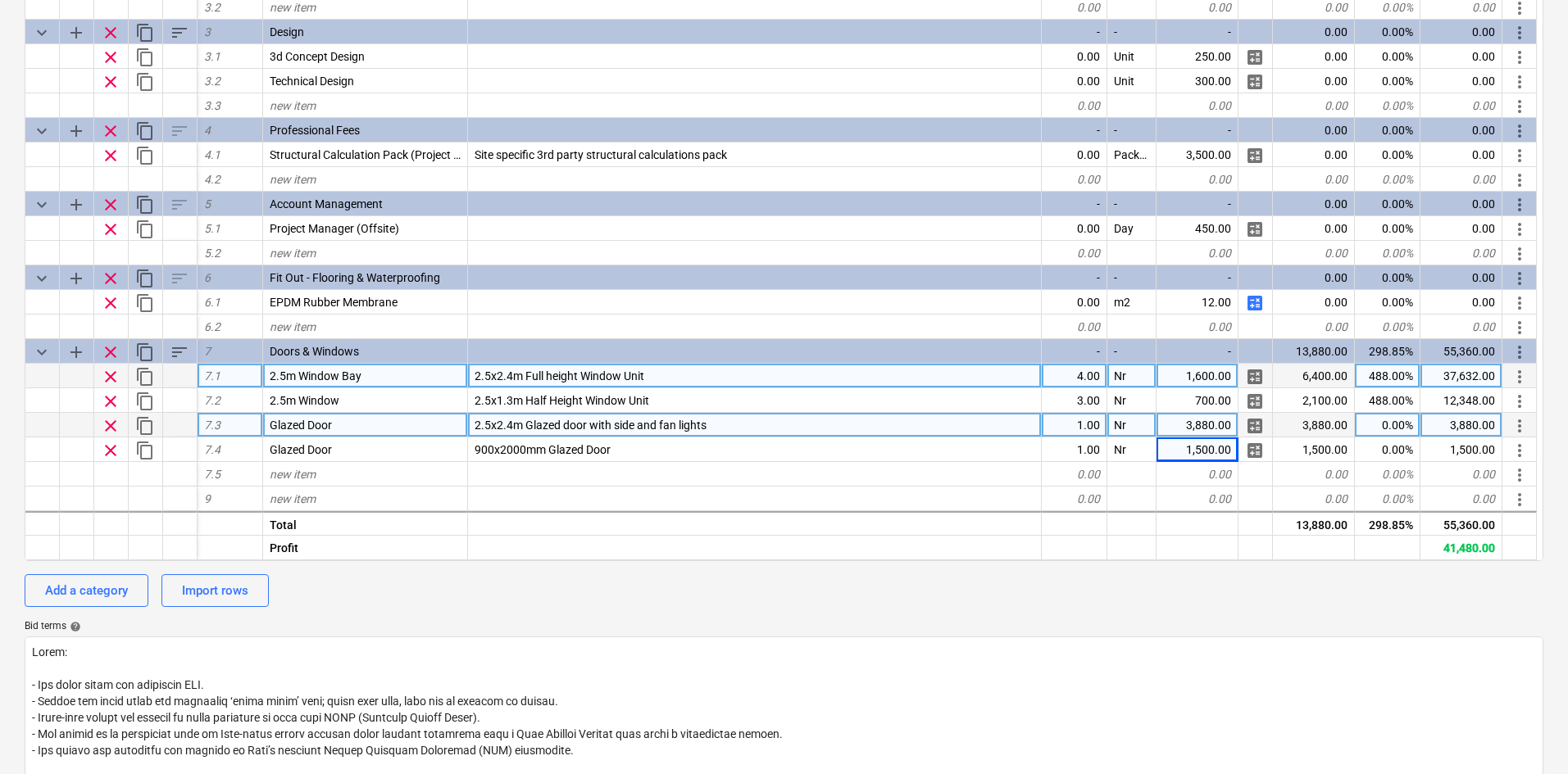
click at [1176, 388] on div "1,600.00" at bounding box center [1197, 376] width 82 height 25
click at [1360, 378] on div "488.00%" at bounding box center [1388, 376] width 65 height 25
type input "30"
type textarea "x"
type input "30"
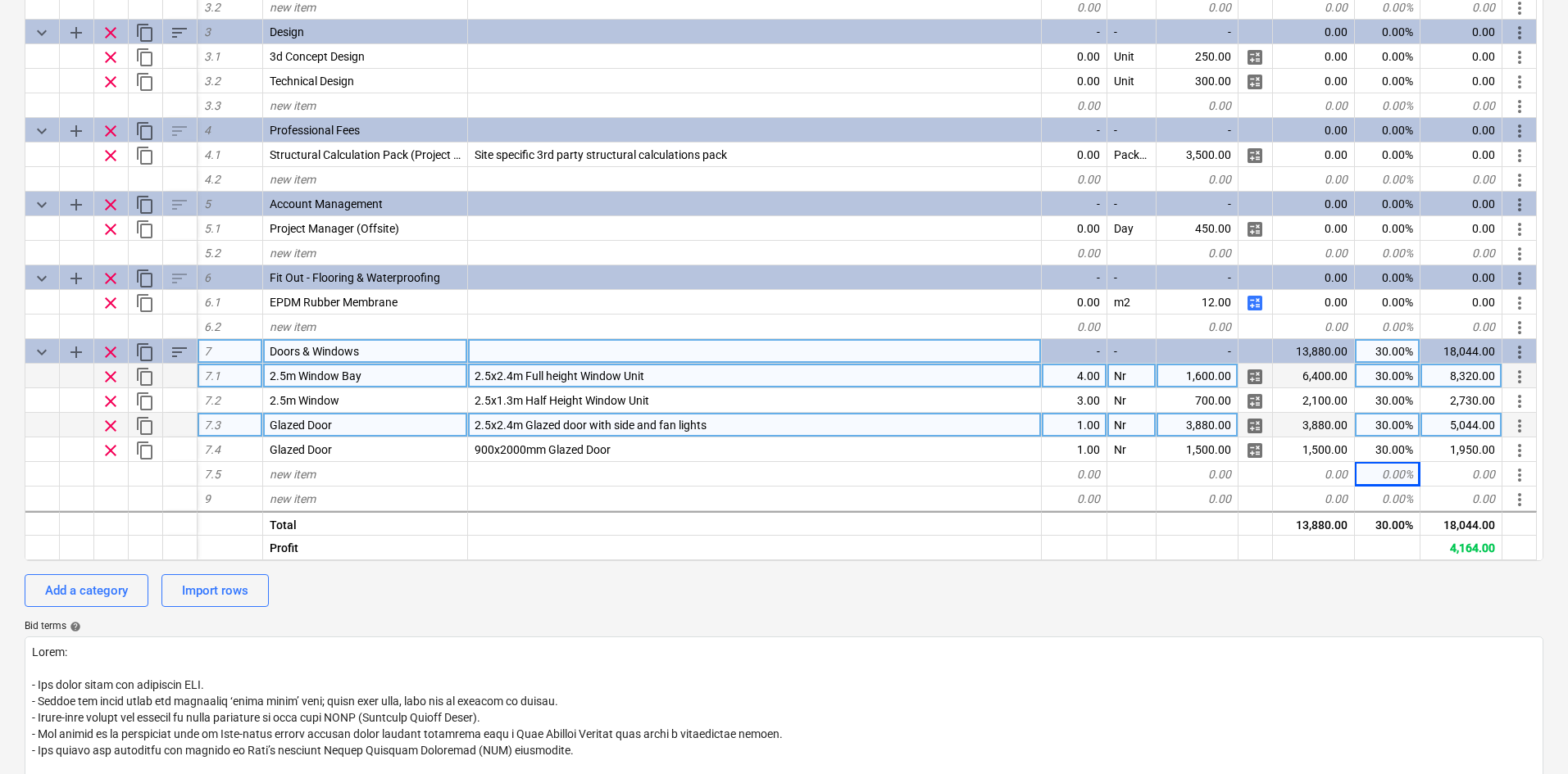
click at [1295, 351] on div "13,880.00" at bounding box center [1314, 351] width 82 height 25
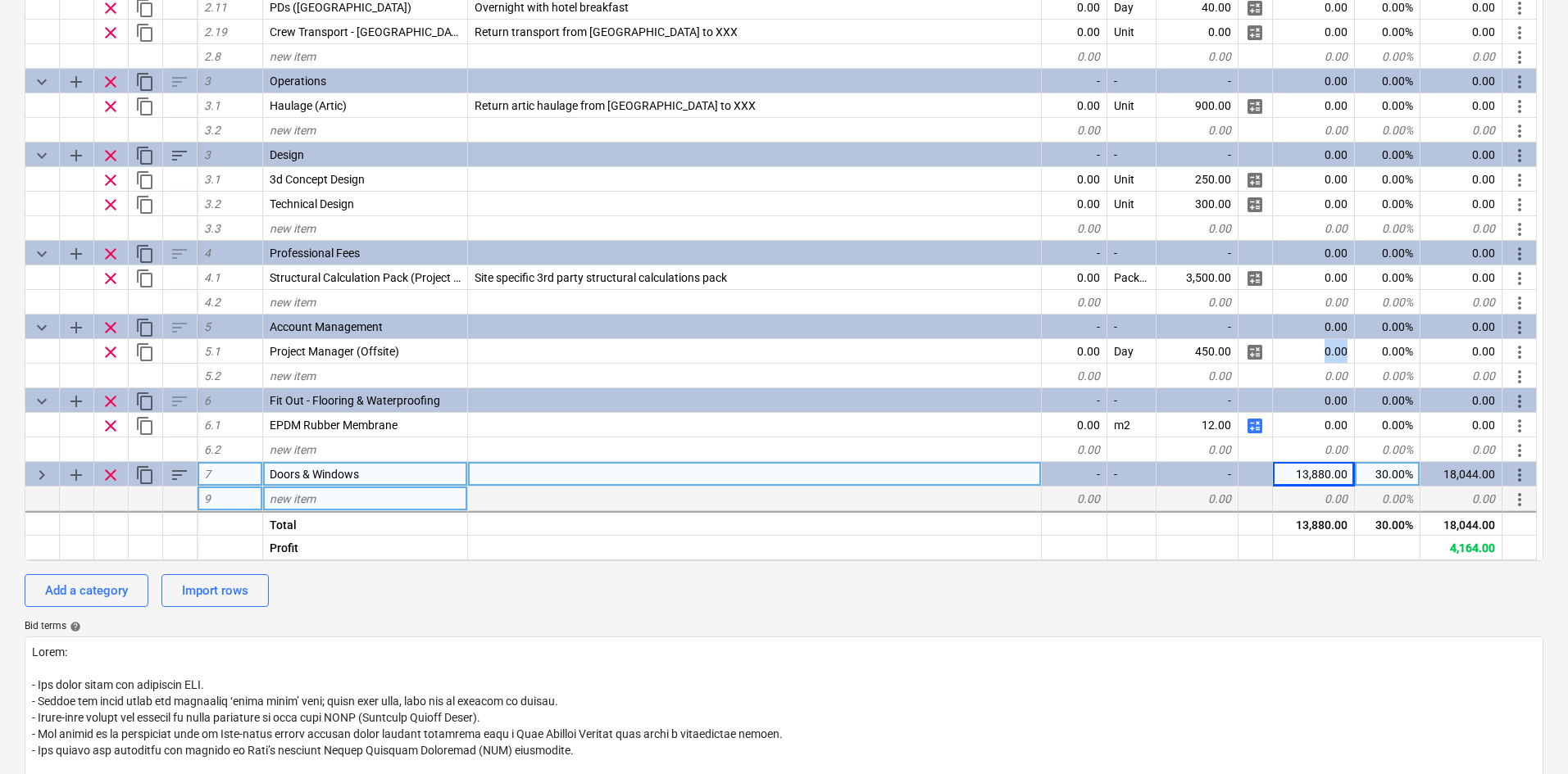
scroll to position [194, 0]
click at [1295, 351] on div "0.00" at bounding box center [1314, 351] width 82 height 25
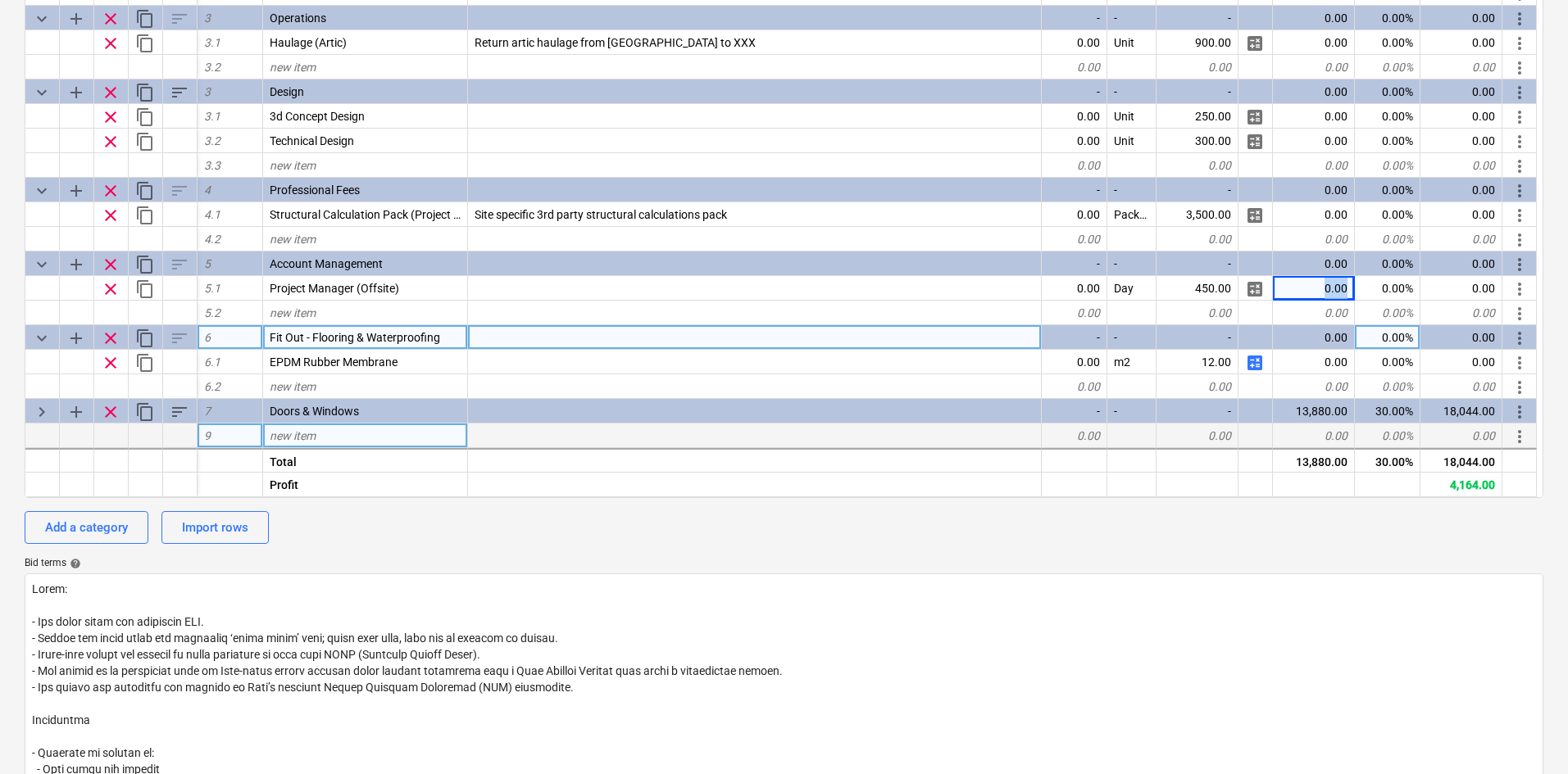
scroll to position [327, 0]
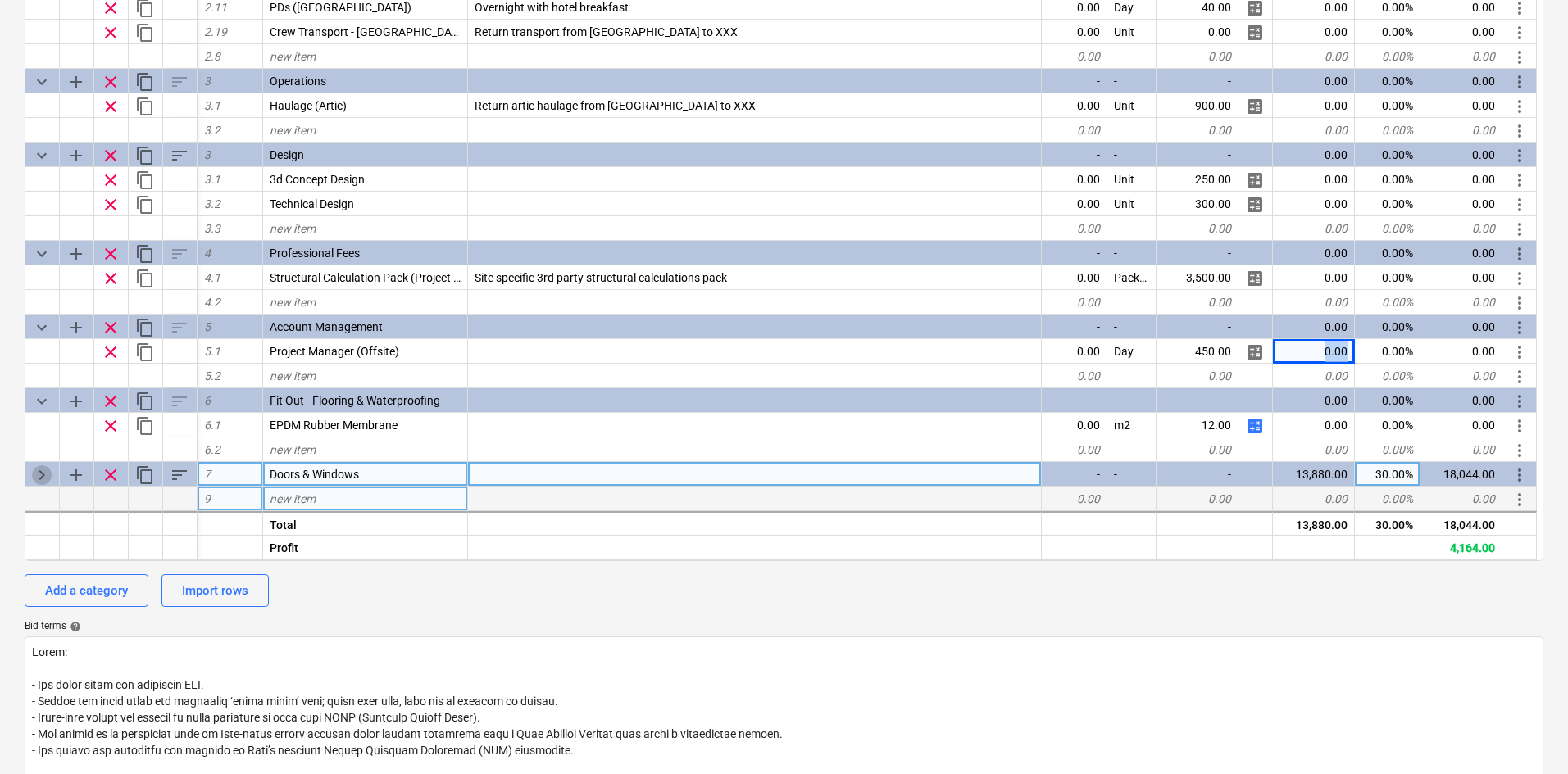
click at [43, 475] on span "keyboard_arrow_right" at bounding box center [41, 475] width 19 height 19
type textarea "x"
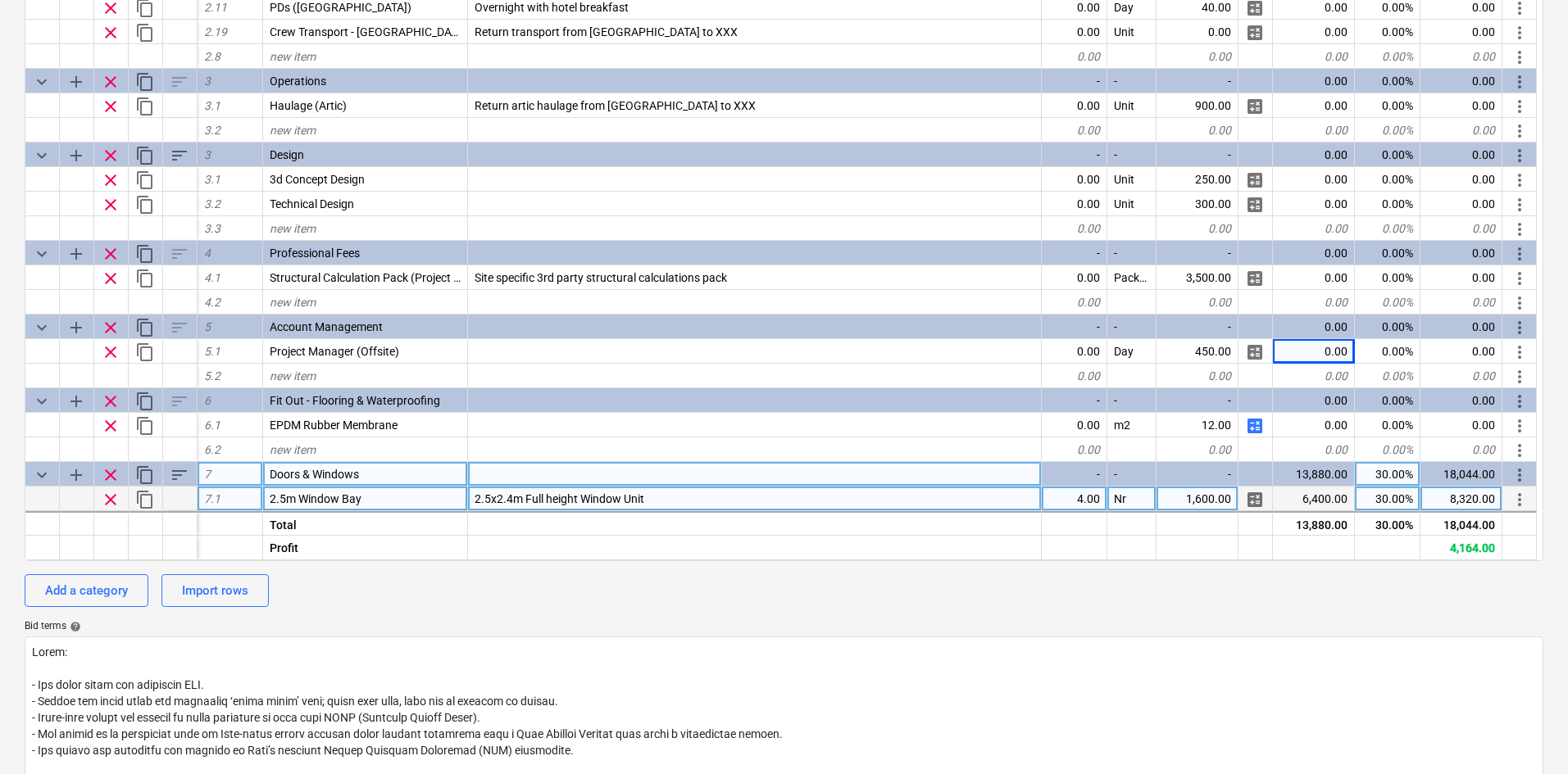
scroll to position [317, 0]
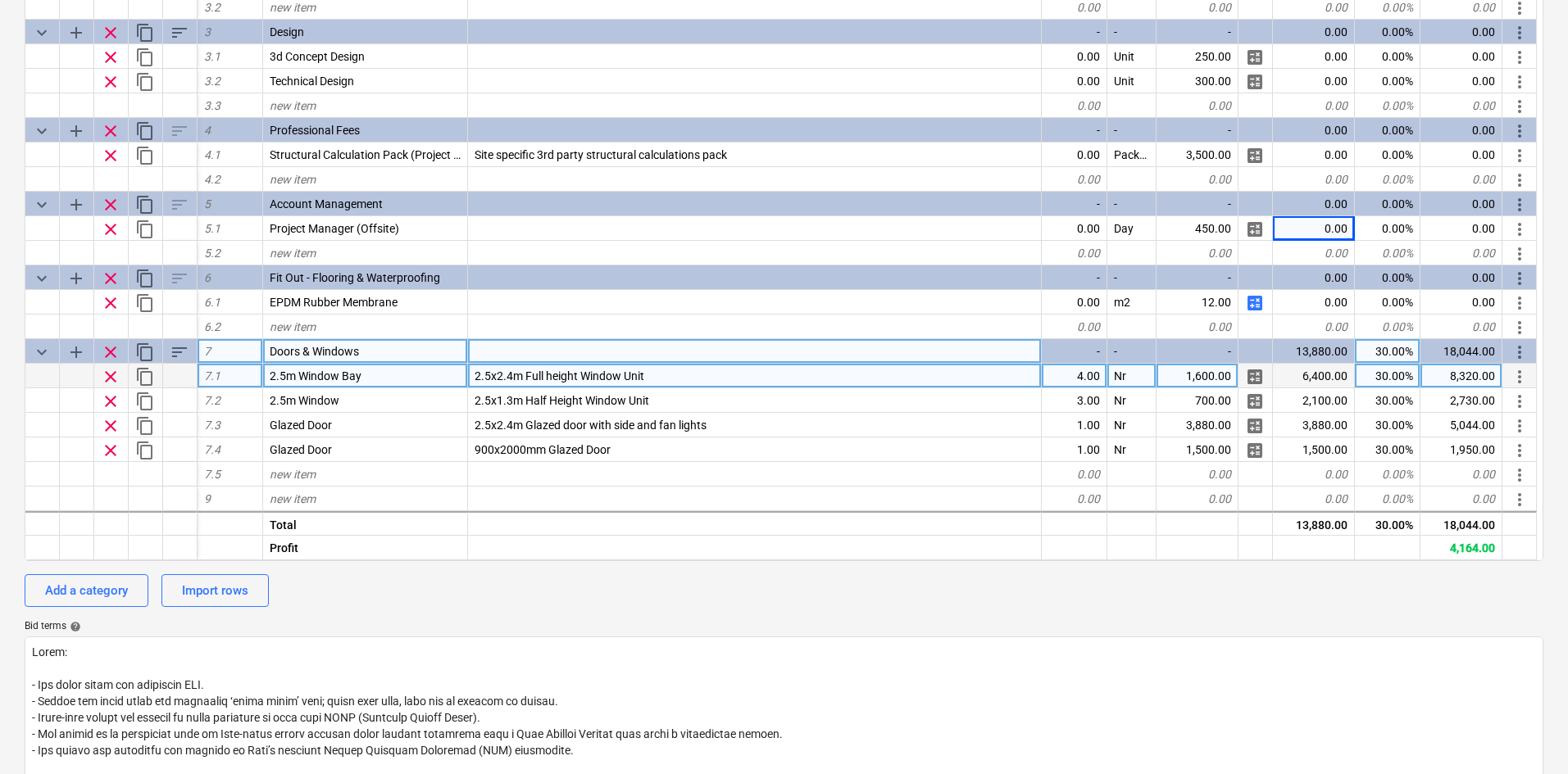
click at [1404, 374] on div "30.00%" at bounding box center [1388, 376] width 65 height 25
type input "0"
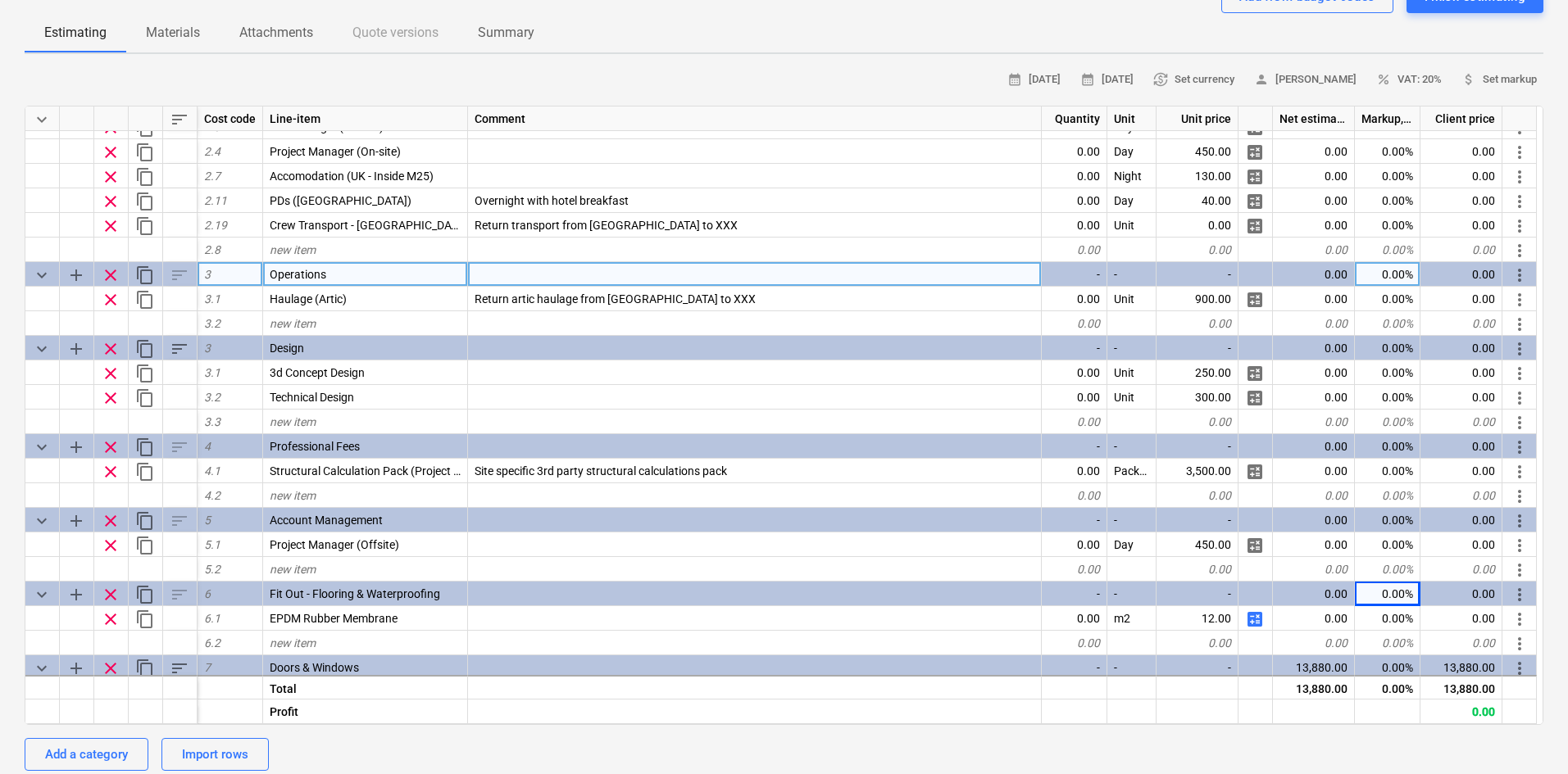
scroll to position [245, 0]
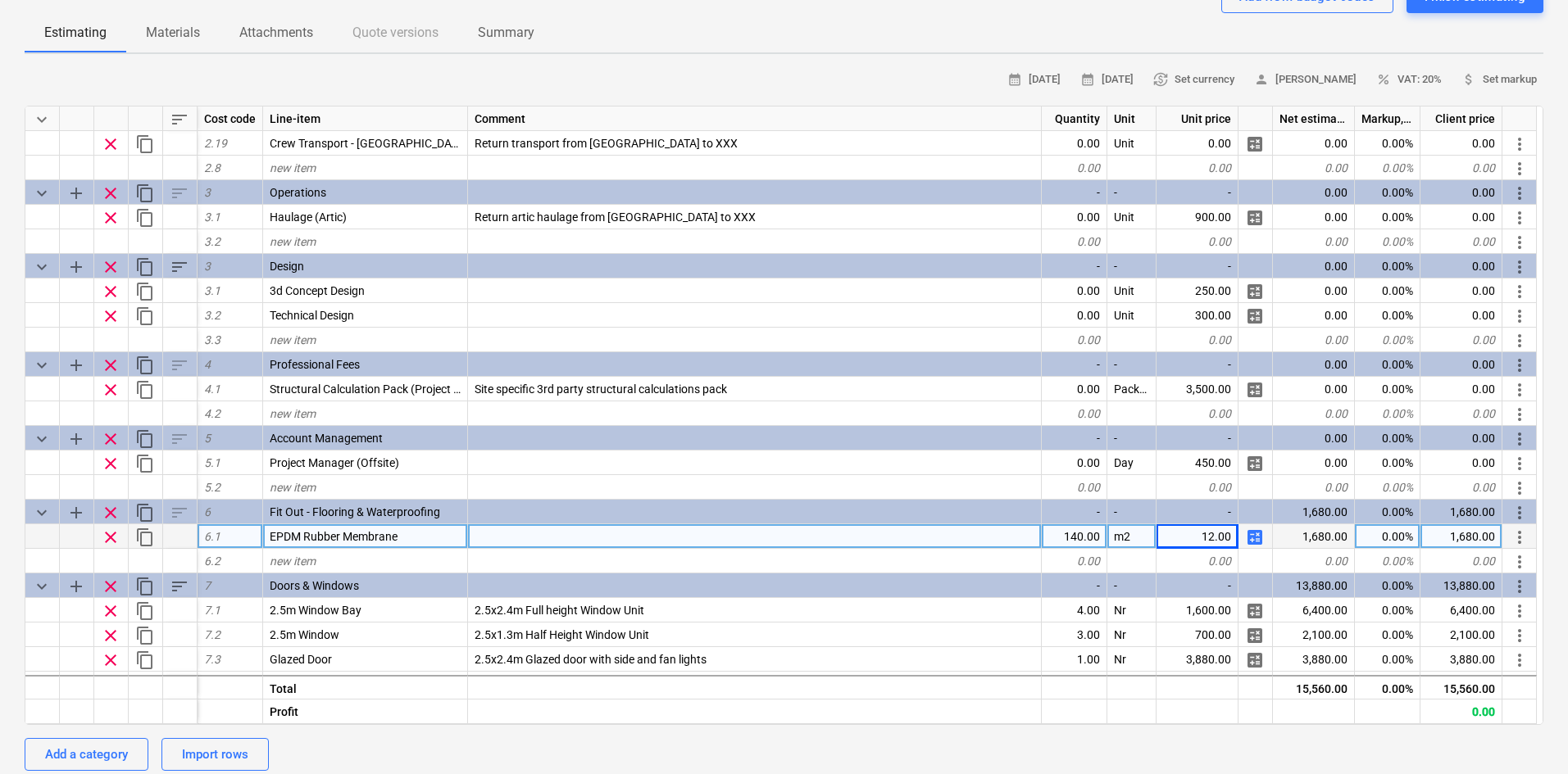
click at [1253, 532] on span "calculate" at bounding box center [1255, 537] width 19 height 19
type textarea "x"
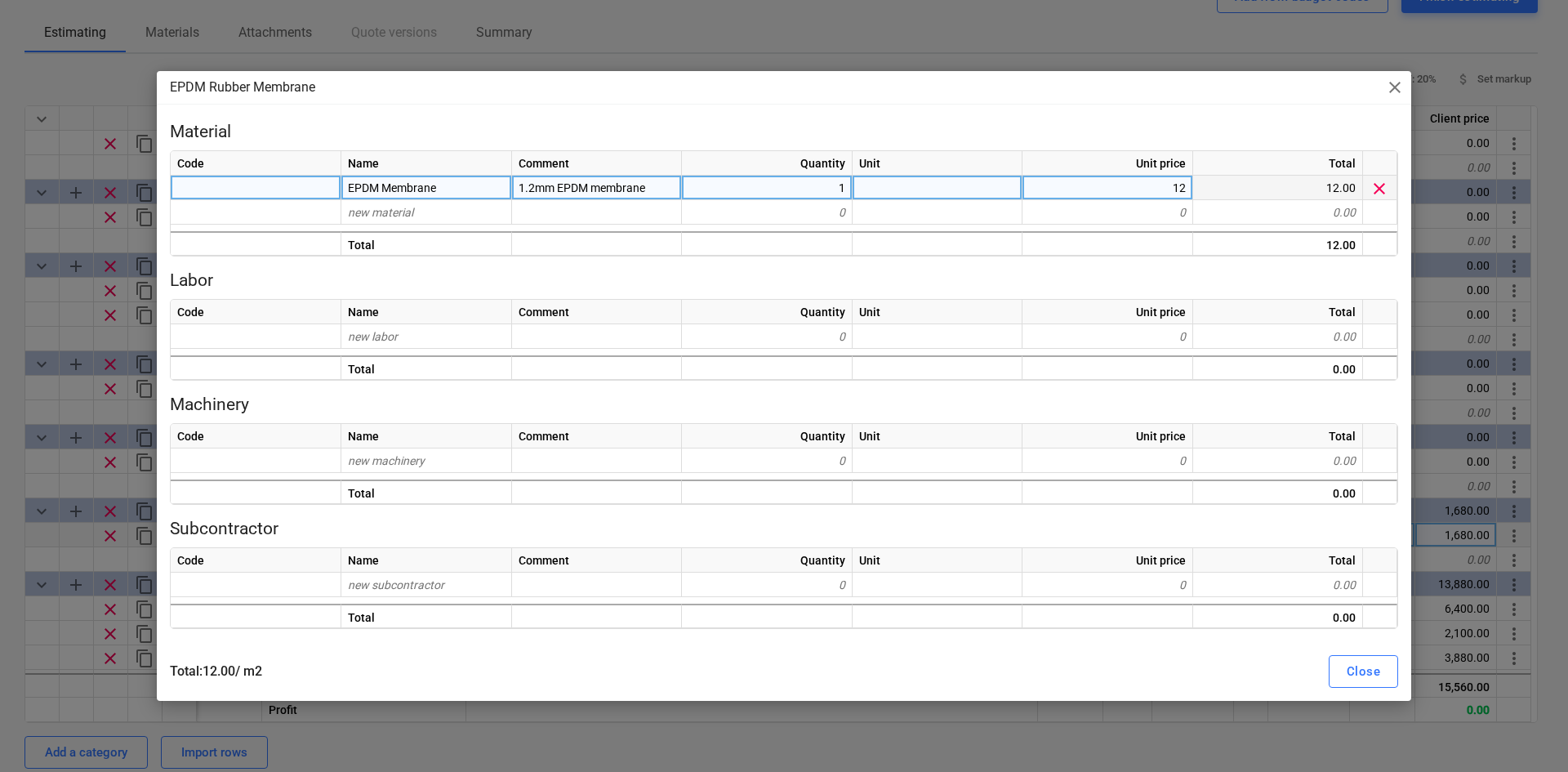
click at [1139, 186] on div "12" at bounding box center [1108, 188] width 171 height 25
type input "14"
click at [1199, 670] on div "Total : 12.00 / m2 Close" at bounding box center [784, 672] width 1228 height 33
click at [1369, 663] on div "Close" at bounding box center [1364, 672] width 34 height 21
type textarea "x"
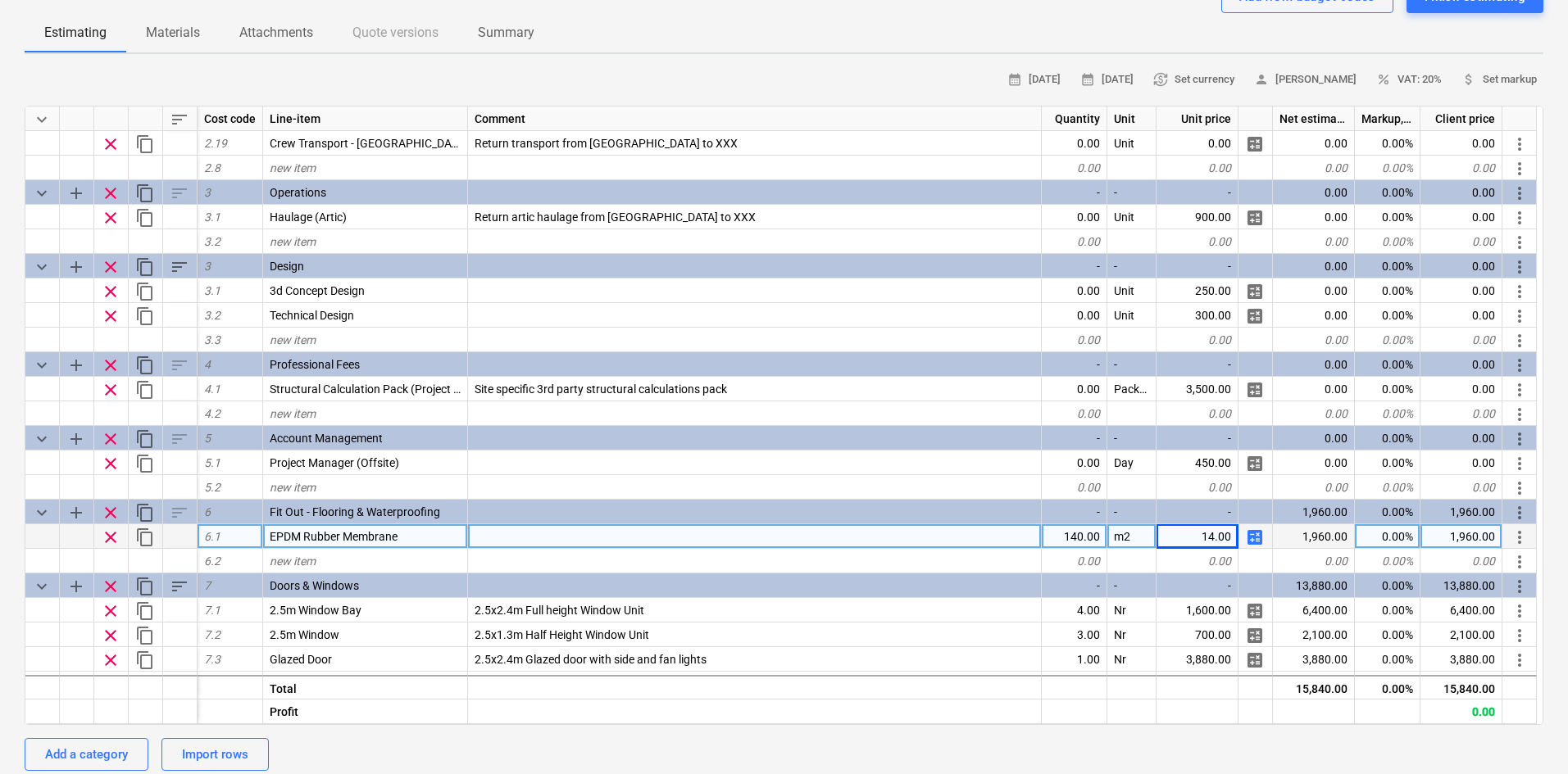
click at [1402, 539] on div "0.00%" at bounding box center [1388, 537] width 65 height 25
type input "30"
type textarea "x"
type input "30"
type textarea "x"
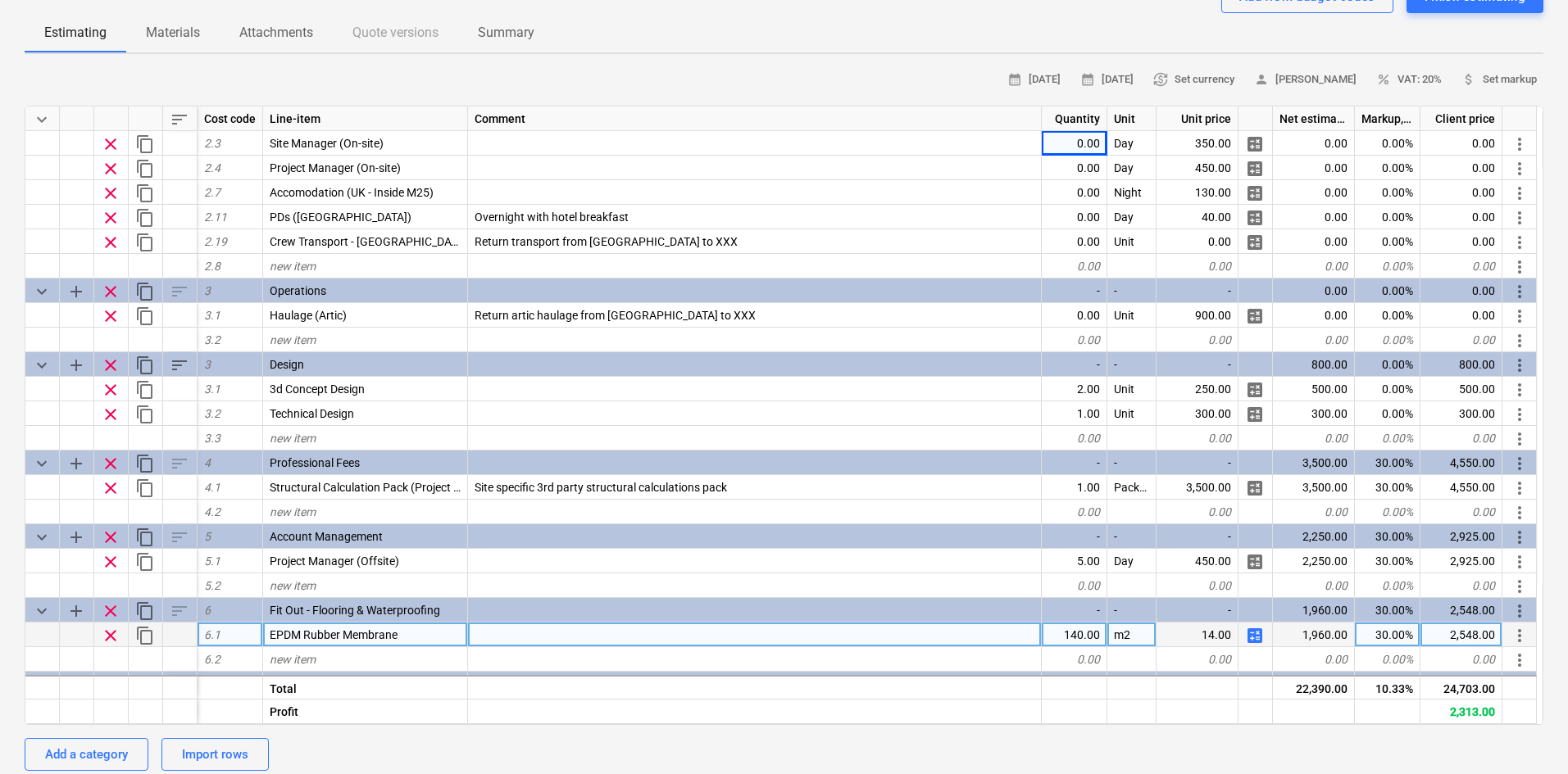
scroll to position [123, 0]
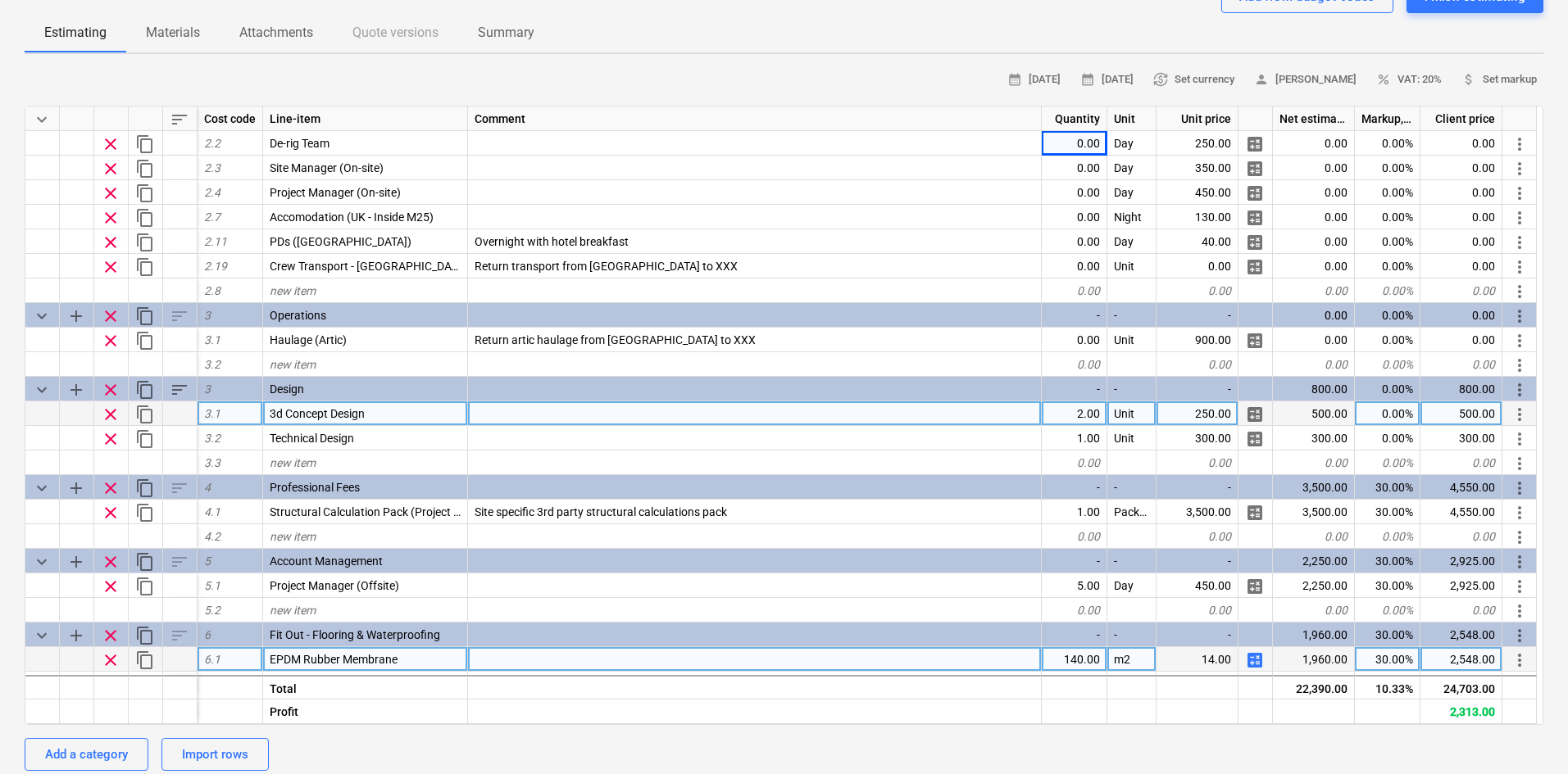
click at [1099, 406] on div "2.00" at bounding box center [1075, 414] width 65 height 25
click at [0, 396] on div "We Make Studios QU-0204 Stage: Enquiry arrow_drop_down notes Notes business Vie…" at bounding box center [784, 675] width 1568 height 1528
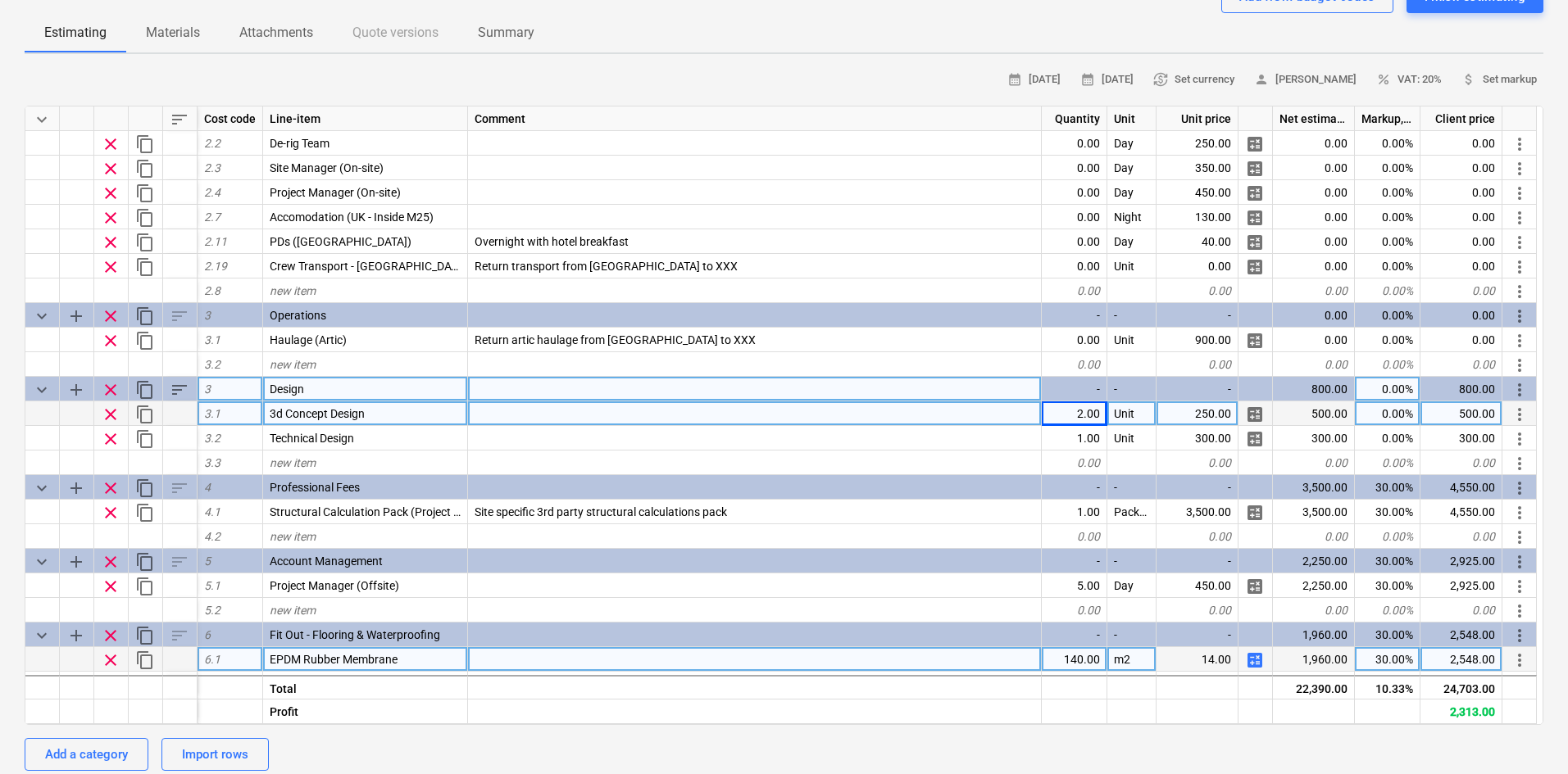
scroll to position [41, 0]
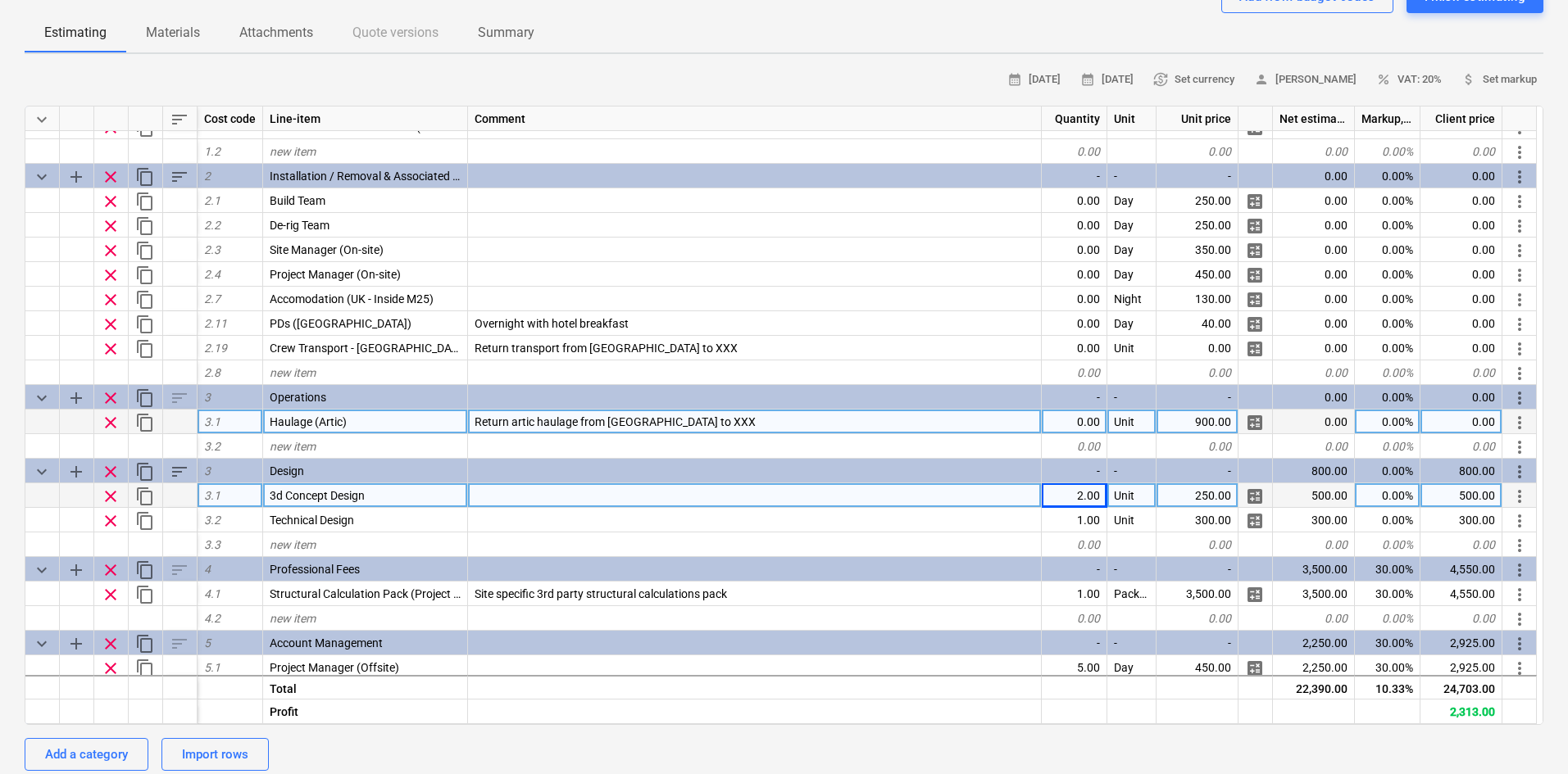
click at [763, 422] on div "Return artic haulage from [GEOGRAPHIC_DATA] to XXX" at bounding box center [755, 423] width 574 height 25
click at [745, 421] on input "Return artic haulage from [GEOGRAPHIC_DATA] to XXX" at bounding box center [754, 422] width 573 height 24
drag, startPoint x: 745, startPoint y: 421, endPoint x: 708, endPoint y: 426, distance: 37.3
click at [708, 426] on input "Return artic haulage from [GEOGRAPHIC_DATA] to XXX" at bounding box center [754, 422] width 573 height 24
type input "Return artic haulage from [GEOGRAPHIC_DATA] to [GEOGRAPHIC_DATA]"
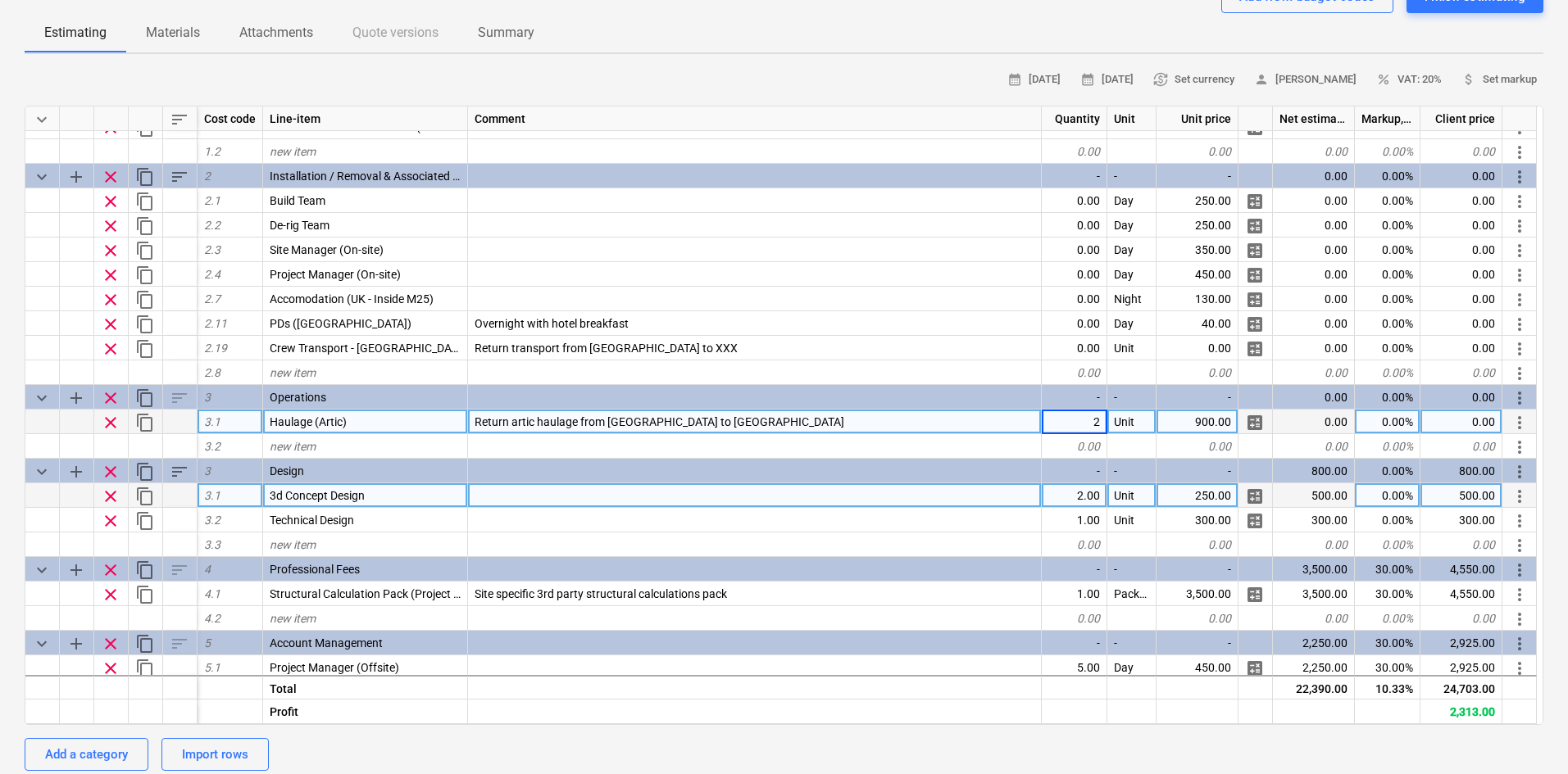
type textarea "x"
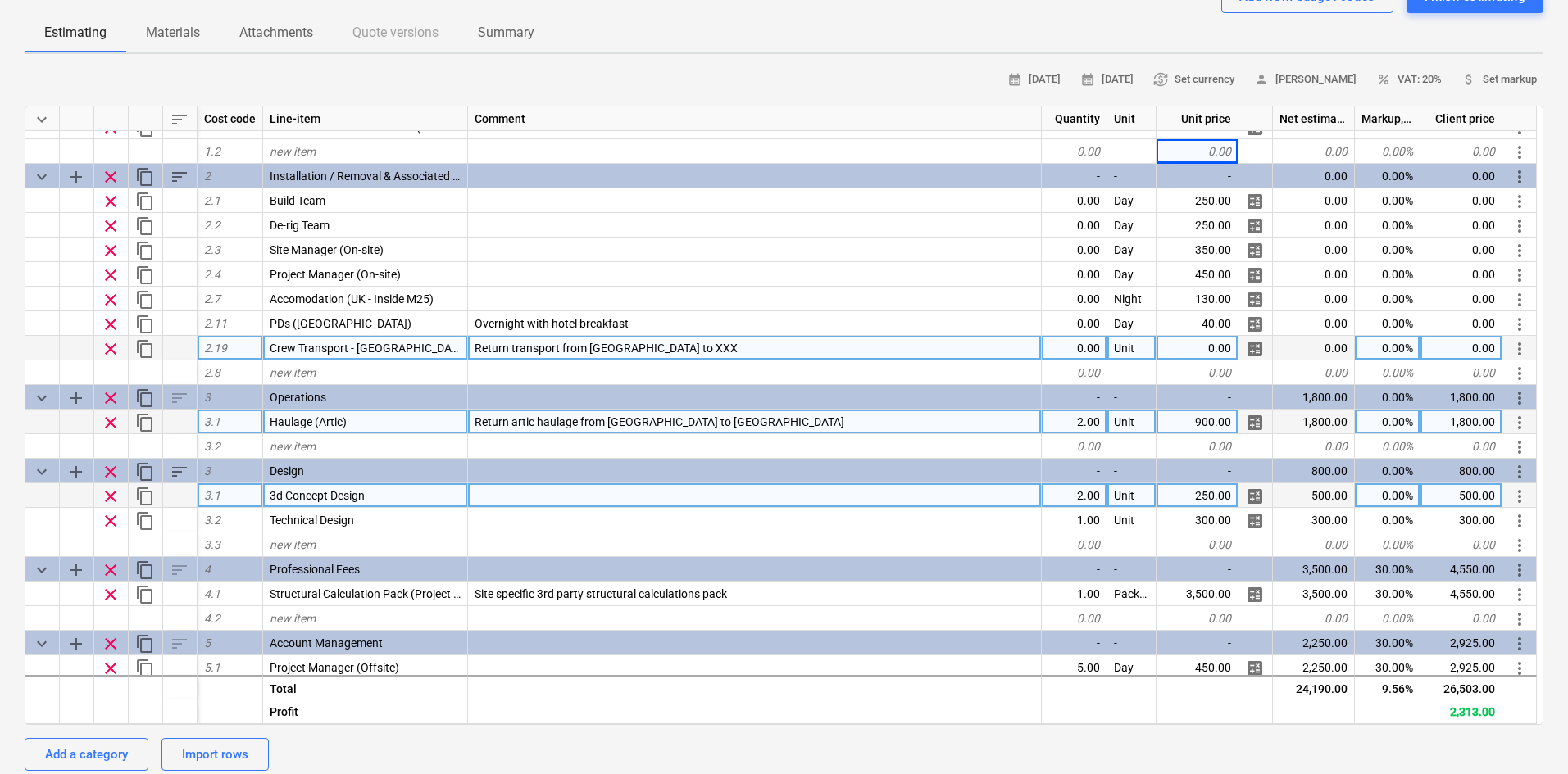
click at [594, 349] on span "Return transport from [GEOGRAPHIC_DATA] to XXX" at bounding box center [606, 348] width 263 height 13
click at [566, 348] on input "Return transport from [GEOGRAPHIC_DATA] to XXX" at bounding box center [754, 348] width 573 height 24
drag, startPoint x: 560, startPoint y: 348, endPoint x: 866, endPoint y: 350, distance: 306.0
click at [866, 350] on input "Return transport from [GEOGRAPHIC_DATA] to XXX" at bounding box center [754, 348] width 573 height 24
type input "Return transport to [GEOGRAPHIC_DATA]"
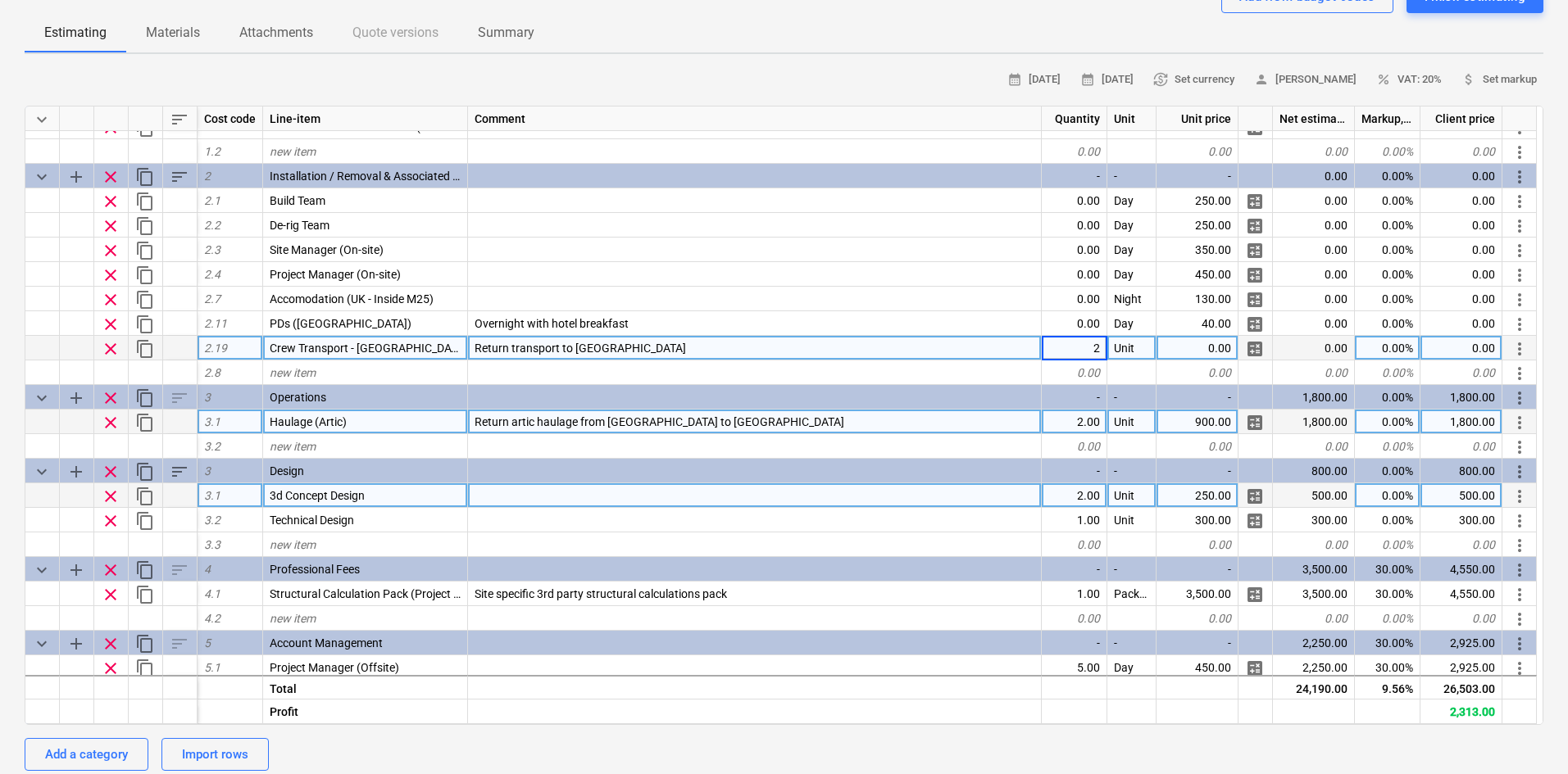
type textarea "x"
click at [1193, 341] on div "0.00" at bounding box center [1197, 348] width 82 height 25
click at [1080, 353] on div "2.00" at bounding box center [1075, 348] width 65 height 25
type input "0"
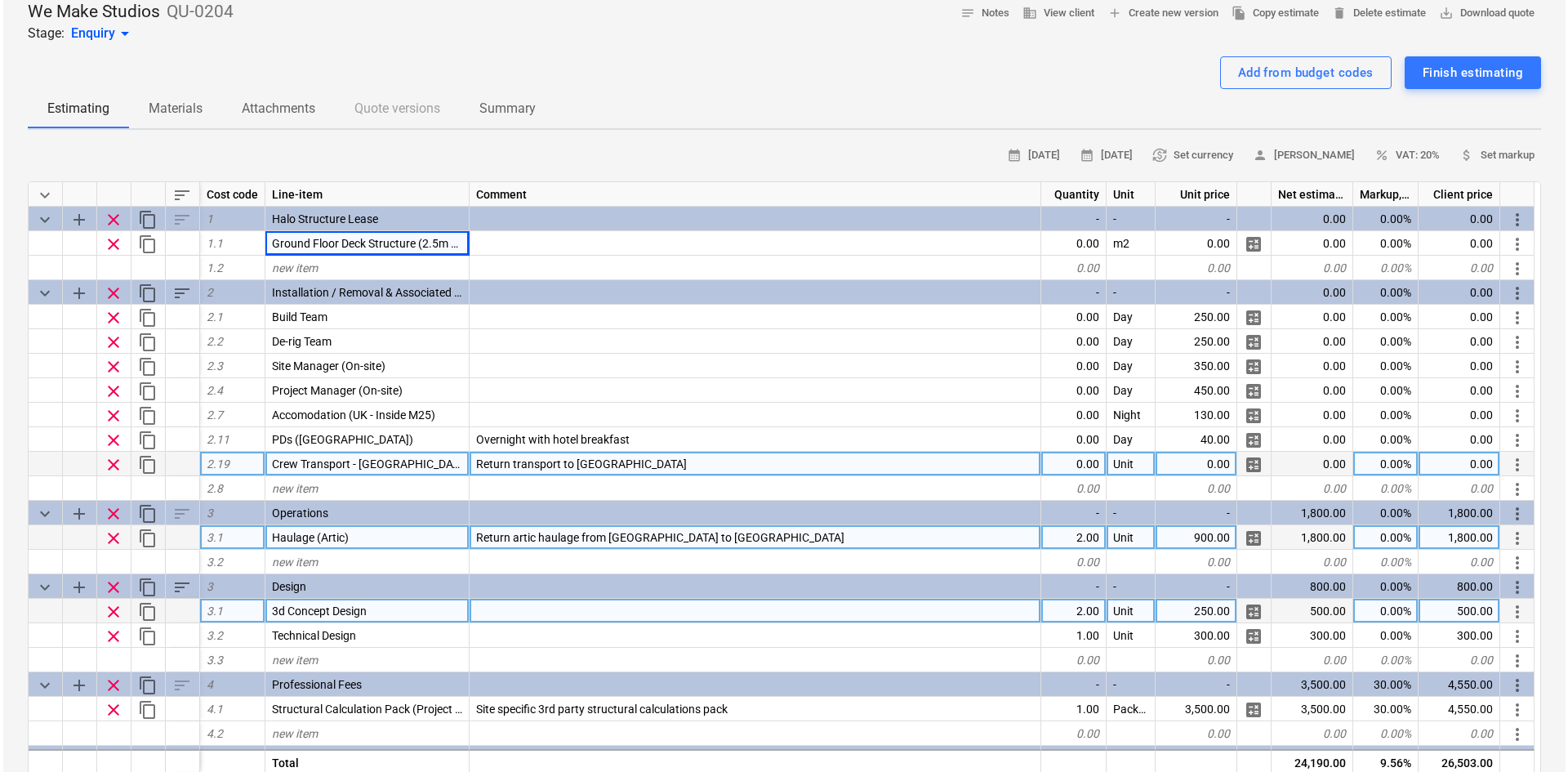
scroll to position [0, 0]
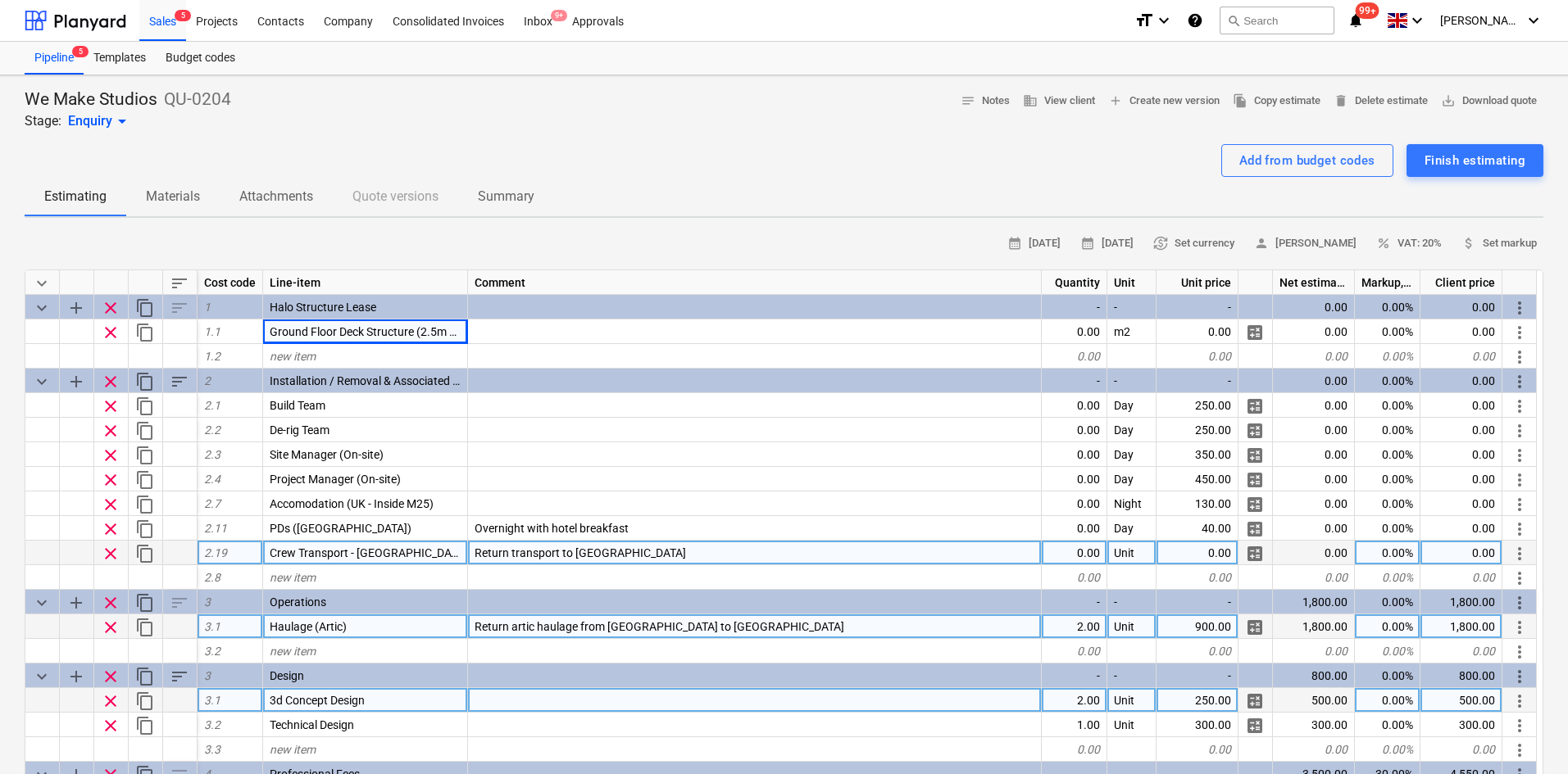
click at [1292, 140] on div at bounding box center [784, 138] width 1519 height 13
click at [1293, 152] on div "Add from budget codes" at bounding box center [1307, 161] width 136 height 21
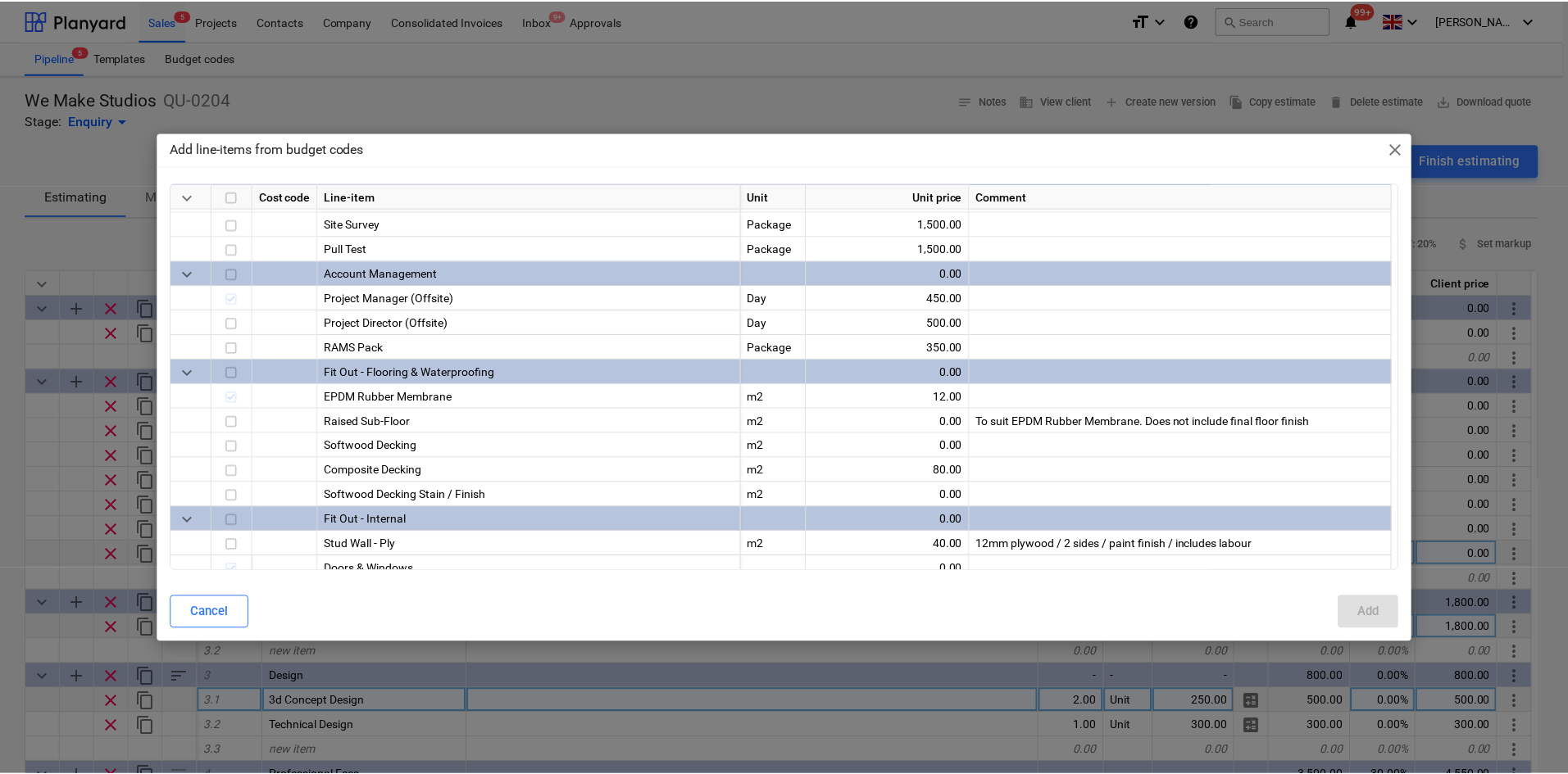
scroll to position [1212, 0]
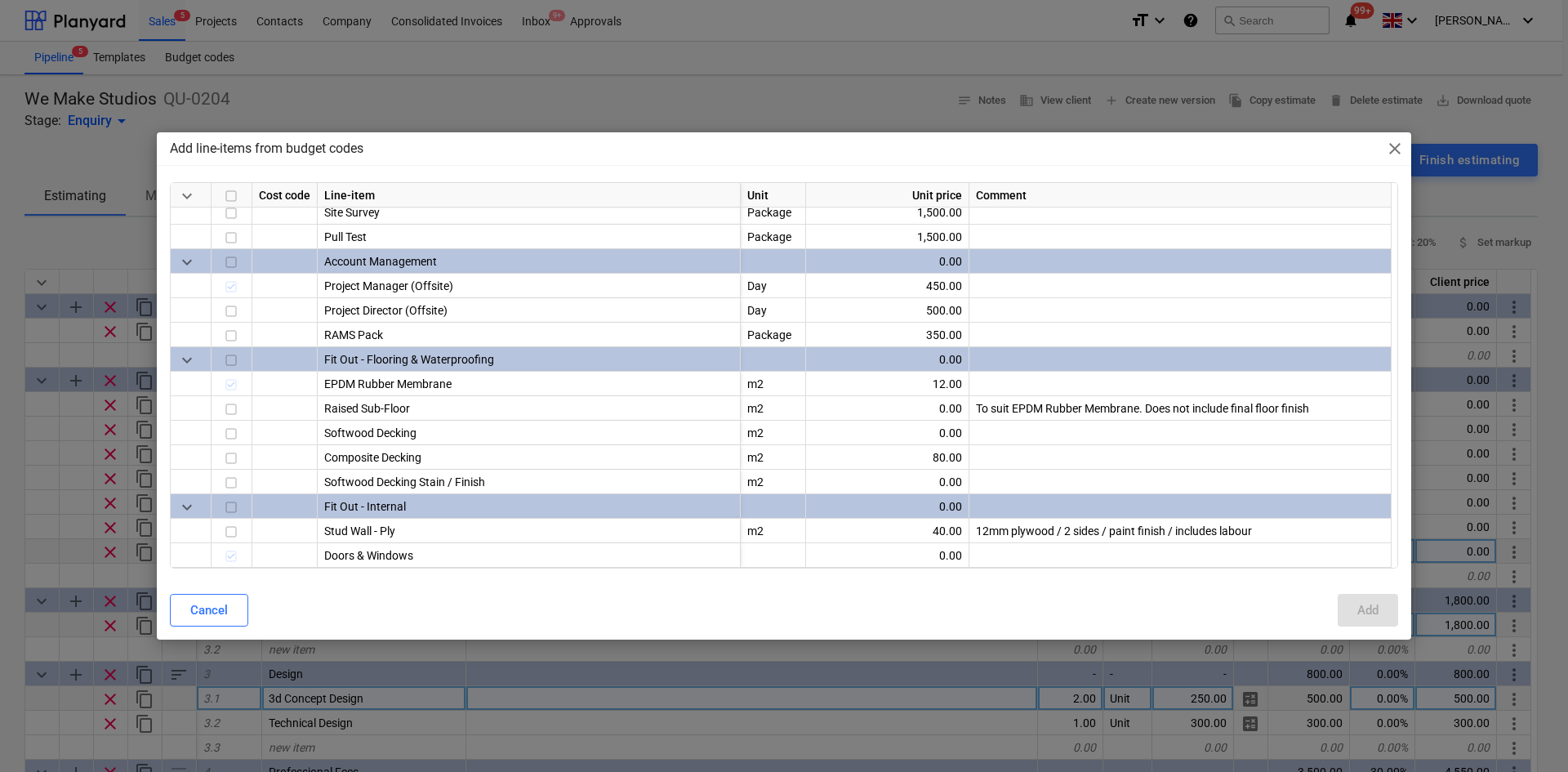
click at [13, 349] on div "Add line-items from budget codes close keyboard_arrow_down Cost code Line-item …" at bounding box center [784, 386] width 1568 height 772
type textarea "x"
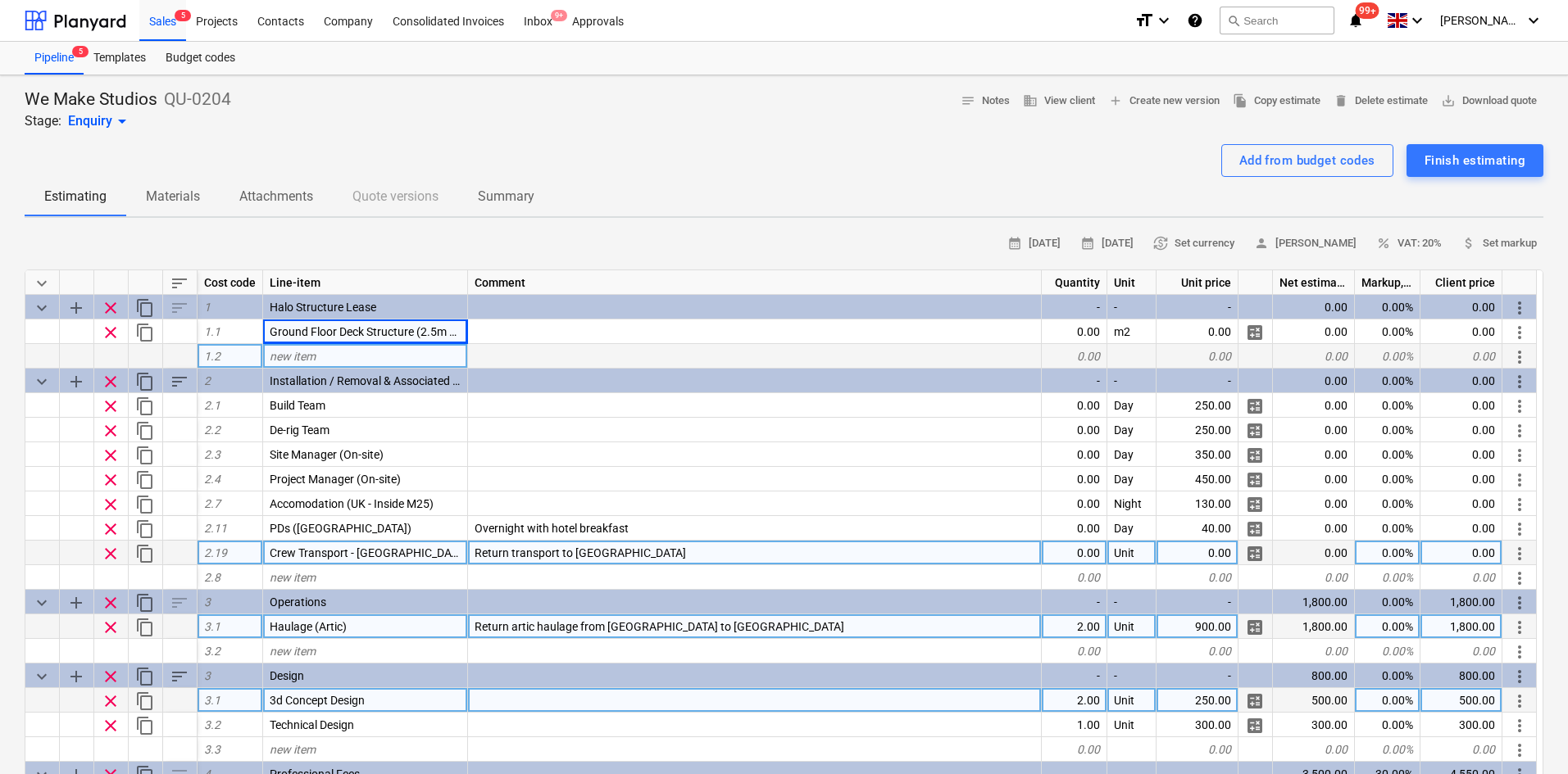
click at [293, 355] on span "new item" at bounding box center [293, 356] width 46 height 13
type input "60mm Insulated PIR Wall Panels"
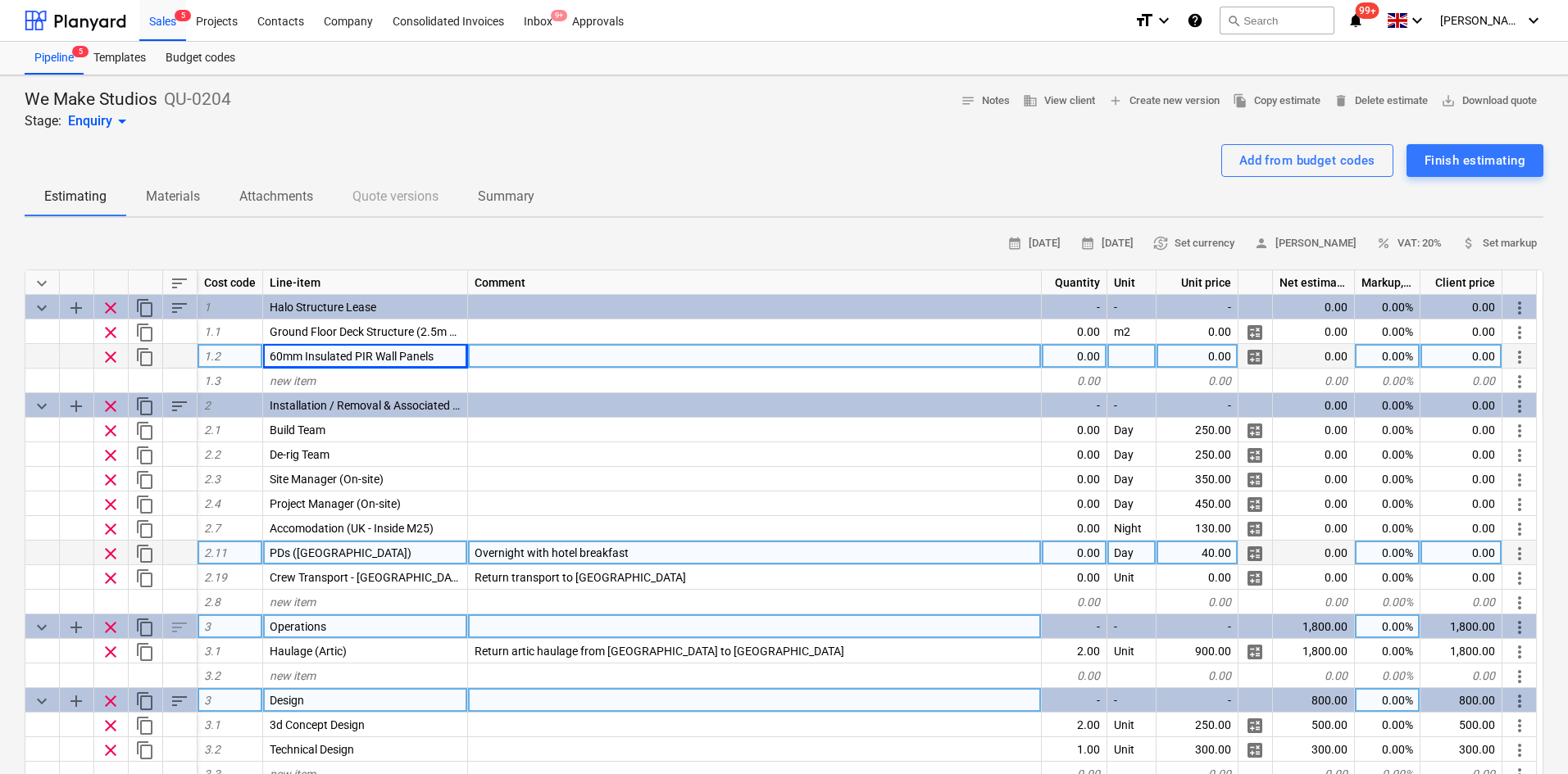
click at [306, 355] on span "60mm Insulated PIR Wall Panels" at bounding box center [352, 356] width 164 height 13
click at [305, 355] on input "60mm Insulated PIR Wall Panels" at bounding box center [365, 355] width 204 height 24
click at [477, 361] on div at bounding box center [755, 356] width 574 height 25
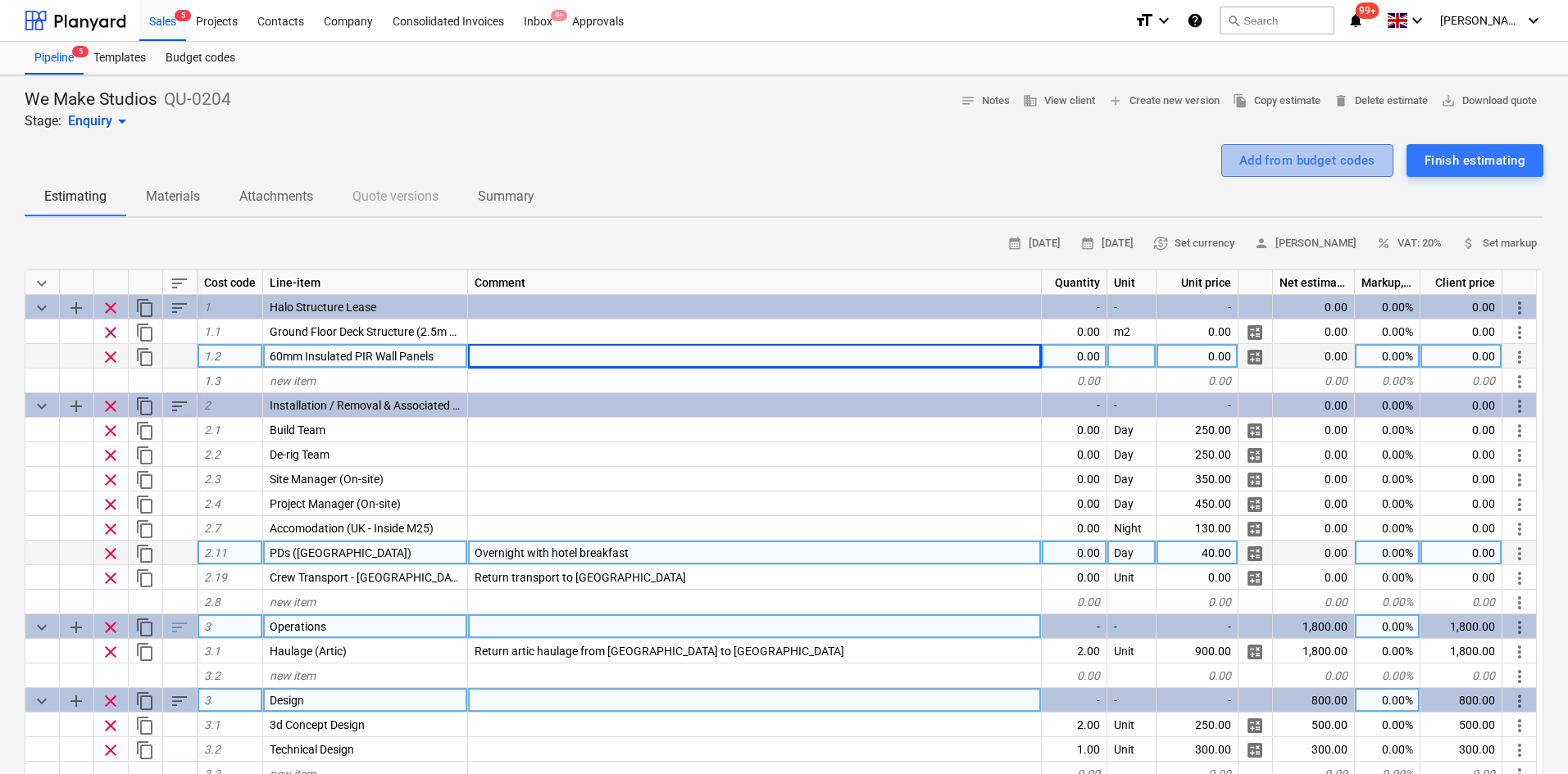
click at [1254, 160] on div "Add from budget codes" at bounding box center [1307, 161] width 136 height 21
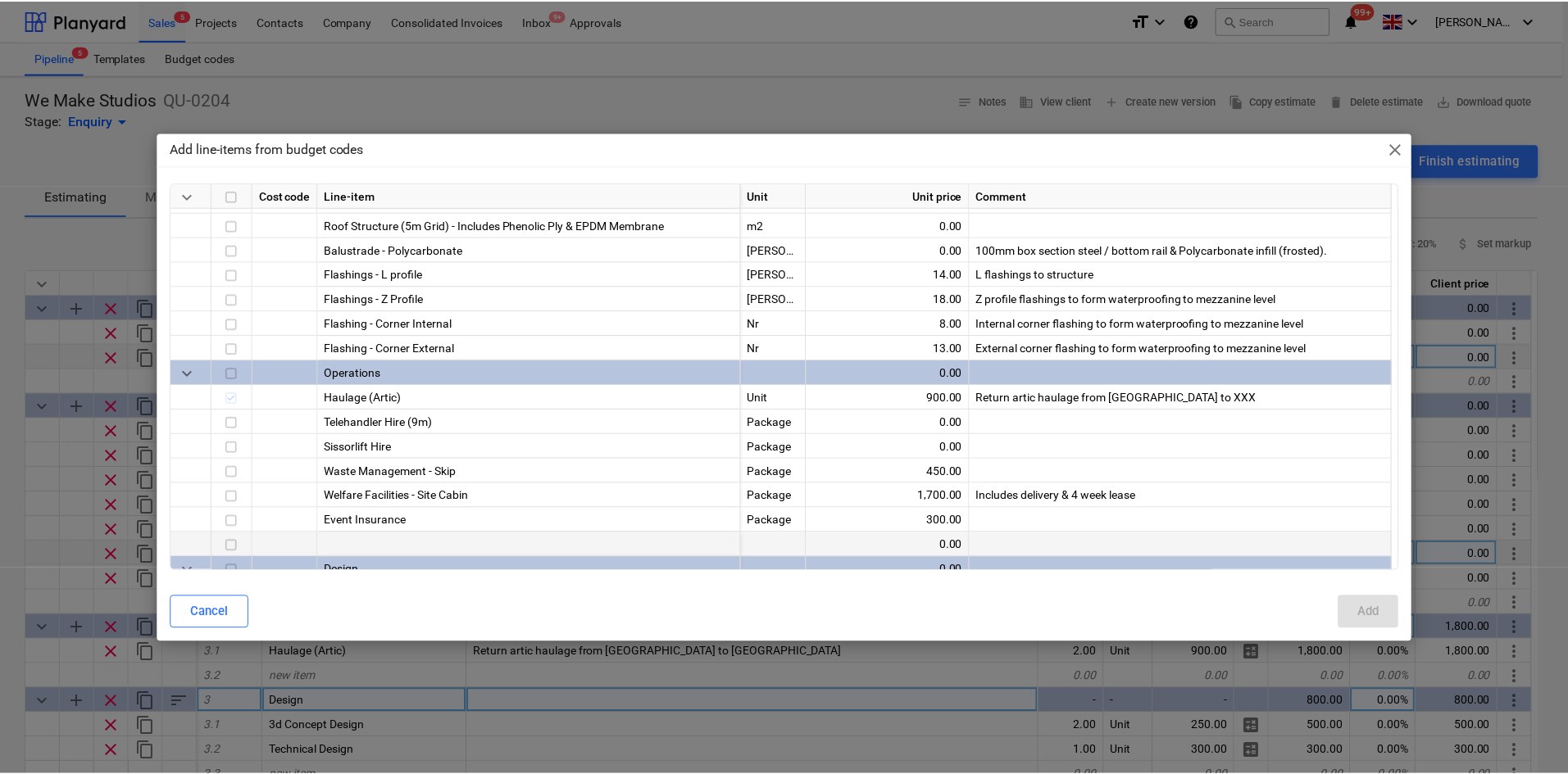
scroll to position [574, 0]
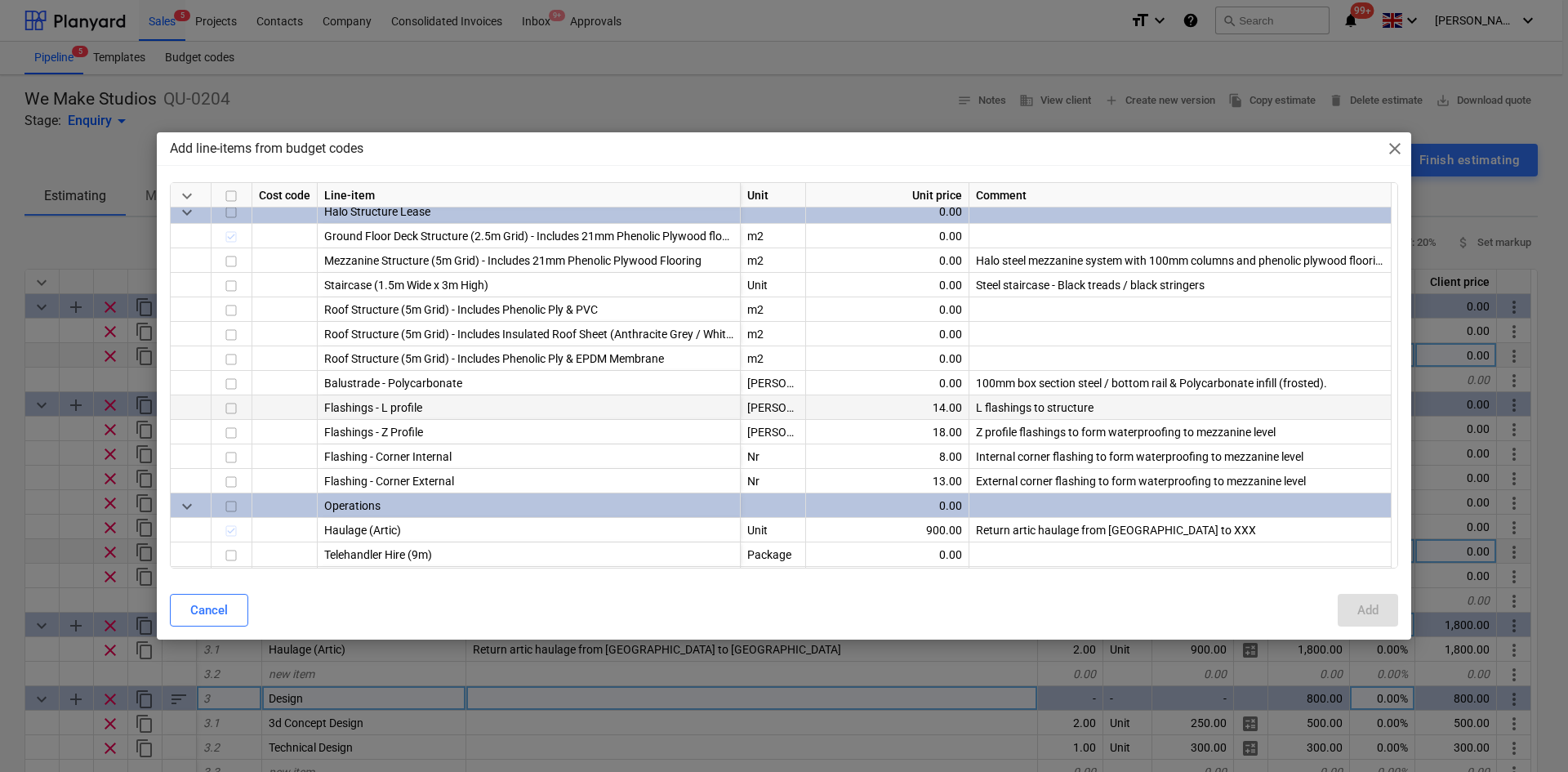
click at [238, 408] on input "checkbox" at bounding box center [231, 408] width 19 height 19
click at [1362, 607] on div "Add" at bounding box center [1368, 611] width 21 height 21
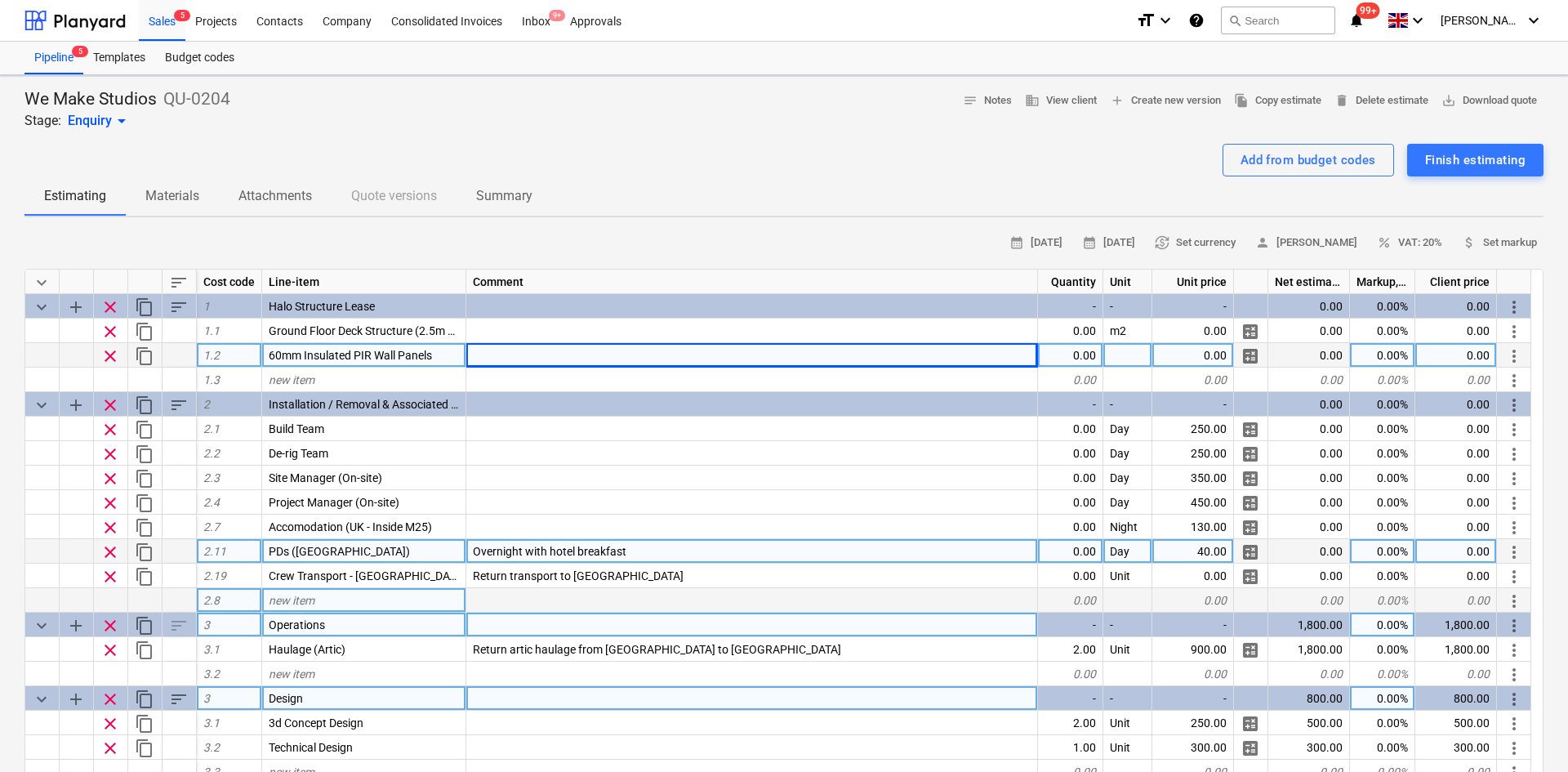
type textarea "x"
